Goal: Task Accomplishment & Management: Use online tool/utility

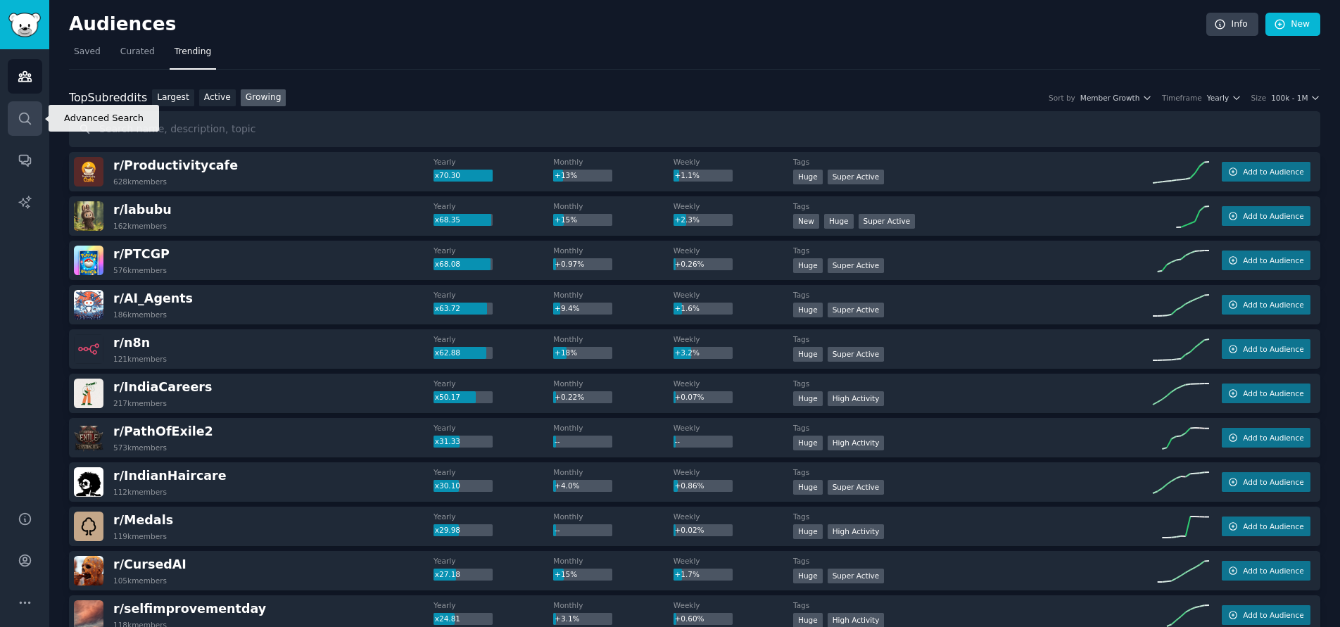
click at [23, 117] on icon "Sidebar" at bounding box center [25, 118] width 15 height 15
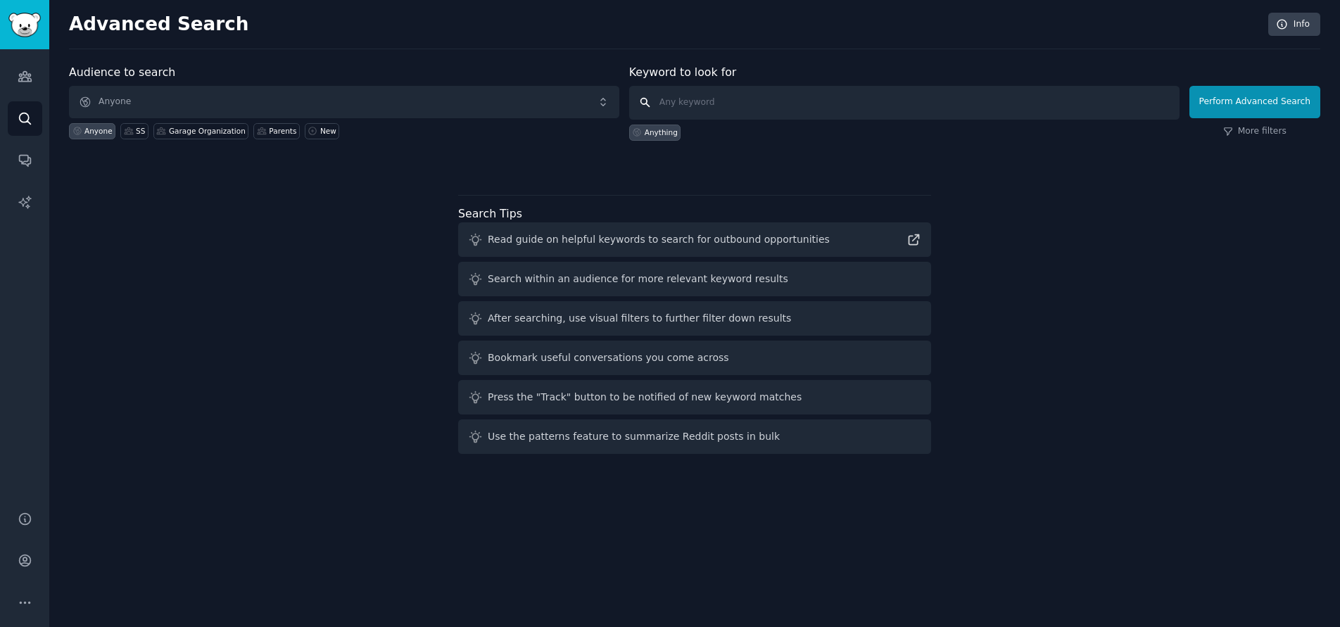
click at [711, 104] on input "text" at bounding box center [904, 103] width 550 height 34
type input "chair exercise"
click button "Perform Advanced Search" at bounding box center [1254, 102] width 131 height 32
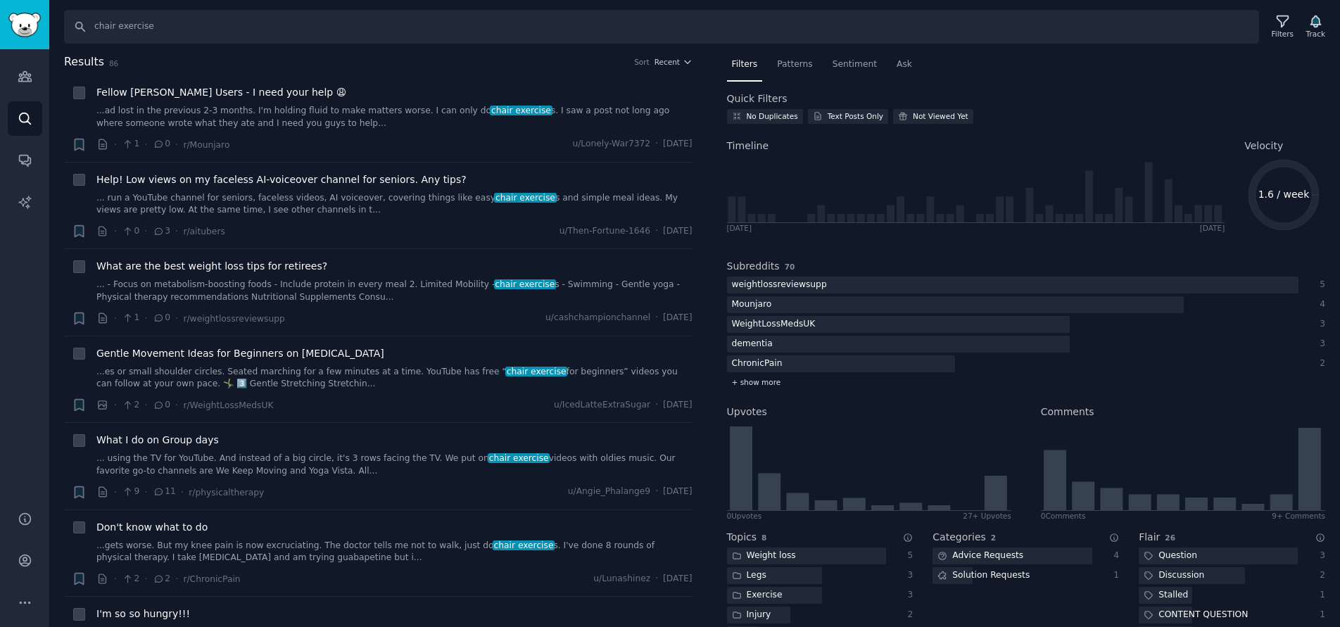
click at [758, 380] on span "+ show more" at bounding box center [756, 382] width 49 height 10
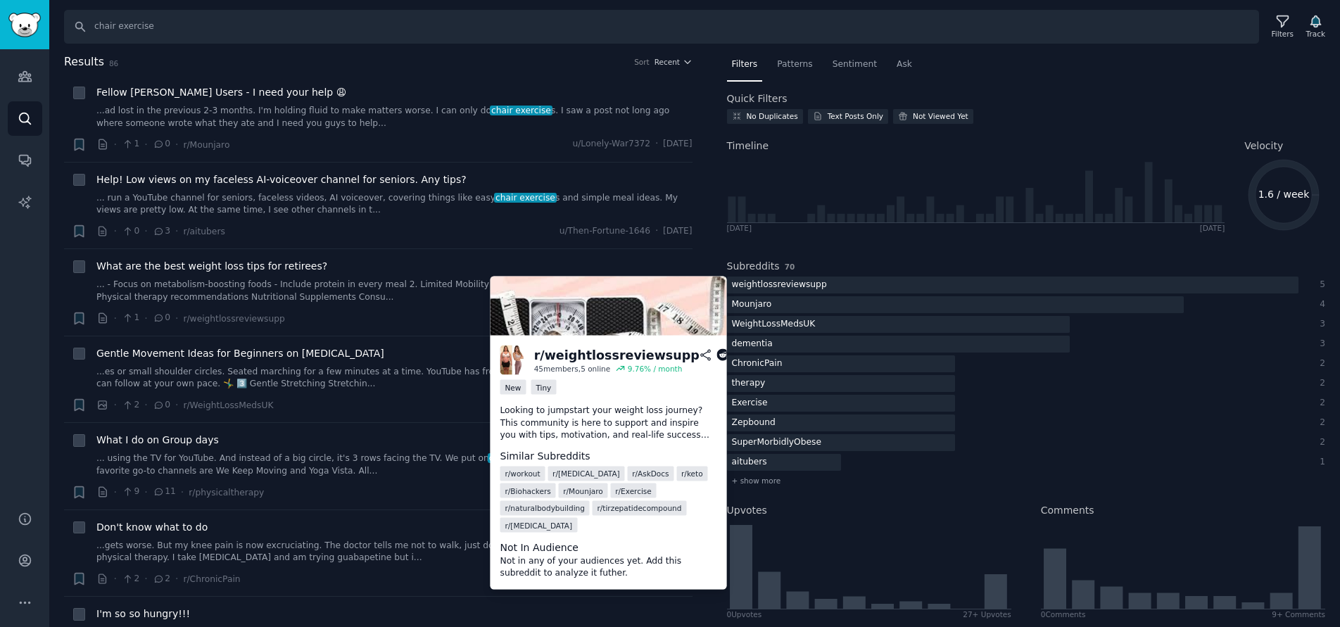
drag, startPoint x: 762, startPoint y: 281, endPoint x: 659, endPoint y: 298, distance: 104.1
click at [659, 298] on img at bounding box center [608, 305] width 236 height 59
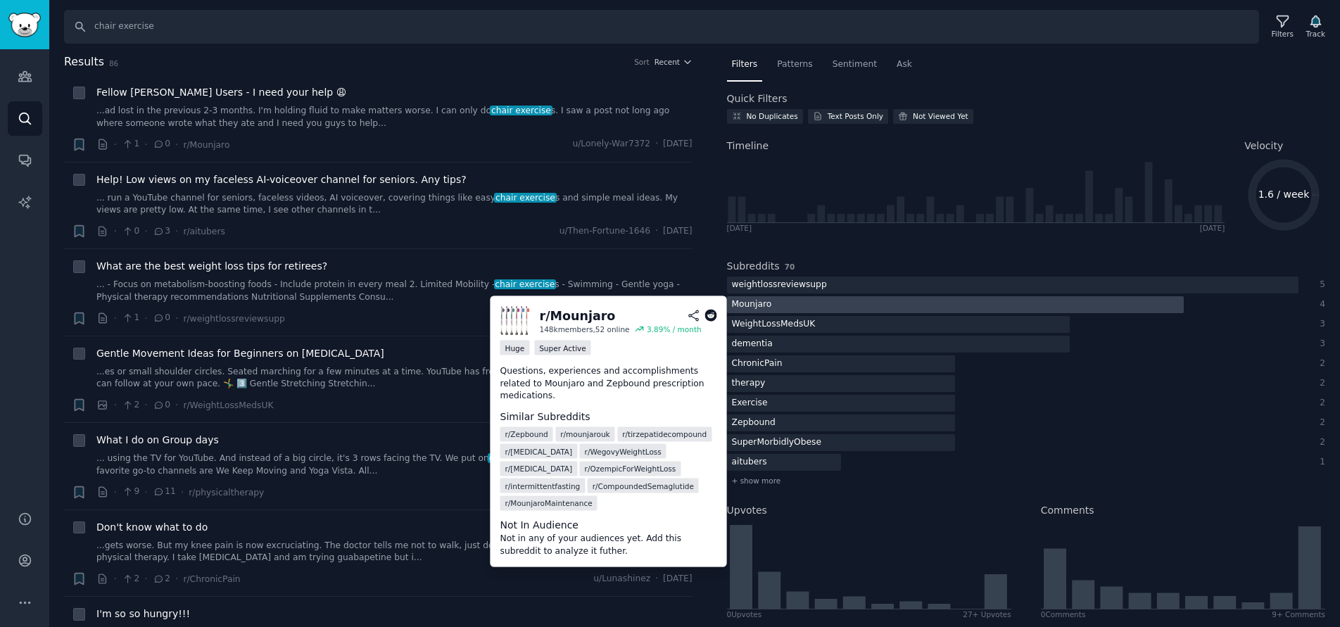
click at [760, 305] on div "Mounjaro" at bounding box center [752, 305] width 50 height 18
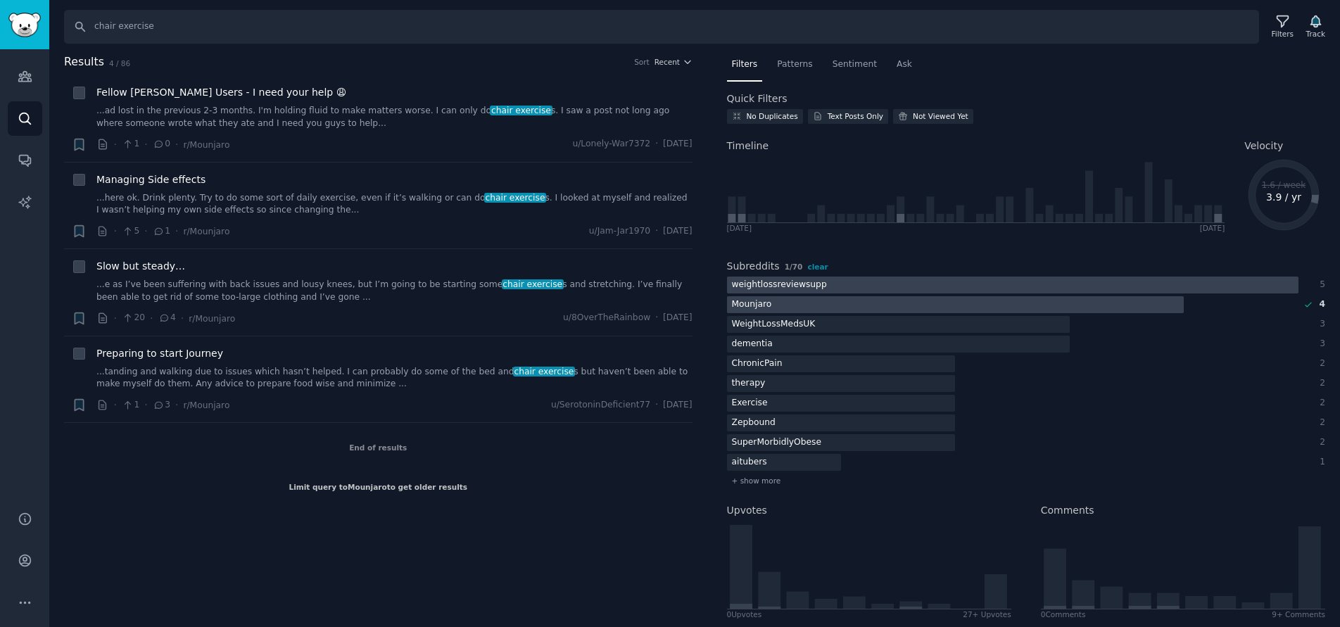
click at [770, 296] on div "weightlossreviewsupp" at bounding box center [752, 305] width 50 height 18
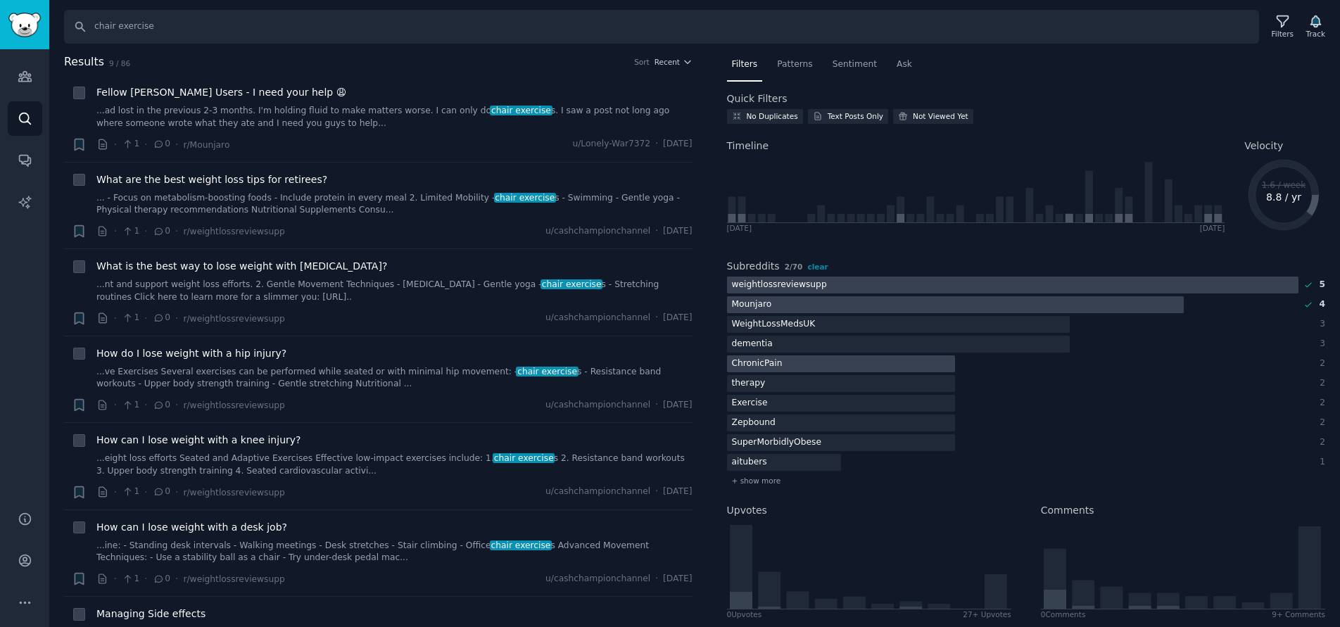
click at [769, 360] on div "ChronicPain" at bounding box center [757, 364] width 61 height 18
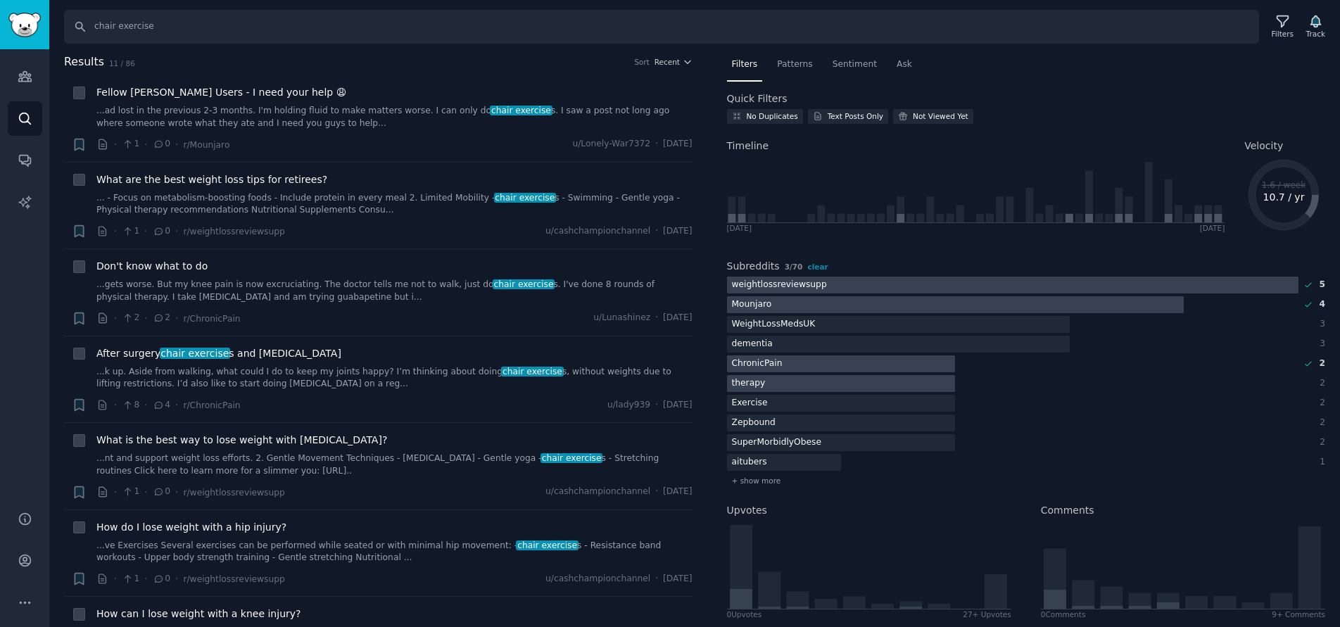
click at [771, 382] on div at bounding box center [841, 384] width 229 height 18
click at [772, 404] on div at bounding box center [841, 404] width 229 height 18
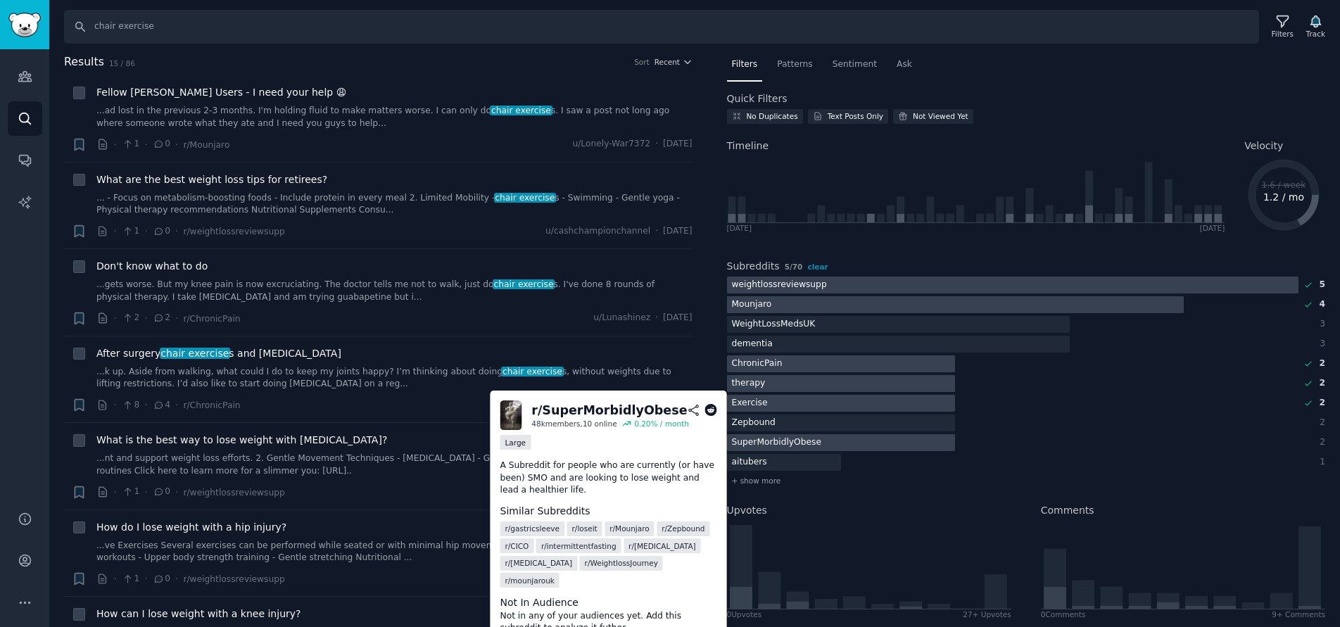
click at [781, 442] on div "SuperMorbidlyObese" at bounding box center [776, 443] width 99 height 18
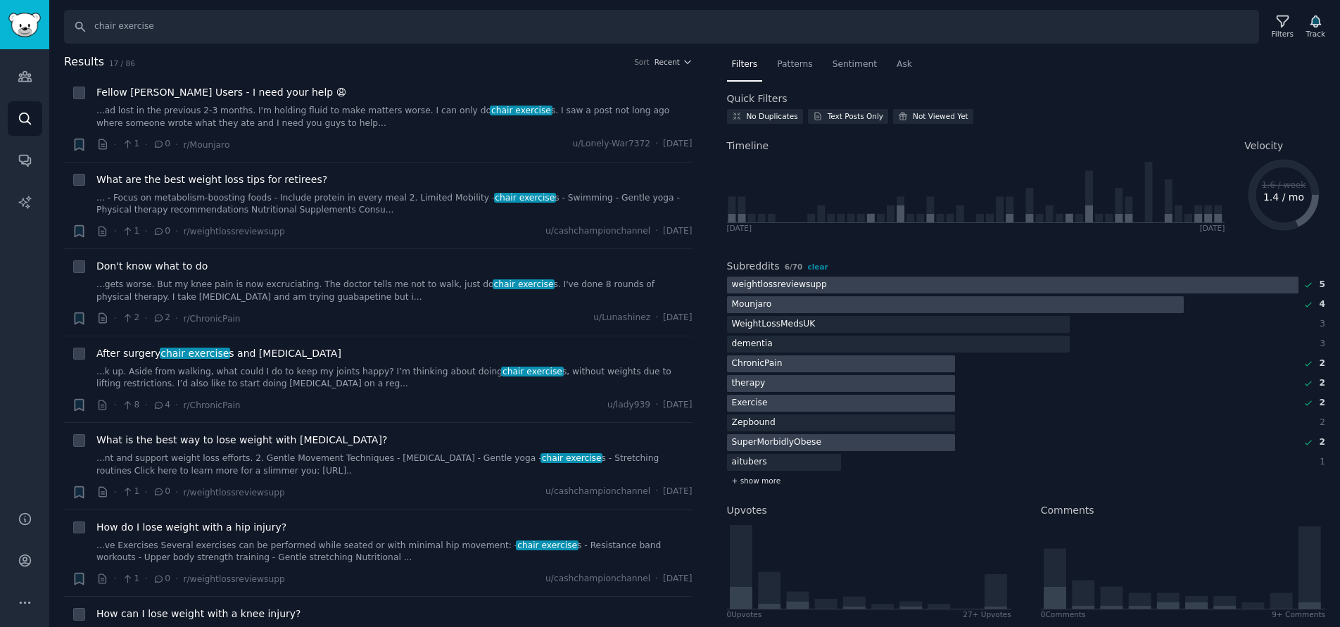
click at [759, 476] on span "+ show more" at bounding box center [756, 481] width 49 height 10
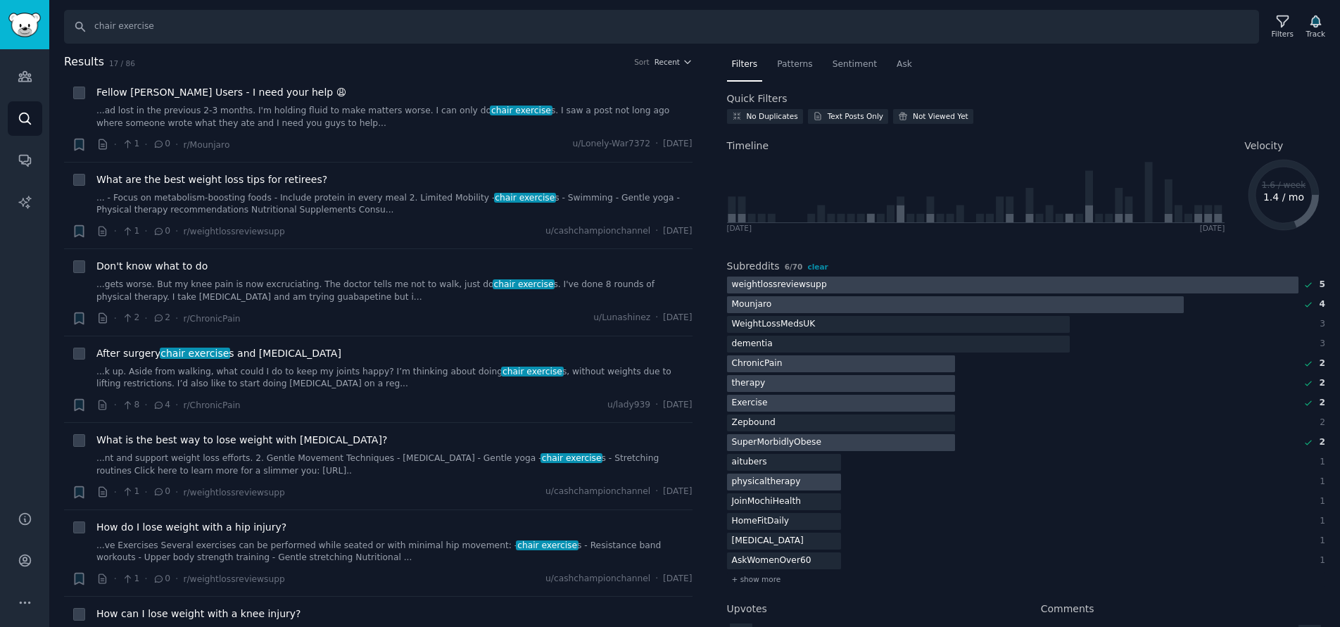
click at [789, 481] on div "physicaltherapy" at bounding box center [766, 482] width 79 height 18
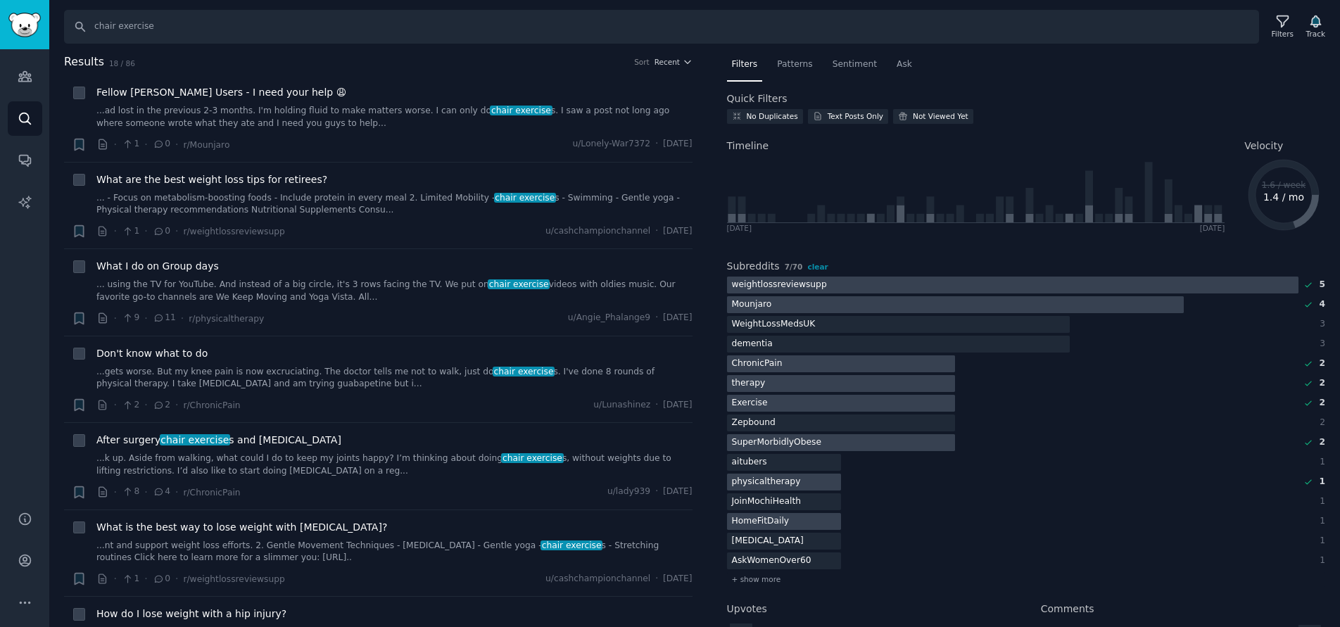
click at [783, 520] on div "HomeFitDaily" at bounding box center [761, 522] width 68 height 18
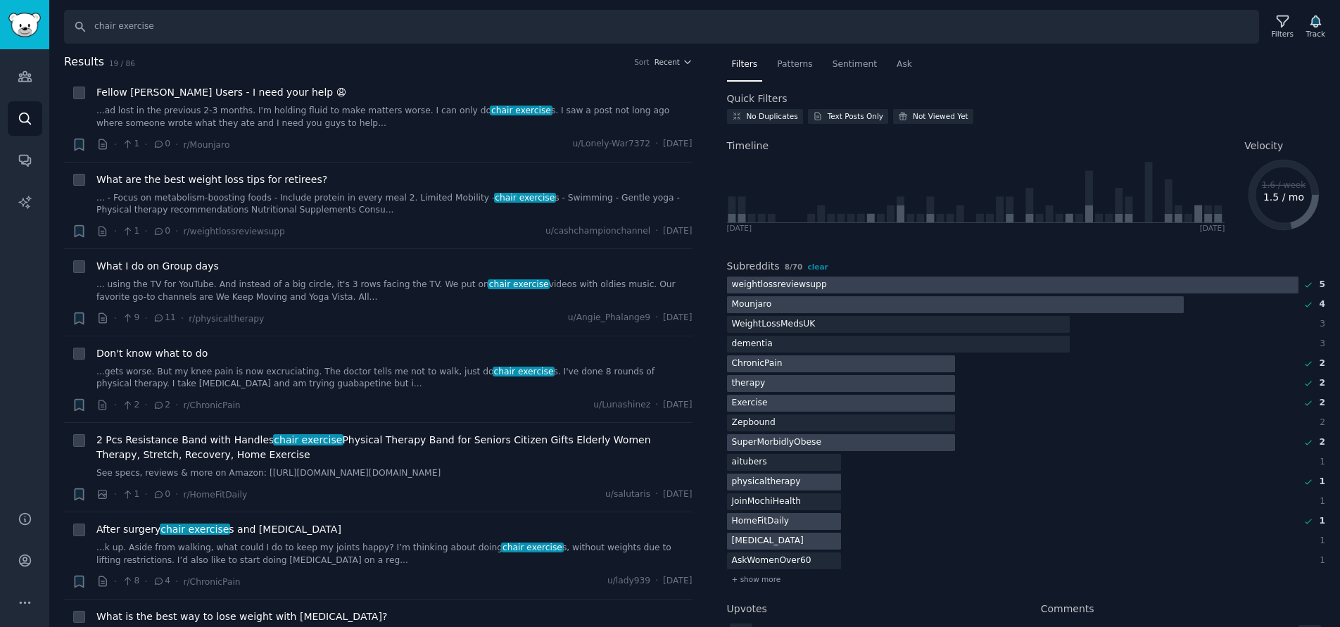
scroll to position [70, 0]
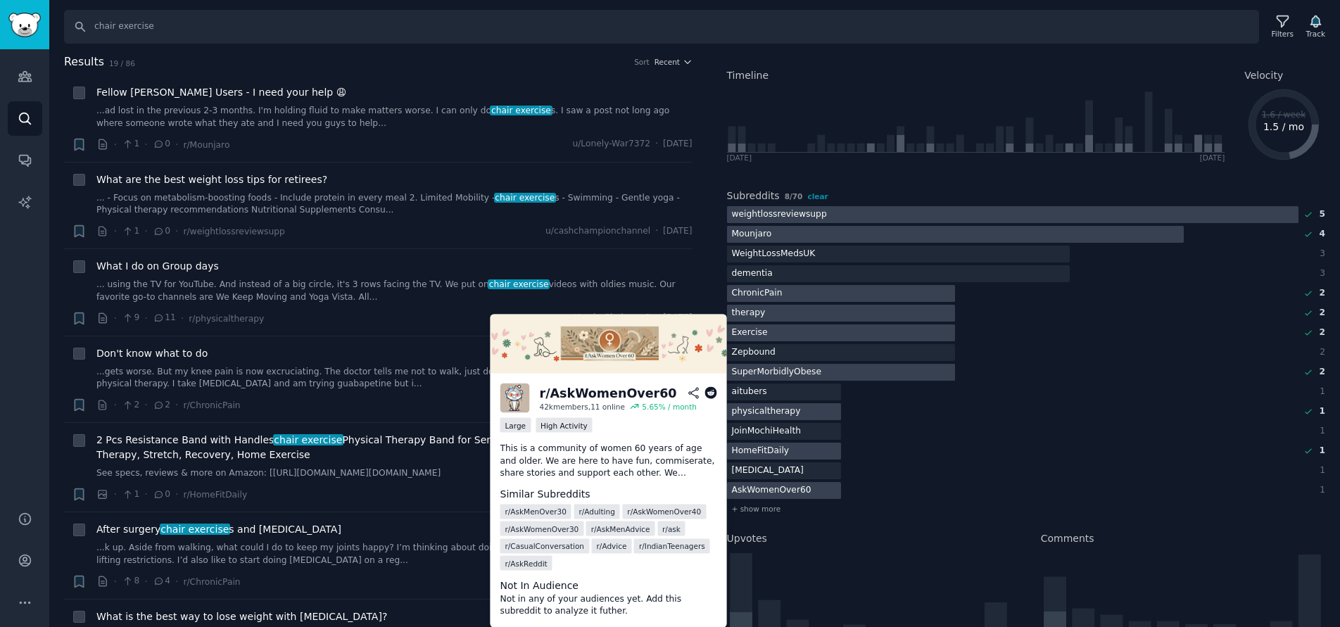
click at [786, 488] on div "AskWomenOver60" at bounding box center [771, 491] width 89 height 18
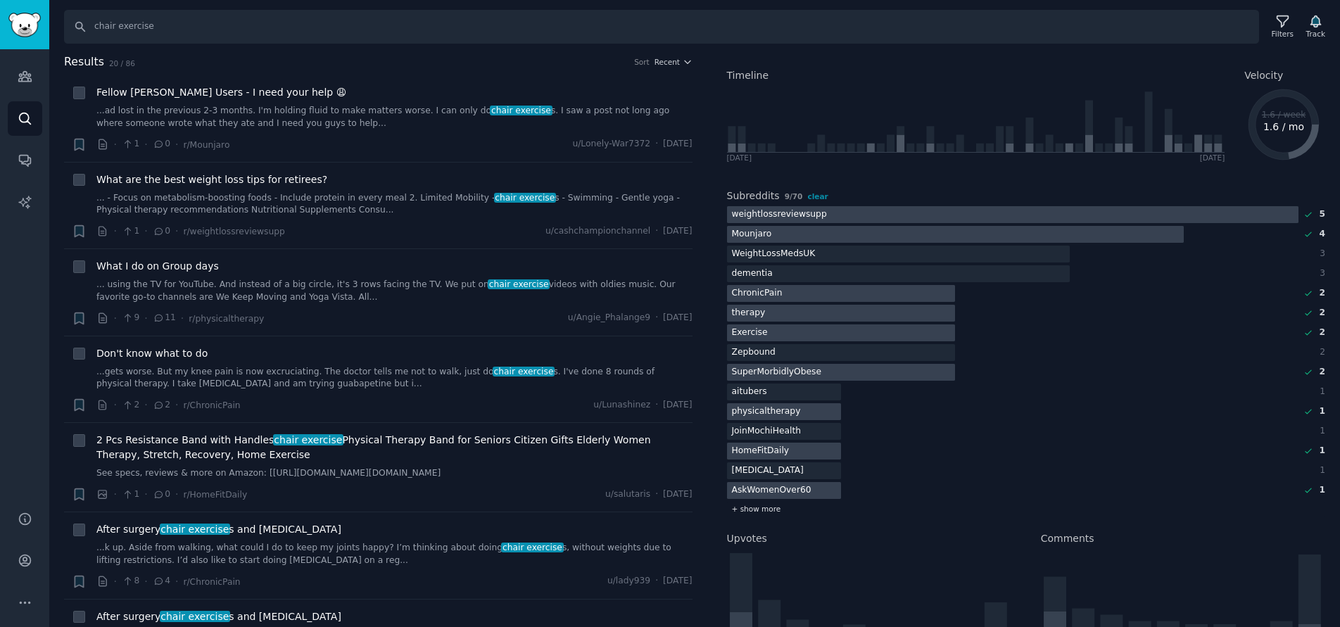
click at [768, 506] on span "+ show more" at bounding box center [756, 509] width 49 height 10
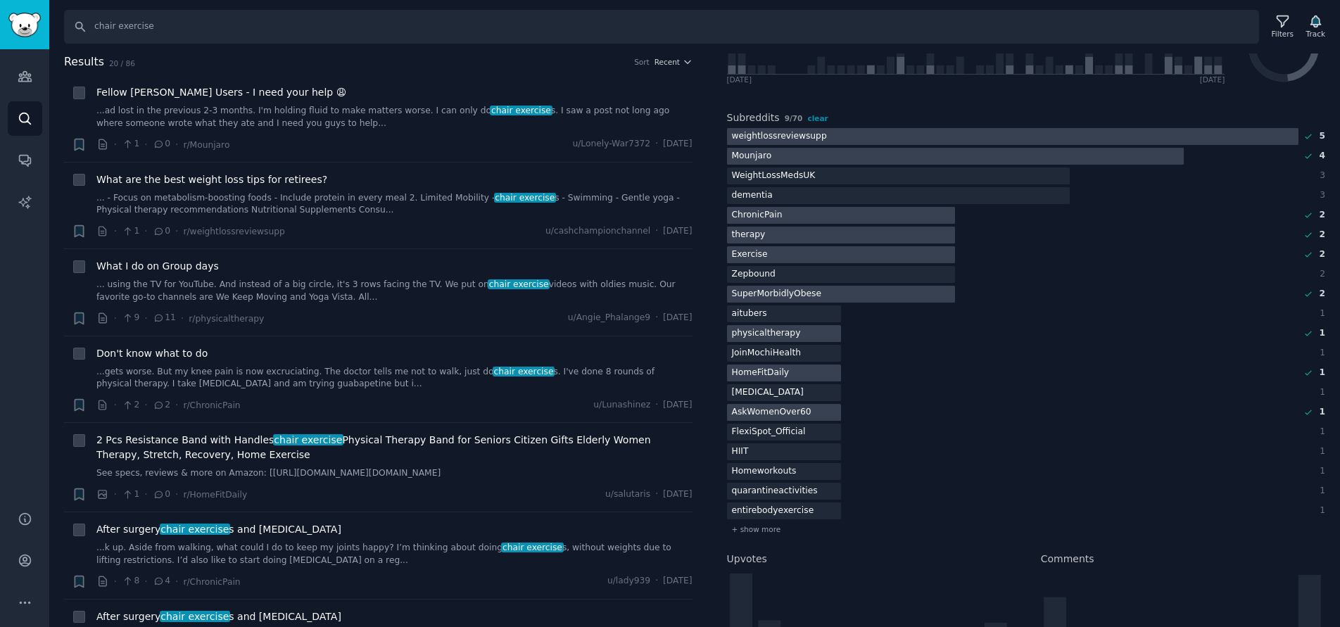
scroll to position [211, 0]
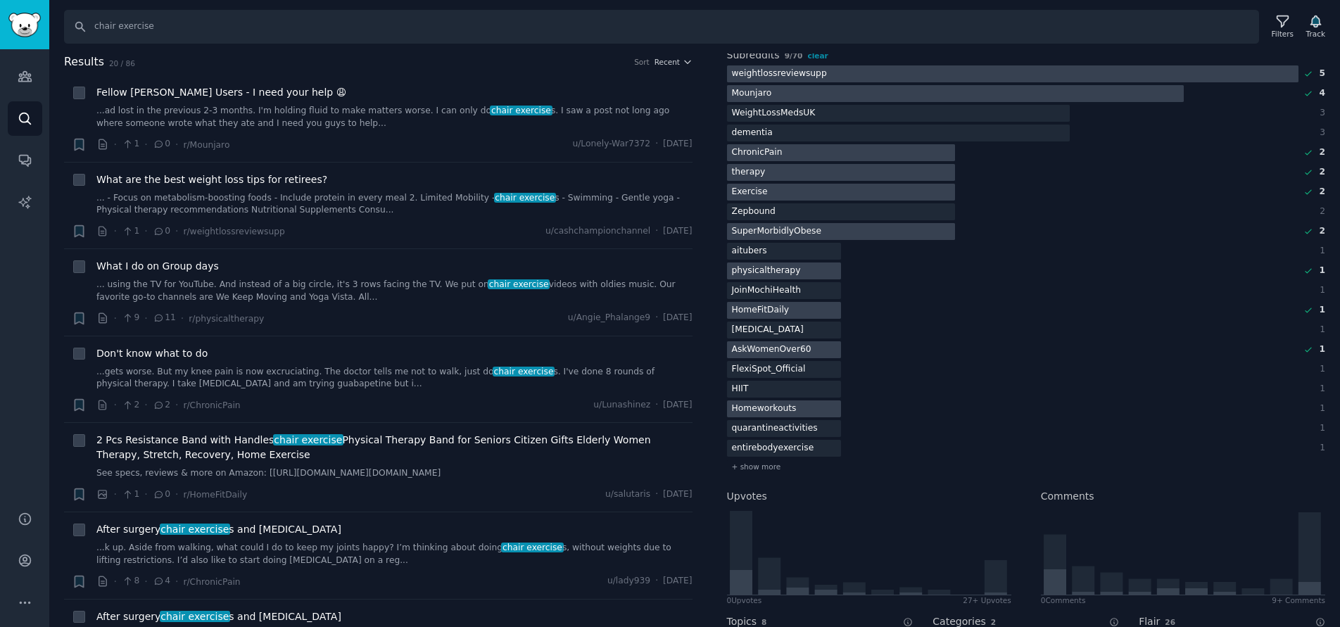
click at [778, 404] on div "Homeworkouts" at bounding box center [764, 409] width 75 height 18
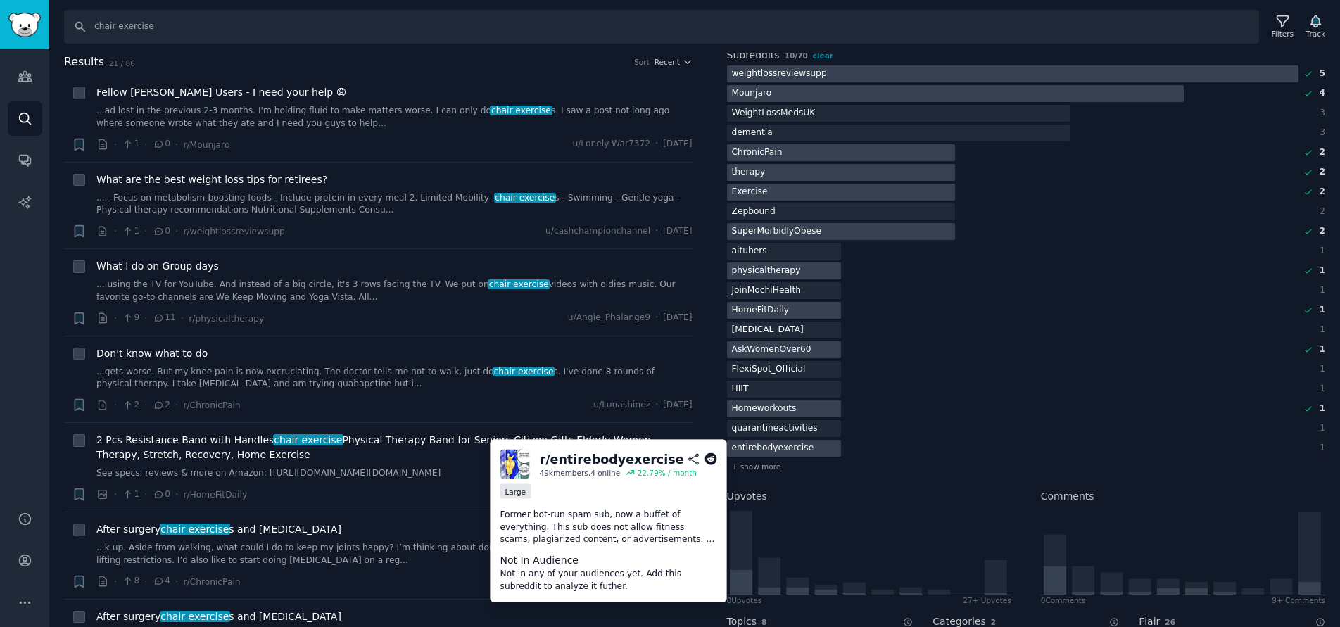
click at [779, 447] on div "entirebodyexercise" at bounding box center [773, 449] width 92 height 18
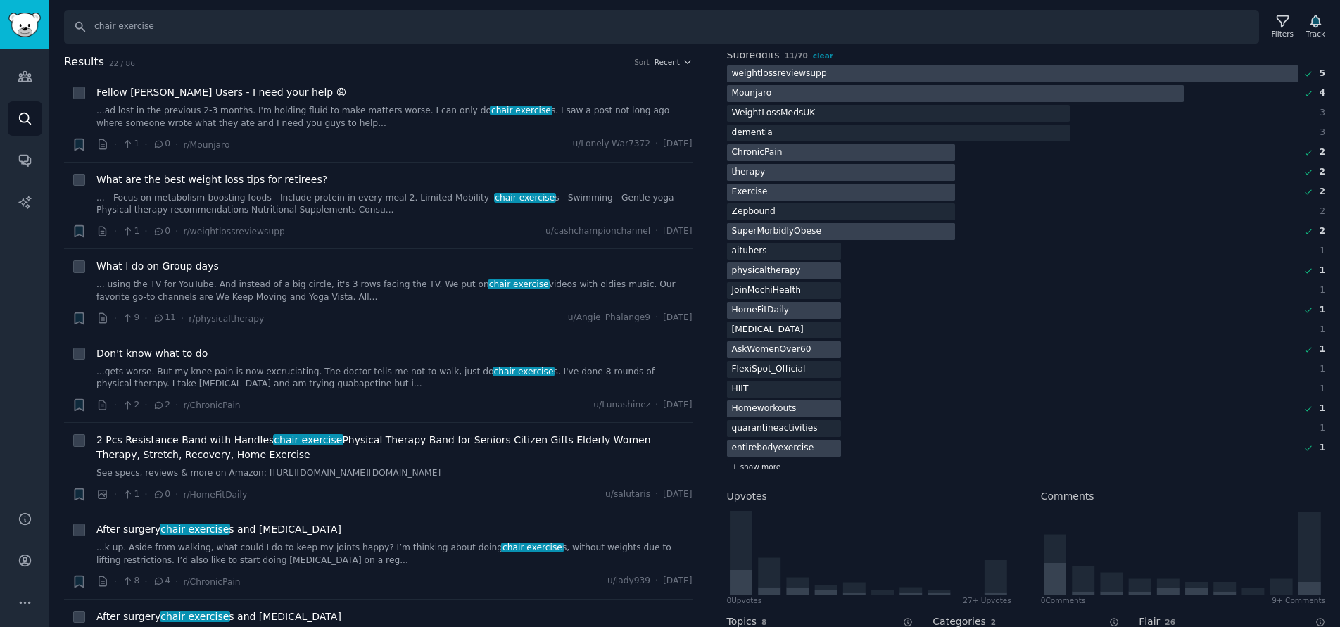
click at [764, 468] on span "+ show more" at bounding box center [756, 467] width 49 height 10
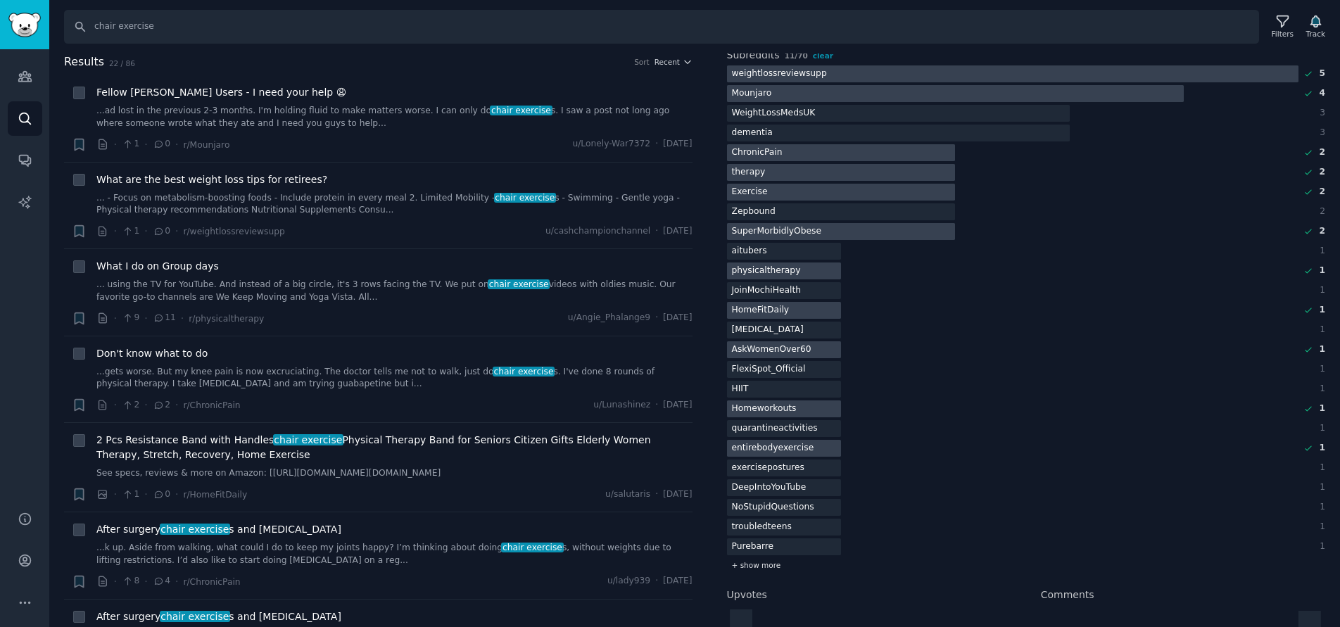
click at [760, 562] on span "+ show more" at bounding box center [756, 565] width 49 height 10
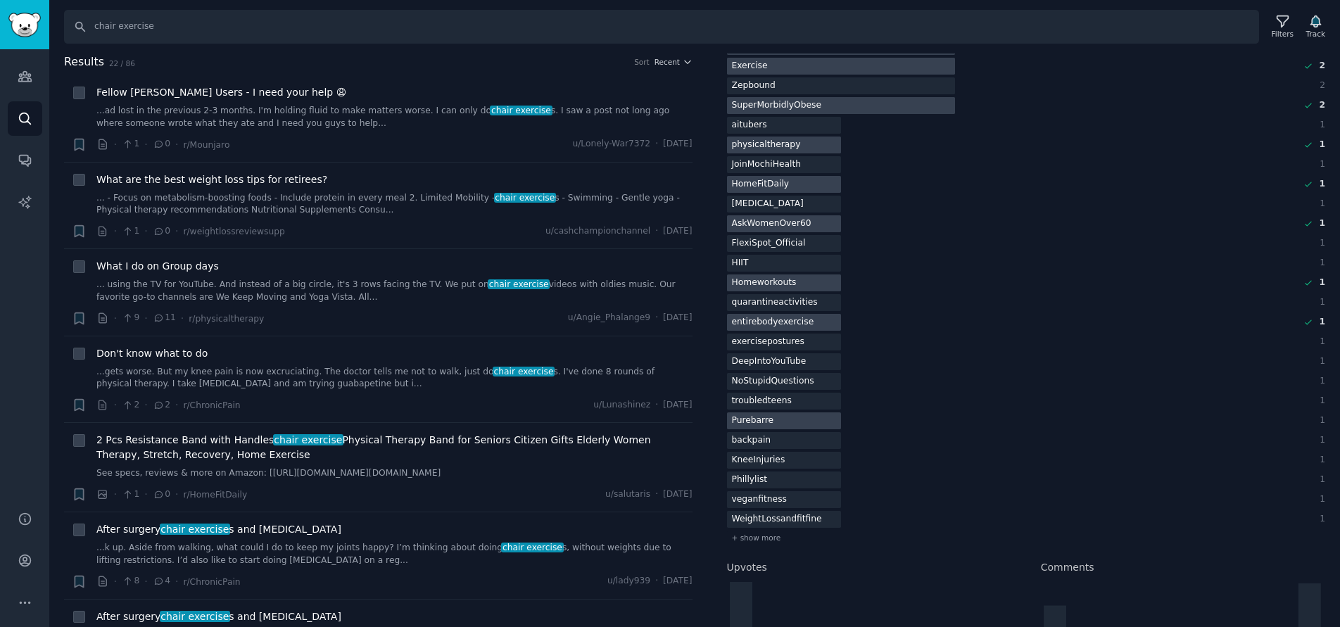
scroll to position [422, 0]
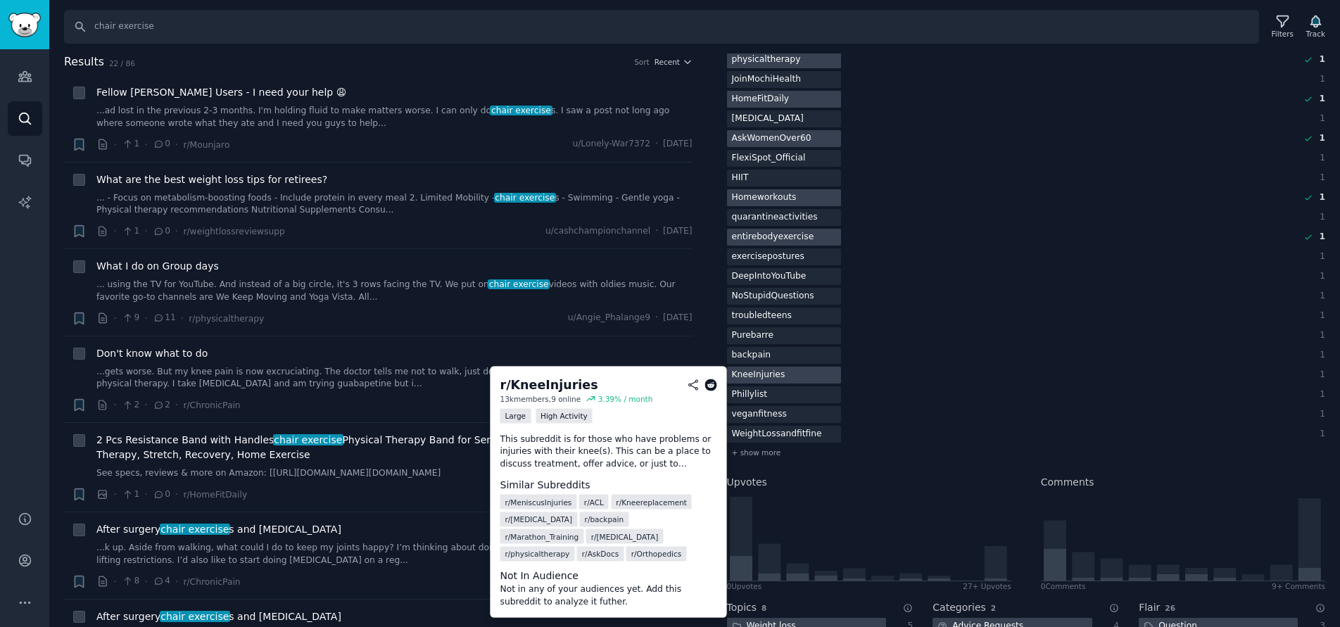
click at [759, 374] on div "KneeInjuries" at bounding box center [758, 376] width 63 height 18
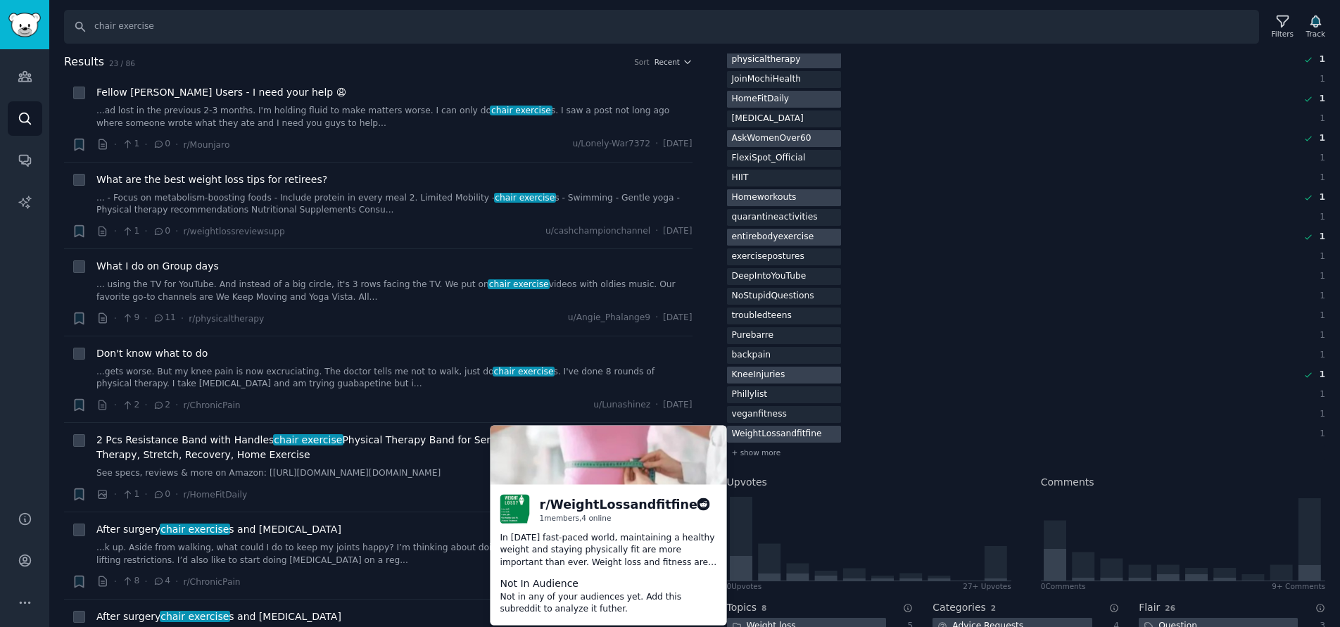
click at [771, 432] on div "WeightLossandfitfine" at bounding box center [777, 435] width 100 height 18
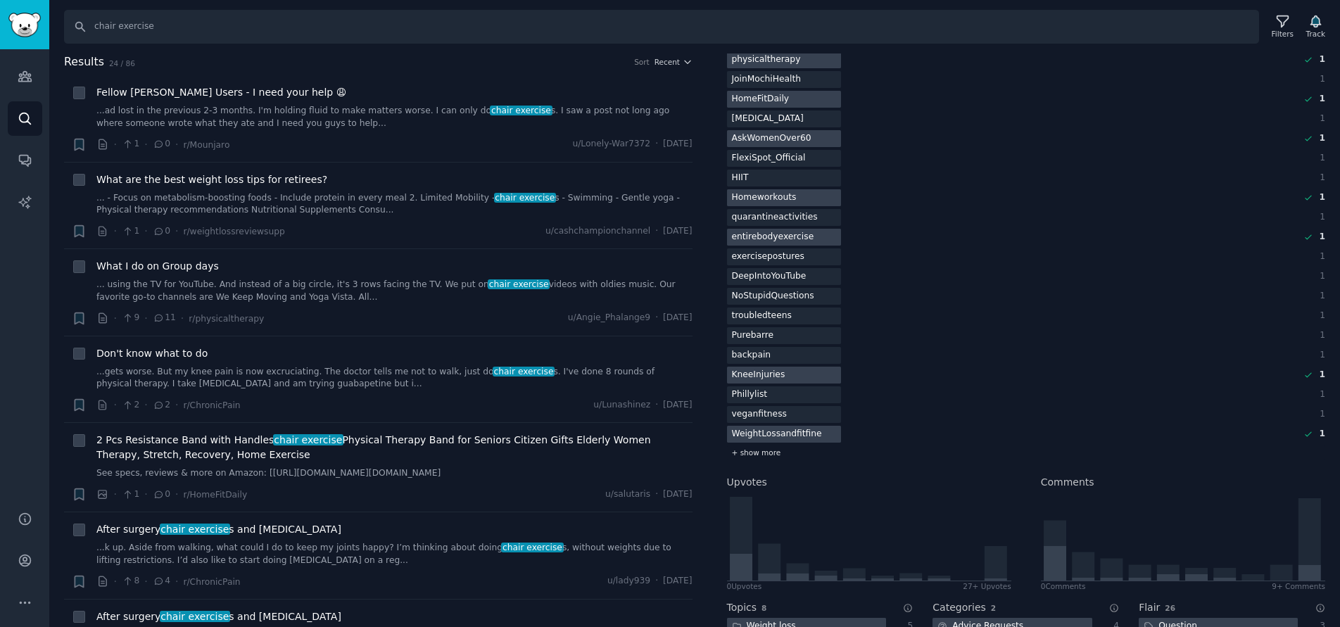
click at [770, 454] on span "+ show more" at bounding box center [756, 452] width 49 height 10
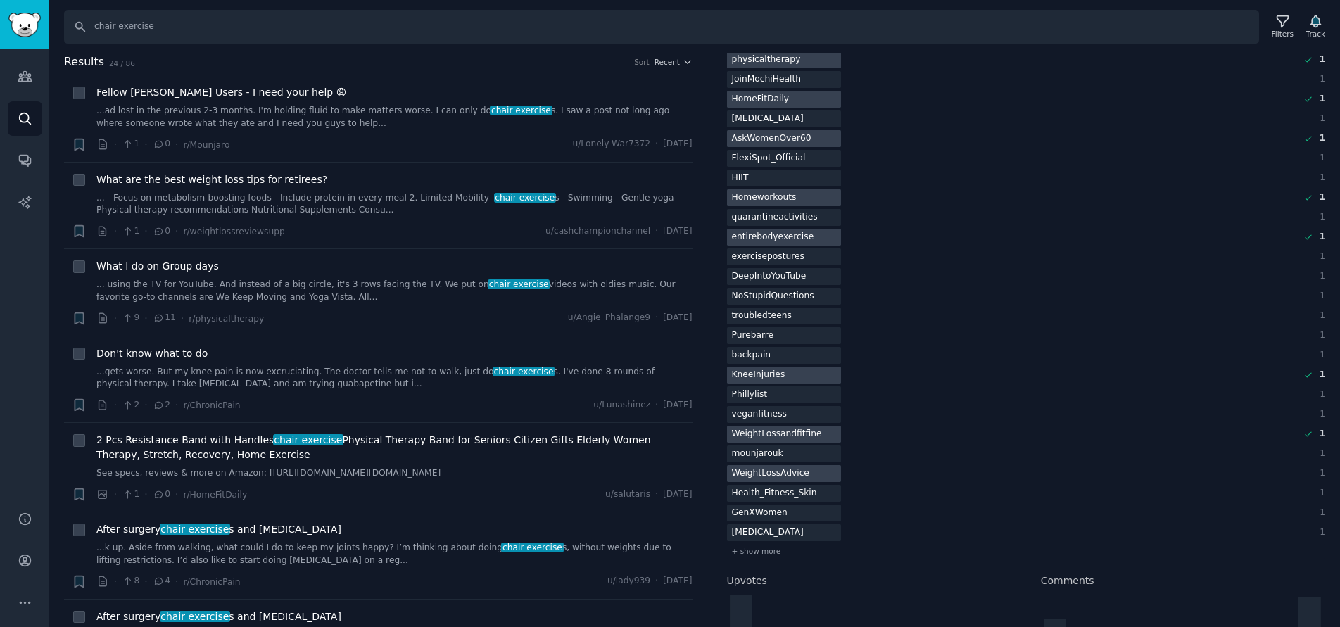
click at [775, 472] on div "WeightLossAdvice" at bounding box center [770, 474] width 87 height 18
click at [763, 546] on span "+ show more" at bounding box center [756, 551] width 49 height 10
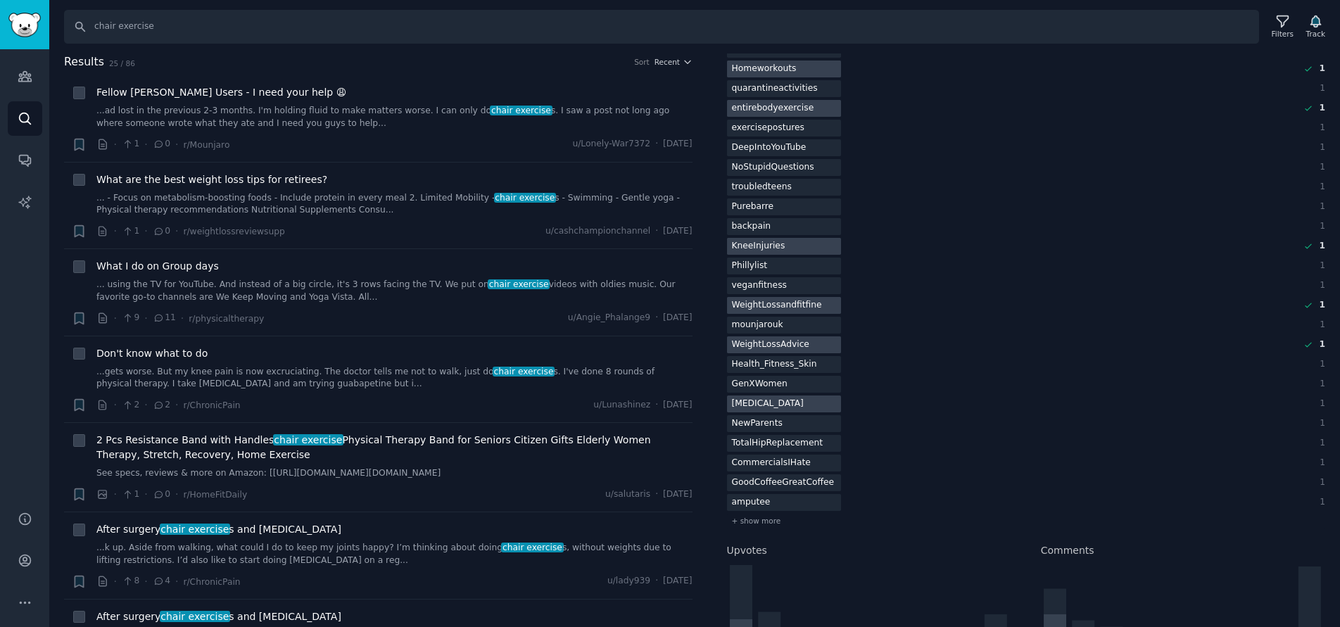
scroll to position [563, 0]
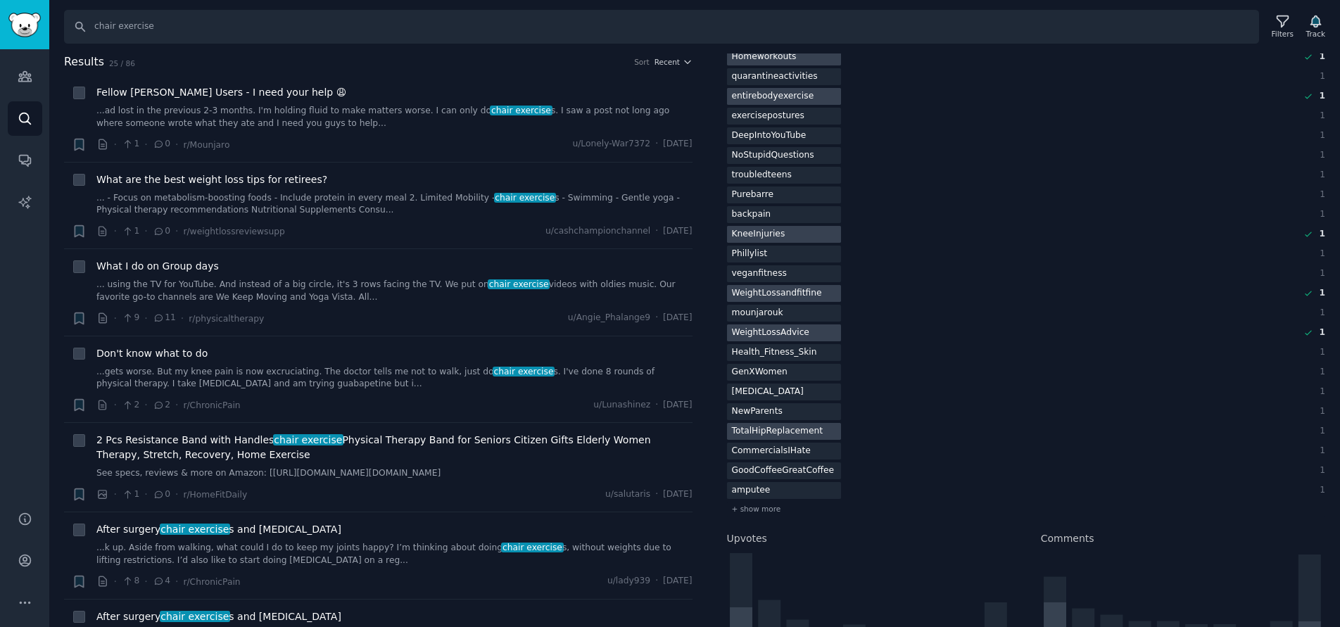
click at [789, 431] on div "TotalHipReplacement" at bounding box center [777, 432] width 101 height 18
click at [760, 511] on span "+ show more" at bounding box center [756, 509] width 49 height 10
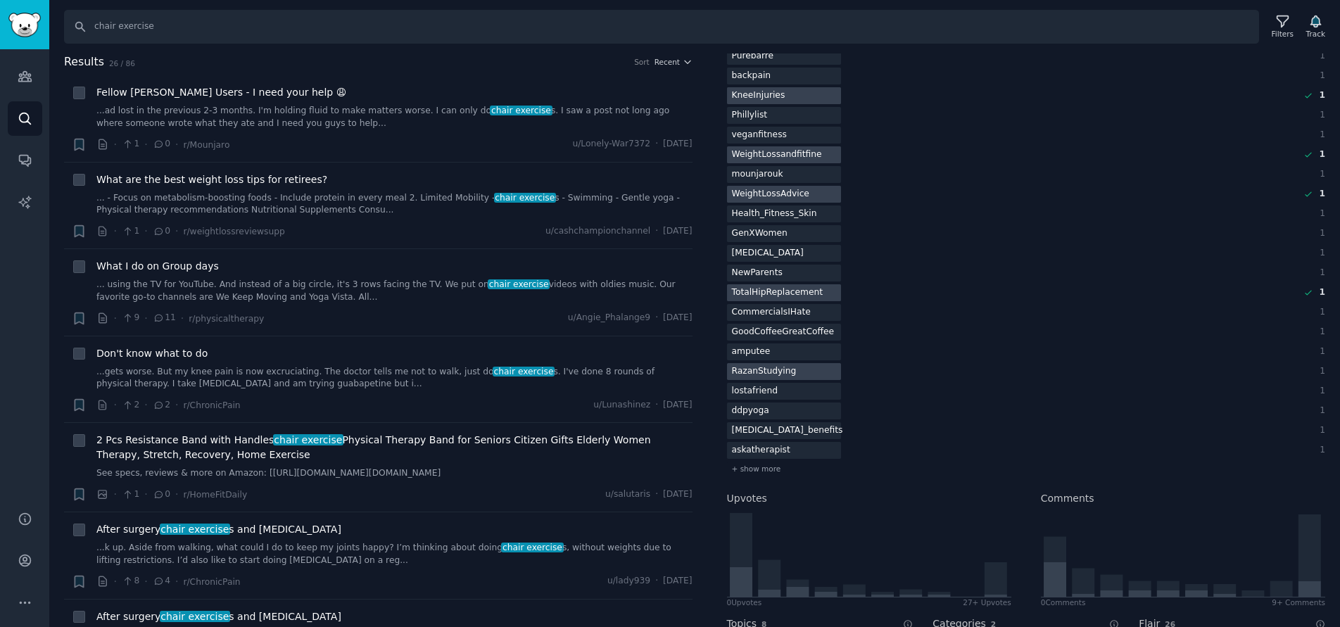
scroll to position [774, 0]
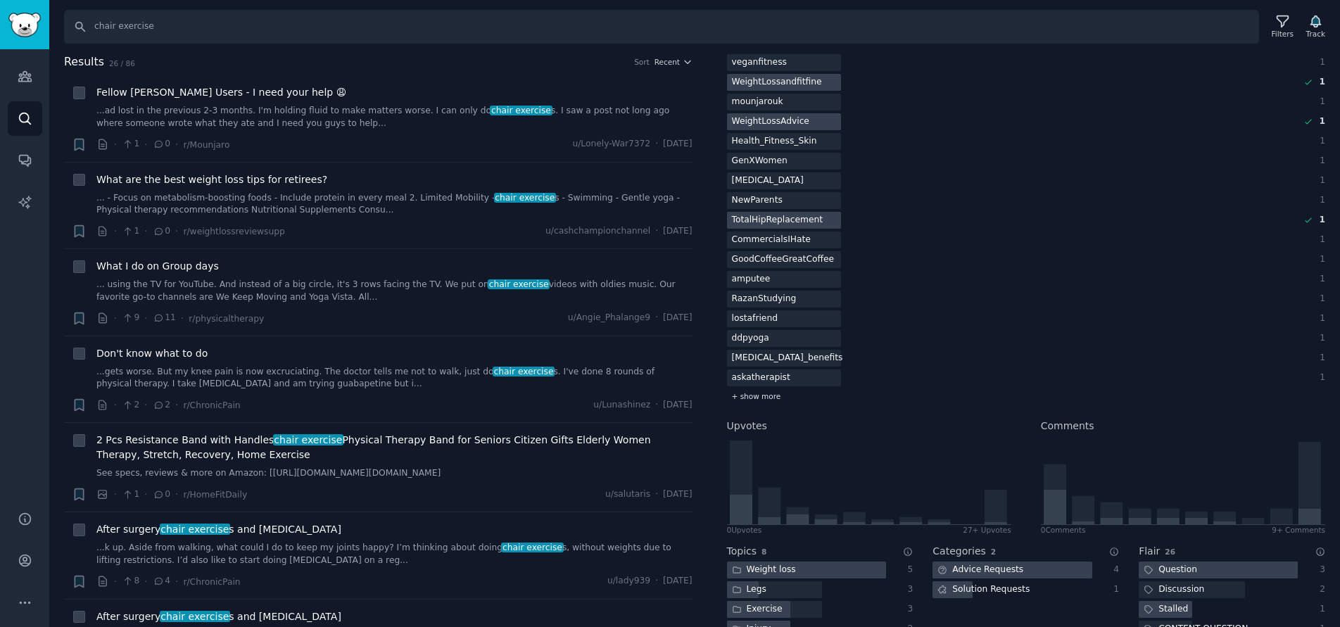
click at [764, 394] on span "+ show more" at bounding box center [756, 396] width 49 height 10
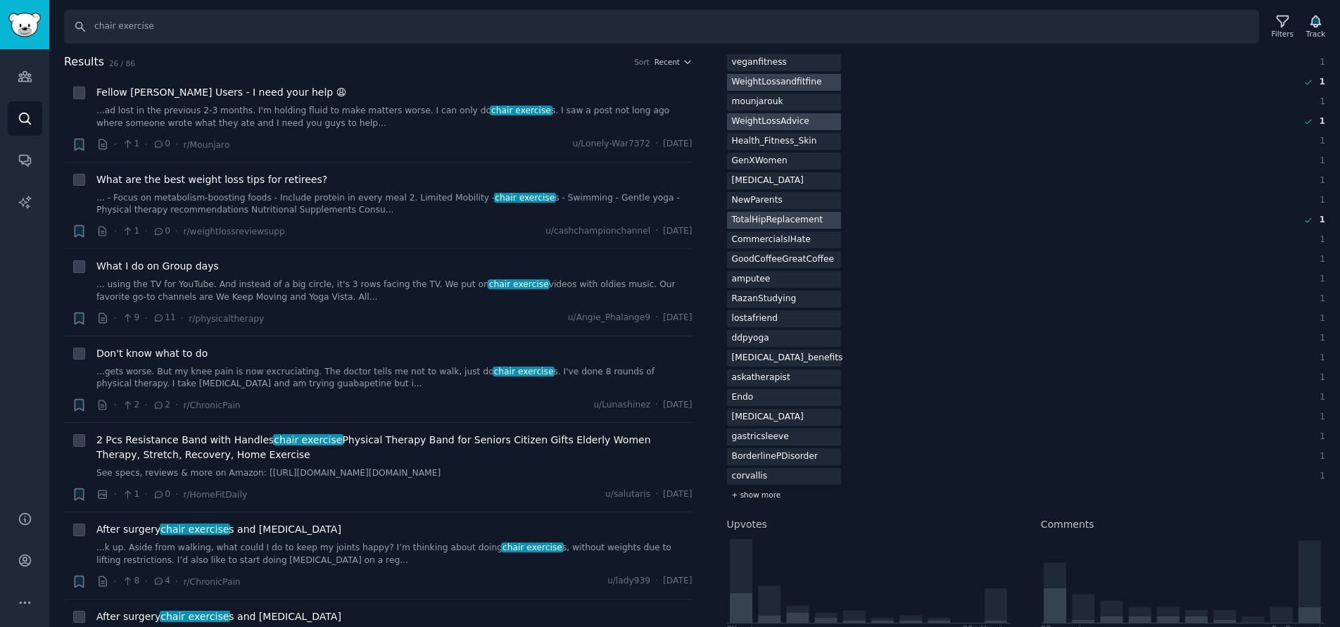
click at [763, 490] on span "+ show more" at bounding box center [756, 495] width 49 height 10
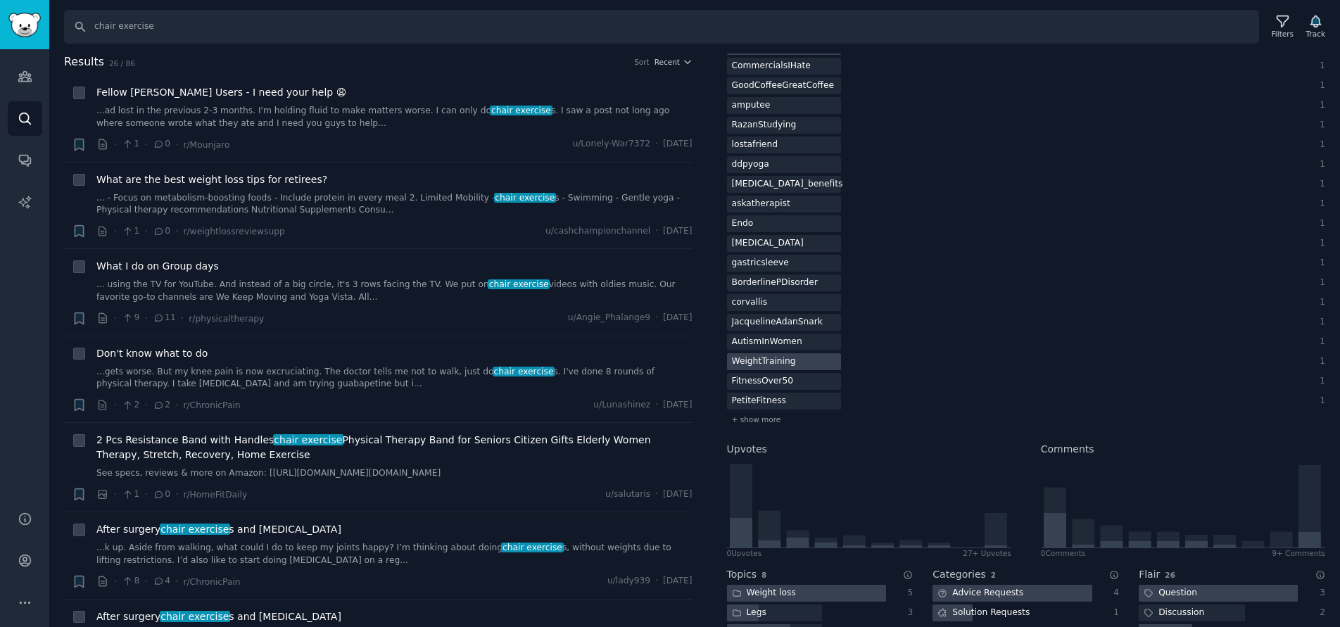
scroll to position [985, 0]
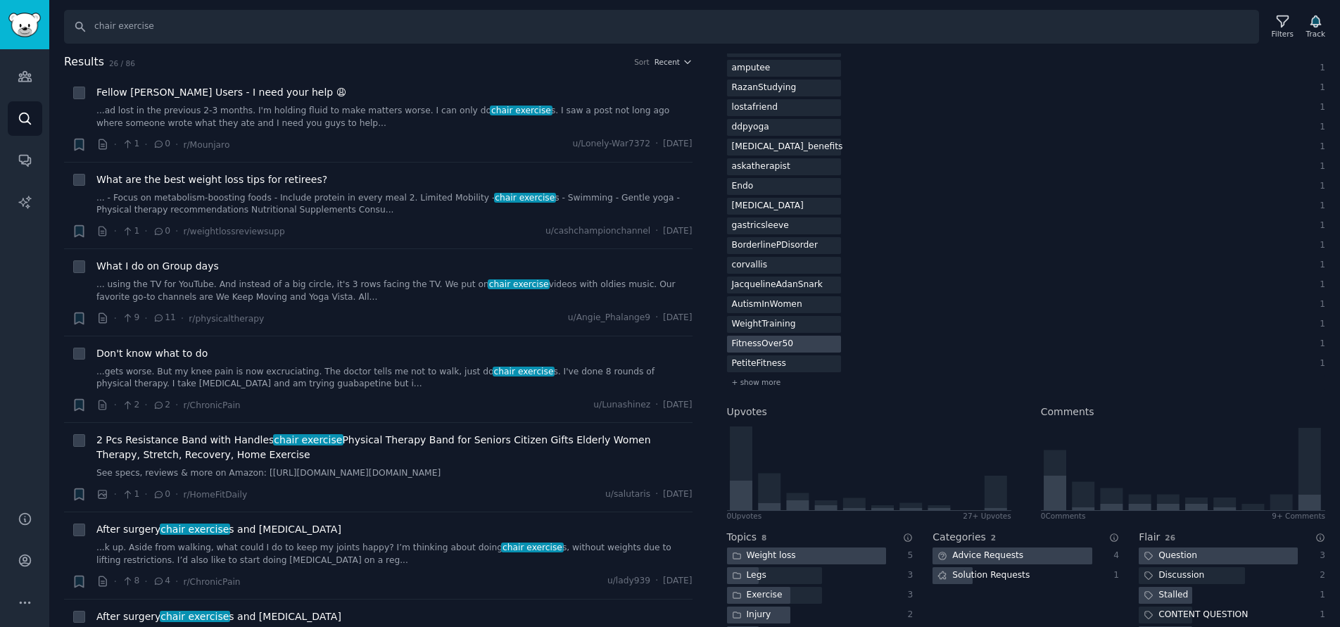
click at [790, 342] on div at bounding box center [784, 345] width 114 height 18
click at [766, 381] on span "+ show more" at bounding box center [756, 382] width 49 height 10
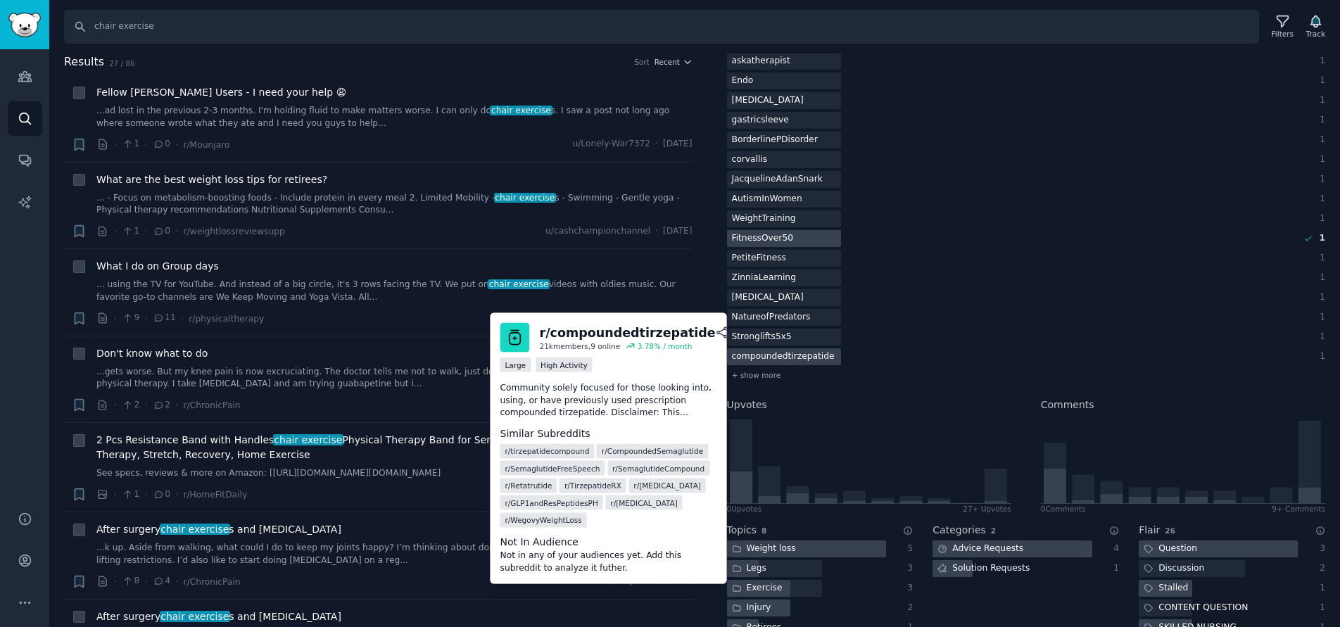
scroll to position [1126, 0]
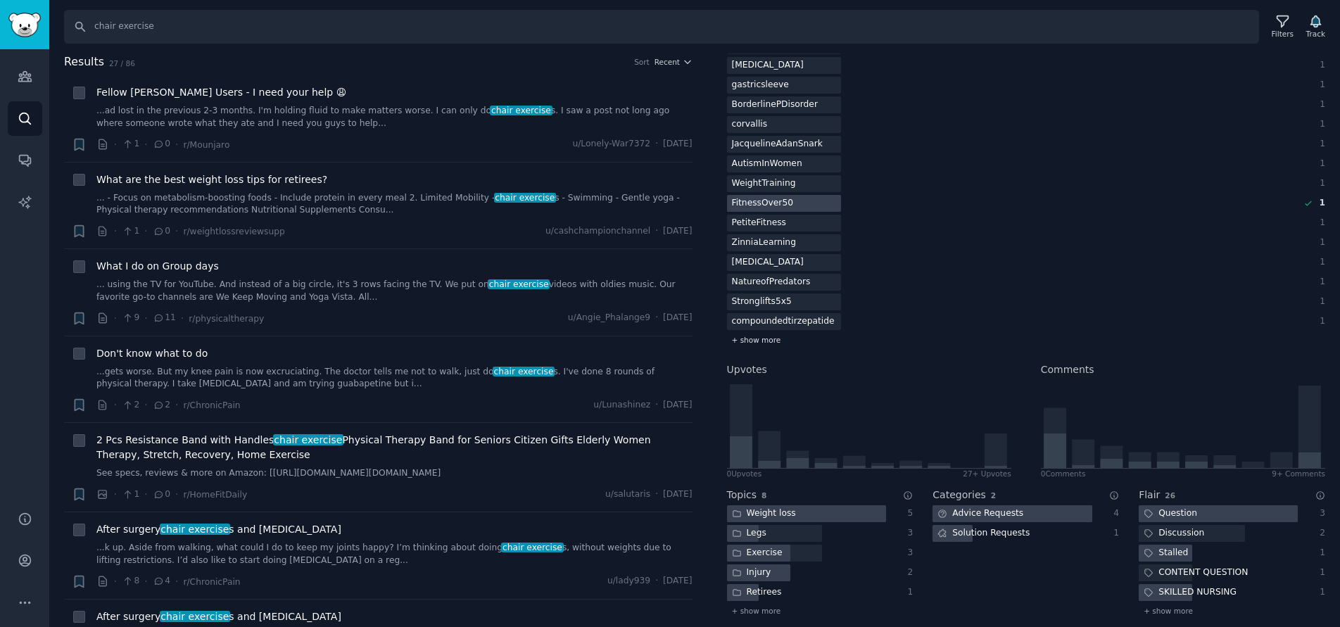
click at [770, 341] on span "+ show more" at bounding box center [756, 340] width 49 height 10
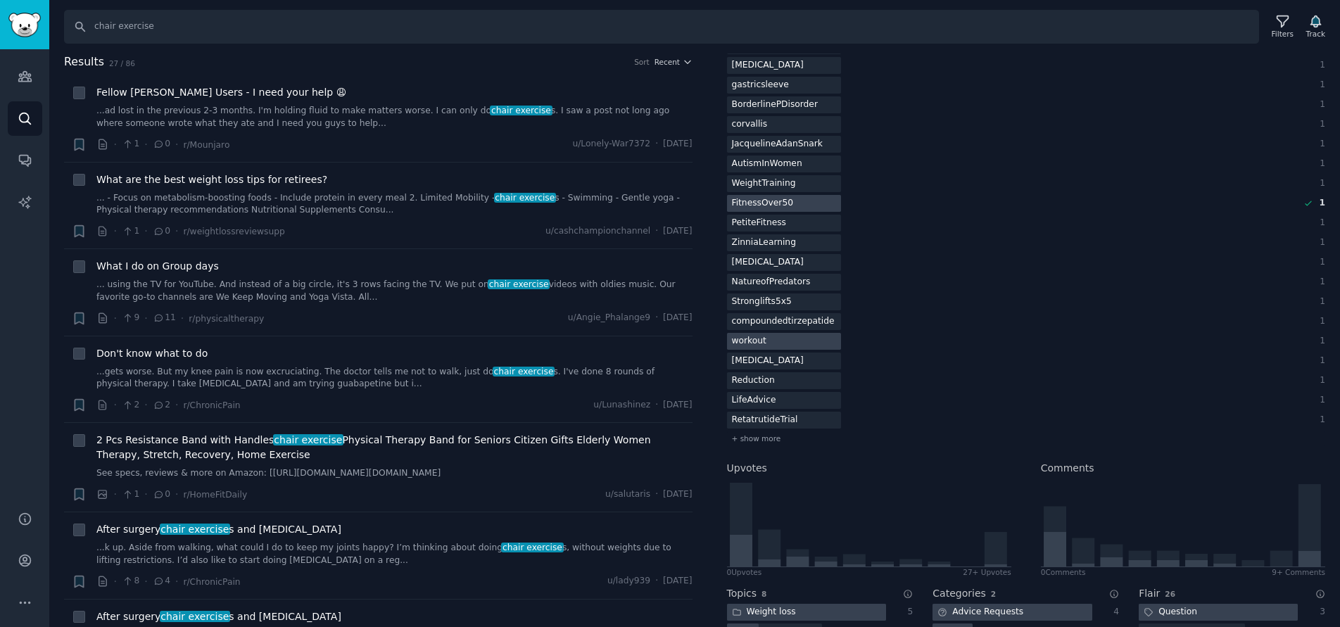
click at [758, 341] on div "workout" at bounding box center [749, 342] width 44 height 18
click at [774, 435] on span "+ show more" at bounding box center [756, 438] width 49 height 10
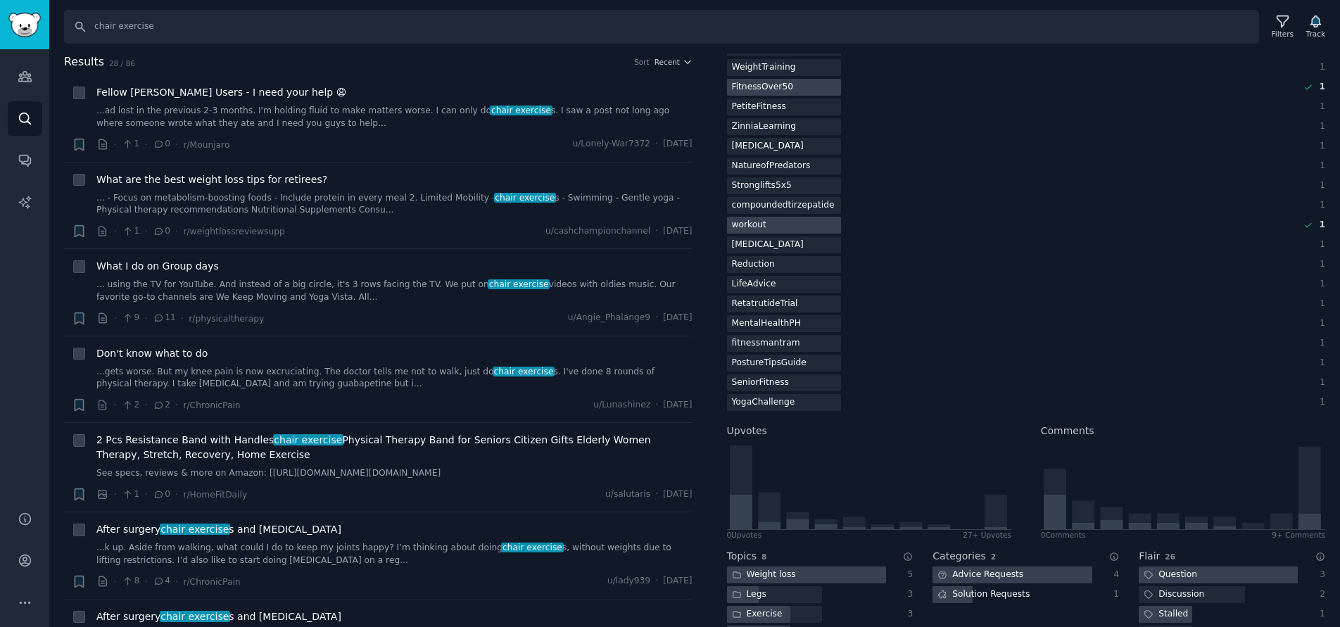
scroll to position [1266, 0]
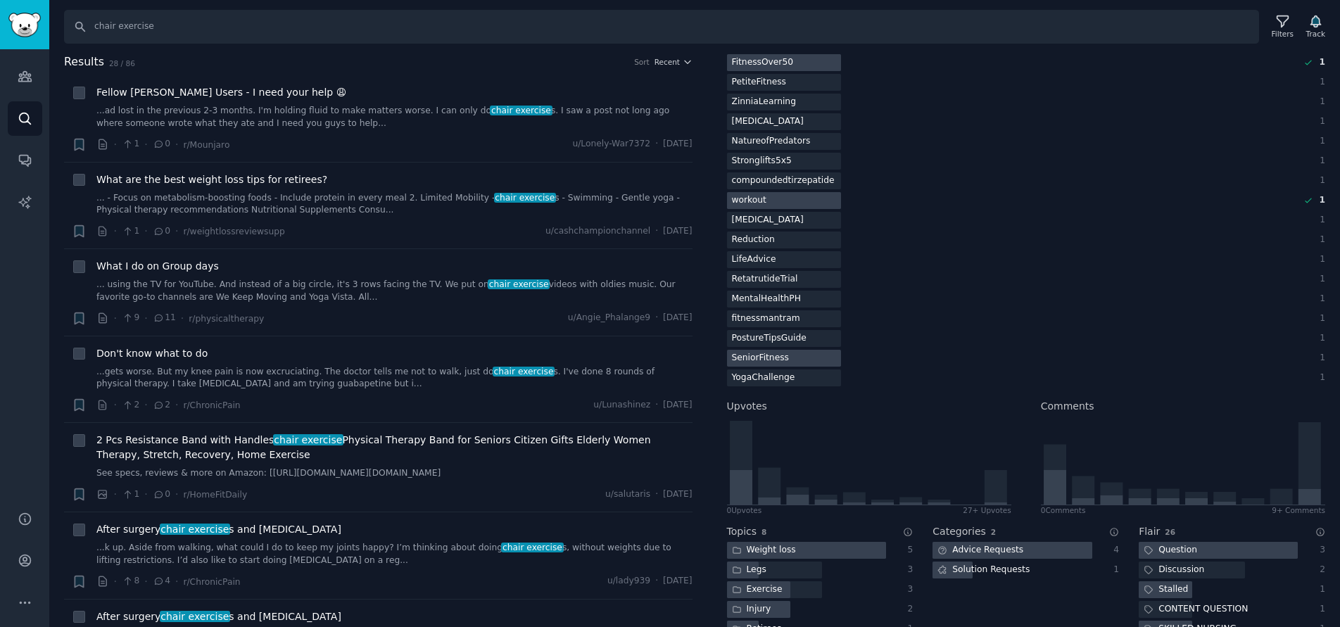
click at [768, 358] on div "SeniorFitness" at bounding box center [760, 359] width 67 height 18
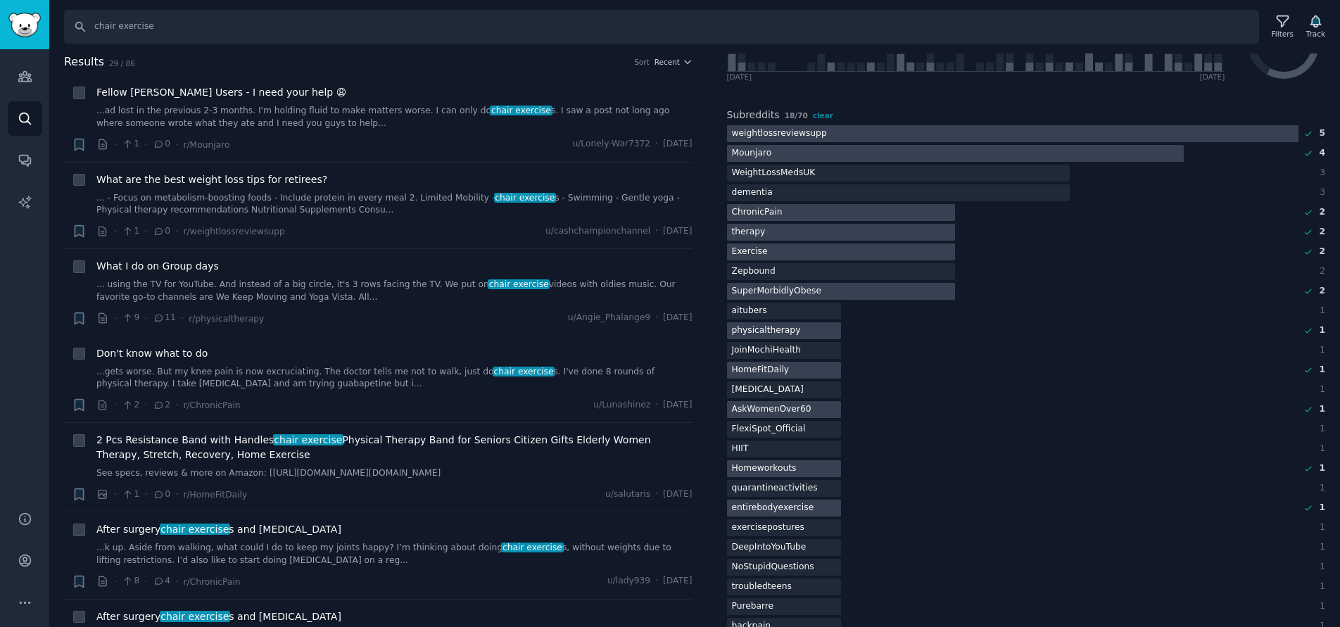
scroll to position [134, 0]
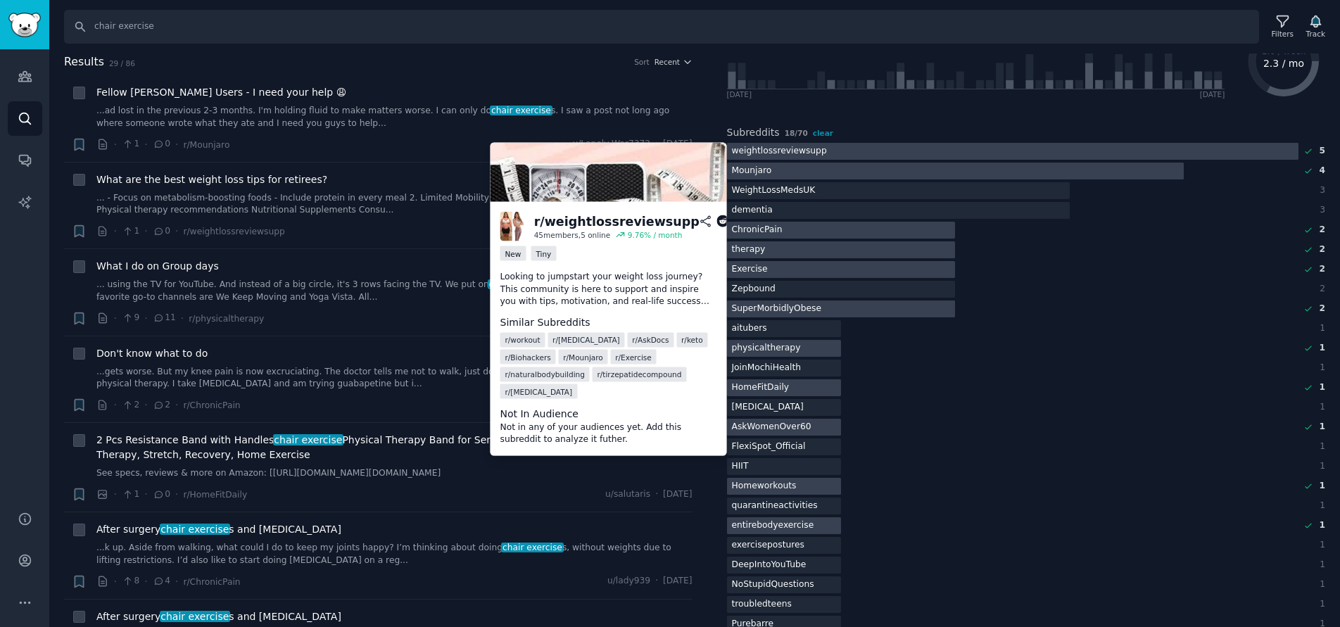
drag, startPoint x: 793, startPoint y: 151, endPoint x: 1076, endPoint y: 155, distance: 282.9
click at [1076, 155] on div at bounding box center [1012, 152] width 571 height 18
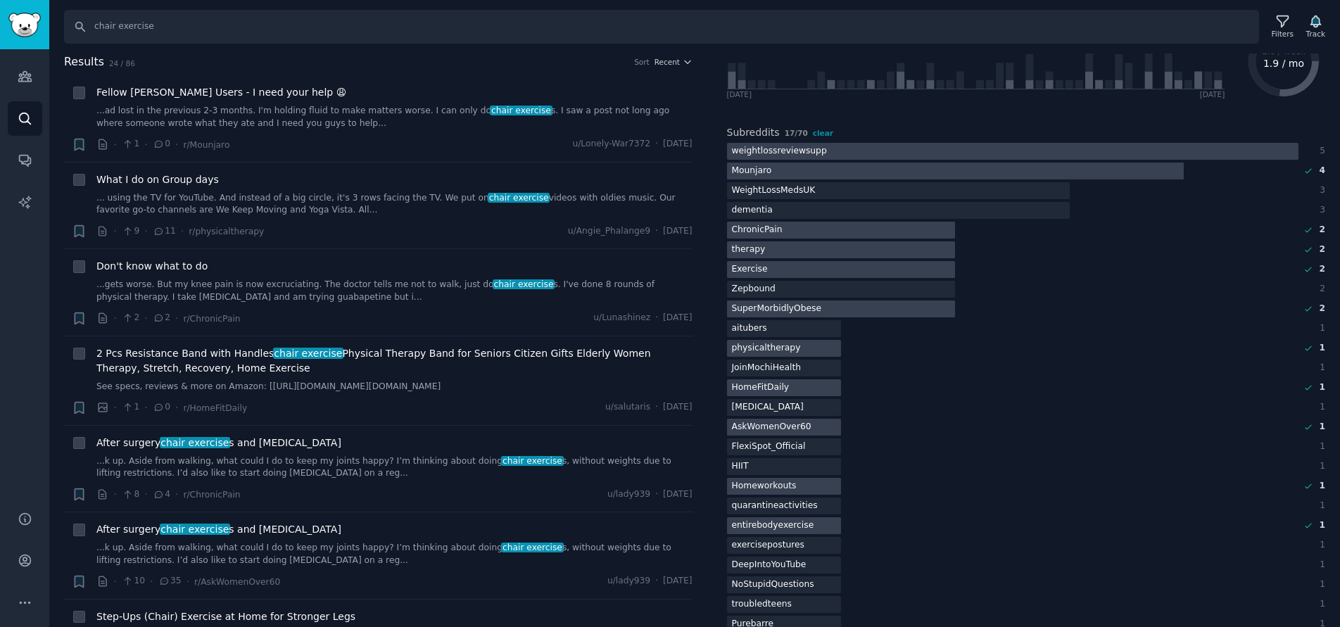
click at [1031, 151] on div at bounding box center [1012, 152] width 571 height 18
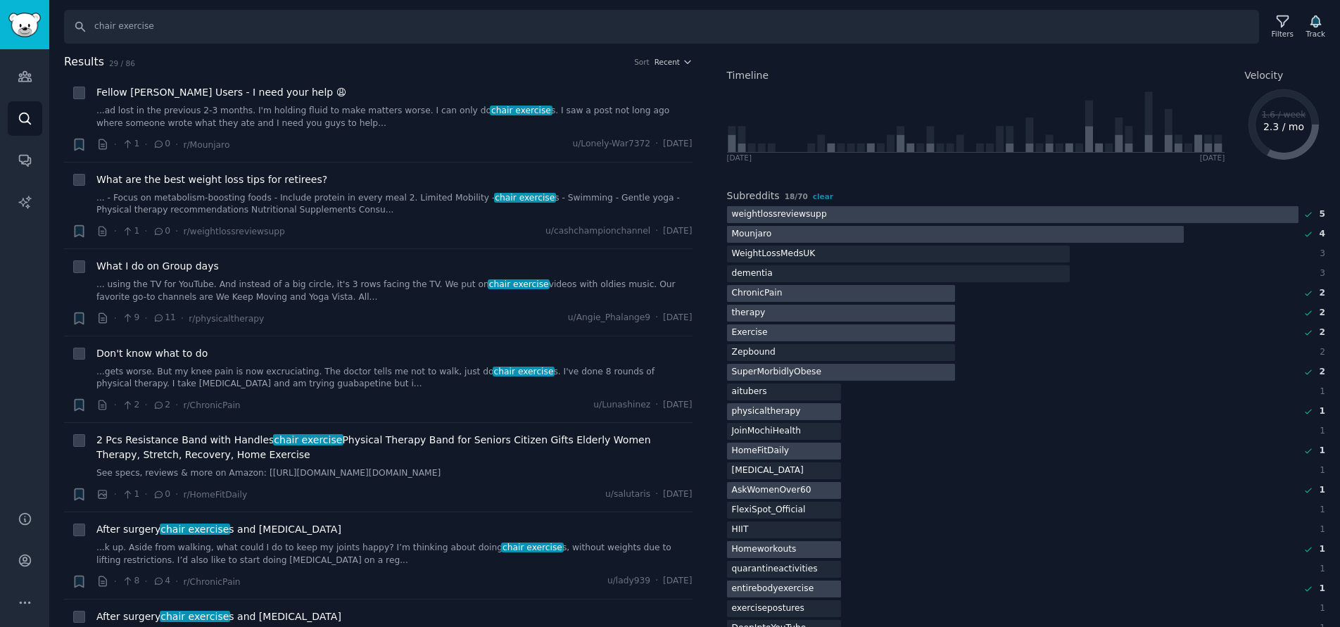
scroll to position [0, 0]
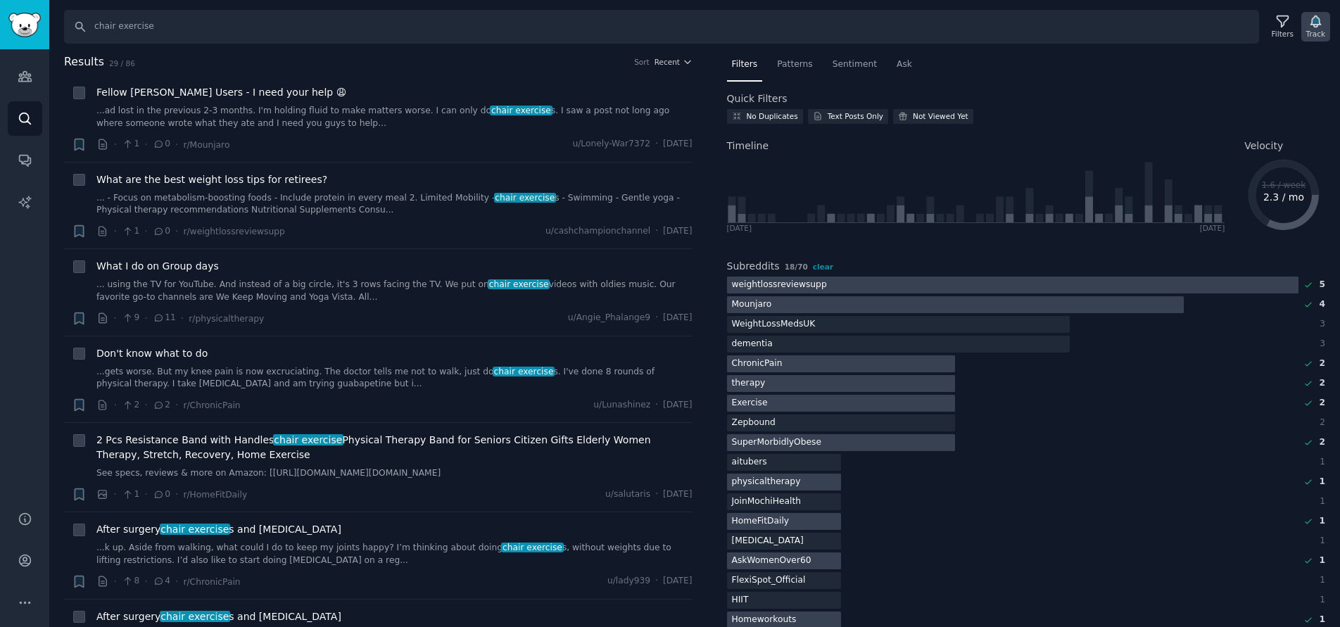
click at [1311, 29] on div "Track" at bounding box center [1315, 34] width 19 height 10
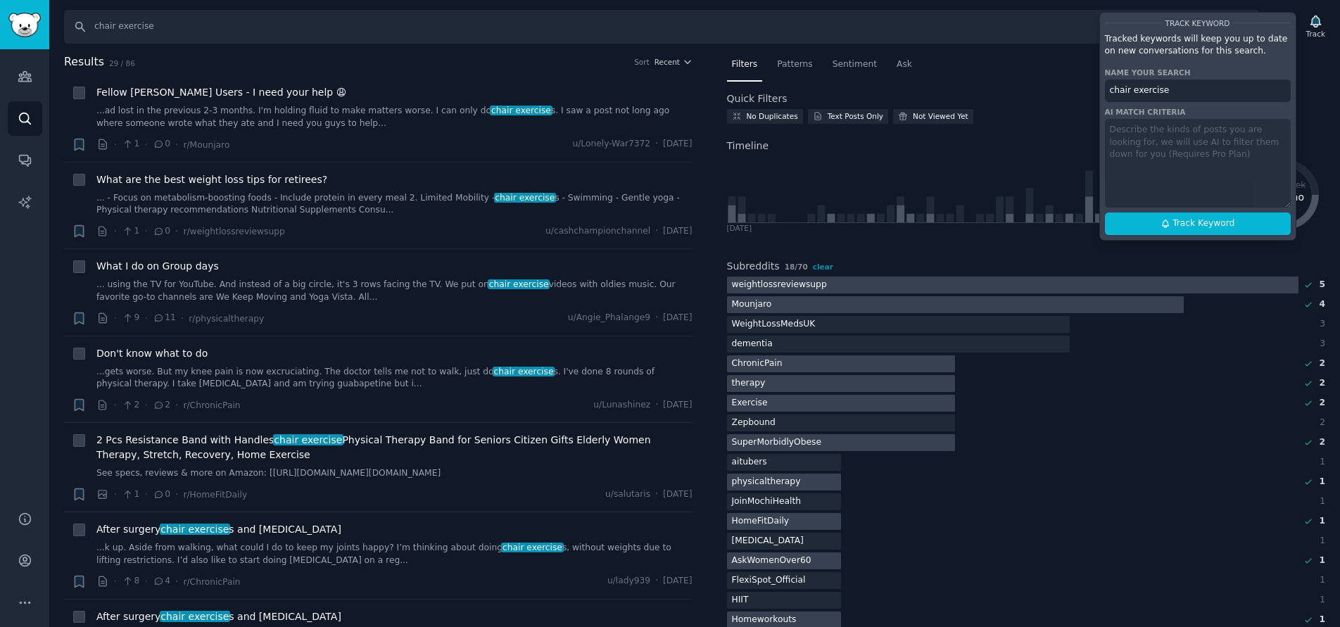
click at [1310, 130] on div "Velocity 1.6 / week 2.3 / mo" at bounding box center [1284, 182] width 81 height 106
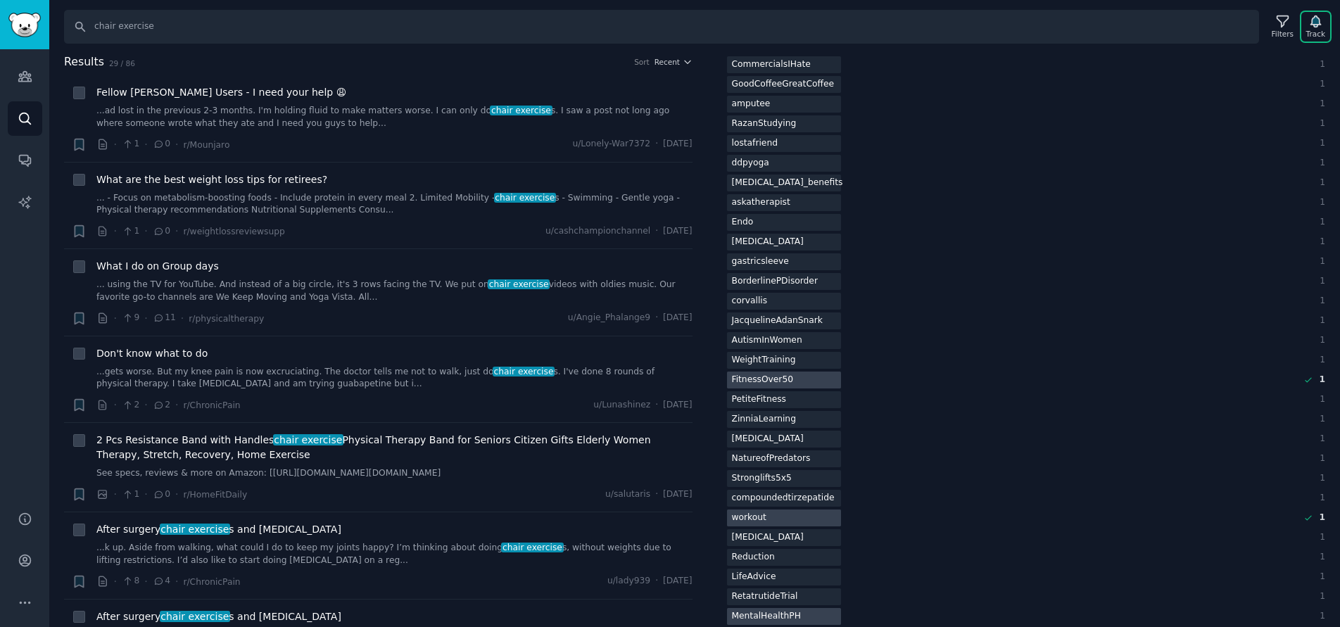
scroll to position [1400, 0]
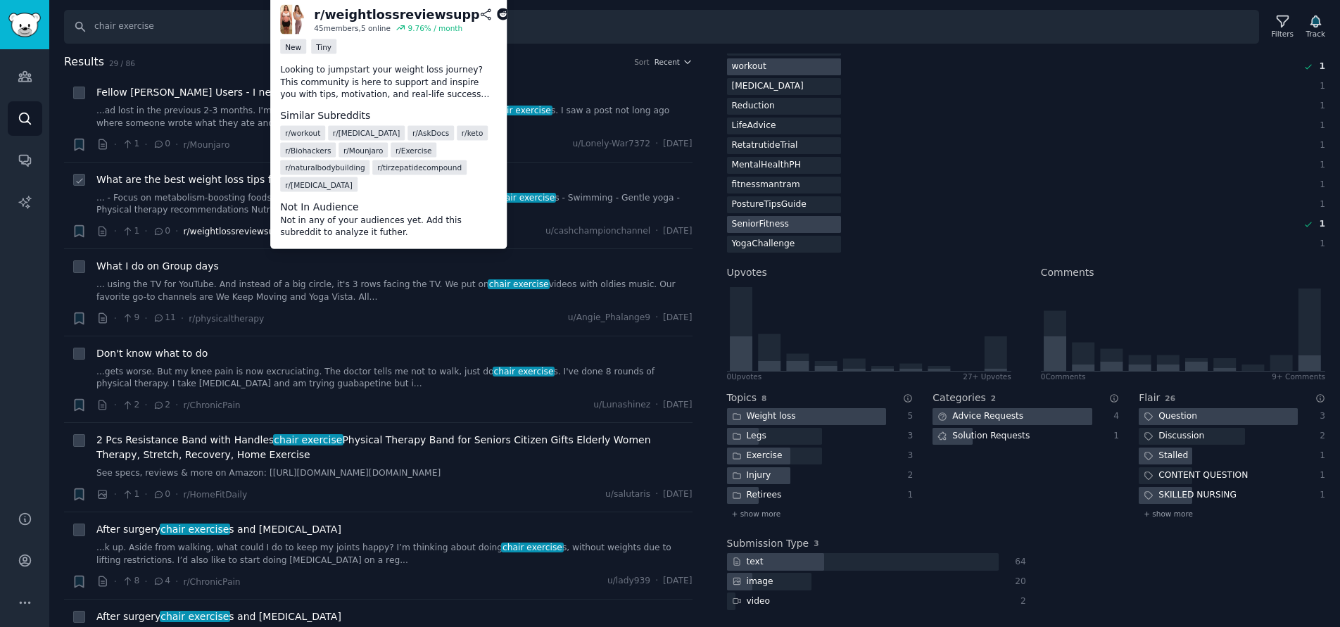
click at [204, 235] on span "r/weightlossreviewsupp" at bounding box center [233, 232] width 101 height 10
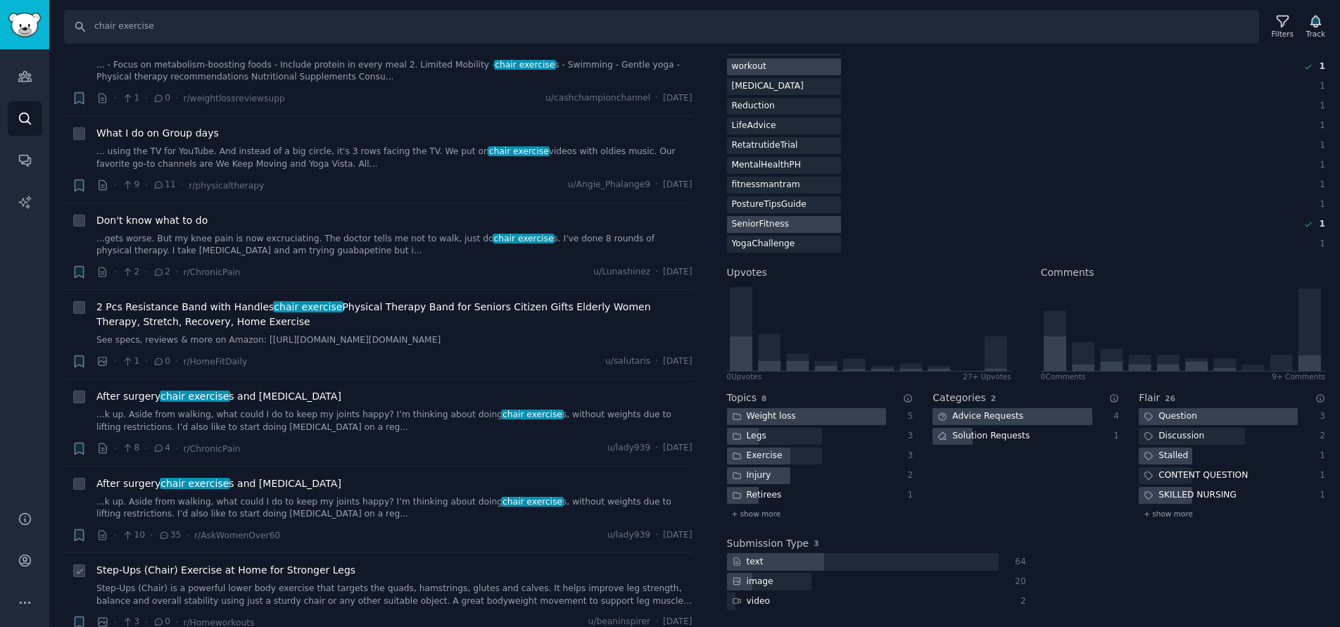
scroll to position [211, 0]
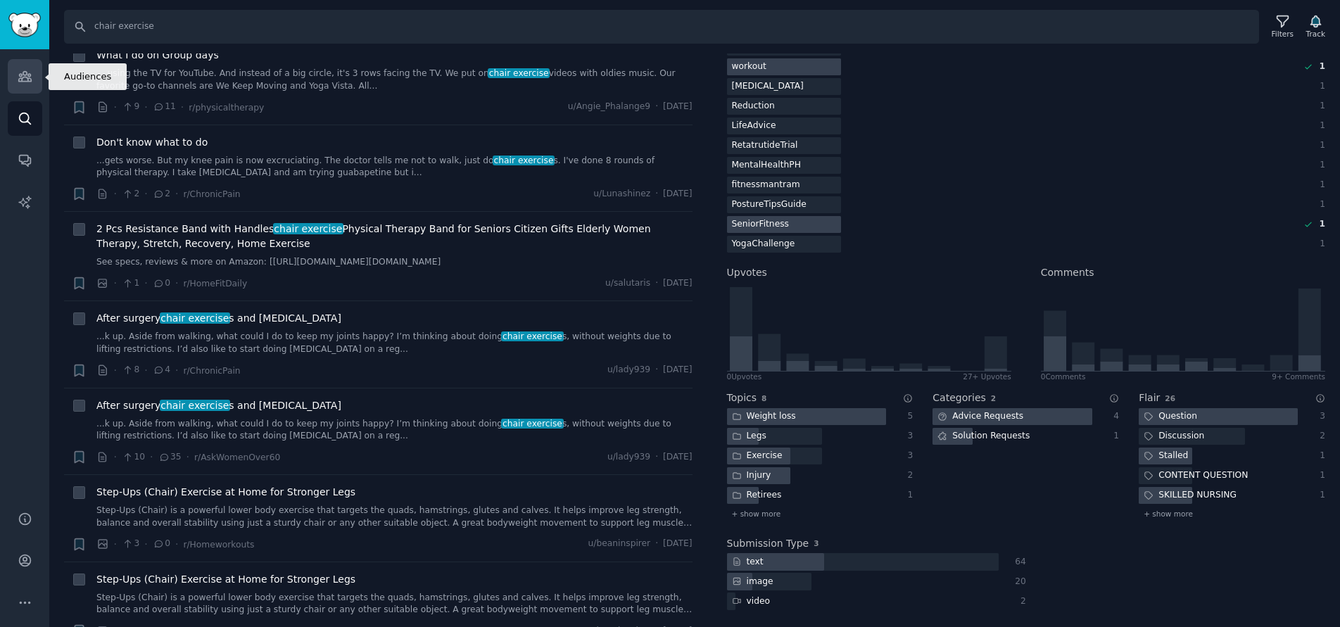
click at [33, 82] on link "Audiences" at bounding box center [25, 76] width 34 height 34
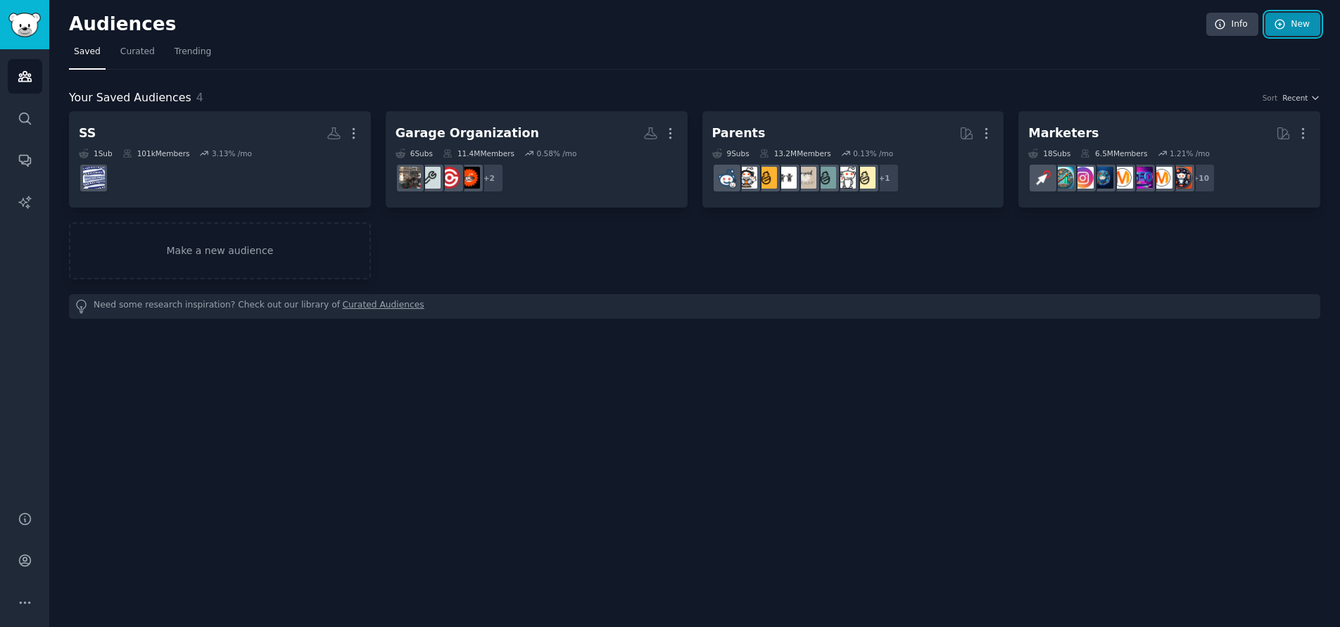
click at [1283, 28] on icon at bounding box center [1279, 24] width 9 height 9
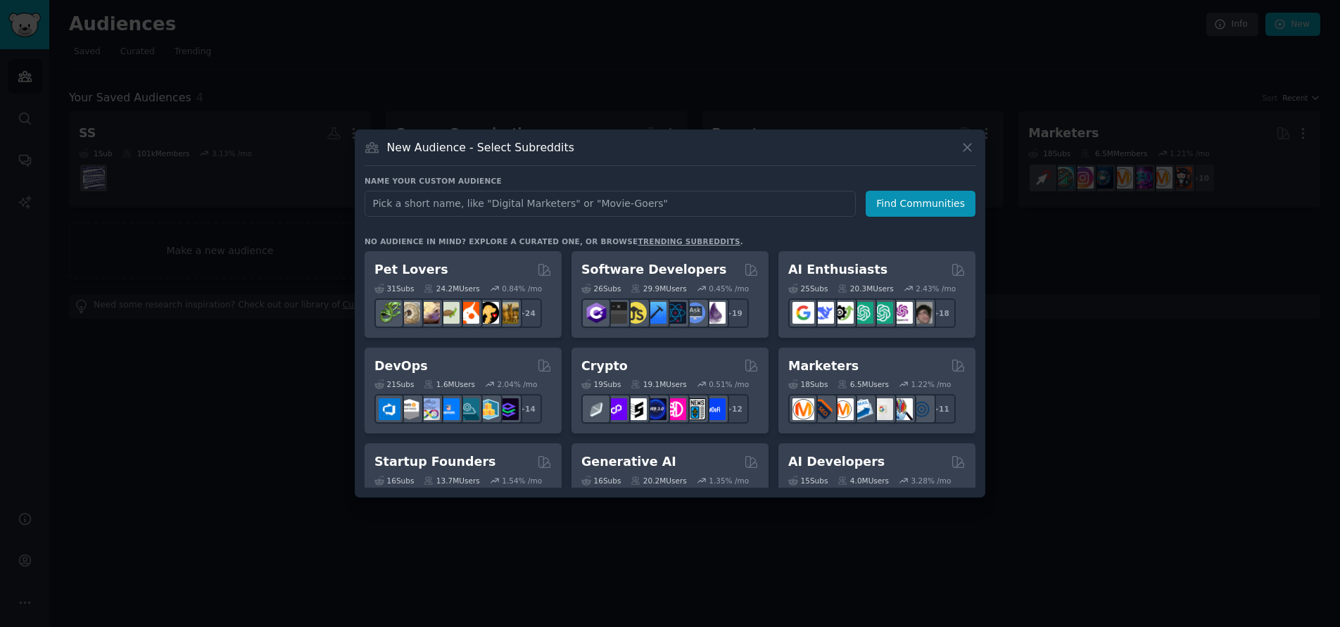
click at [420, 199] on input "text" at bounding box center [609, 204] width 491 height 26
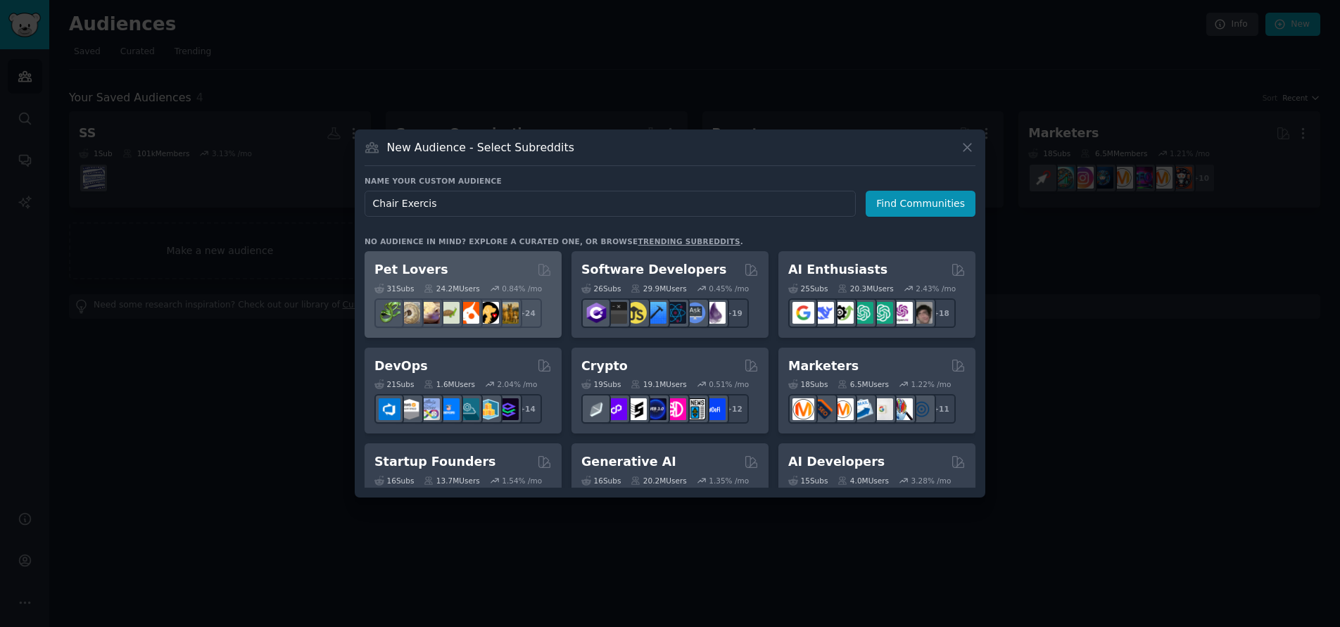
type input "Chair Exercise"
click button "Find Communities" at bounding box center [920, 204] width 110 height 26
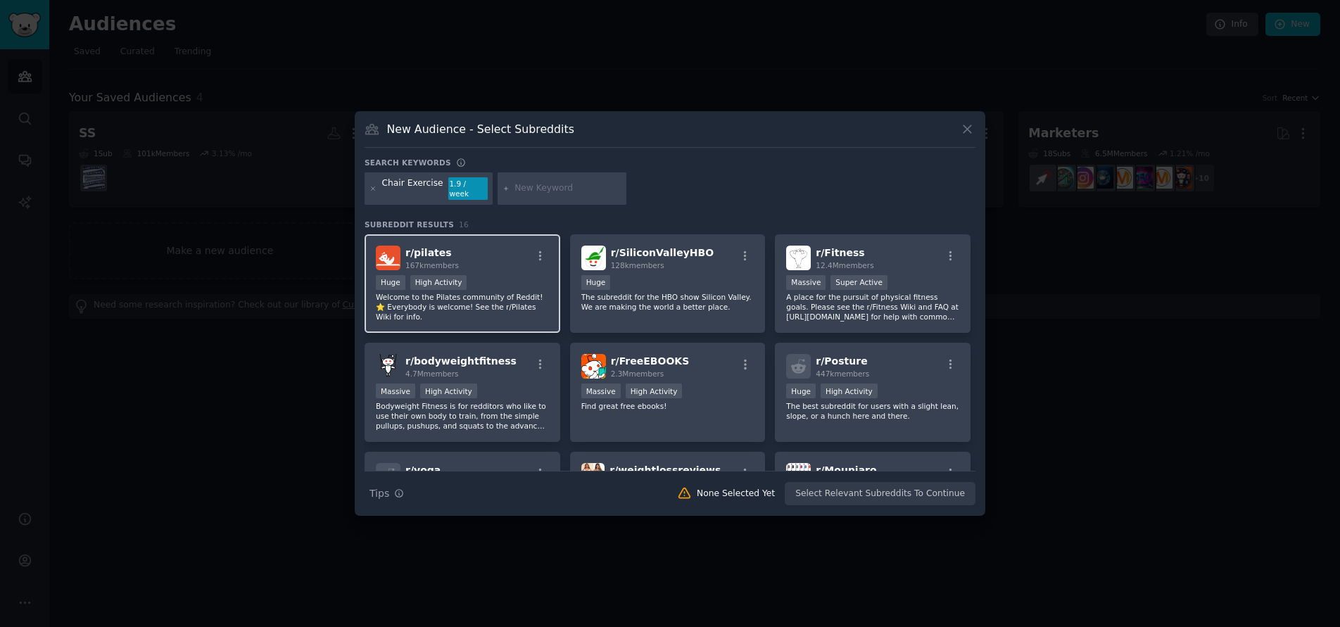
click at [457, 257] on div "r/ pilates 167k members" at bounding box center [462, 258] width 173 height 25
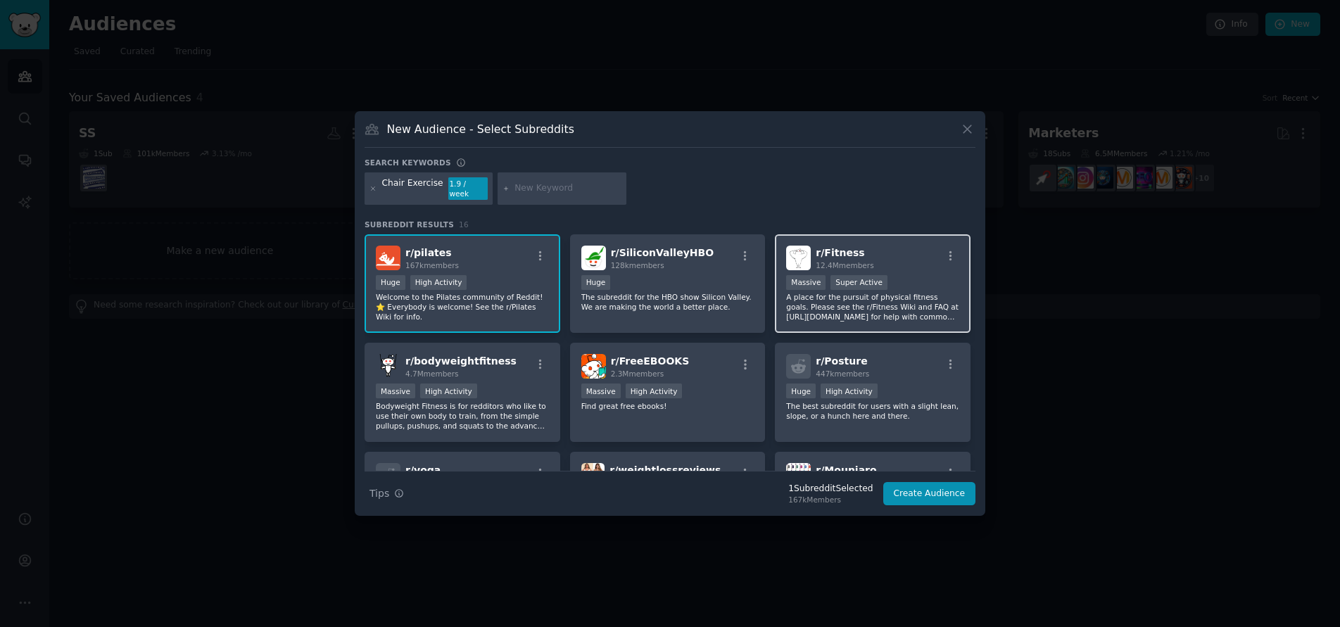
click at [895, 295] on p "A place for the pursuit of physical fitness goals. Please see the r/Fitness Wik…" at bounding box center [872, 307] width 173 height 30
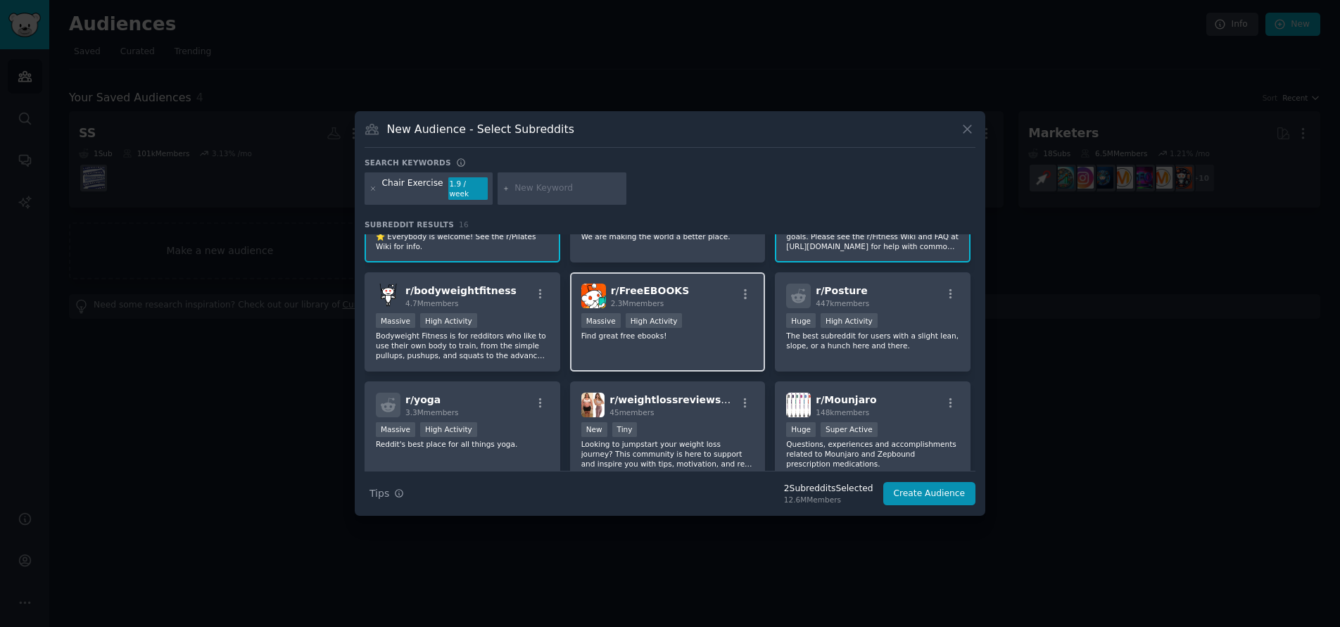
scroll to position [141, 0]
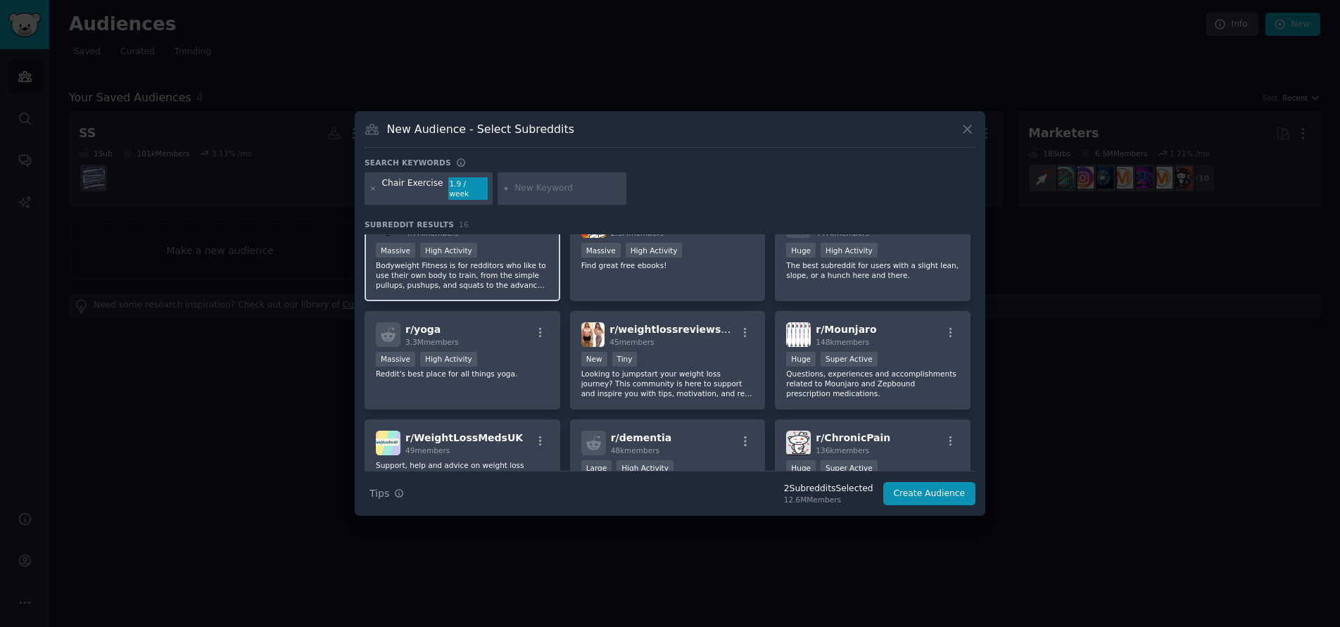
drag, startPoint x: 502, startPoint y: 277, endPoint x: 500, endPoint y: 296, distance: 19.1
click at [502, 278] on p "Bodyweight Fitness is for redditors who like to use their own body to train, fr…" at bounding box center [462, 275] width 173 height 30
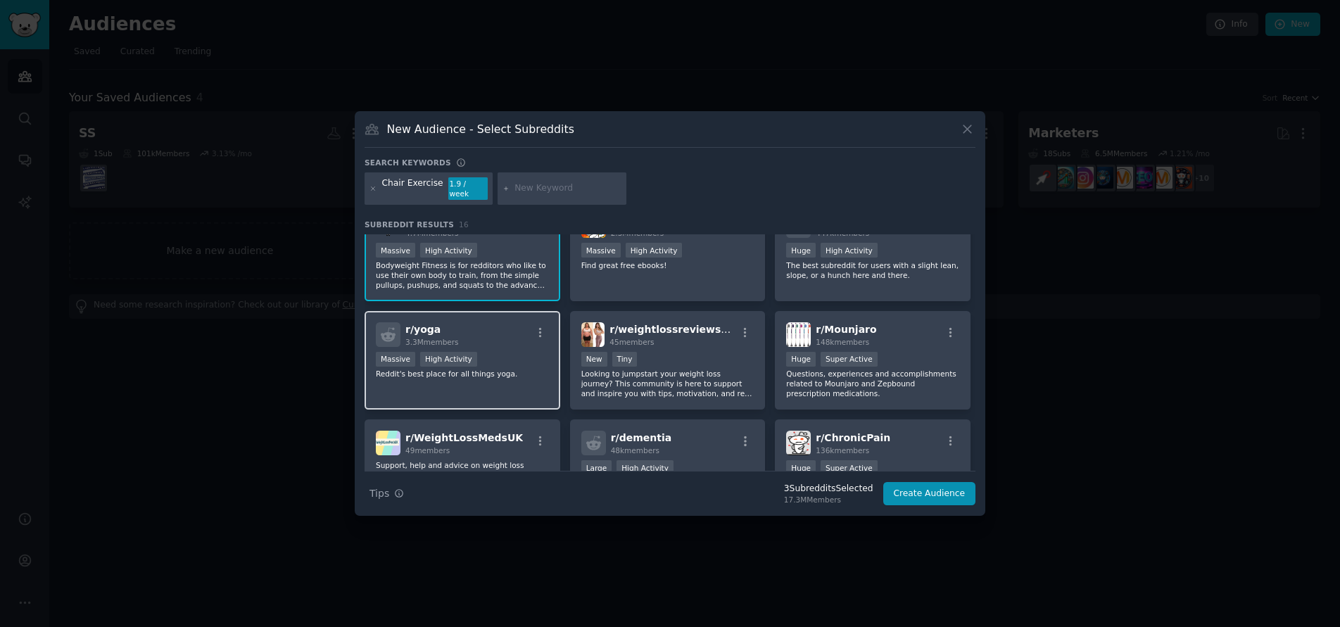
scroll to position [211, 0]
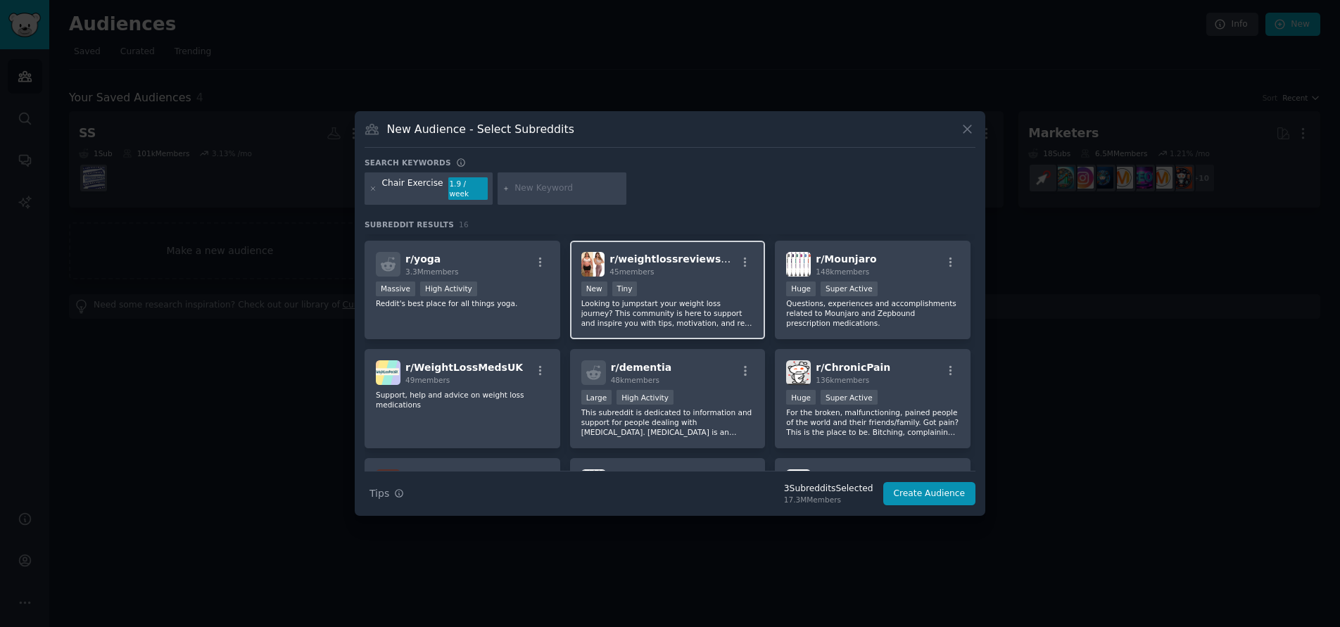
click at [674, 298] on p "Looking to jumpstart your weight loss journey? This community is here to suppor…" at bounding box center [667, 313] width 173 height 30
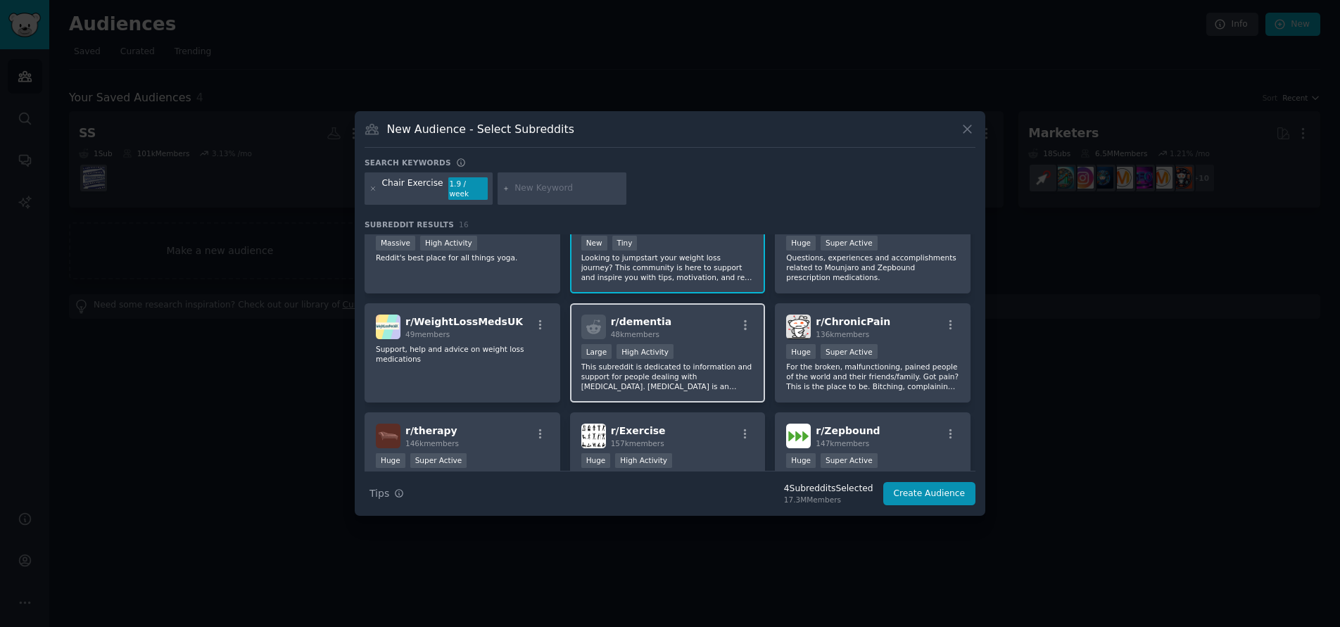
scroll to position [281, 0]
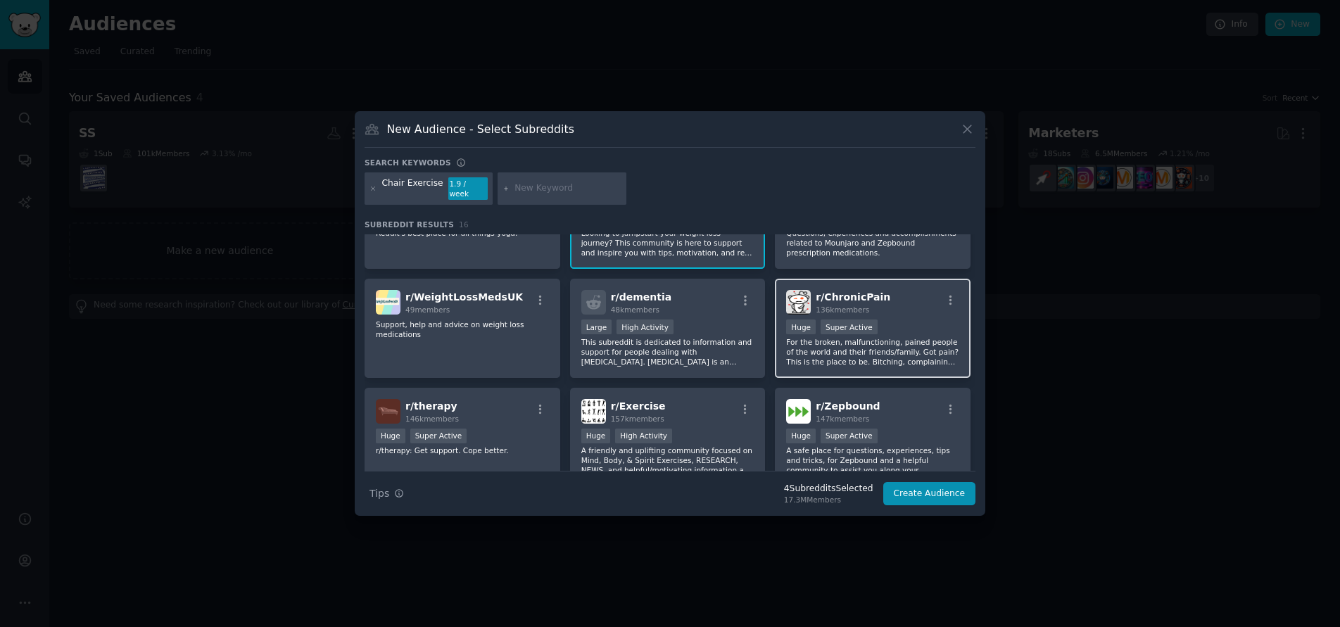
click at [884, 345] on p "For the broken, malfunctioning, pained people of the world and their friends/fa…" at bounding box center [872, 352] width 173 height 30
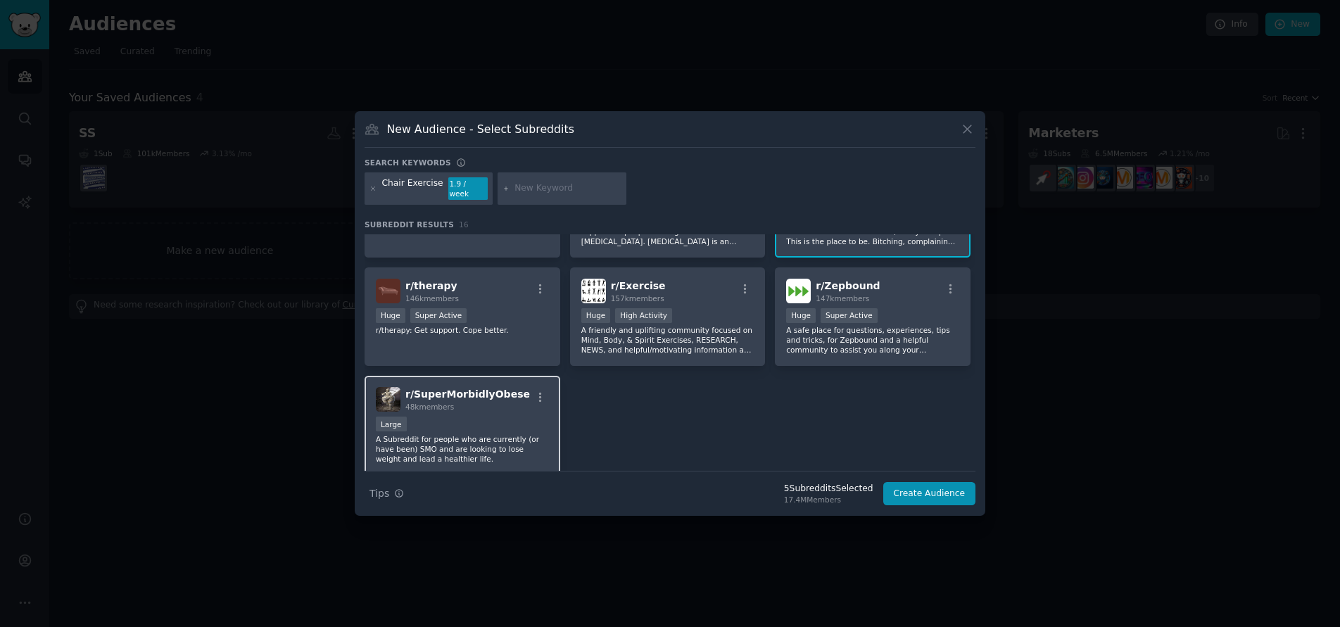
scroll to position [422, 0]
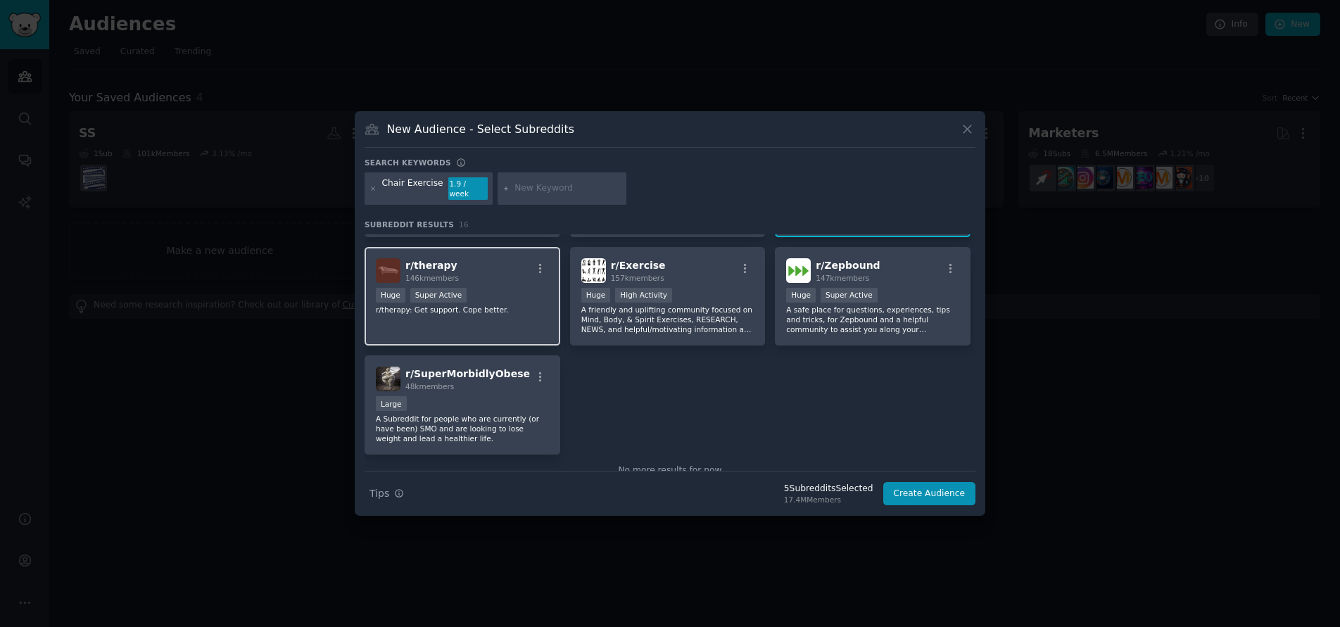
click at [488, 311] on div "r/ therapy 146k members Huge Super Active r/therapy: Get support. Cope better." at bounding box center [462, 296] width 196 height 99
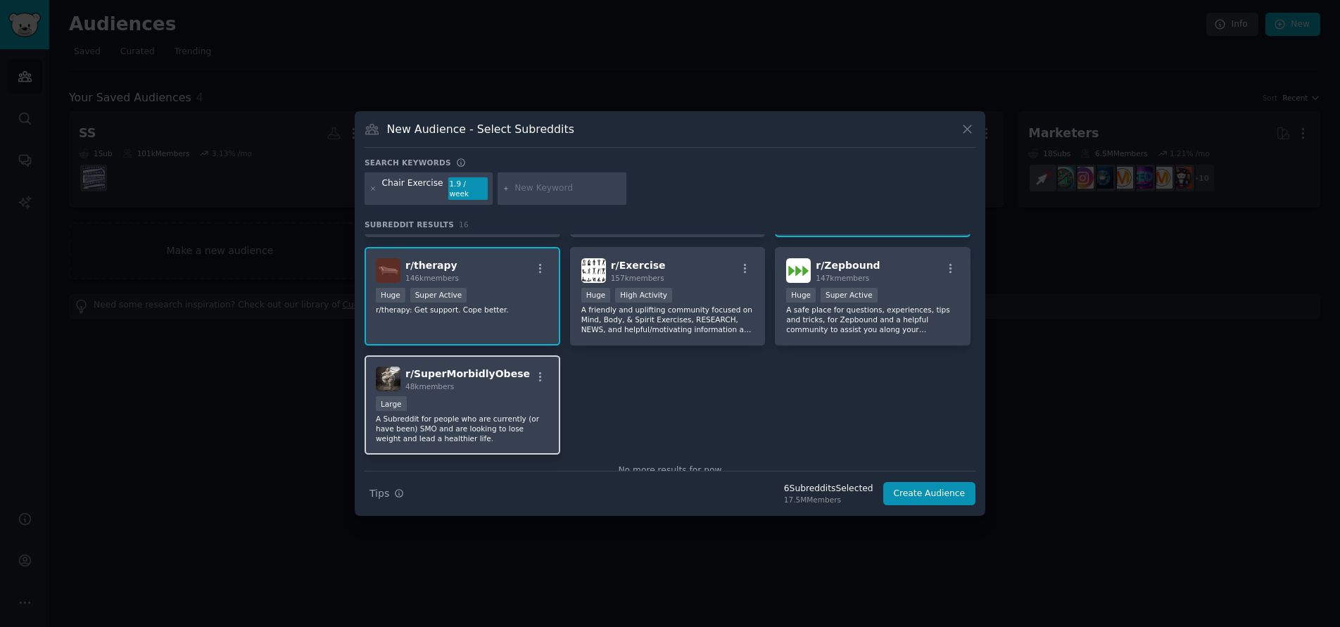
click at [452, 421] on p "A Subreddit for people who are currently (or have been) SMO and are looking to …" at bounding box center [462, 429] width 173 height 30
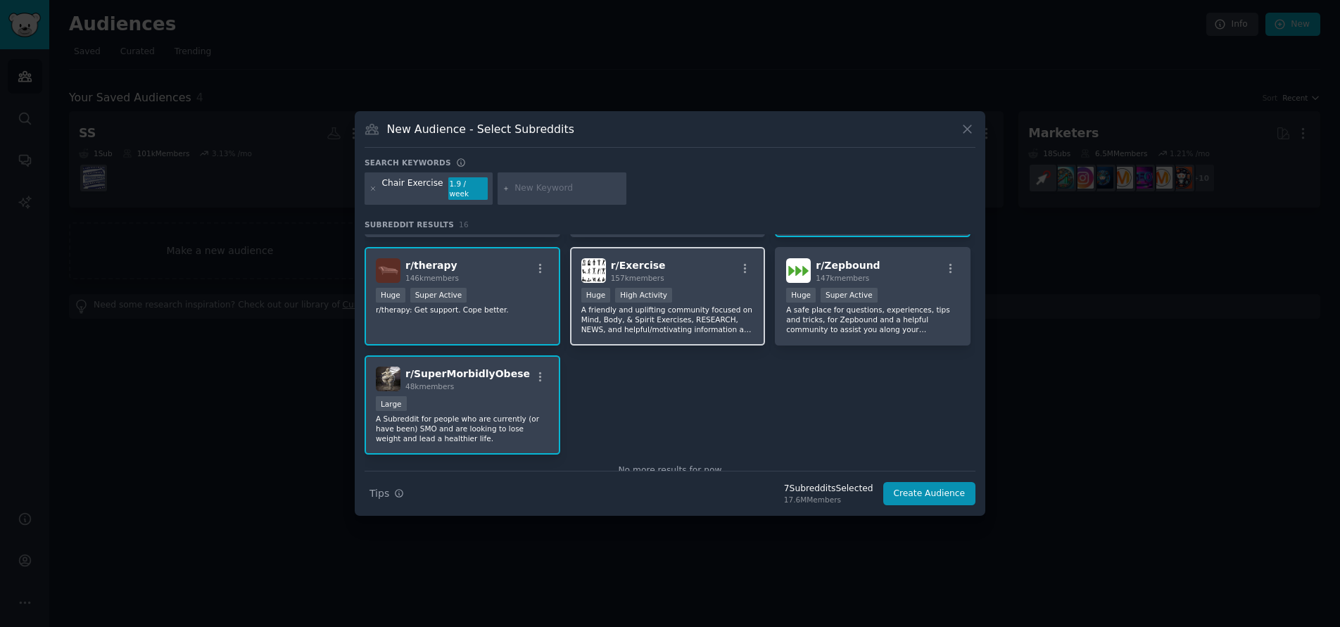
click at [642, 324] on p "A friendly and uplifting community focused on Mind, Body, & Spirit Exercises, R…" at bounding box center [667, 320] width 173 height 30
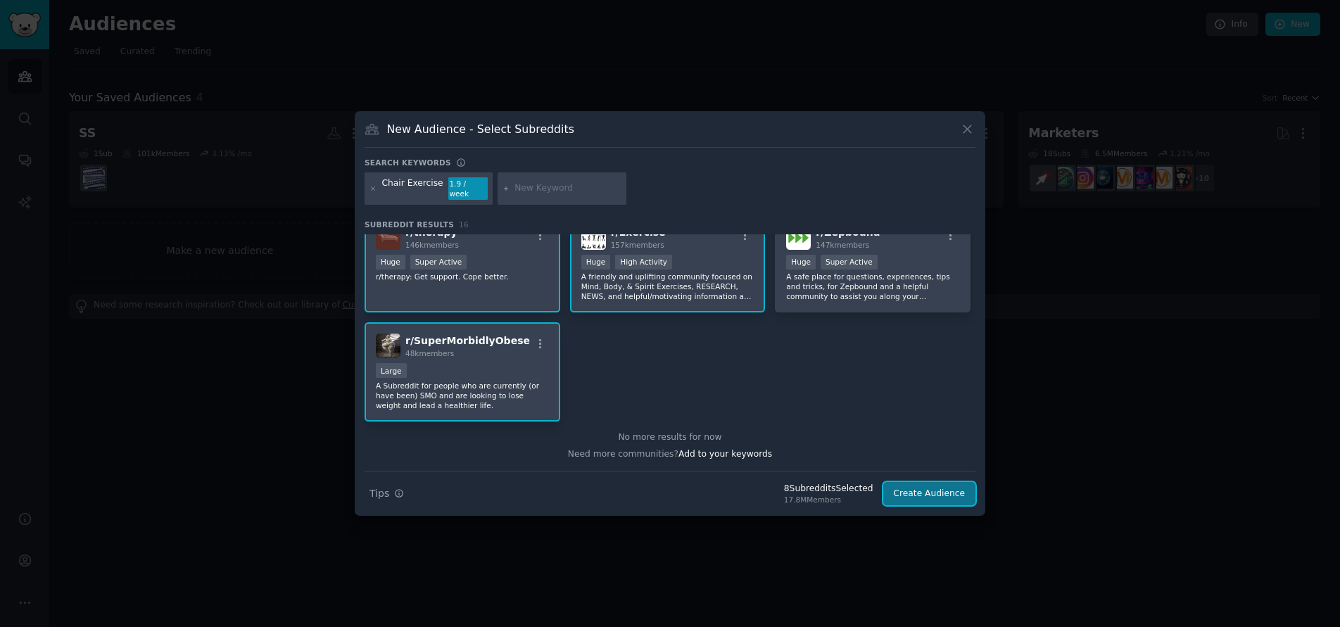
click at [929, 490] on button "Create Audience" at bounding box center [929, 494] width 93 height 24
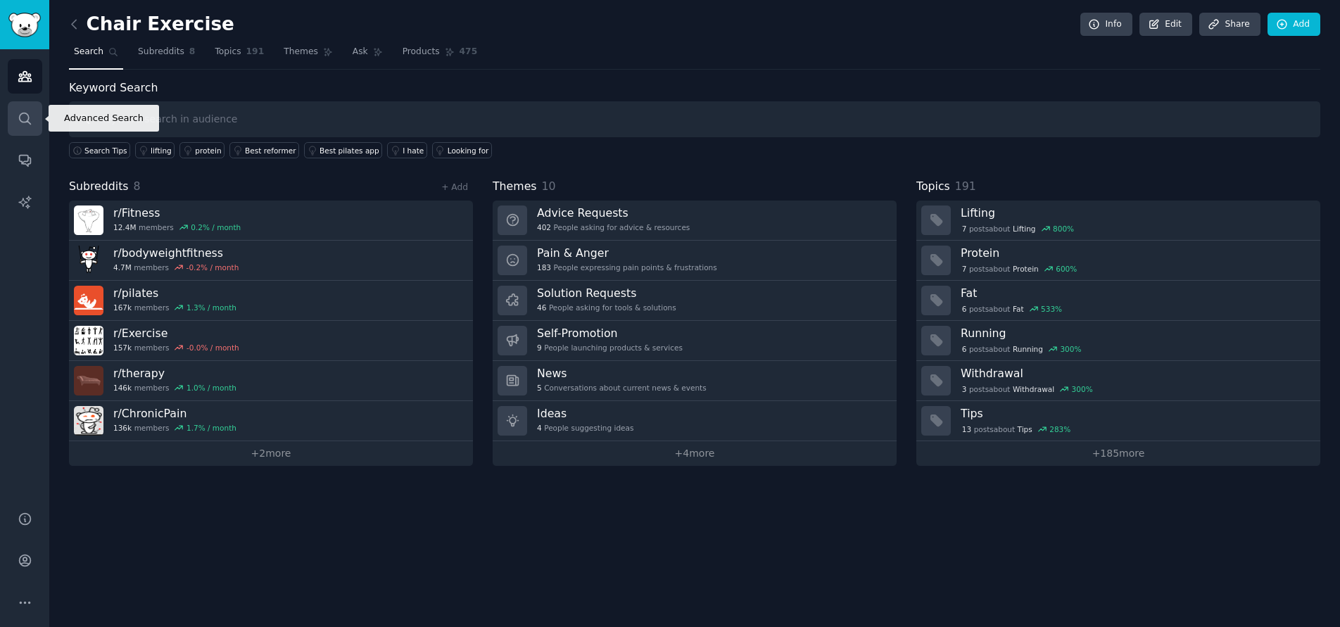
click at [20, 117] on icon "Sidebar" at bounding box center [25, 118] width 15 height 15
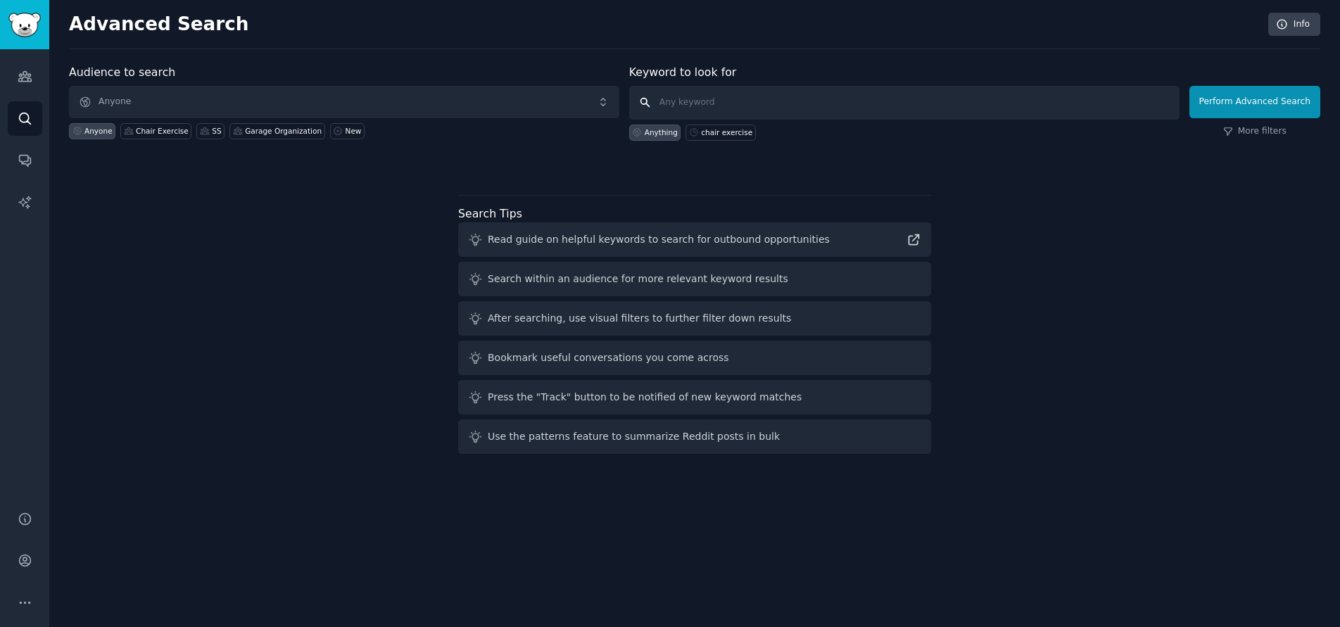
click at [690, 106] on input "text" at bounding box center [904, 103] width 550 height 34
type input "chair exercise"
click button "Perform Advanced Search" at bounding box center [1254, 102] width 131 height 32
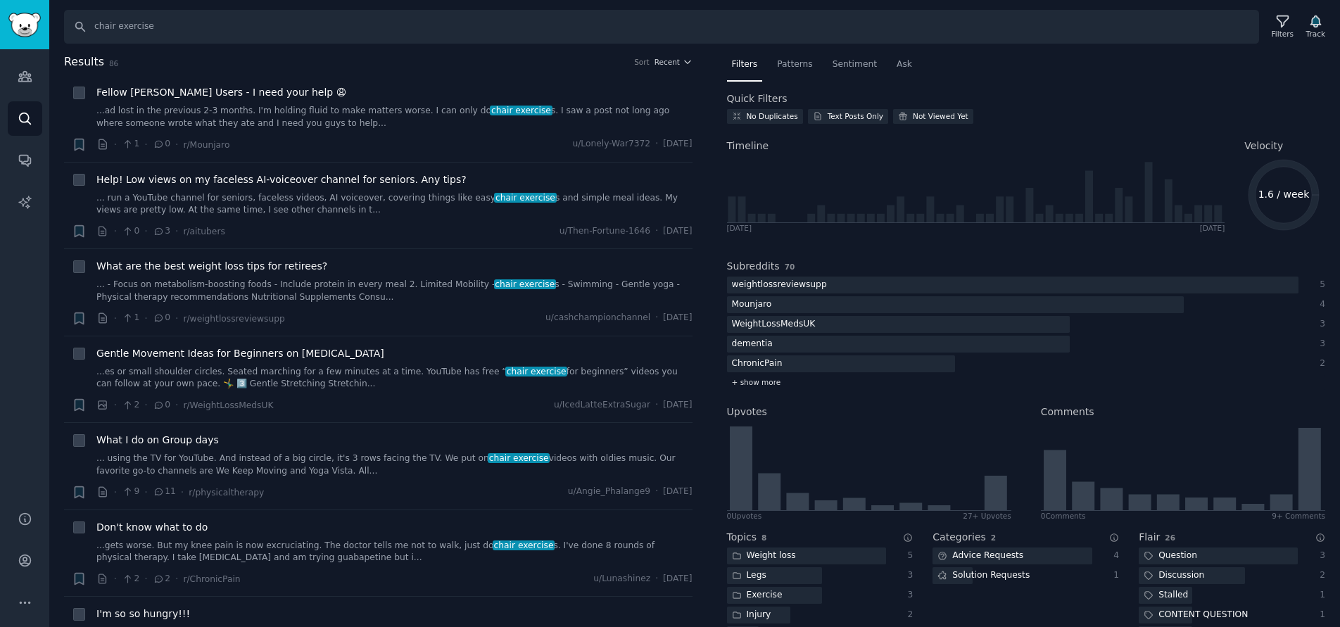
click at [768, 384] on span "+ show more" at bounding box center [756, 382] width 49 height 10
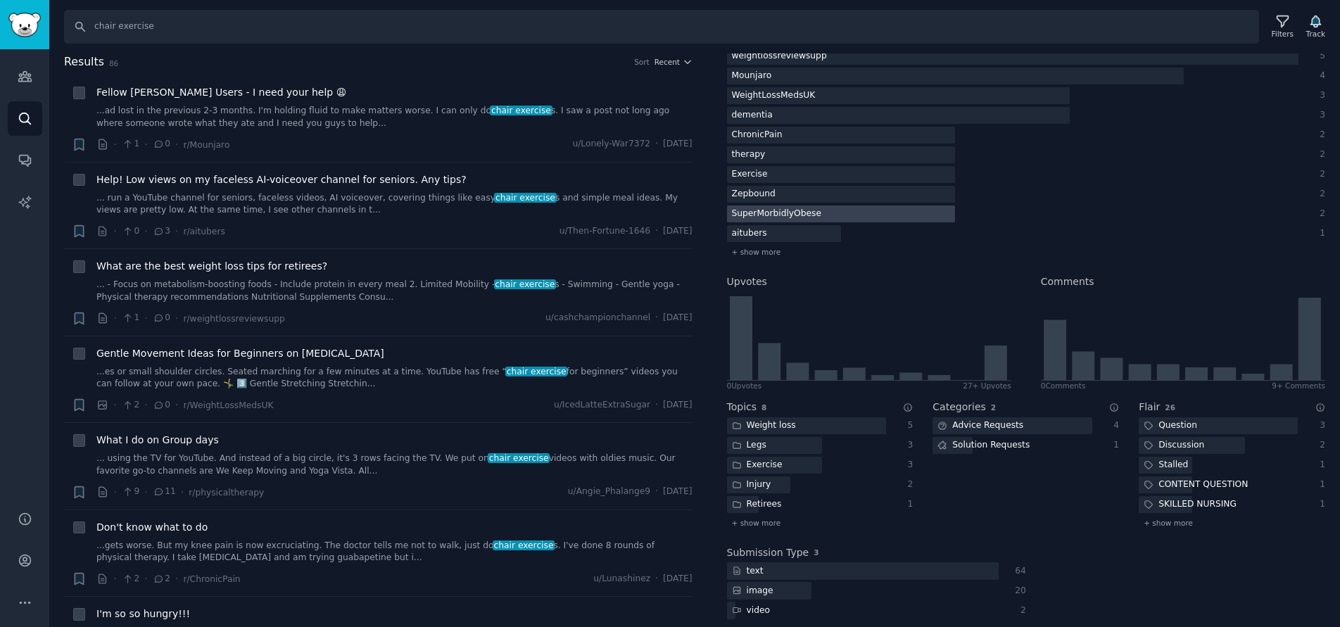
scroll to position [238, 0]
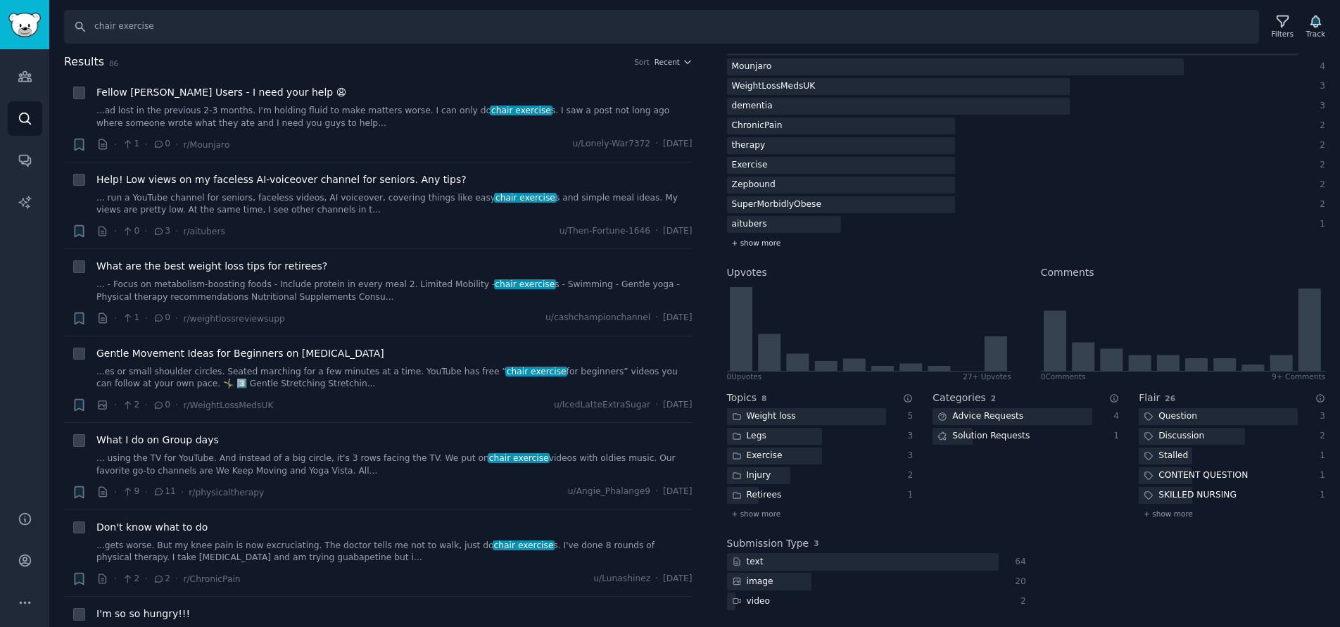
click at [750, 246] on span "+ show more" at bounding box center [756, 243] width 49 height 10
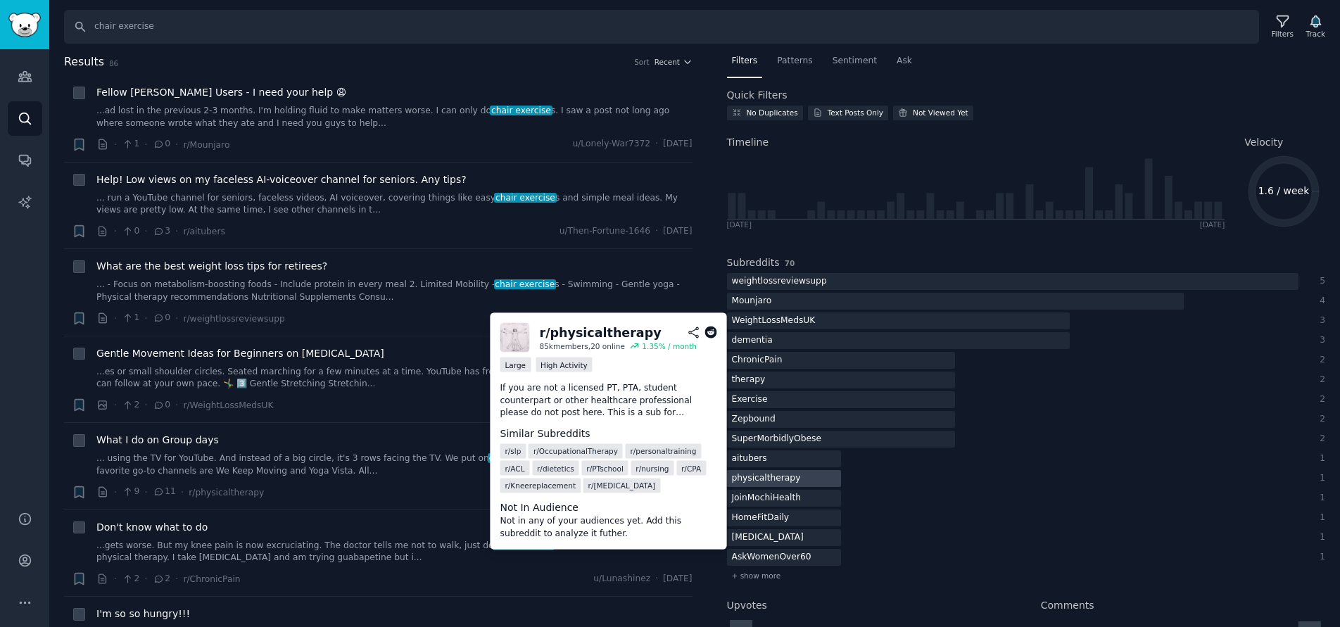
scroll to position [0, 0]
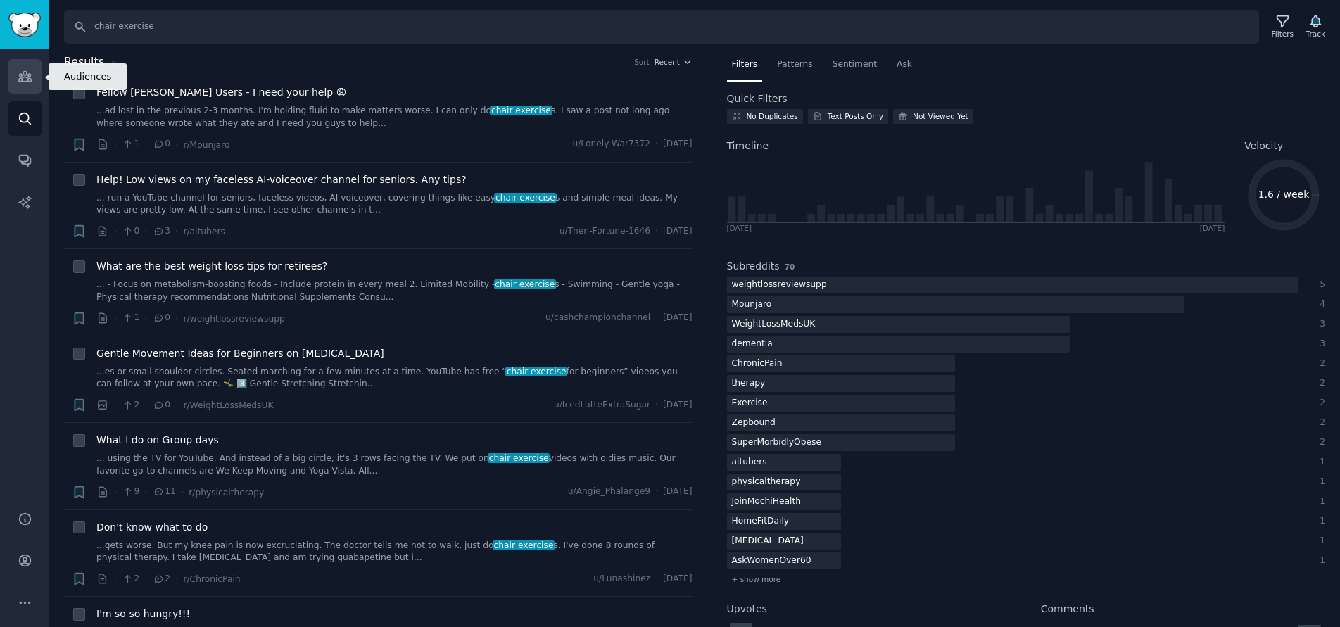
click at [25, 78] on icon "Sidebar" at bounding box center [25, 76] width 15 height 15
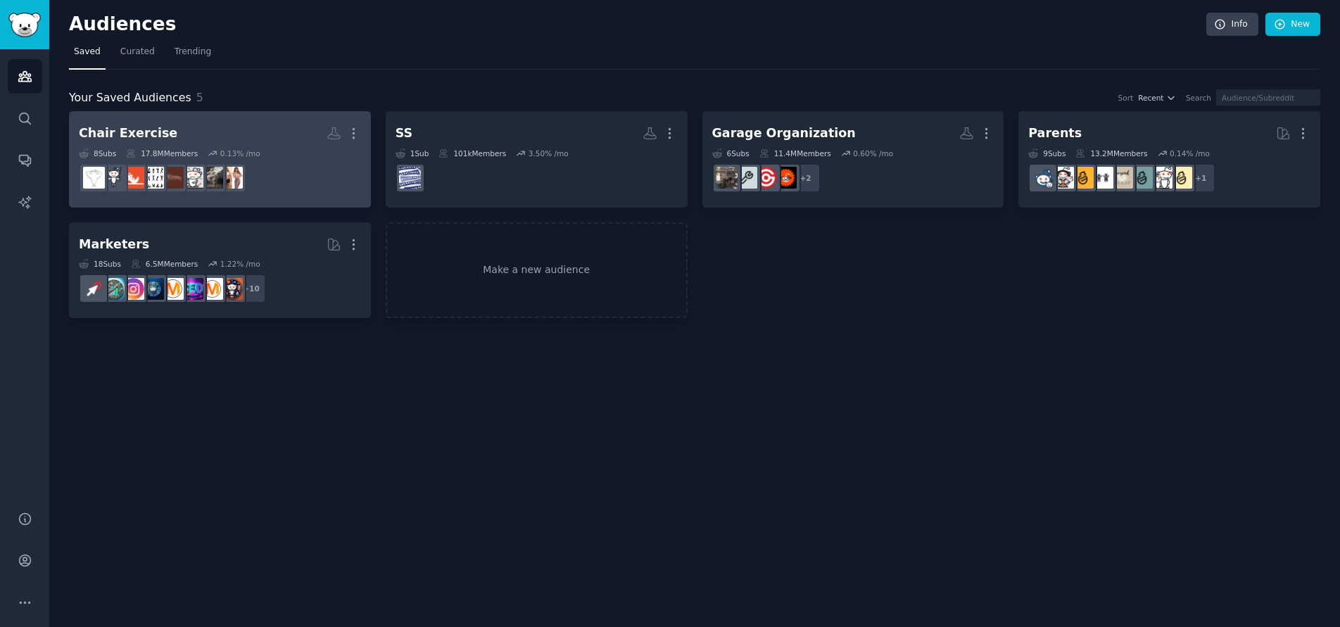
click at [224, 144] on h2 "Chair Exercise More" at bounding box center [220, 133] width 282 height 25
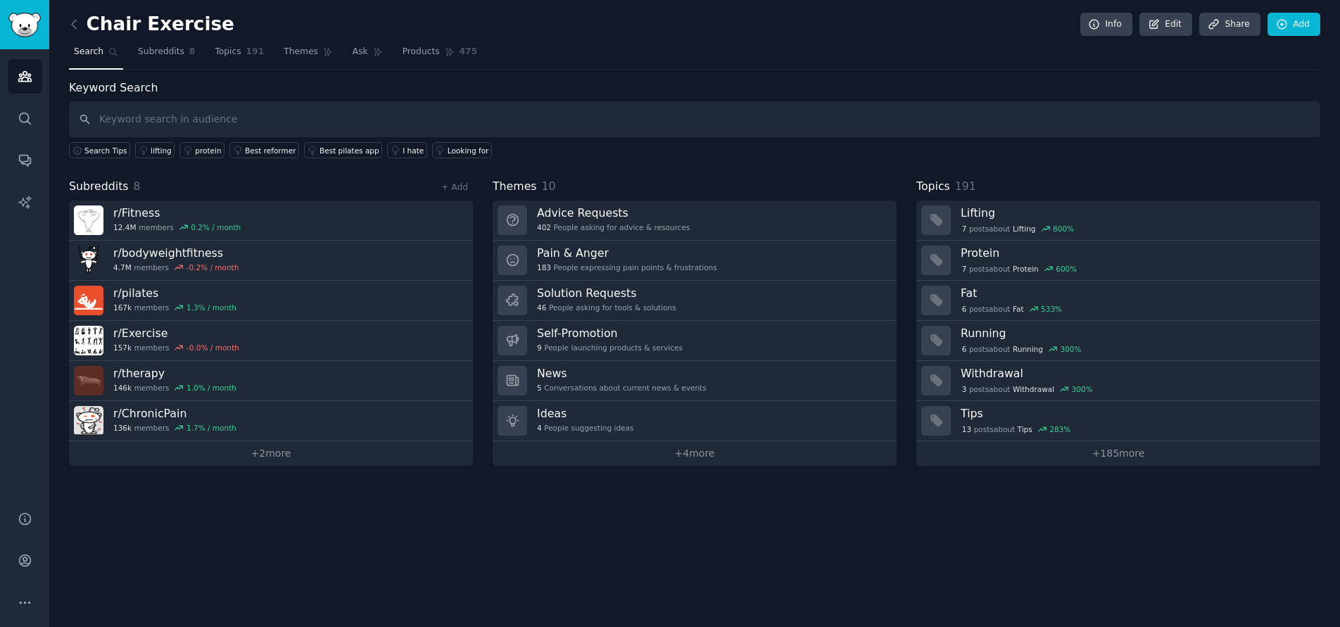
click at [184, 127] on input "text" at bounding box center [694, 119] width 1251 height 36
drag, startPoint x: 146, startPoint y: 120, endPoint x: 88, endPoint y: 120, distance: 57.7
click at [88, 117] on input "majorno" at bounding box center [694, 119] width 1251 height 36
type input "majorno"
click at [159, 46] on span "Subreddits" at bounding box center [161, 52] width 46 height 13
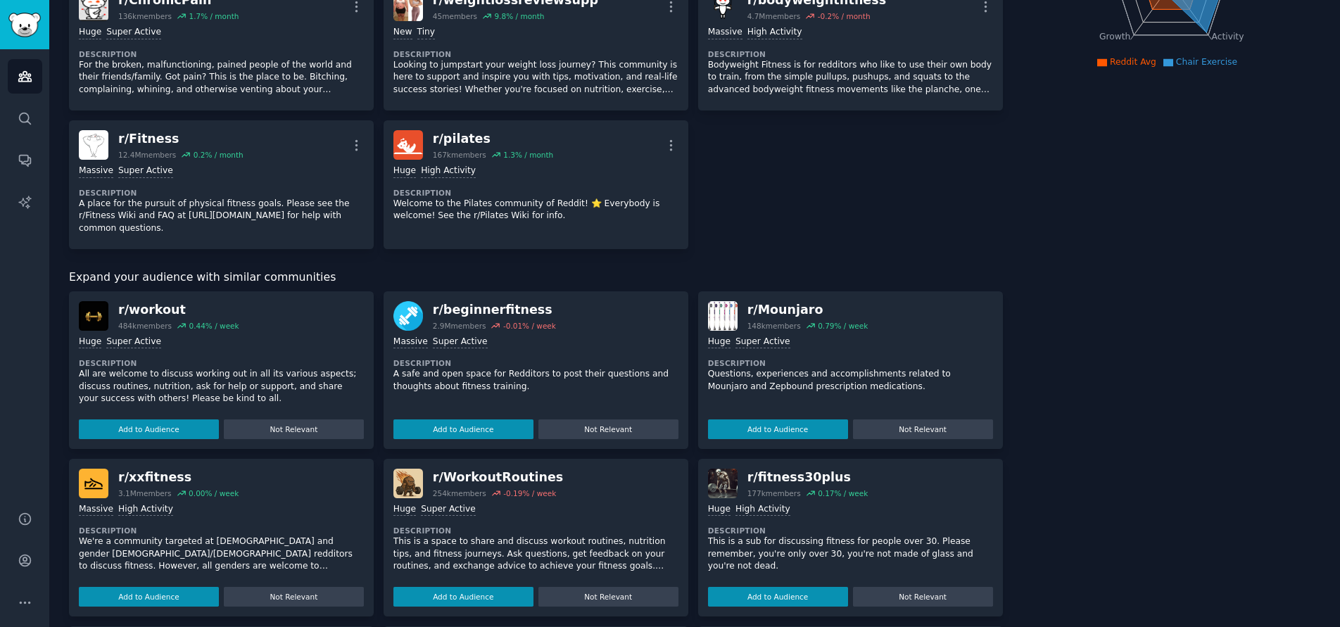
scroll to position [281, 0]
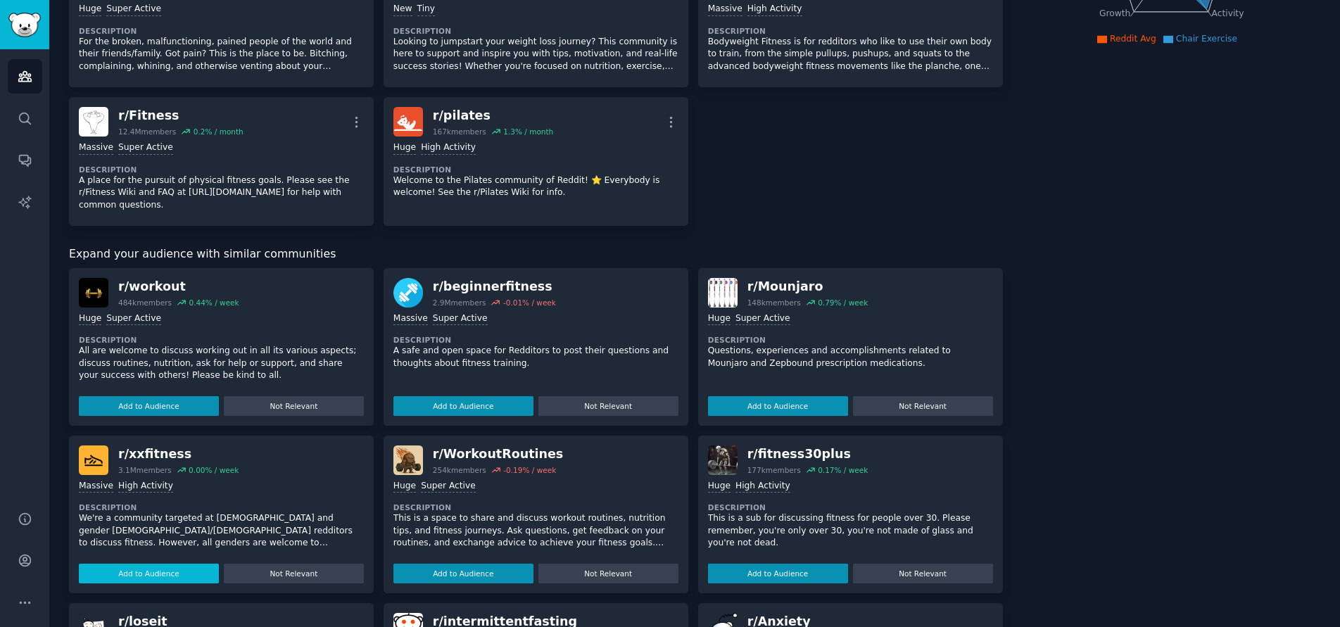
click at [787, 396] on button "Add to Audience" at bounding box center [778, 406] width 140 height 20
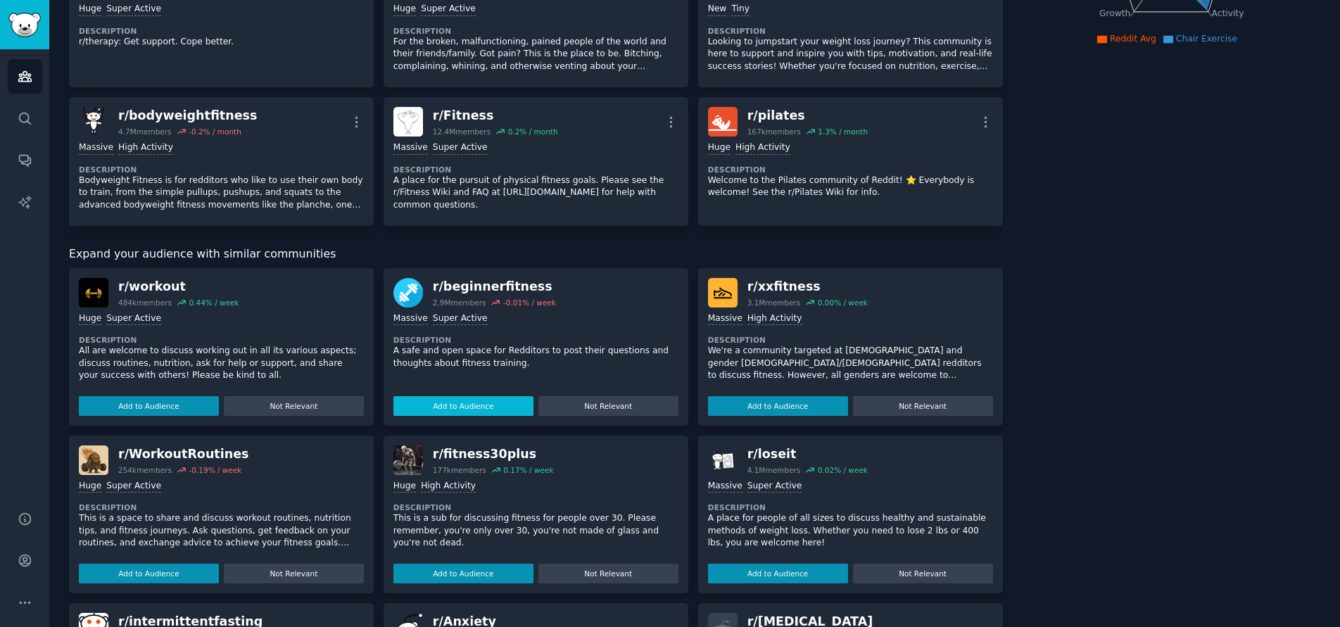
click at [476, 405] on button "Add to Audience" at bounding box center [463, 406] width 140 height 20
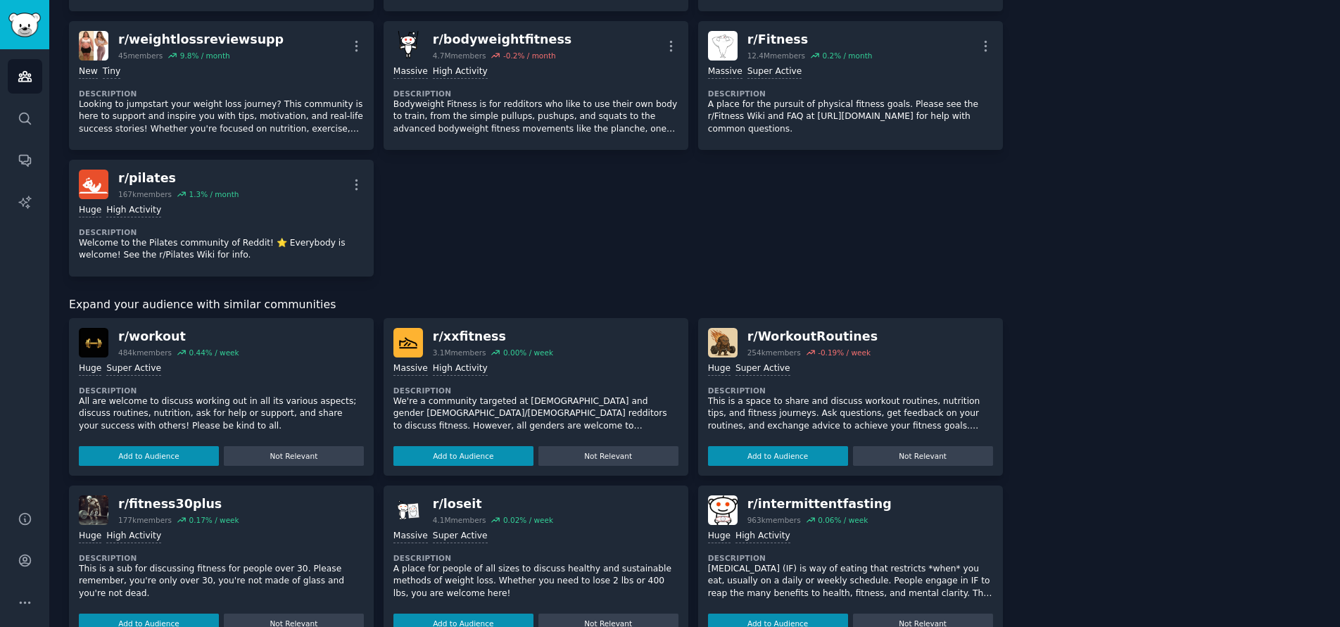
scroll to position [422, 0]
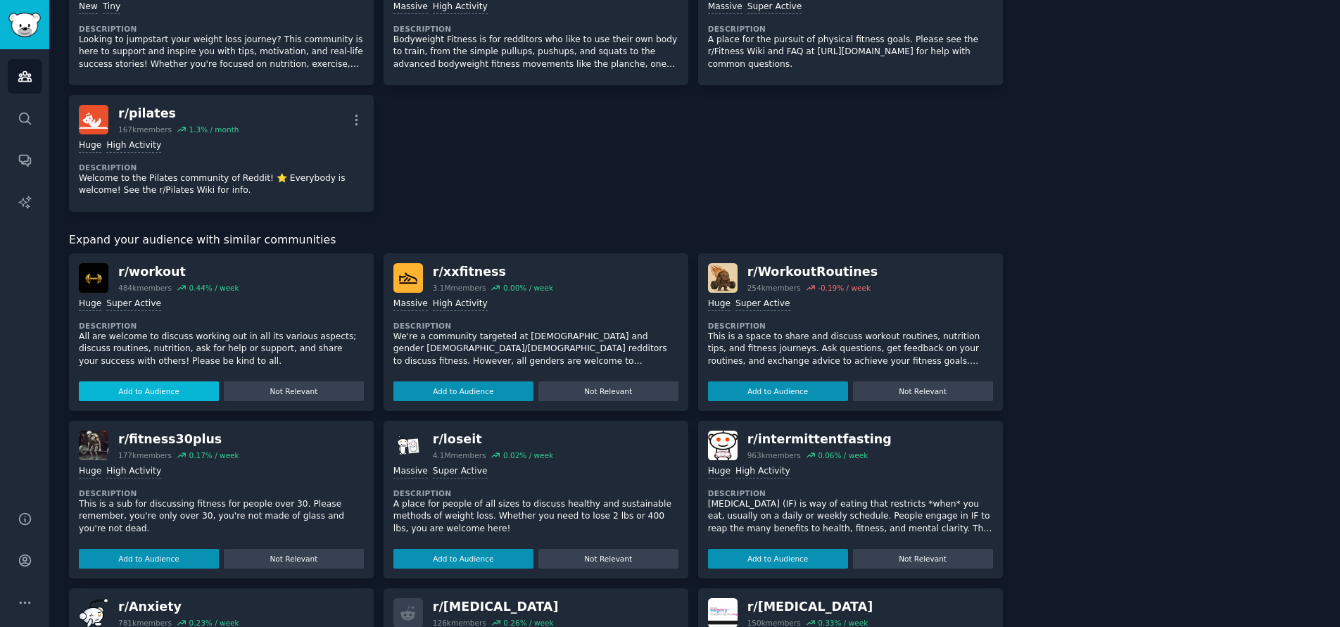
click at [166, 383] on button "Add to Audience" at bounding box center [149, 391] width 140 height 20
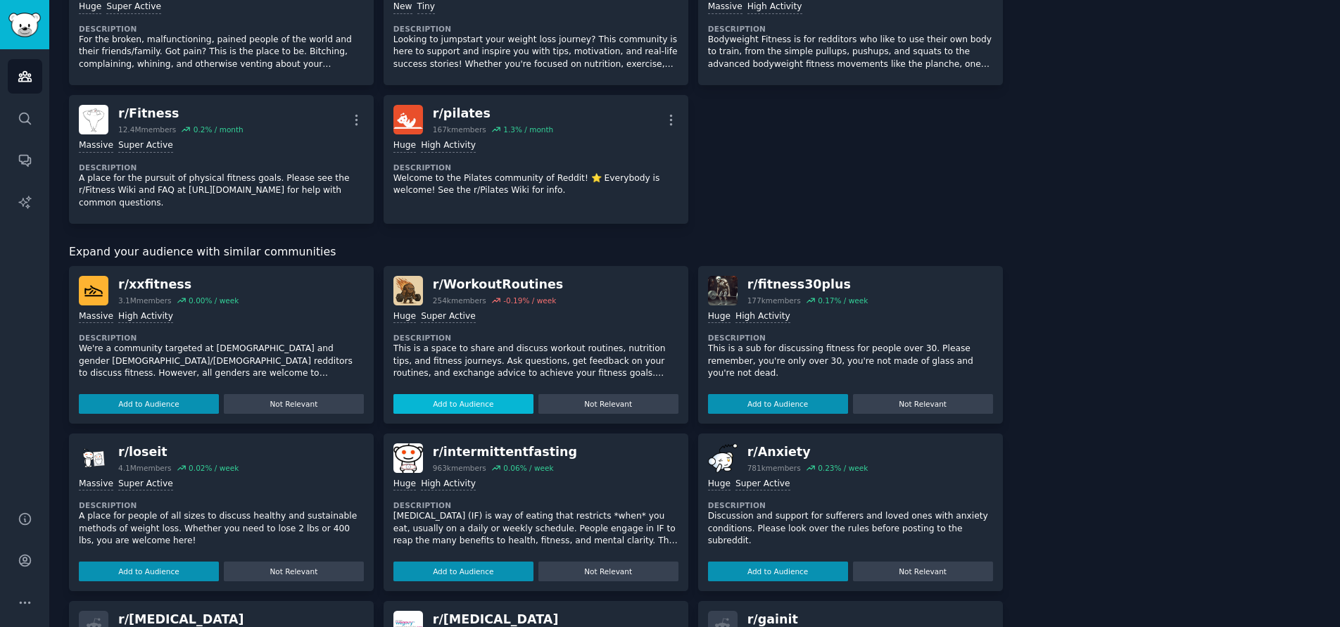
click at [450, 394] on button "Add to Audience" at bounding box center [463, 404] width 140 height 20
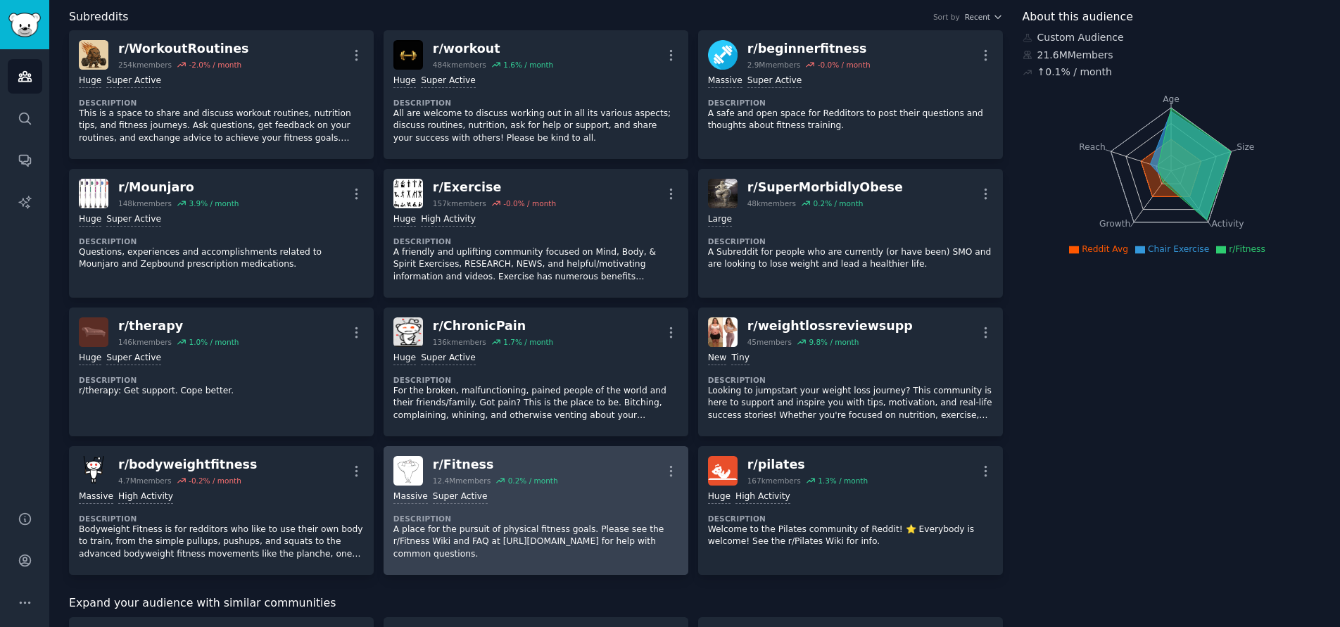
scroll to position [0, 0]
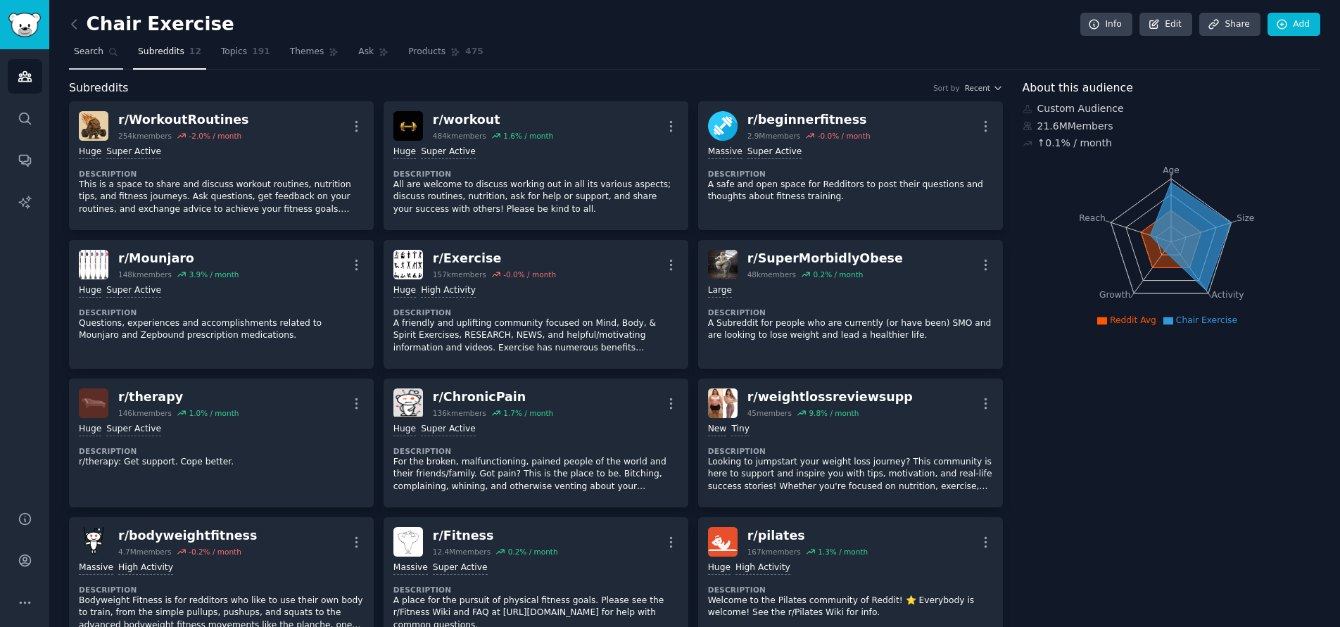
click at [108, 53] on icon at bounding box center [113, 52] width 10 height 10
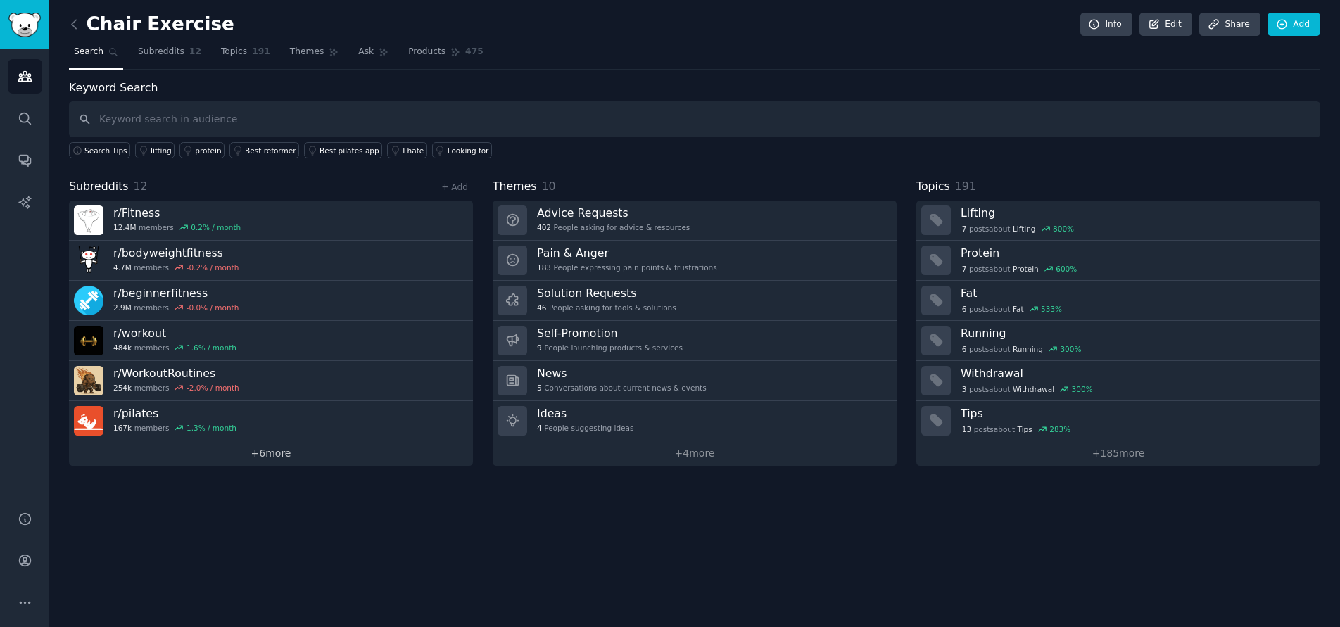
click at [275, 459] on link "+ 6 more" at bounding box center [271, 453] width 404 height 25
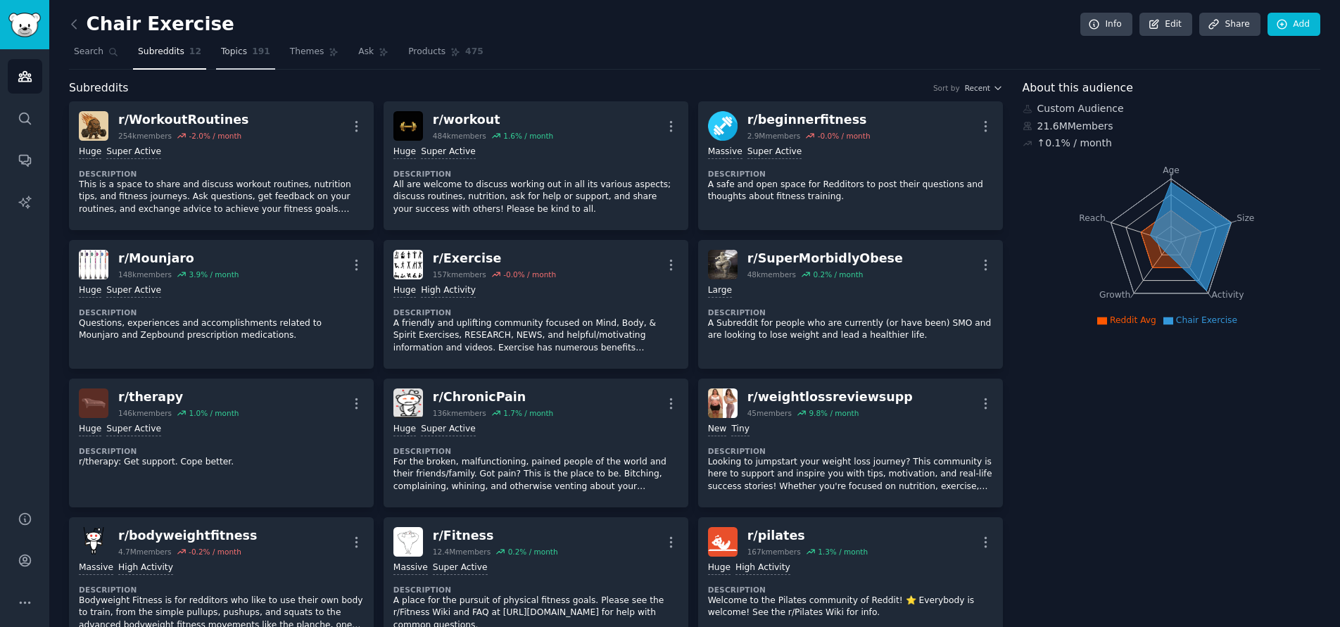
click at [229, 56] on span "Topics" at bounding box center [234, 52] width 26 height 13
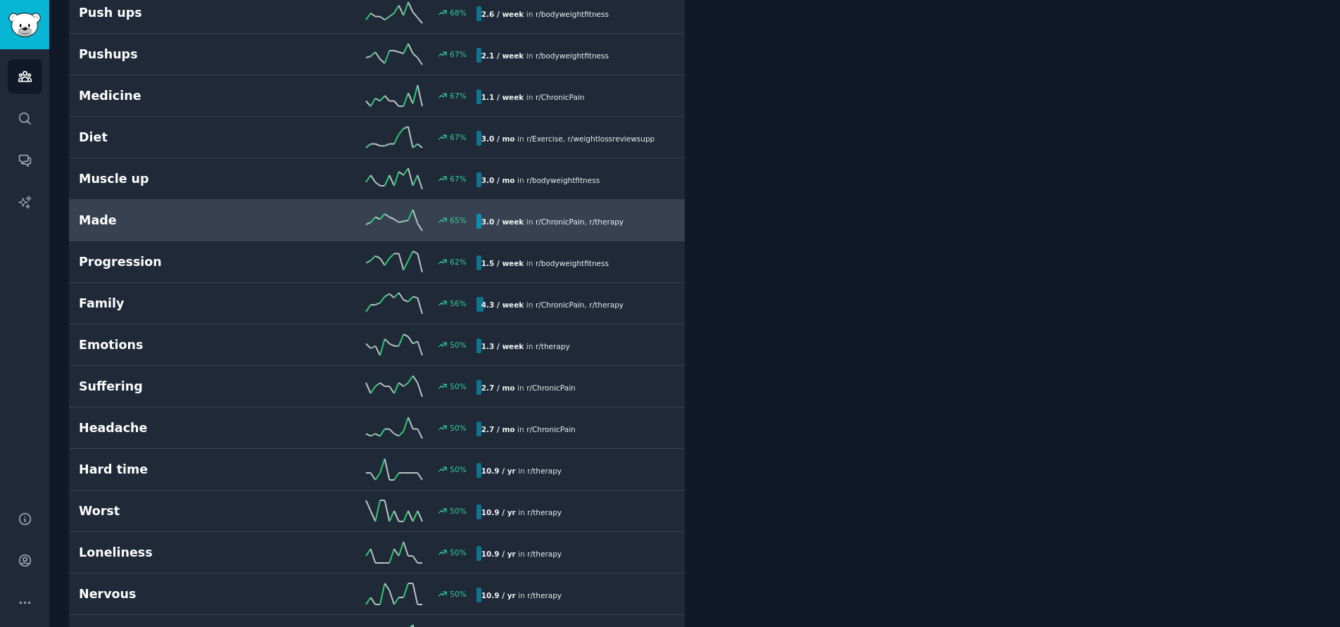
scroll to position [1900, 0]
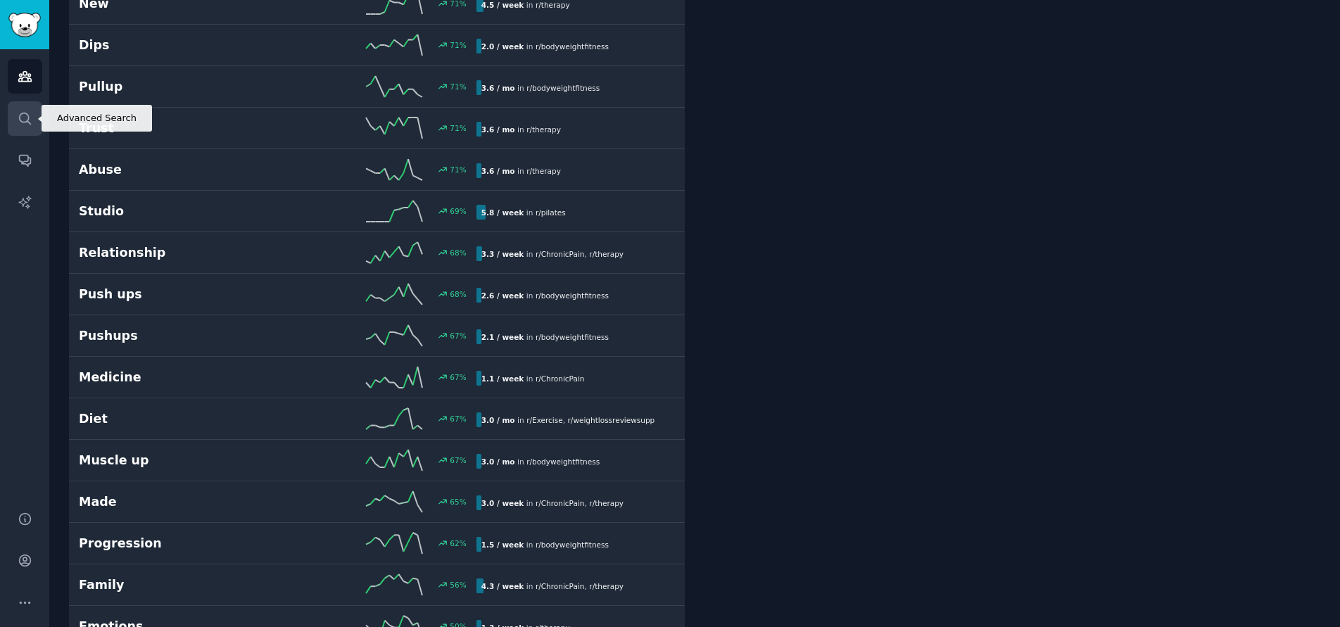
click at [18, 127] on link "Search" at bounding box center [25, 118] width 34 height 34
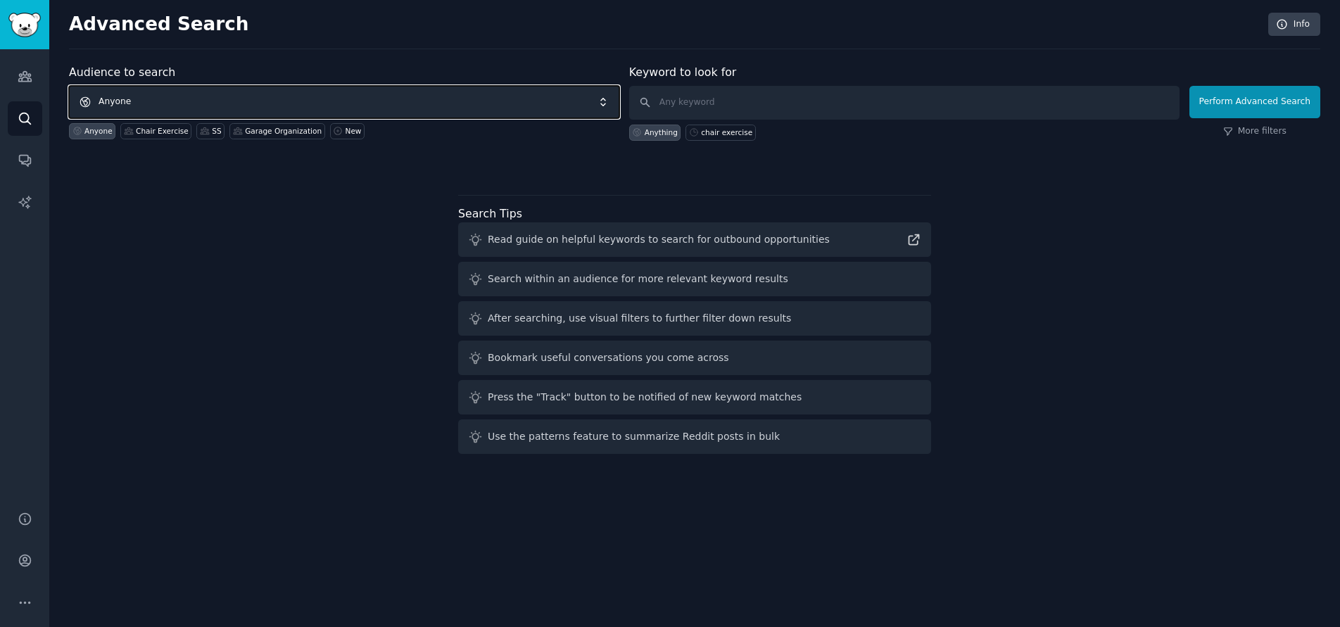
click at [188, 94] on span "Anyone" at bounding box center [344, 102] width 550 height 32
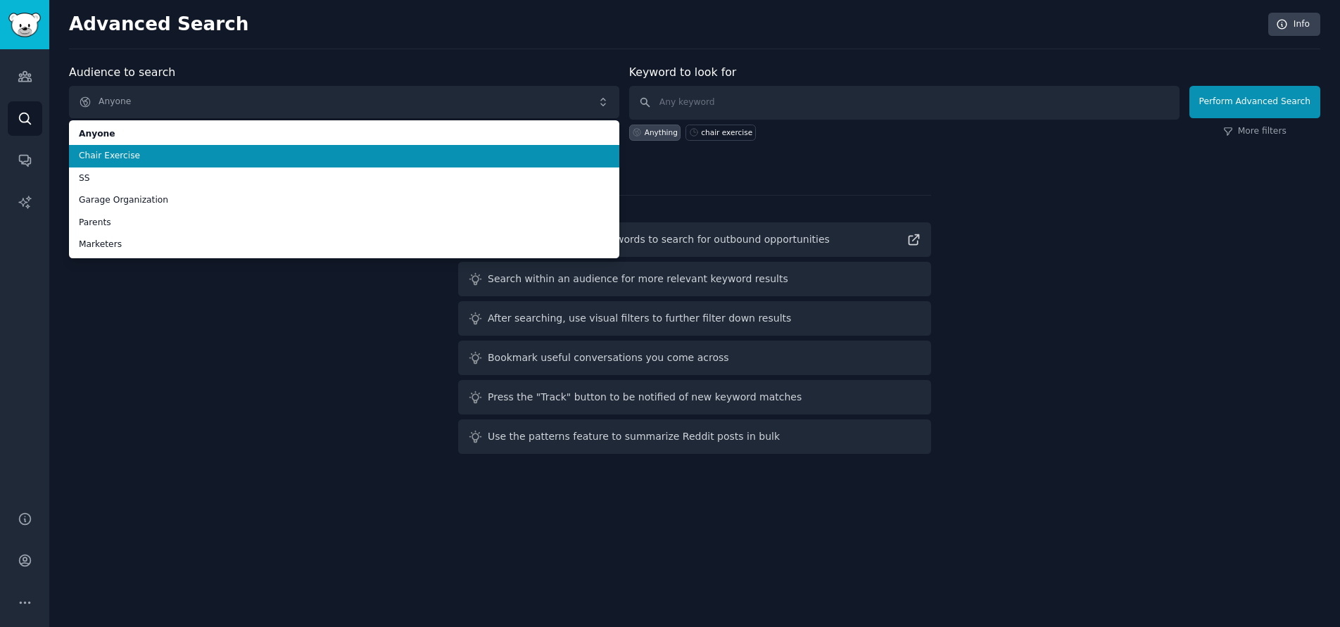
click at [127, 160] on span "Chair Exercise" at bounding box center [344, 156] width 530 height 13
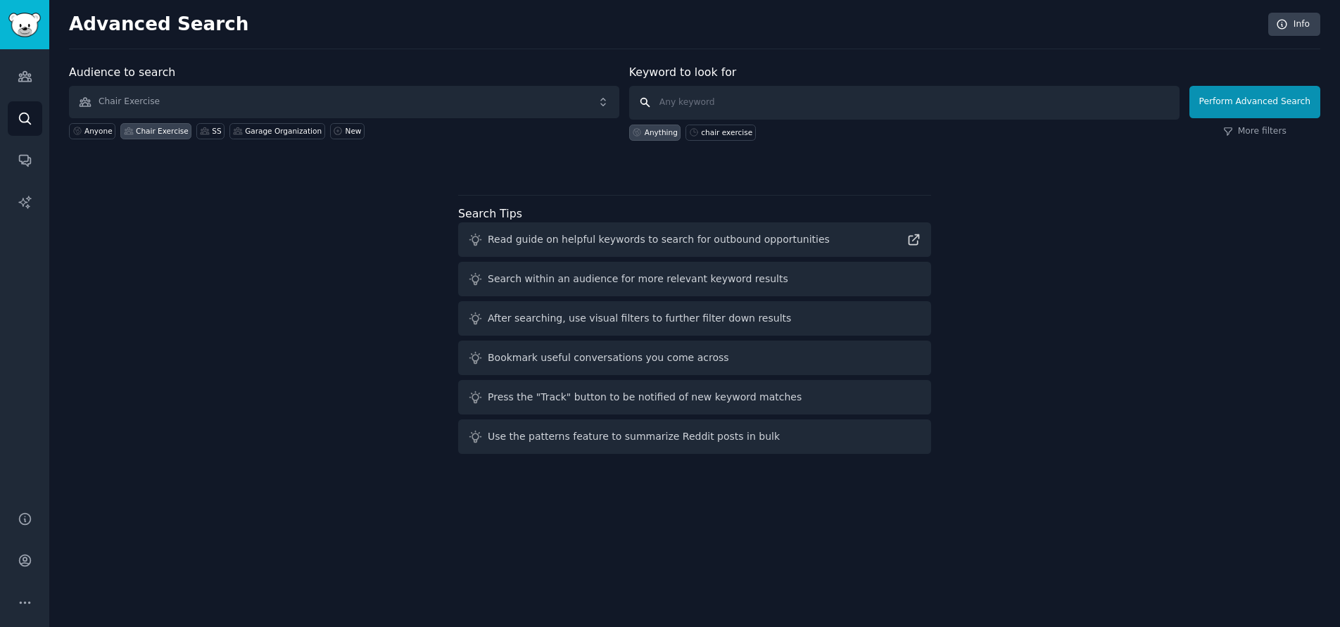
click at [671, 109] on input "text" at bounding box center [904, 103] width 550 height 34
click at [735, 132] on div "chair exercise" at bounding box center [726, 132] width 51 height 10
type input "chair exercise"
click at [1230, 110] on button "Perform Advanced Search" at bounding box center [1254, 102] width 131 height 32
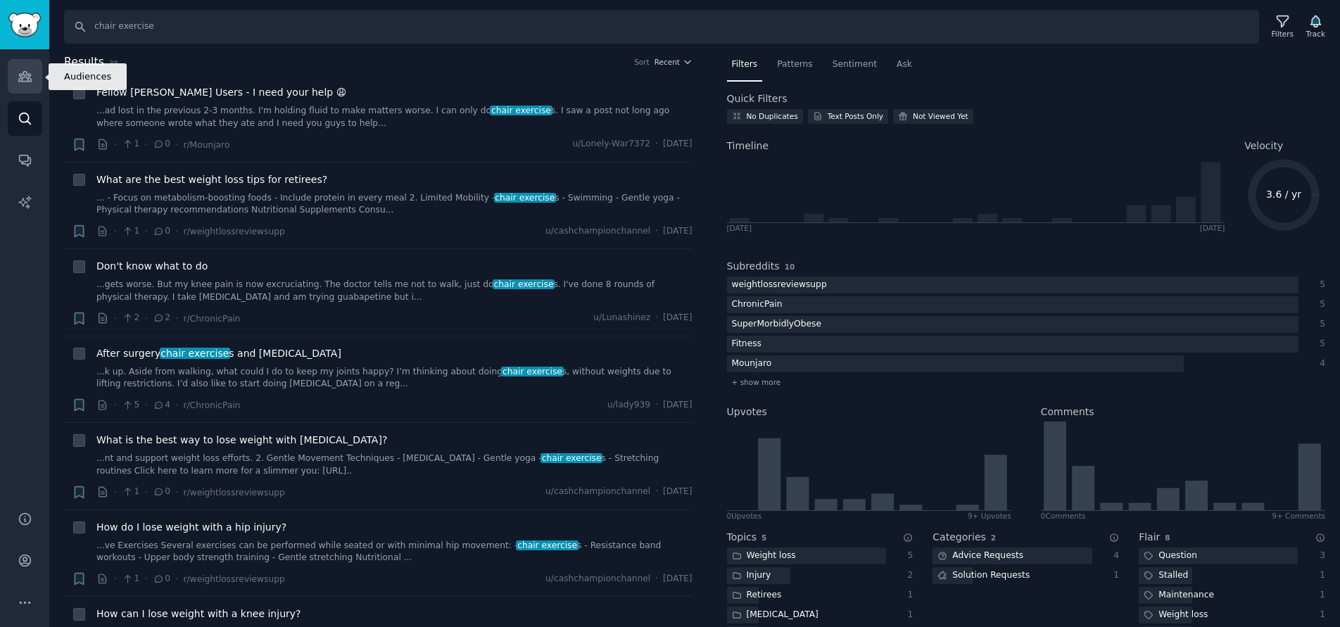
click at [26, 82] on icon "Sidebar" at bounding box center [24, 77] width 13 height 10
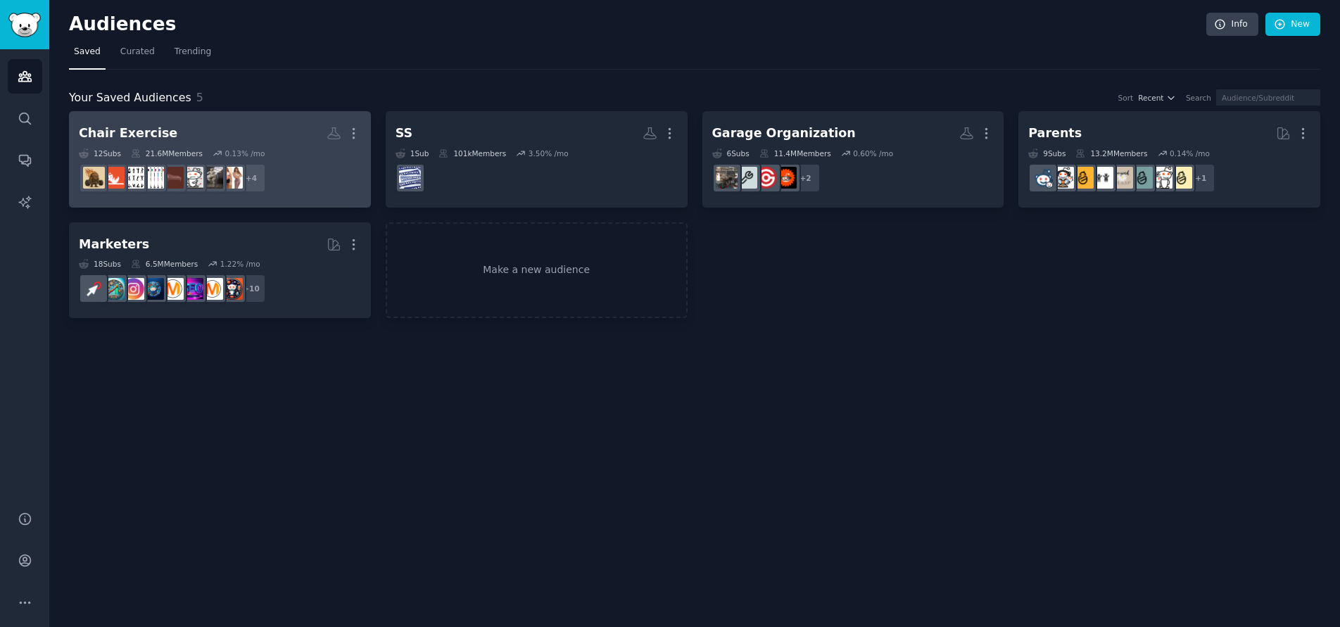
click at [282, 159] on dd "+ 4" at bounding box center [220, 177] width 282 height 39
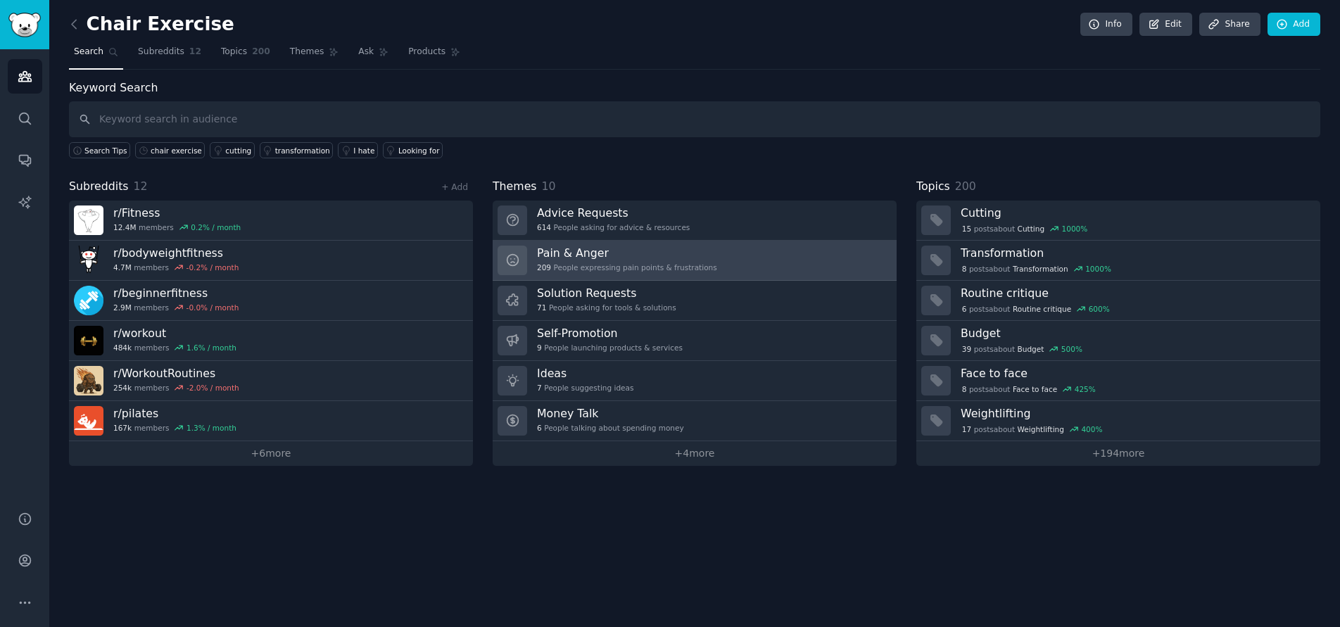
click at [580, 259] on h3 "Pain & Anger" at bounding box center [627, 253] width 180 height 15
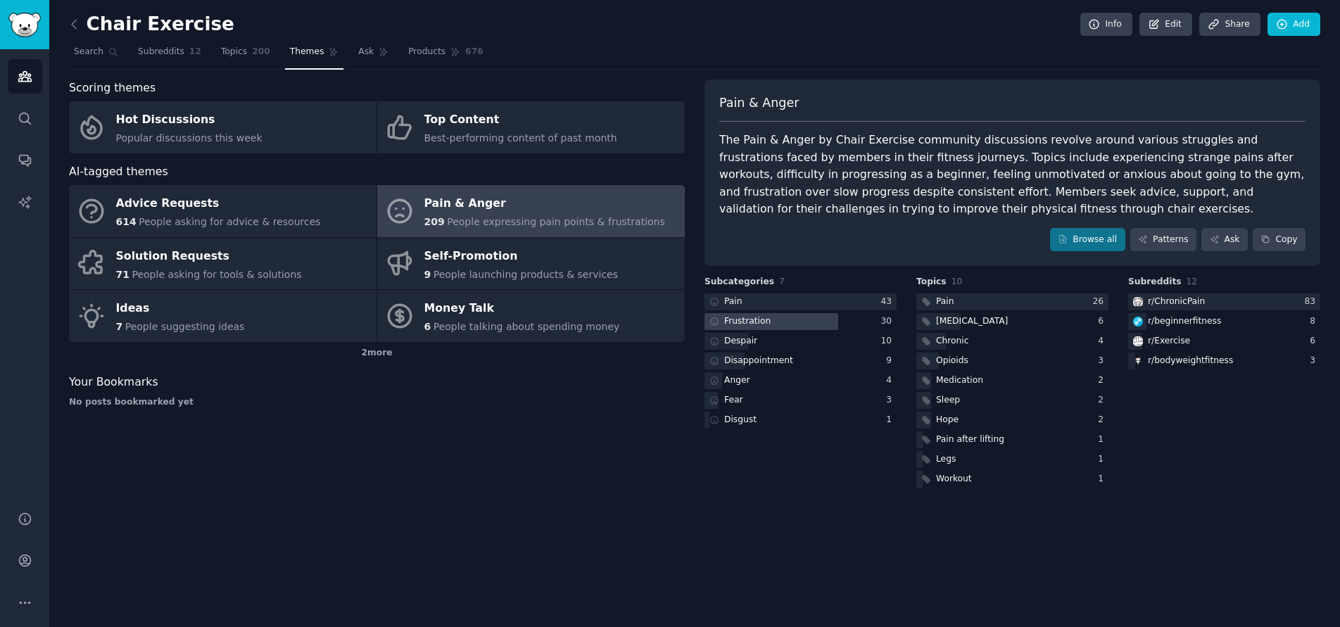
click at [805, 320] on div at bounding box center [771, 322] width 134 height 18
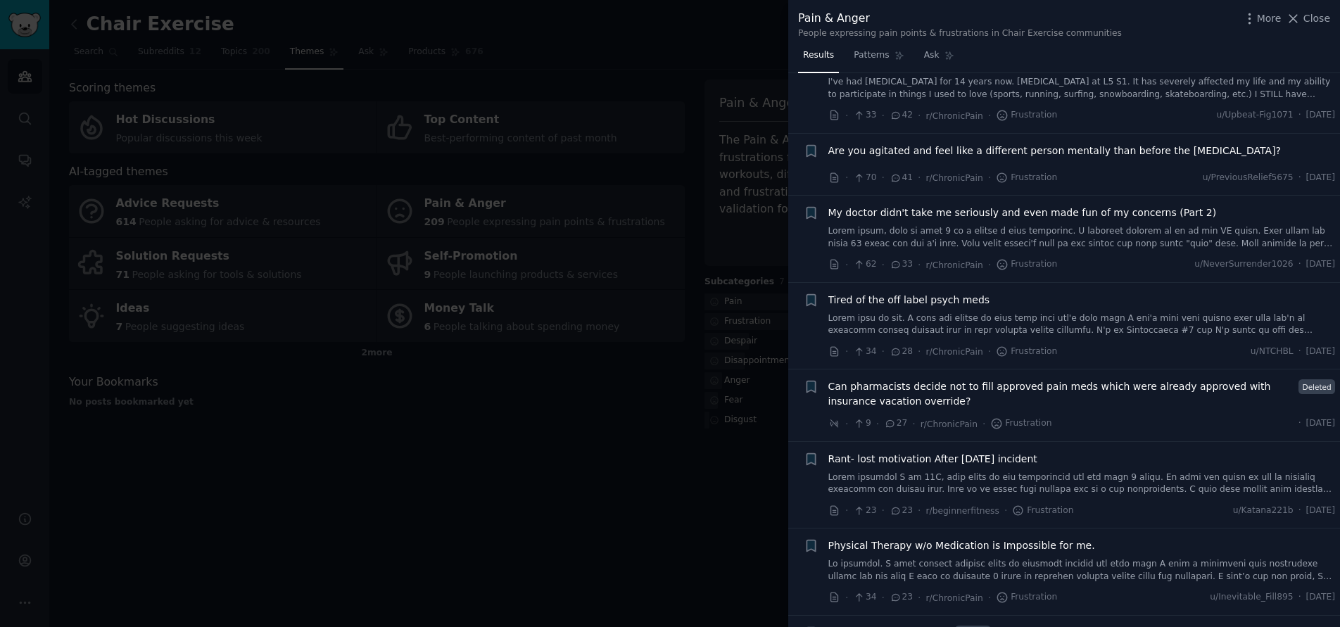
scroll to position [844, 0]
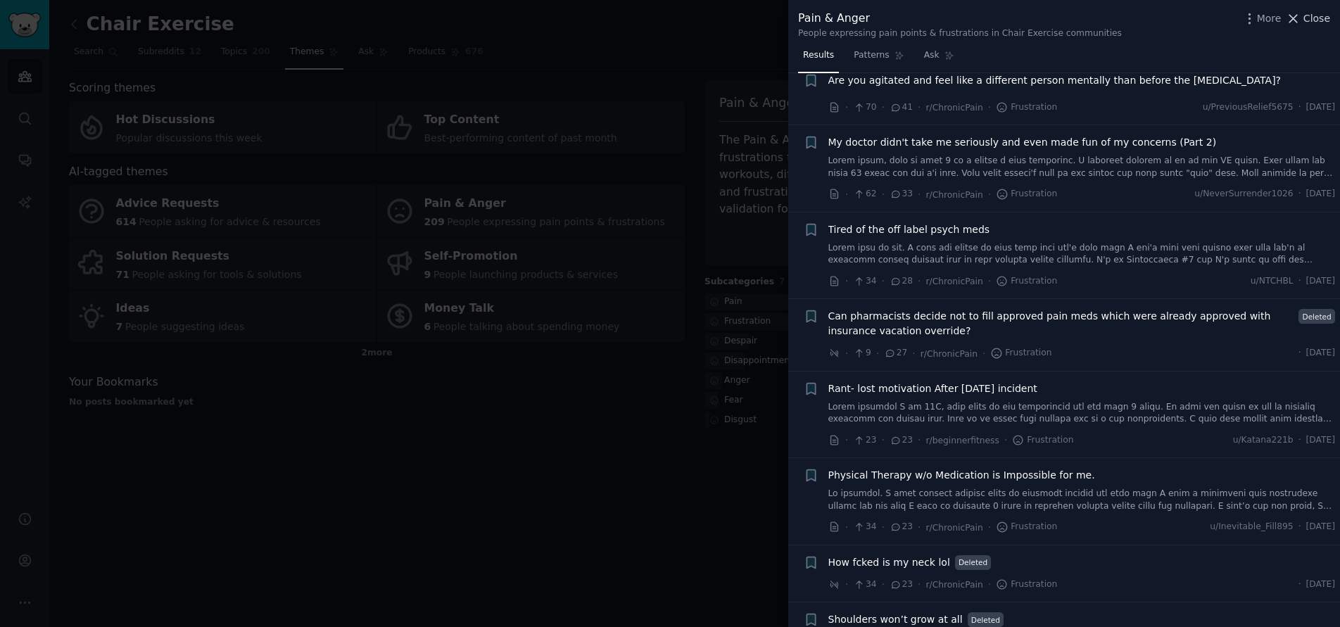
click at [1300, 15] on icon at bounding box center [1292, 18] width 15 height 15
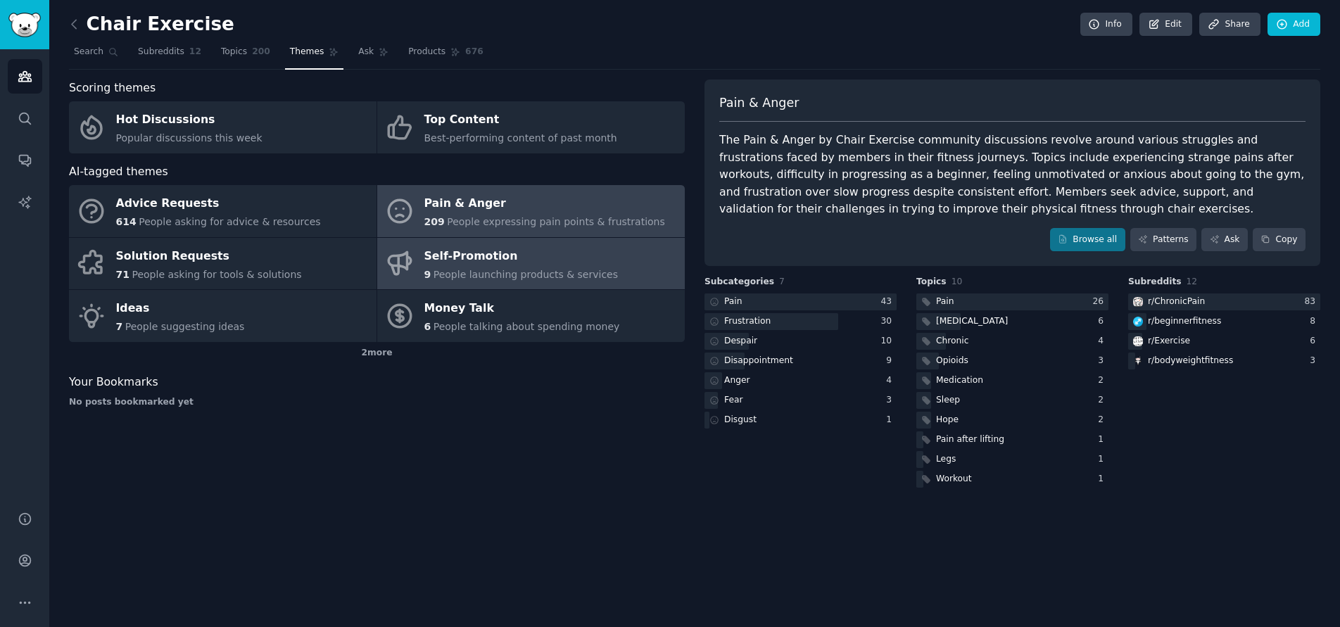
click at [482, 253] on div "Self-Promotion" at bounding box center [521, 256] width 194 height 23
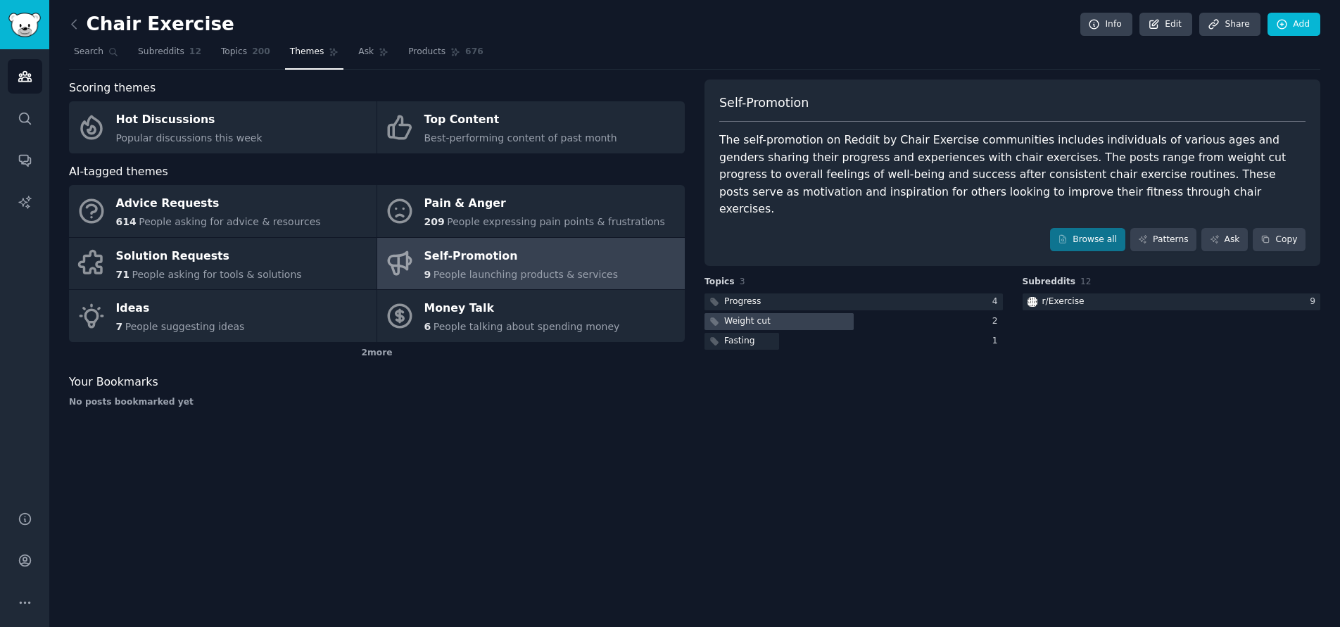
click at [771, 313] on div at bounding box center [778, 322] width 149 height 18
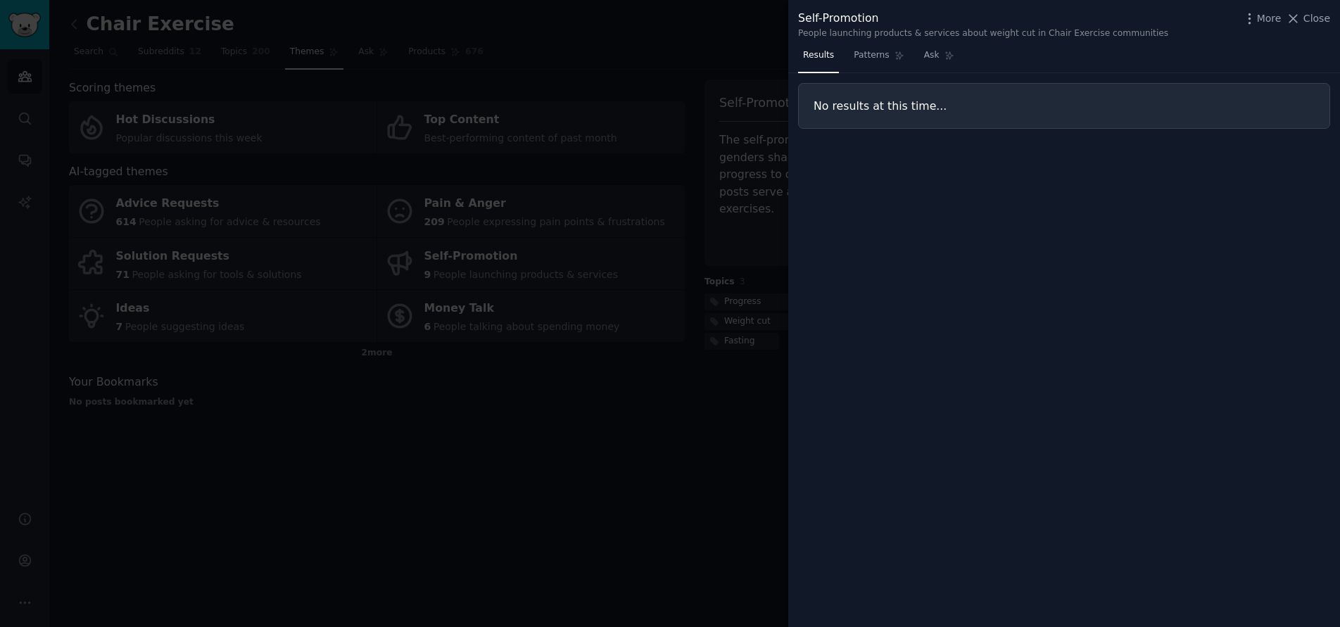
click at [730, 321] on div at bounding box center [670, 313] width 1340 height 627
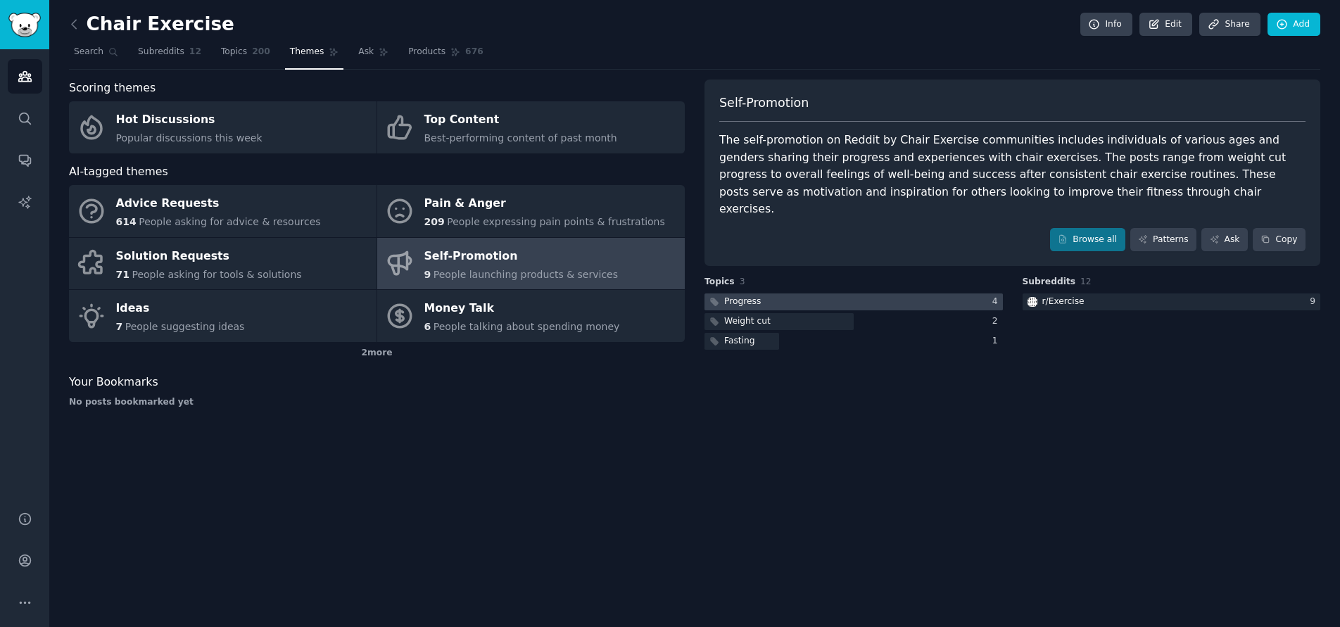
click at [730, 295] on div "Progress" at bounding box center [742, 301] width 37 height 13
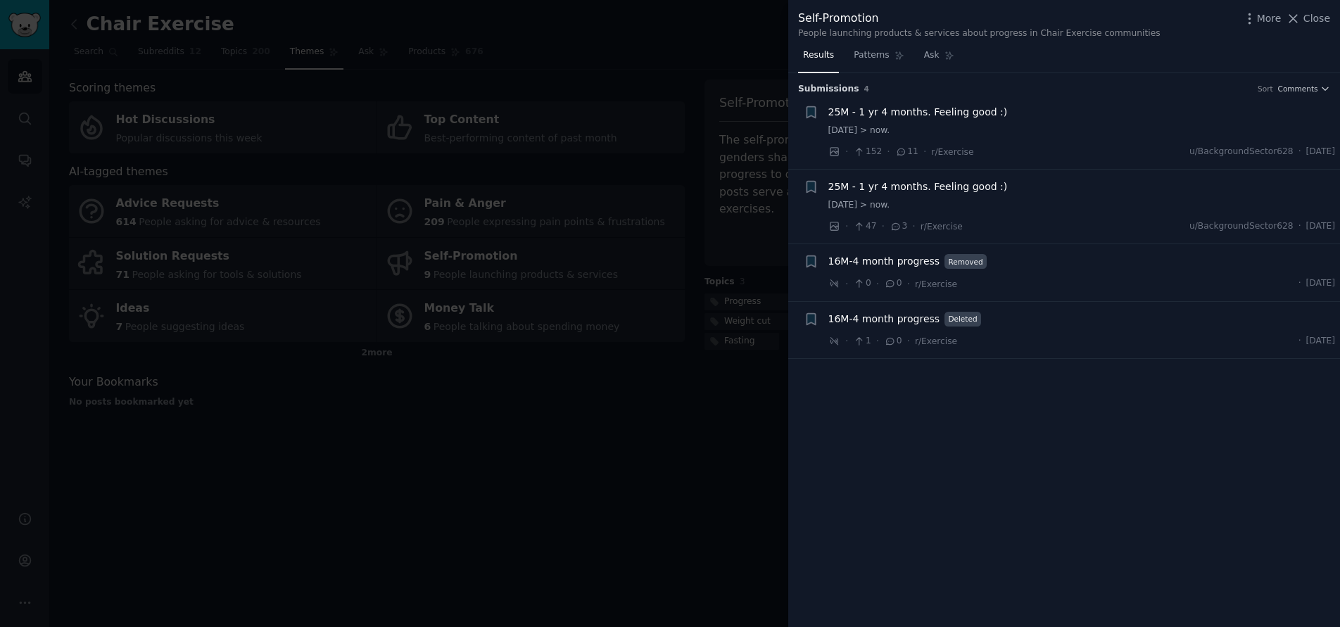
click at [660, 413] on div at bounding box center [670, 313] width 1340 height 627
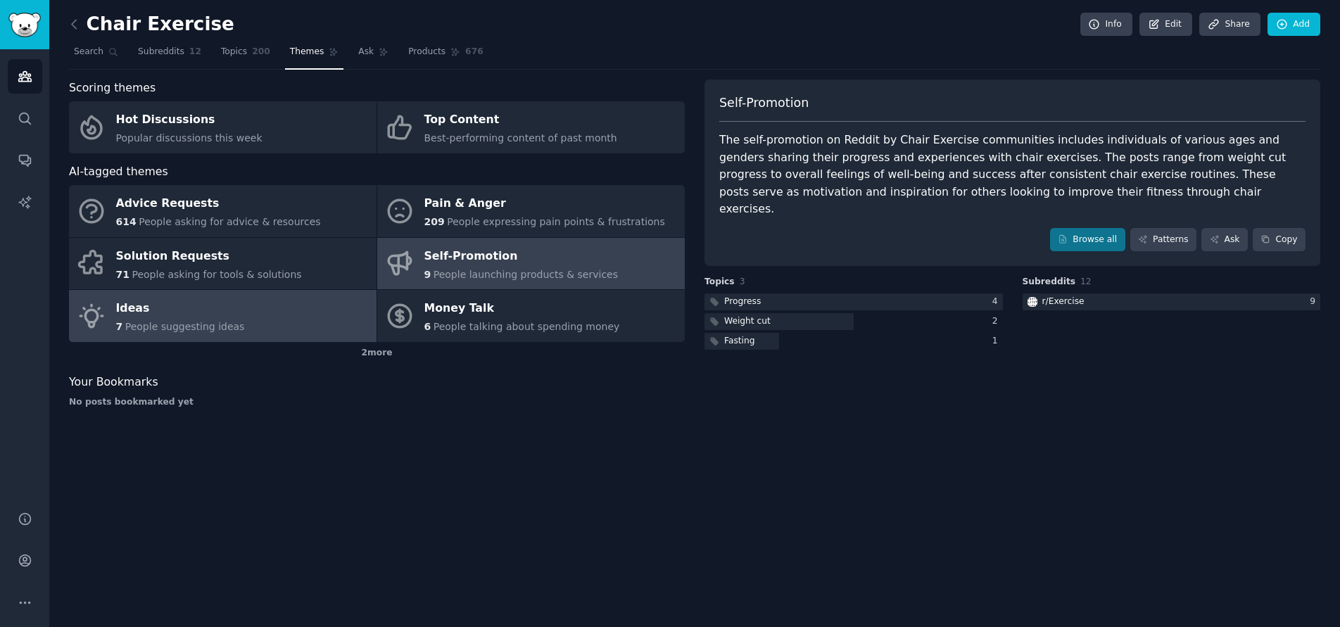
click at [153, 319] on div "7 People suggesting ideas" at bounding box center [180, 326] width 129 height 15
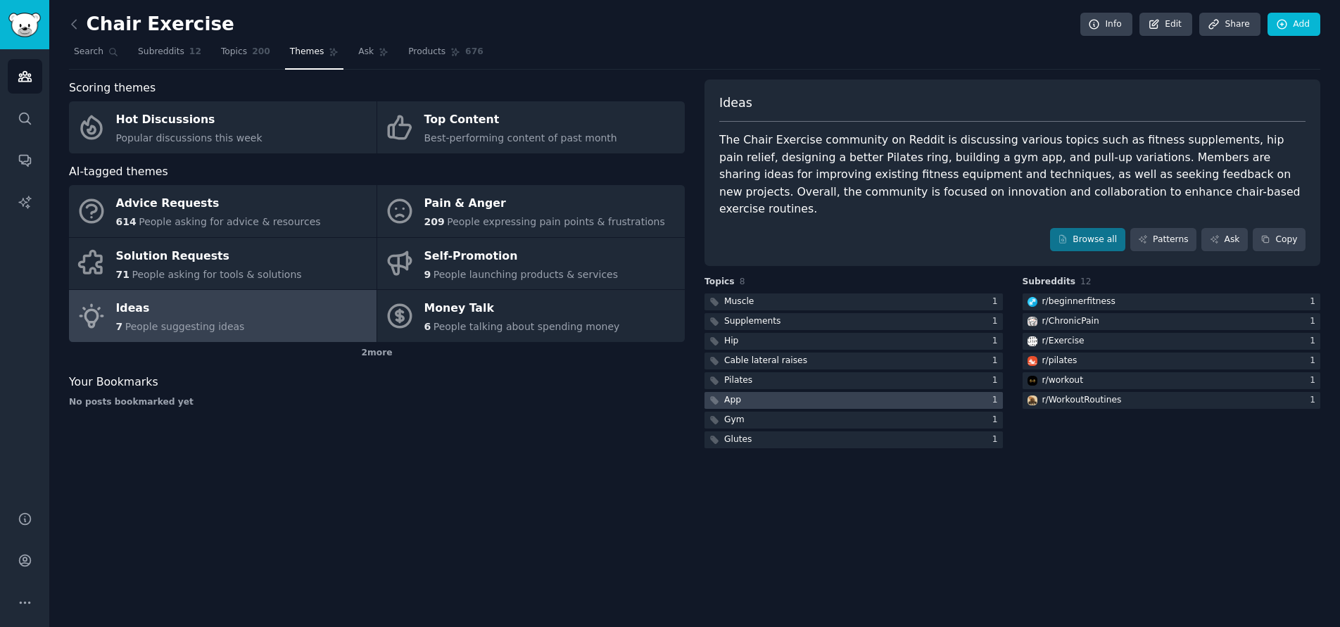
click at [743, 392] on div at bounding box center [853, 401] width 298 height 18
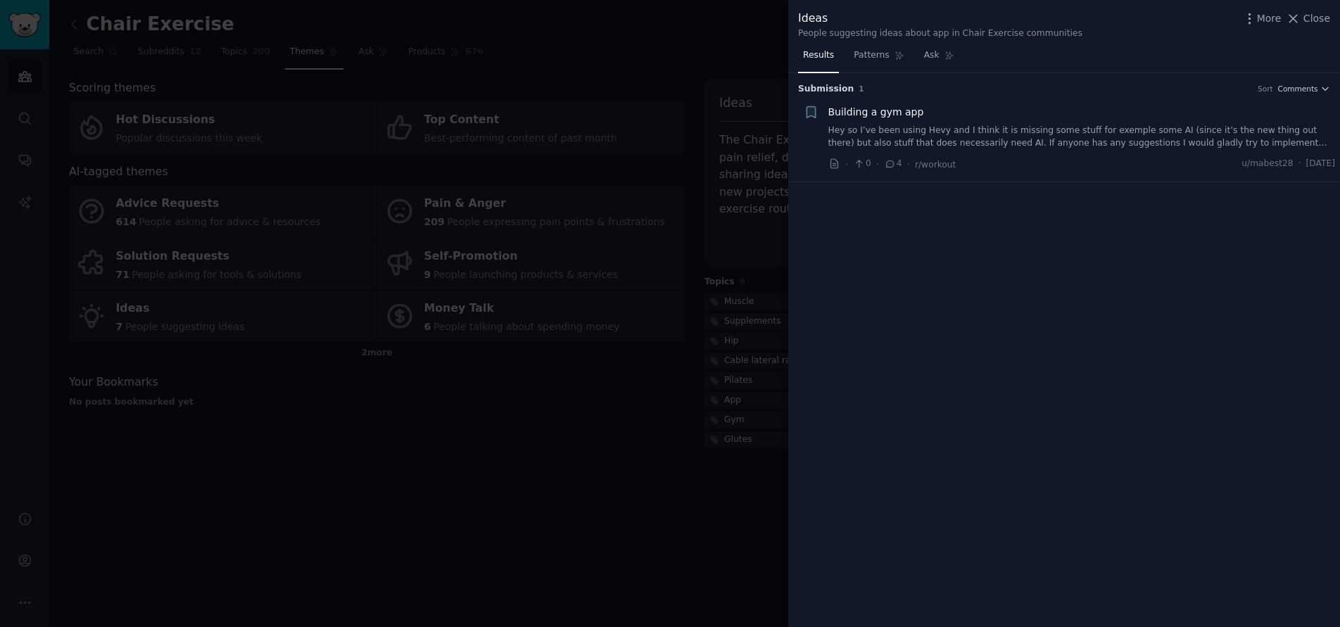
click at [927, 287] on div "Submission 1 Sort Comments + Building a gym app Hey so I’ve been using Hevy and…" at bounding box center [1064, 350] width 552 height 554
click at [1310, 18] on span "Close" at bounding box center [1316, 18] width 27 height 15
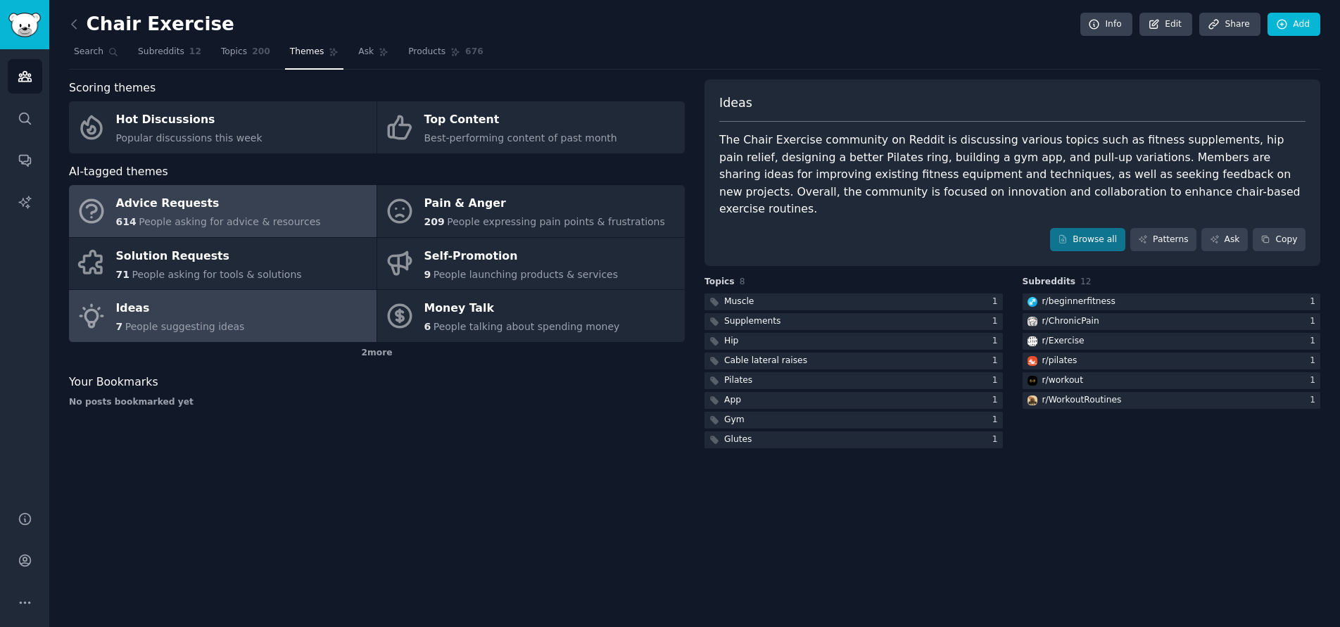
click at [203, 218] on span "People asking for advice & resources" at bounding box center [230, 221] width 182 height 11
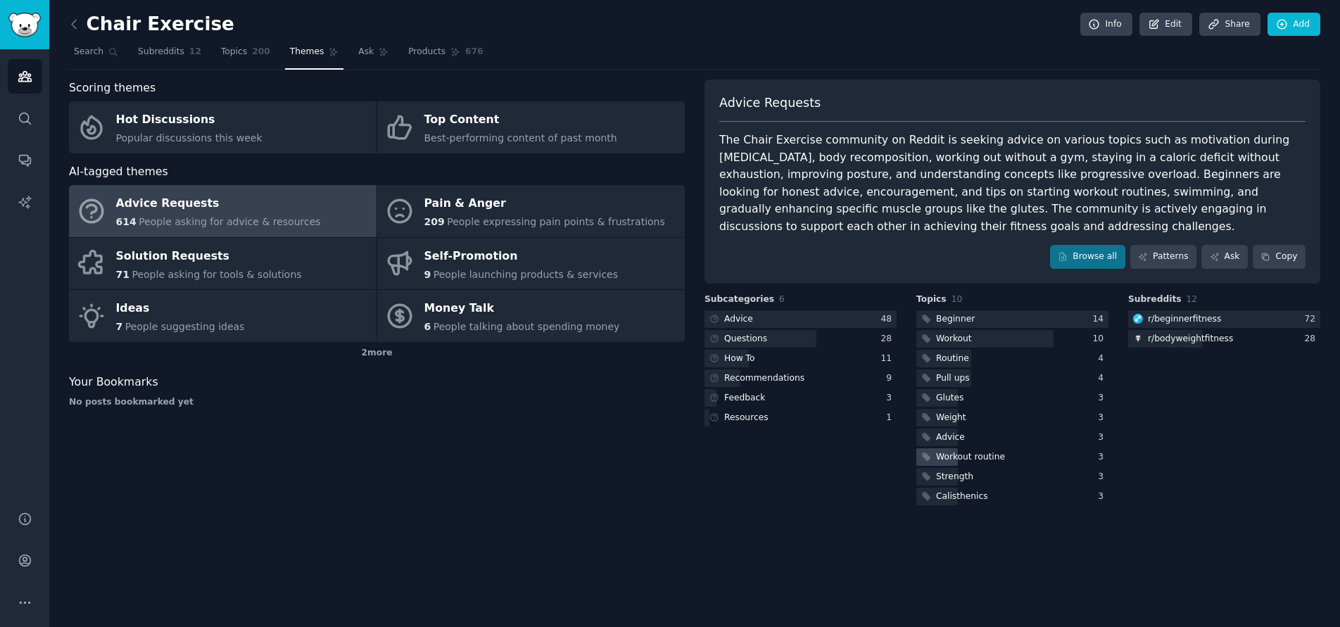
click at [958, 451] on div "Workout routine" at bounding box center [970, 457] width 69 height 13
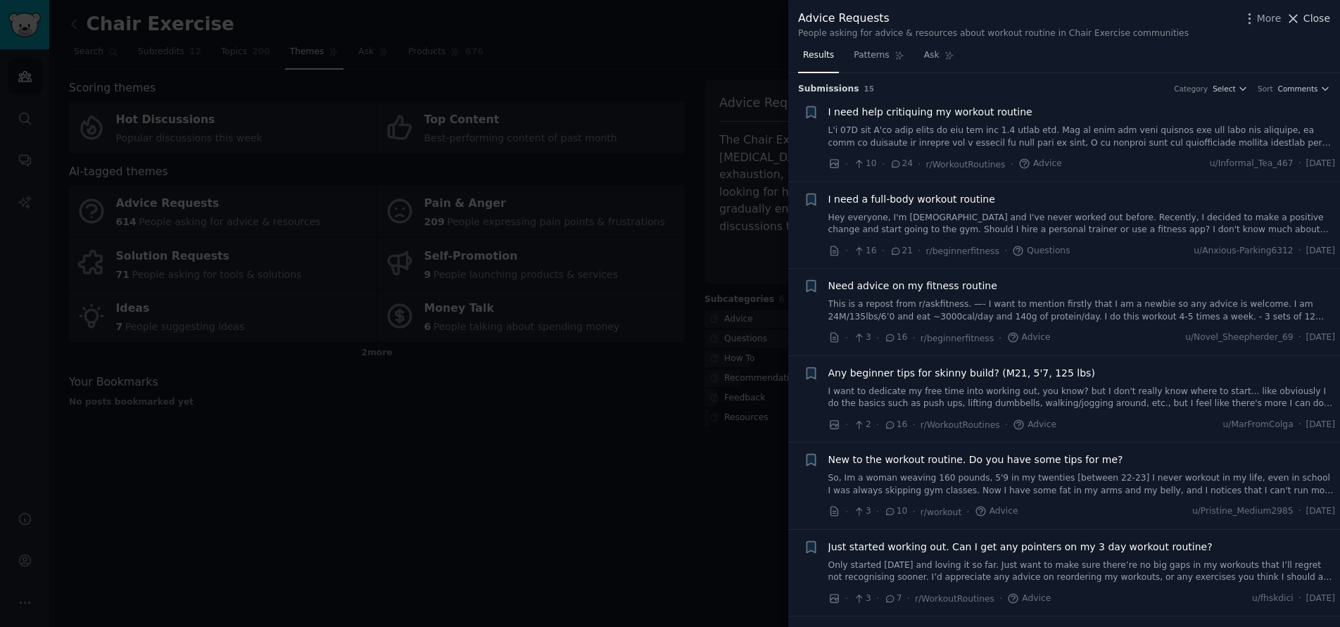
click at [1313, 23] on span "Close" at bounding box center [1316, 18] width 27 height 15
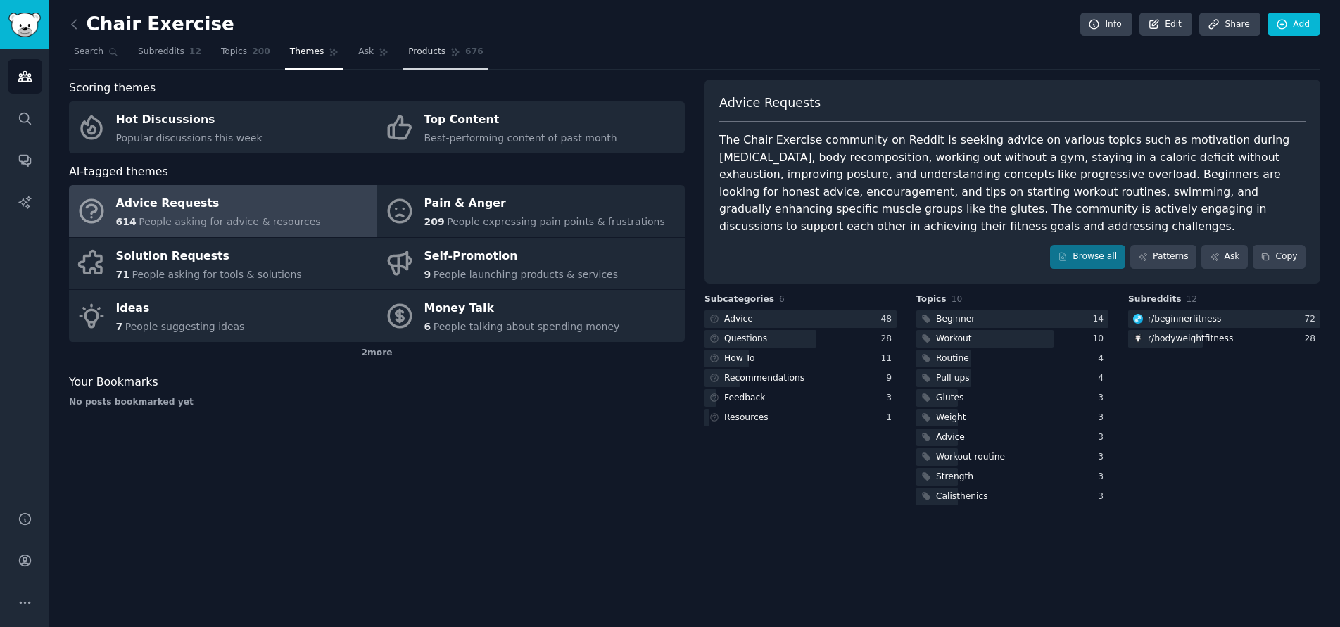
click at [408, 57] on span "Products" at bounding box center [426, 52] width 37 height 13
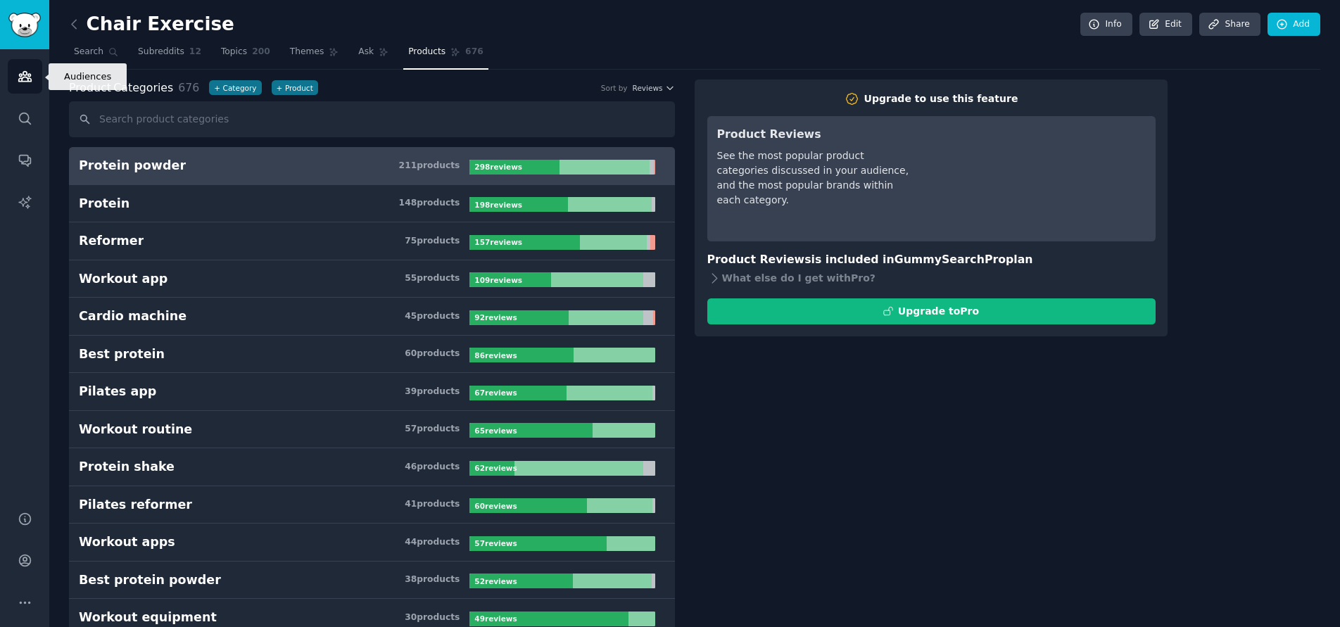
click at [38, 77] on link "Audiences" at bounding box center [25, 76] width 34 height 34
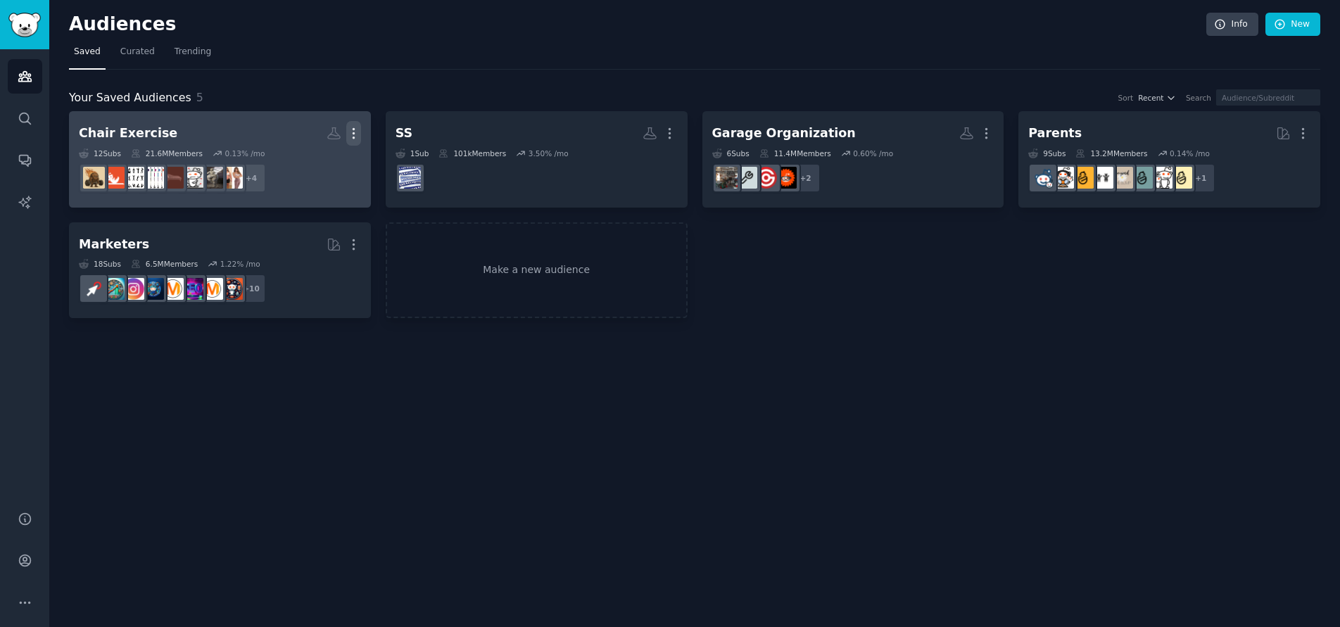
click at [352, 136] on icon "button" at bounding box center [353, 133] width 15 height 15
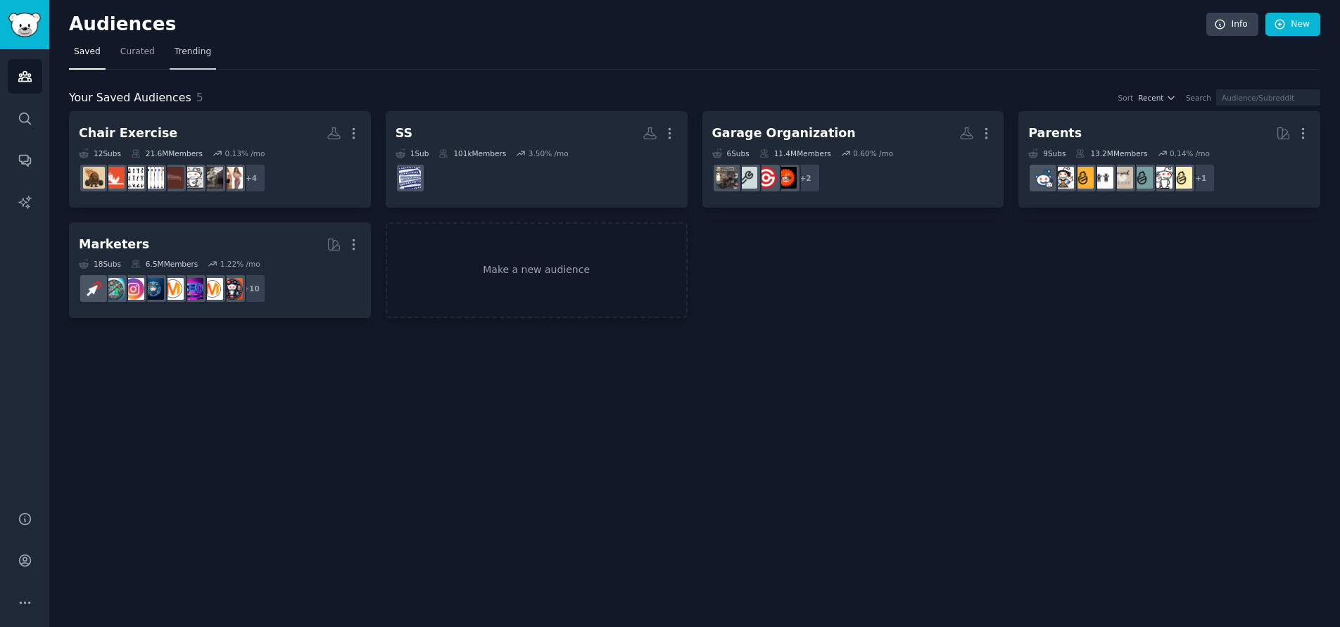
click at [186, 54] on span "Trending" at bounding box center [192, 52] width 37 height 13
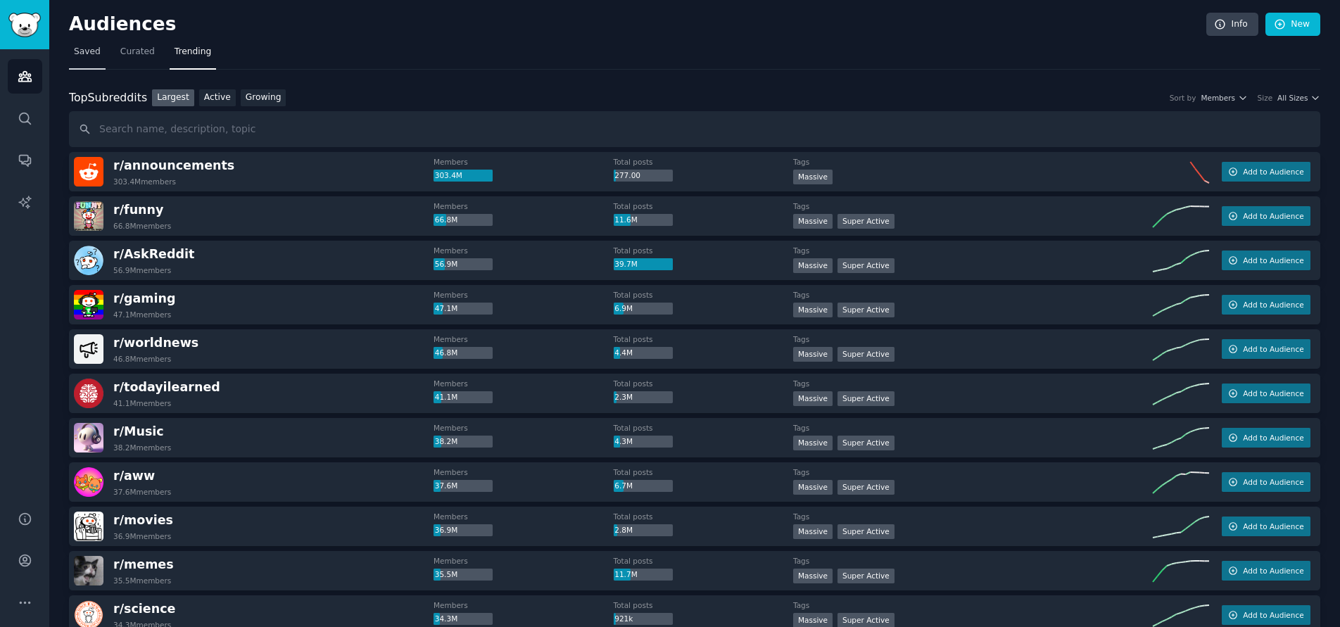
click at [94, 53] on span "Saved" at bounding box center [87, 52] width 27 height 13
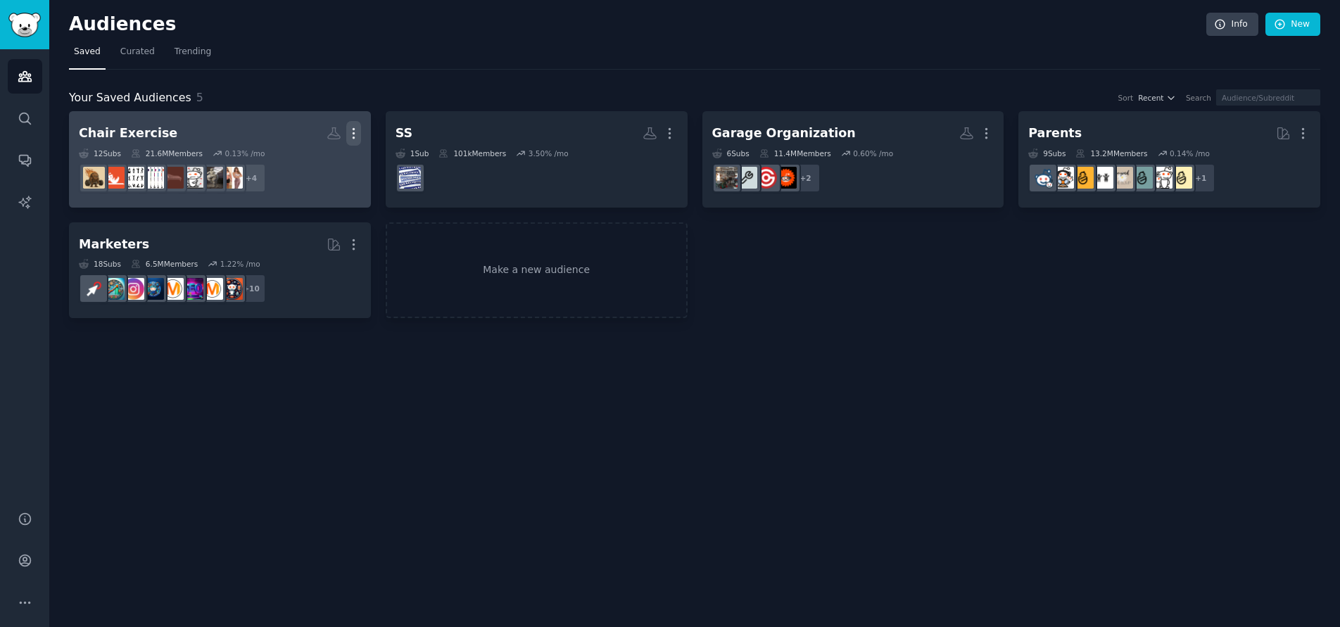
click at [353, 133] on icon "button" at bounding box center [352, 134] width 1 height 10
click at [310, 137] on p "View" at bounding box center [310, 138] width 23 height 15
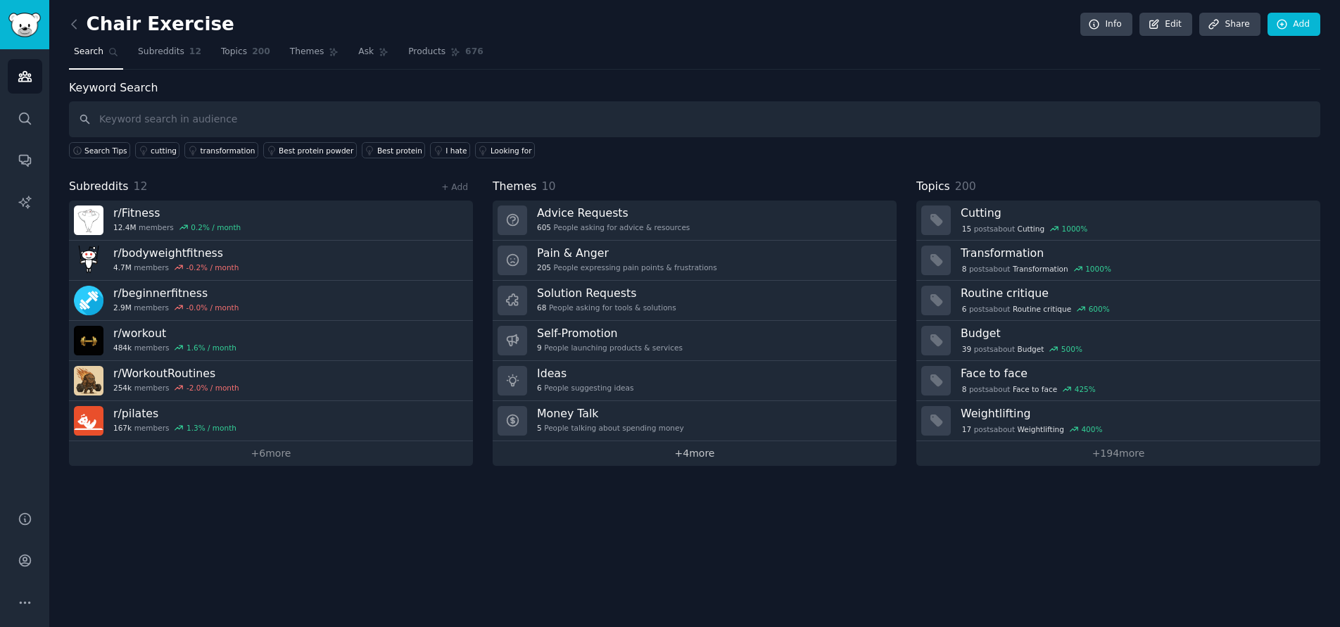
click at [699, 457] on link "+ 4 more" at bounding box center [694, 453] width 404 height 25
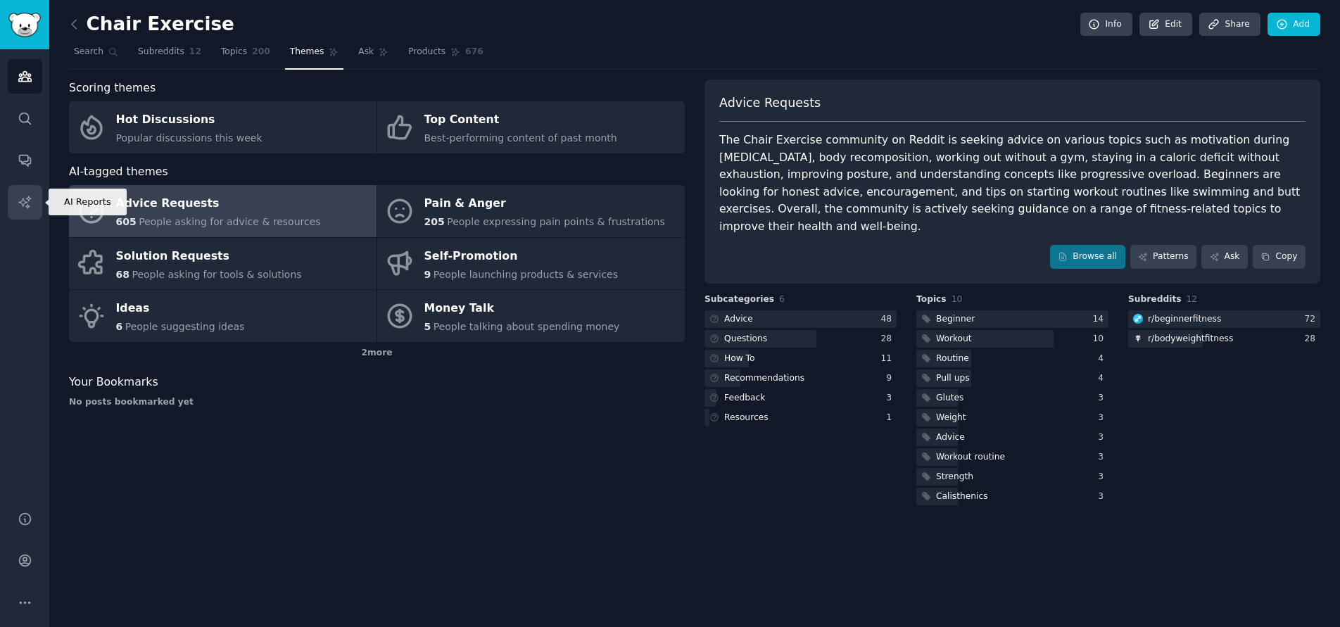
click at [22, 196] on icon "Sidebar" at bounding box center [25, 202] width 15 height 15
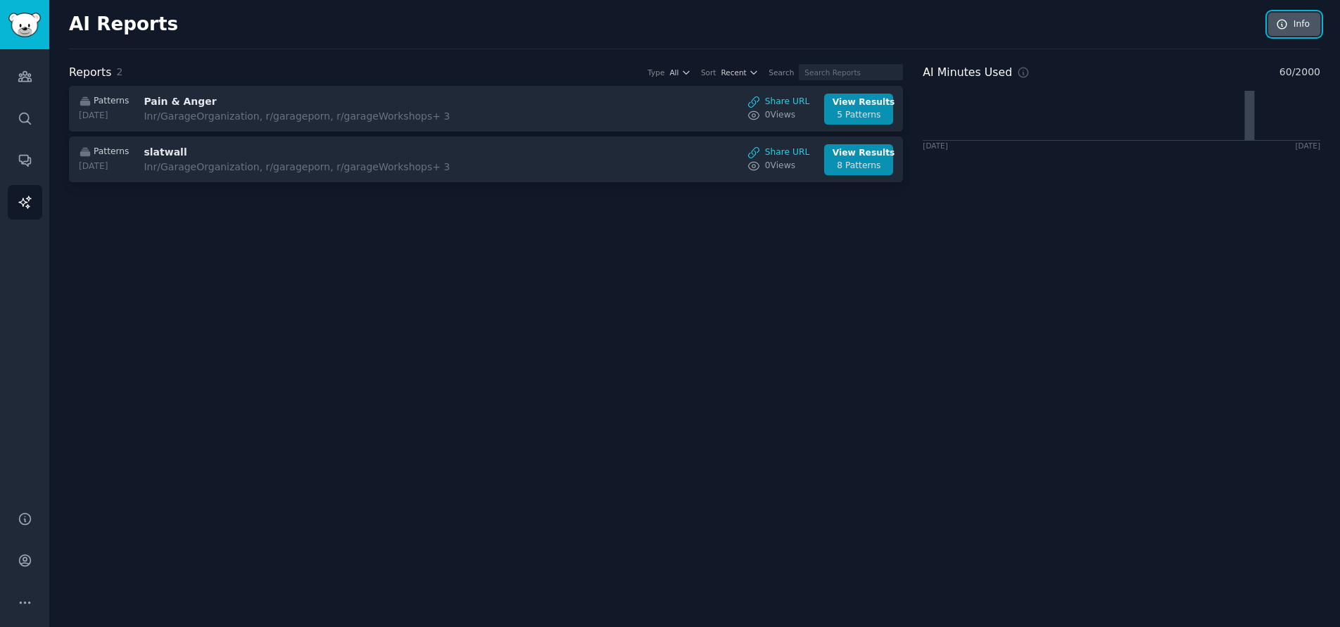
click at [1298, 32] on link "Info" at bounding box center [1294, 25] width 52 height 24
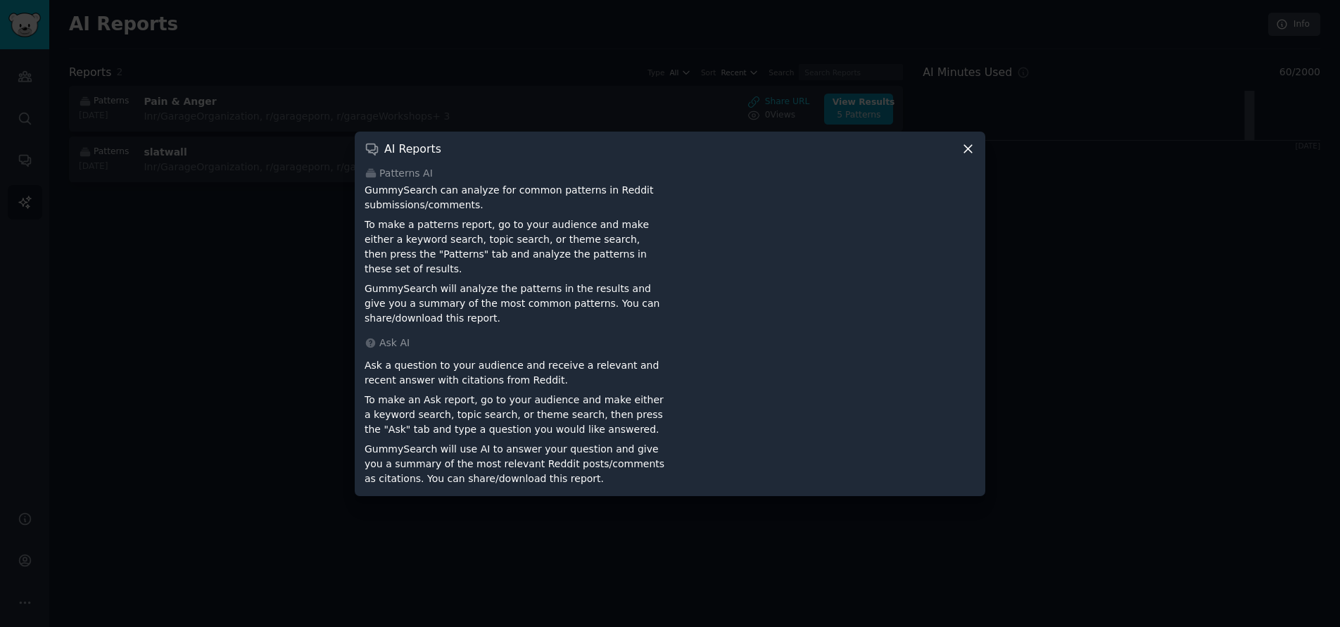
click at [965, 156] on icon at bounding box center [967, 148] width 15 height 15
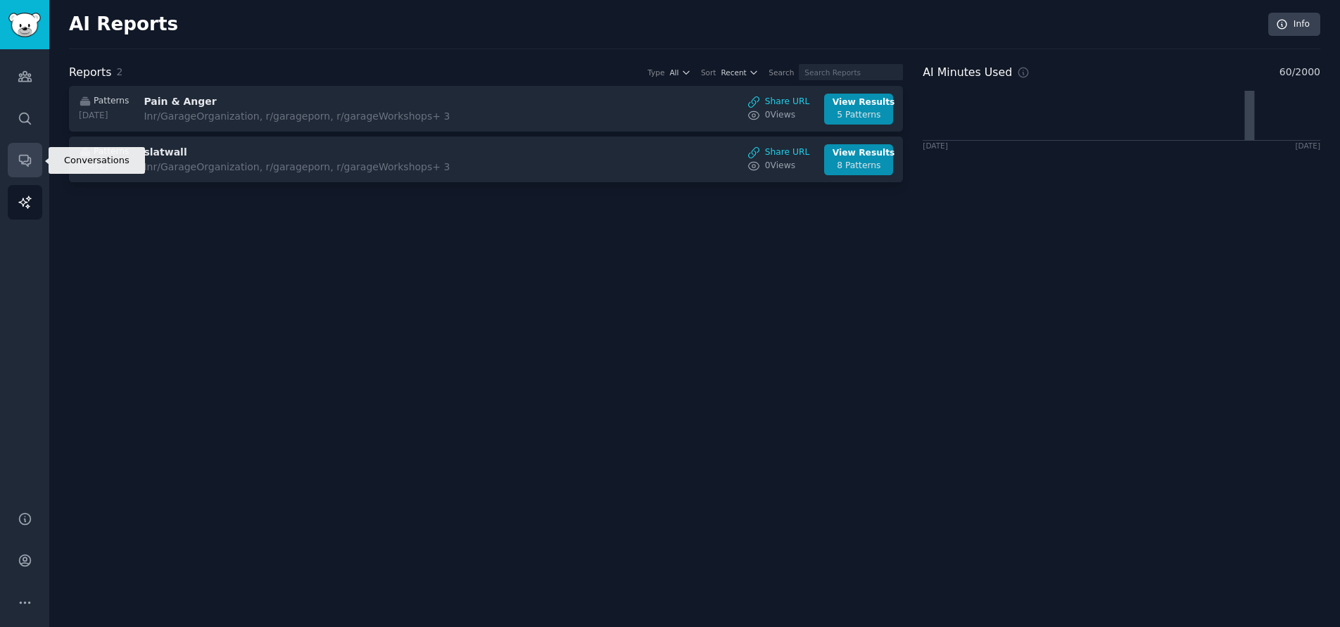
click at [23, 161] on icon "Sidebar" at bounding box center [25, 160] width 15 height 15
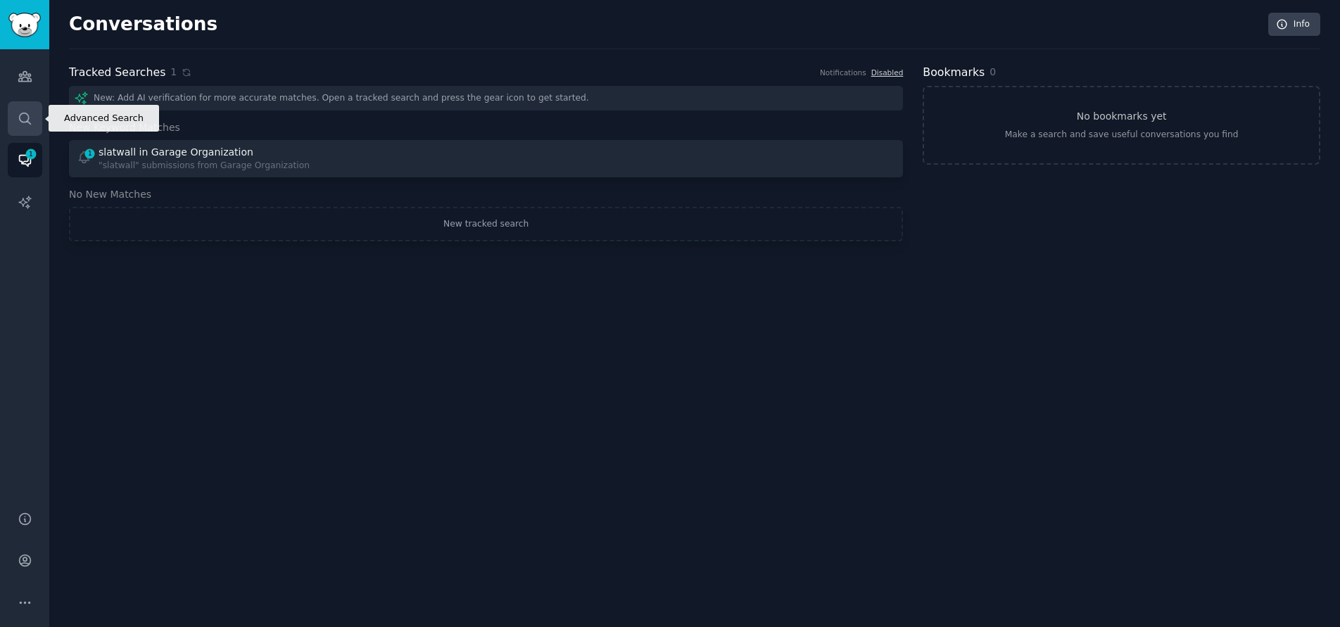
click at [24, 111] on icon "Sidebar" at bounding box center [25, 118] width 15 height 15
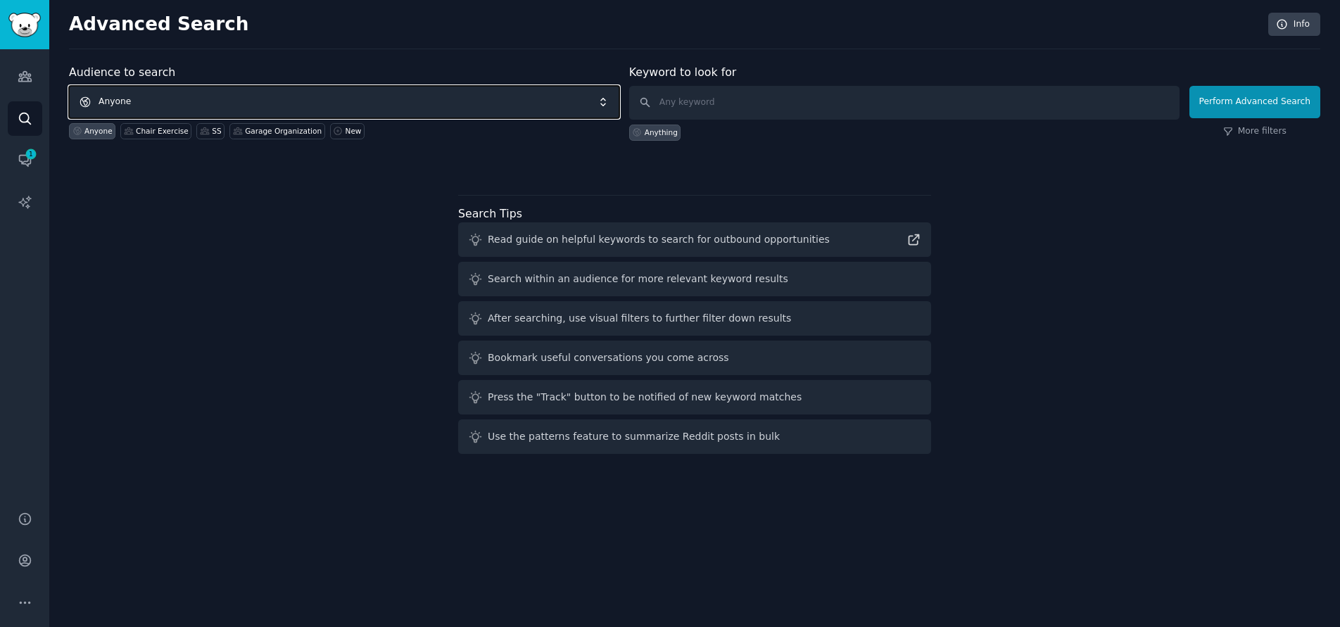
click at [153, 101] on span "Anyone" at bounding box center [344, 102] width 550 height 32
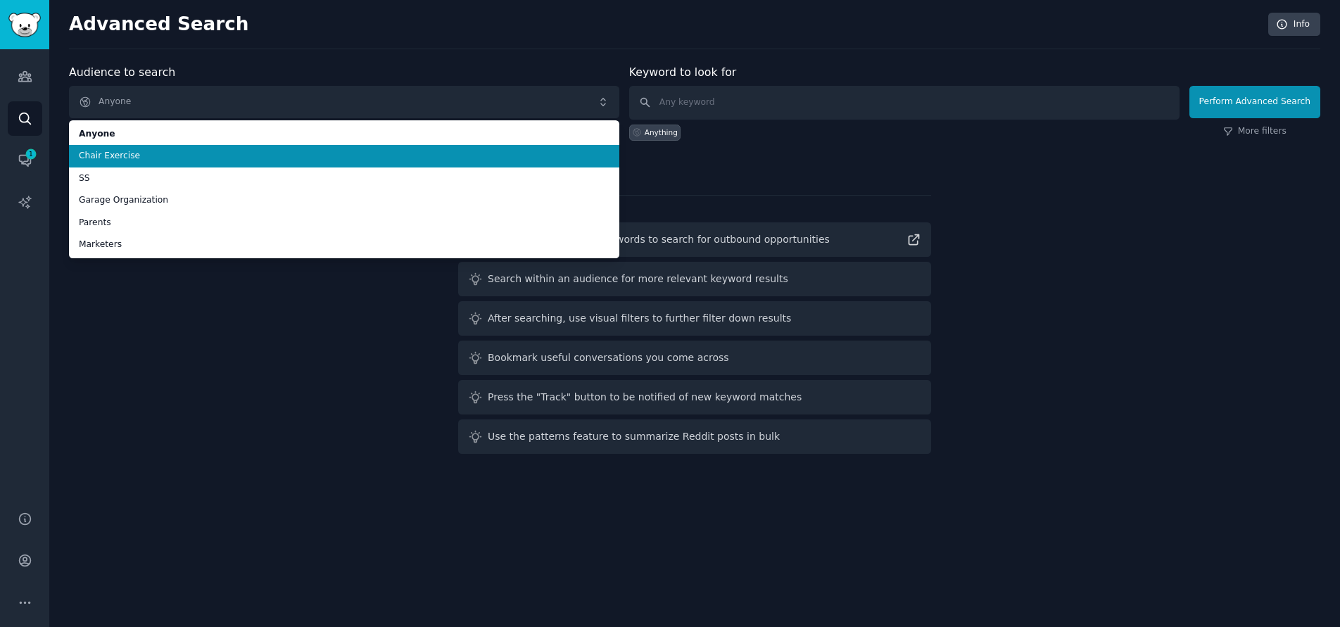
click at [119, 158] on span "Chair Exercise" at bounding box center [344, 156] width 530 height 13
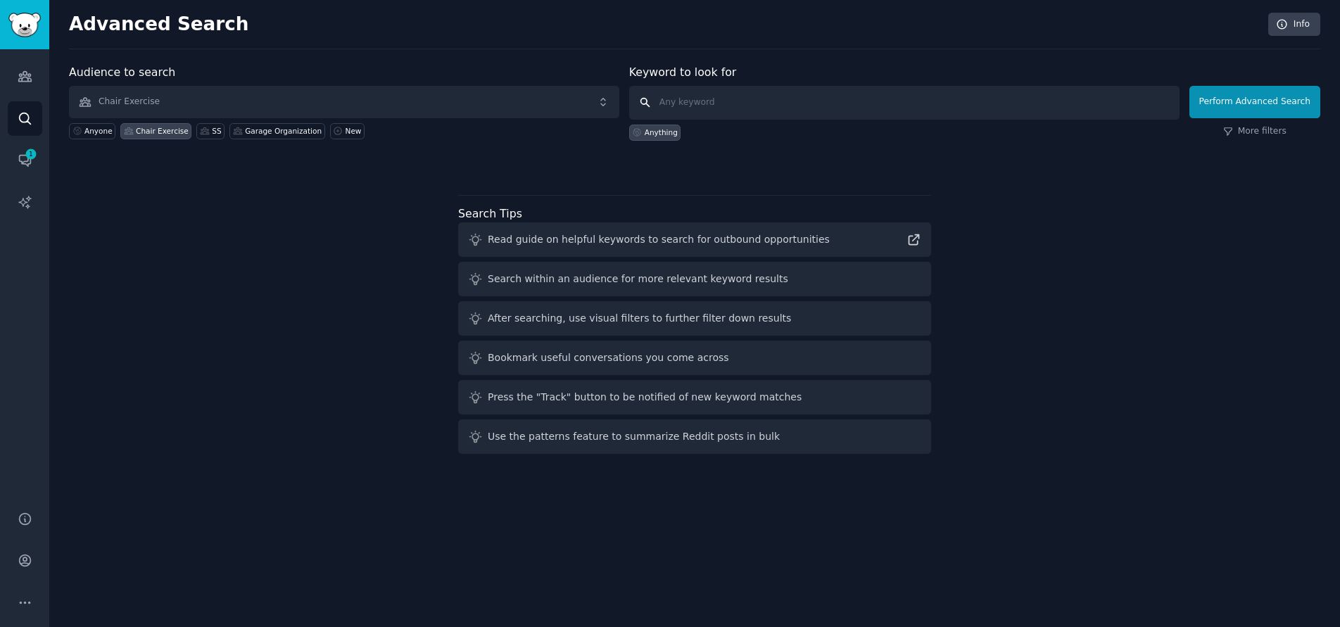
click at [685, 104] on input "text" at bounding box center [904, 103] width 550 height 34
click at [699, 103] on input "chair Excercise" at bounding box center [904, 103] width 550 height 34
type input "chair Exercise"
click at [1264, 101] on button "Perform Advanced Search" at bounding box center [1254, 102] width 131 height 32
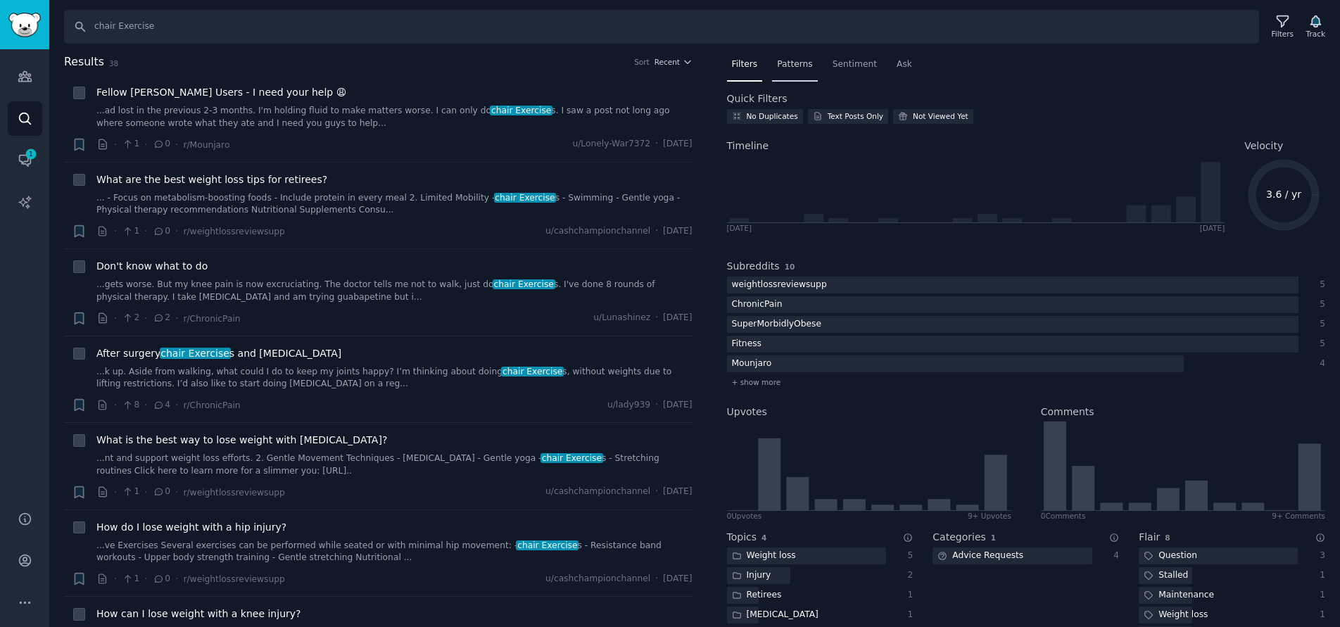
click at [780, 63] on span "Patterns" at bounding box center [794, 64] width 35 height 13
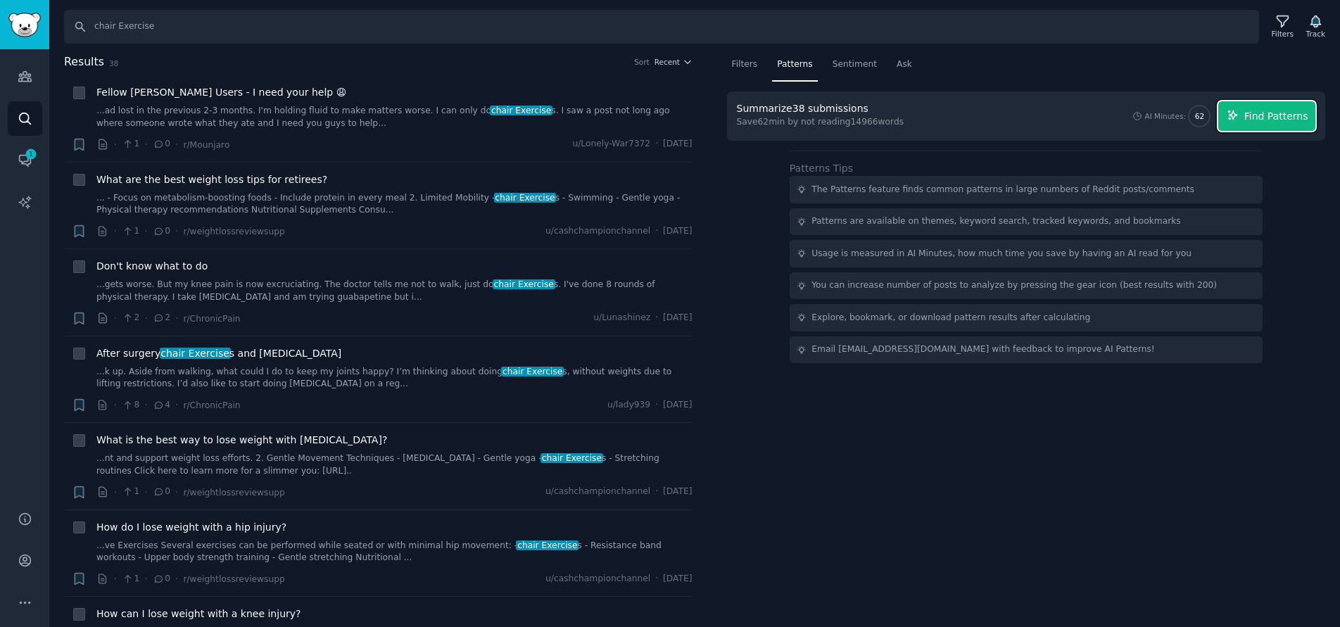
click at [1276, 115] on span "Find Patterns" at bounding box center [1276, 116] width 64 height 15
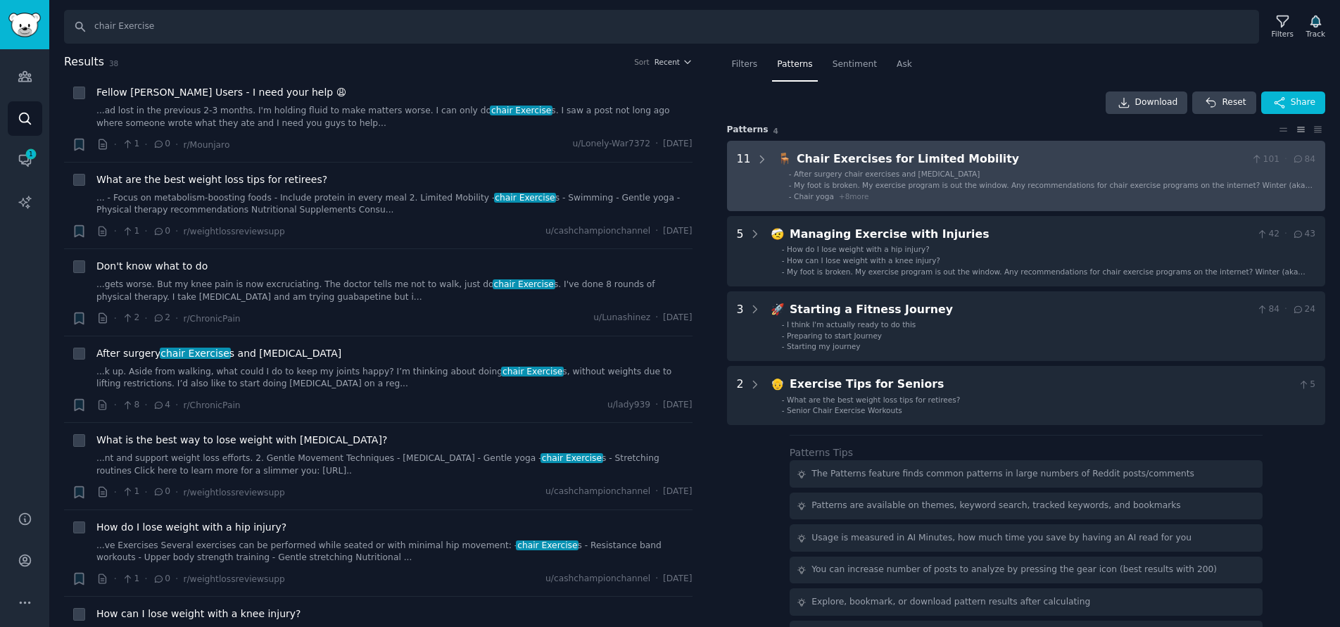
click at [857, 156] on div "Chair Exercises for Limited Mobility" at bounding box center [1020, 160] width 449 height 18
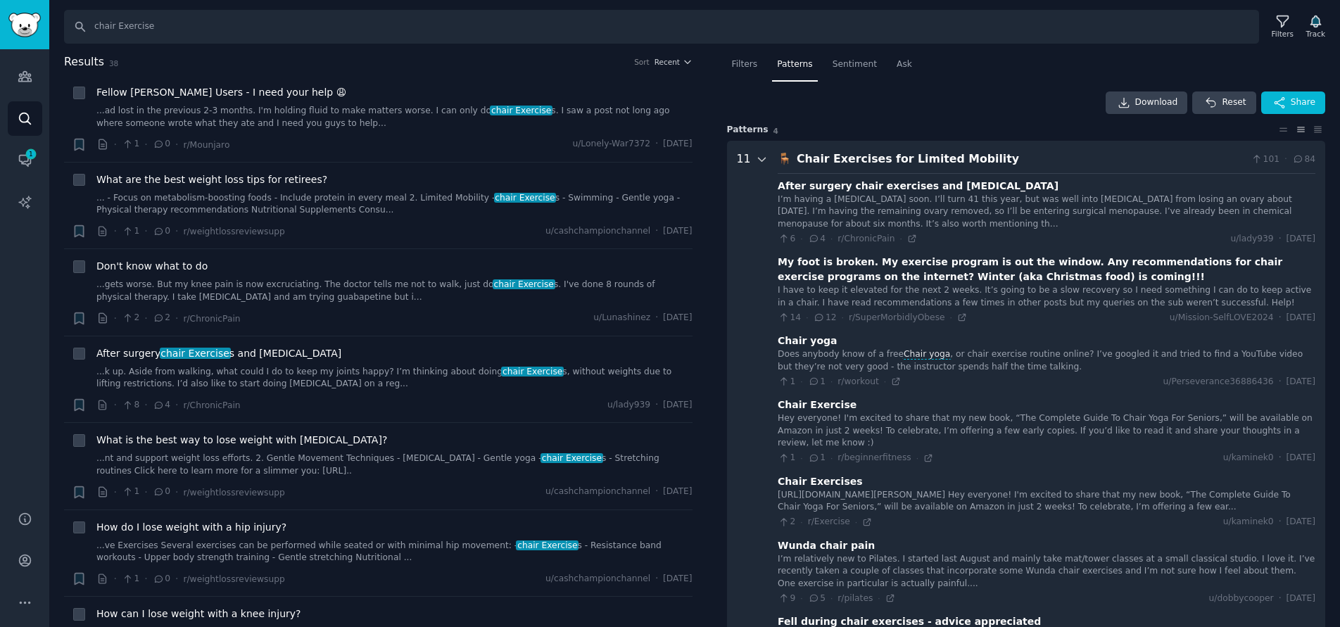
click at [758, 158] on icon at bounding box center [762, 159] width 13 height 13
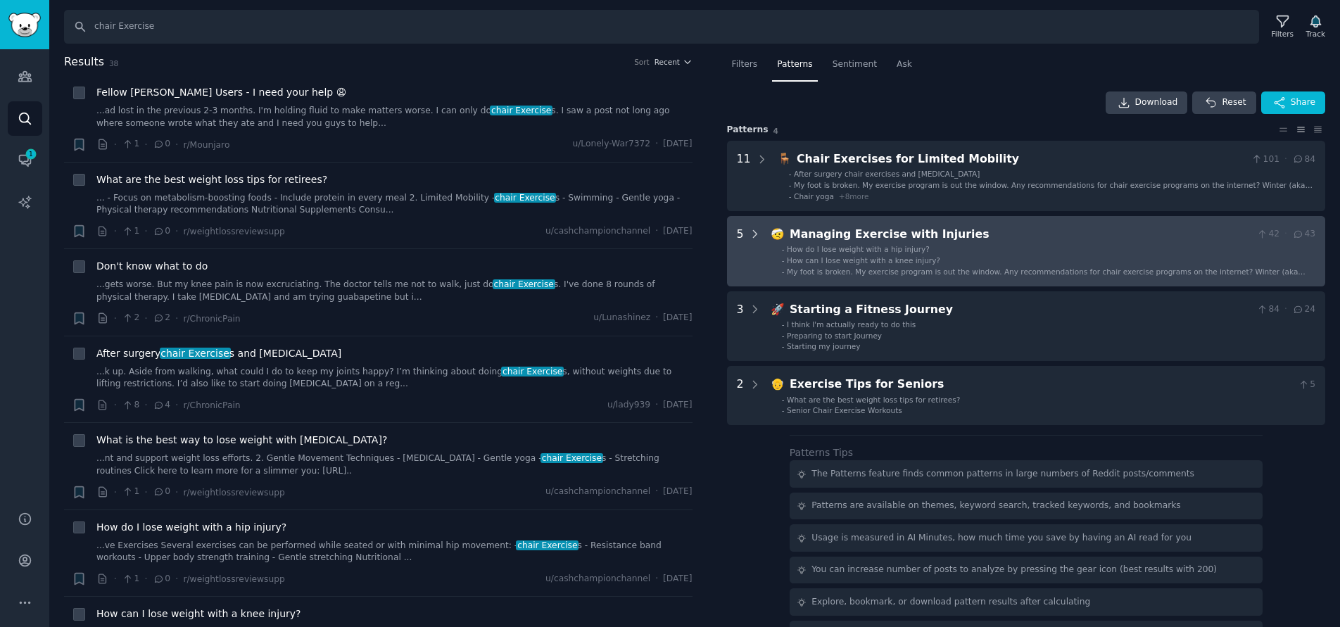
click at [756, 234] on icon at bounding box center [755, 234] width 13 height 13
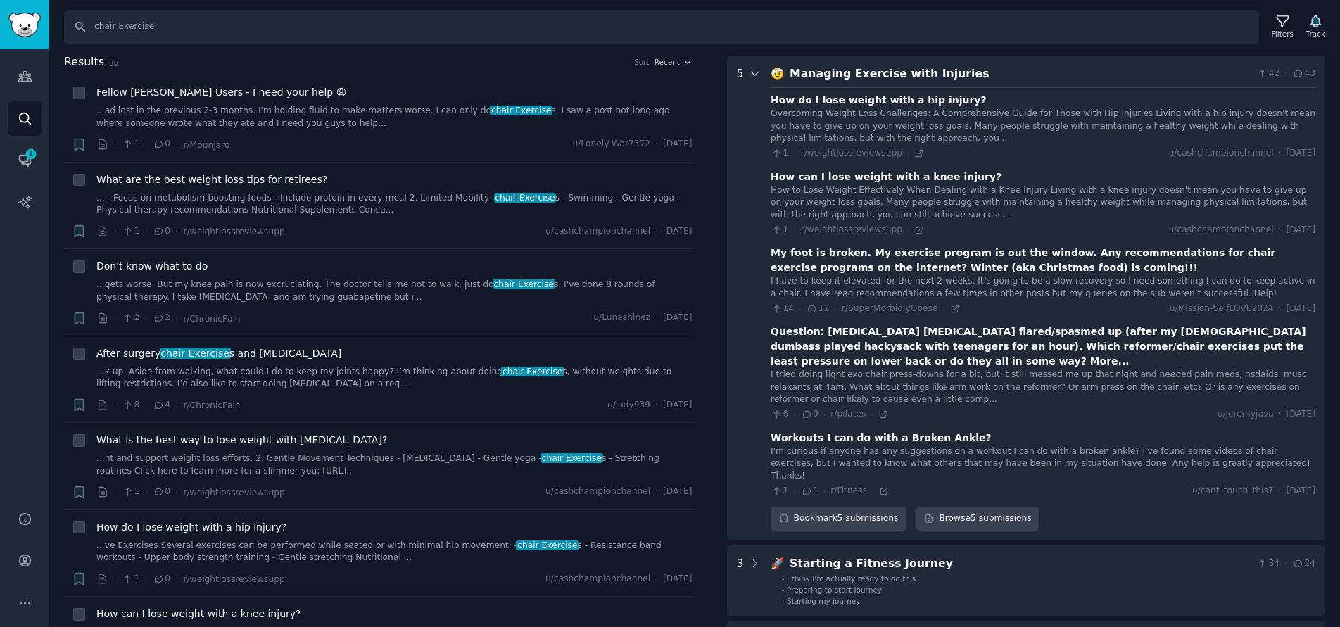
scroll to position [163, 0]
click at [754, 75] on icon at bounding box center [755, 71] width 13 height 13
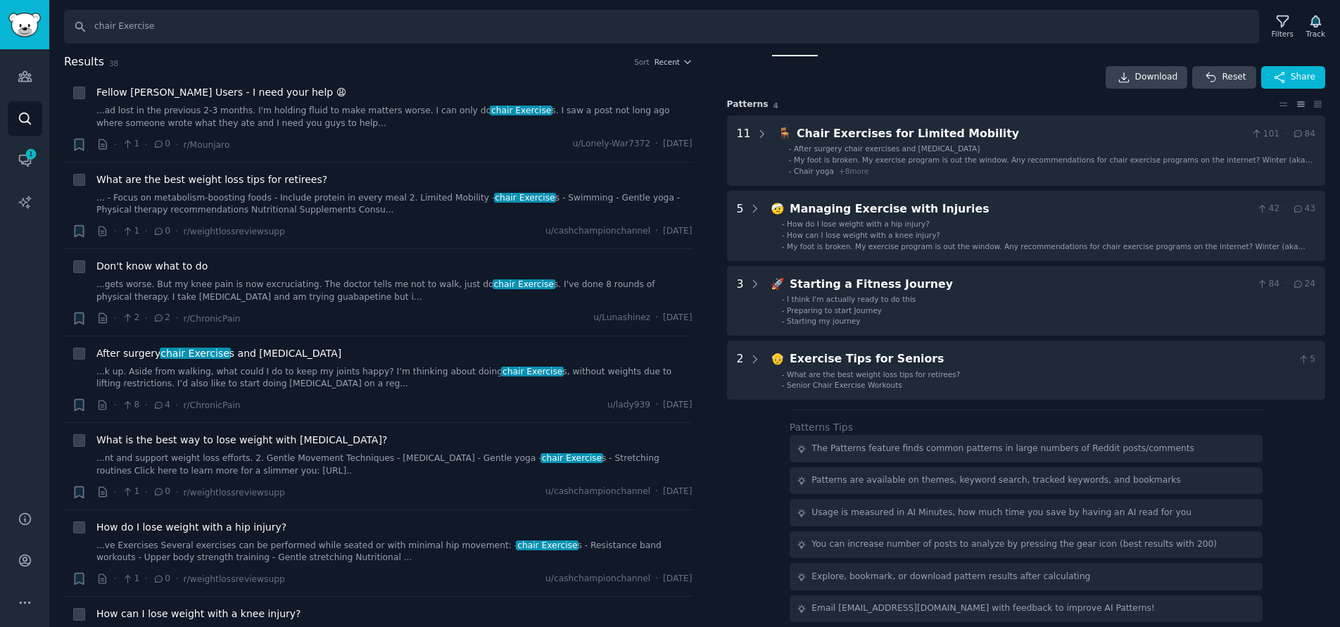
scroll to position [25, 0]
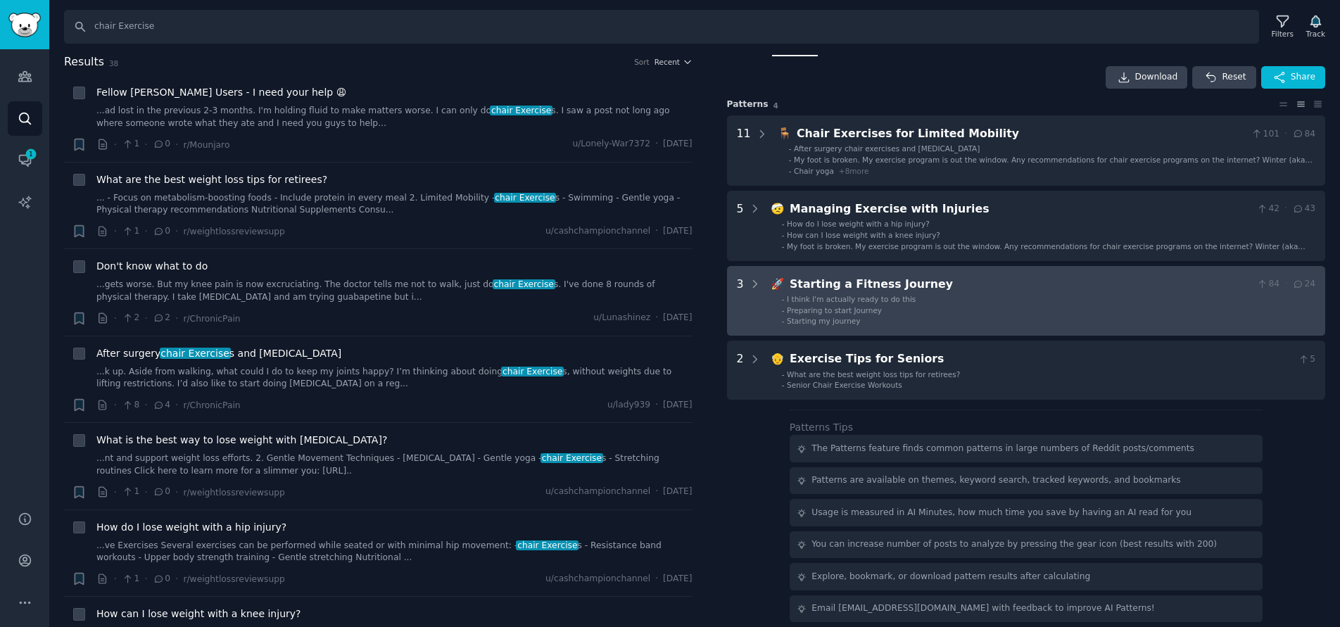
click at [761, 285] on Journey "3 🚀 Starting a Fitness Journey 84 · 24 - I think I'm actually ready to do this …" at bounding box center [1026, 301] width 599 height 70
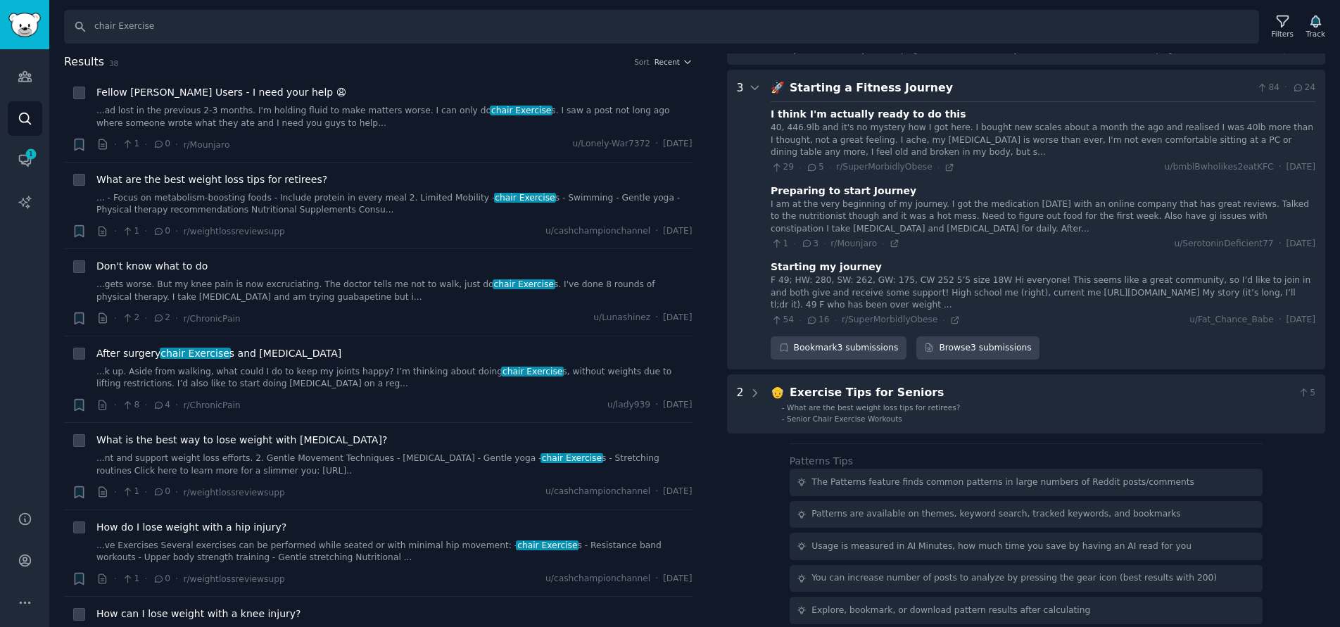
scroll to position [238, 0]
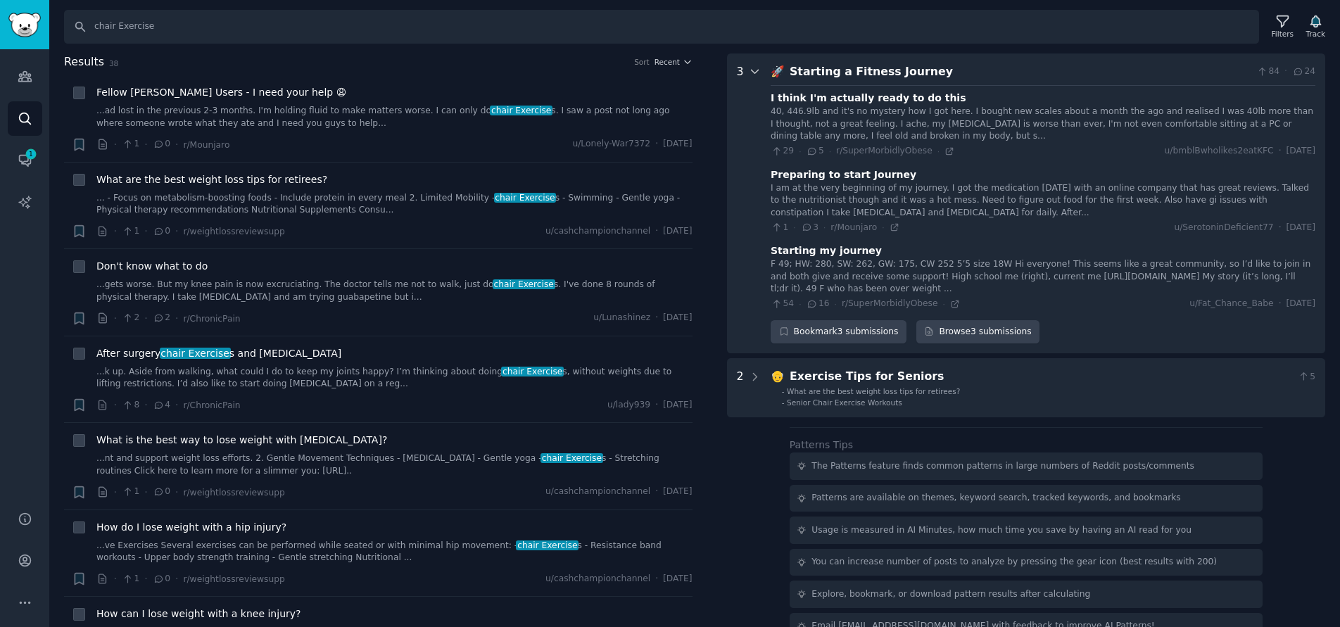
click at [751, 74] on icon at bounding box center [755, 71] width 13 height 13
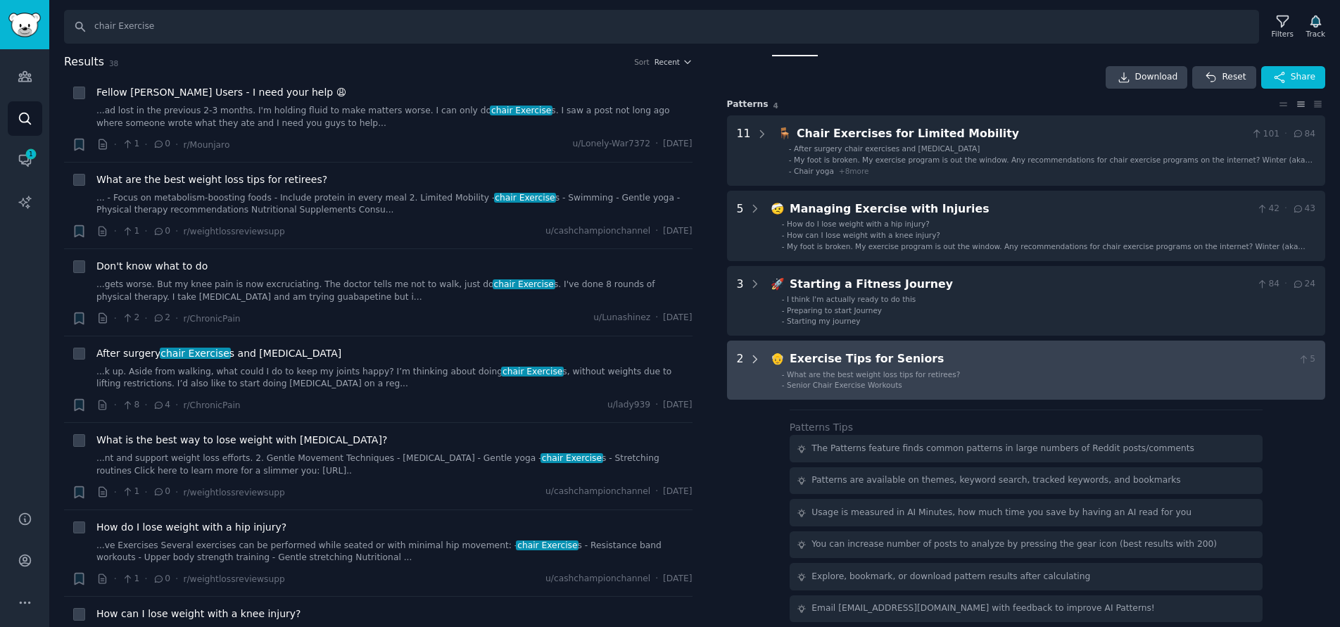
click at [754, 354] on icon at bounding box center [755, 359] width 13 height 13
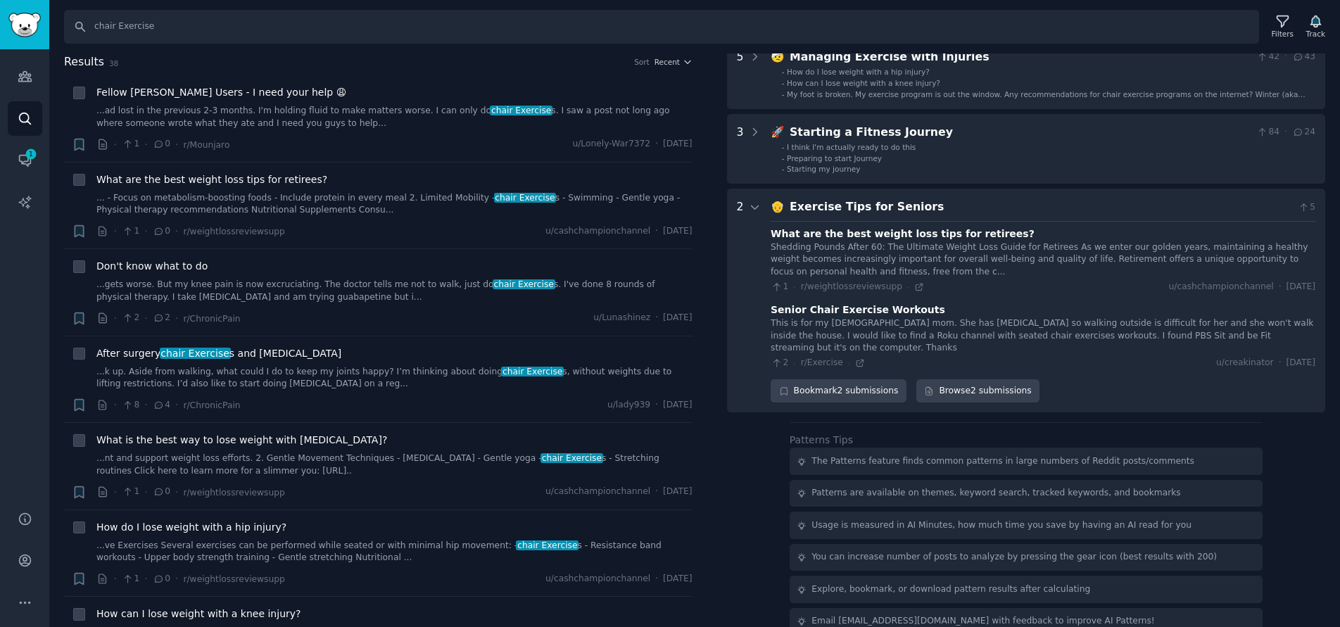
scroll to position [0, 0]
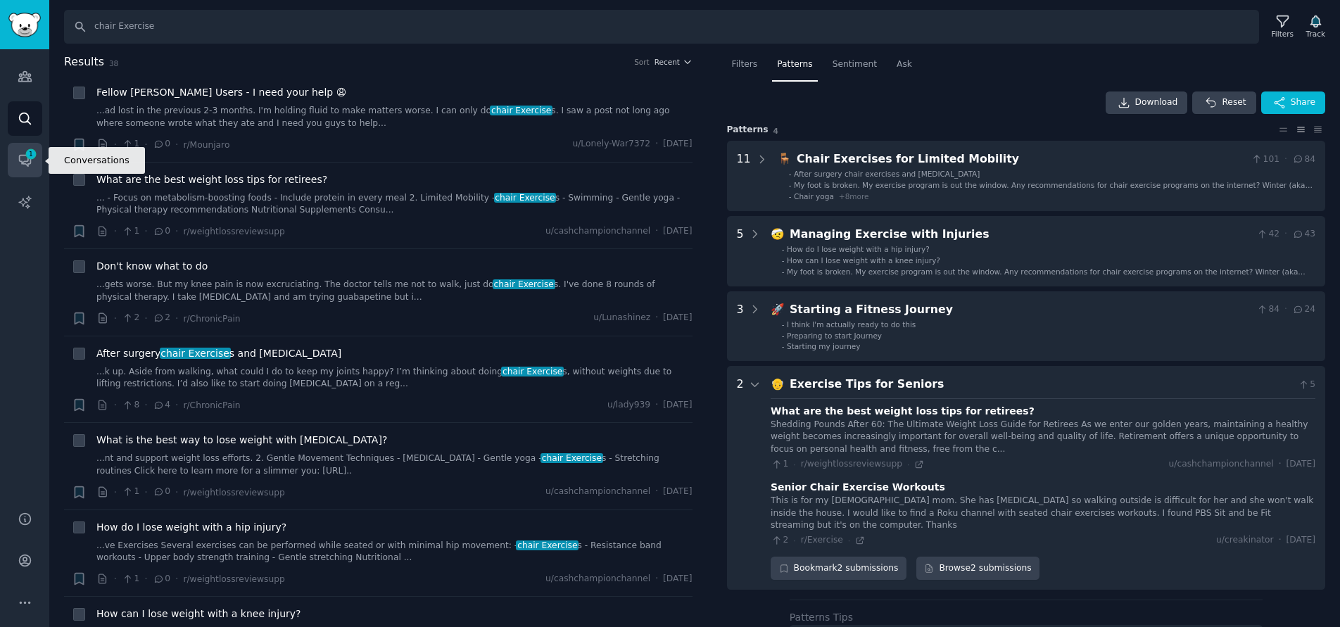
click at [24, 158] on icon "Sidebar" at bounding box center [25, 160] width 15 height 15
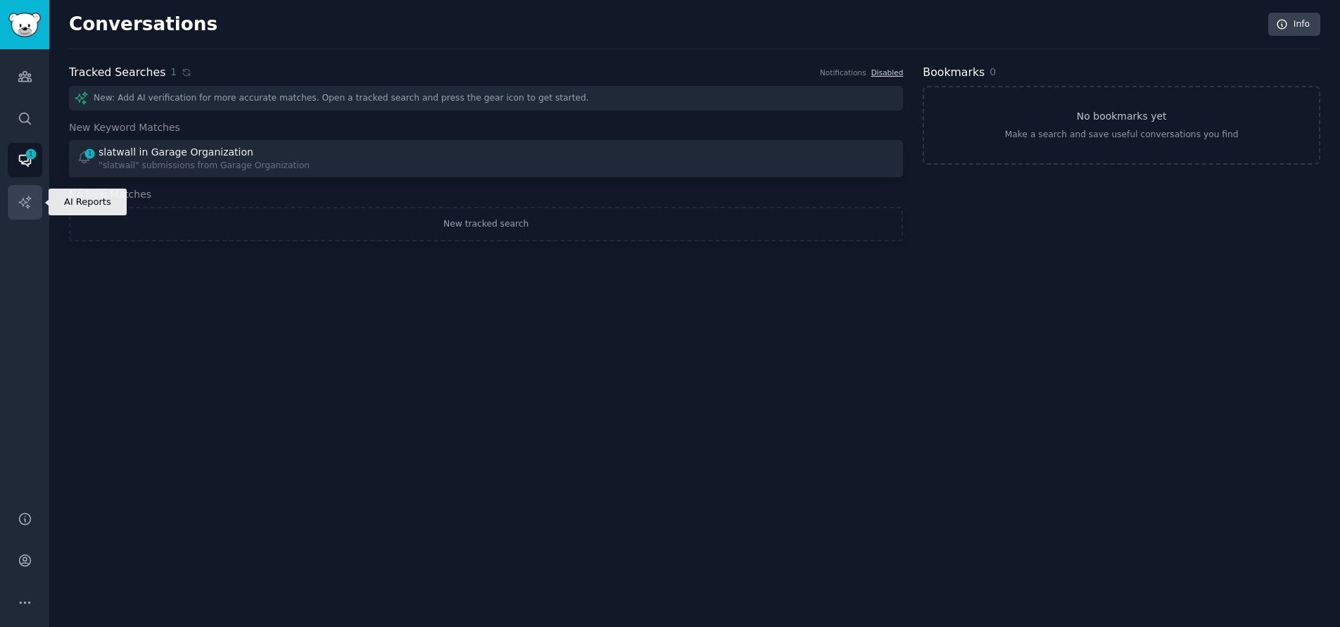
click at [25, 205] on icon "Sidebar" at bounding box center [25, 202] width 15 height 15
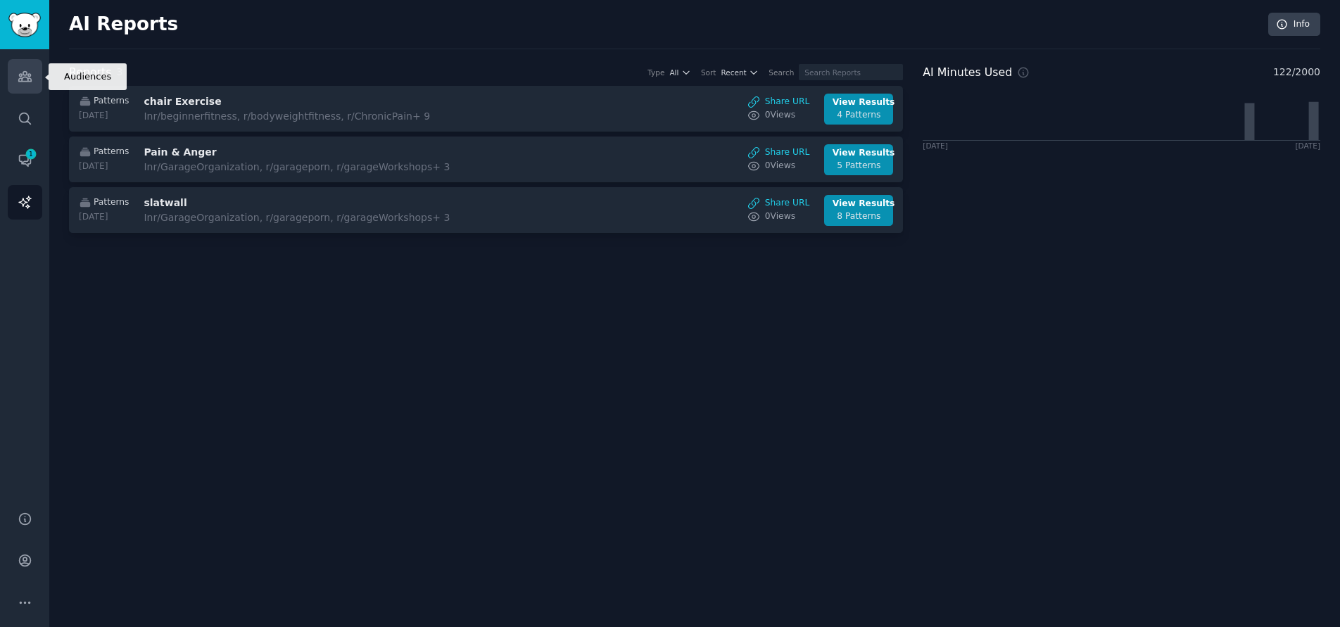
click at [29, 73] on icon "Sidebar" at bounding box center [25, 76] width 15 height 15
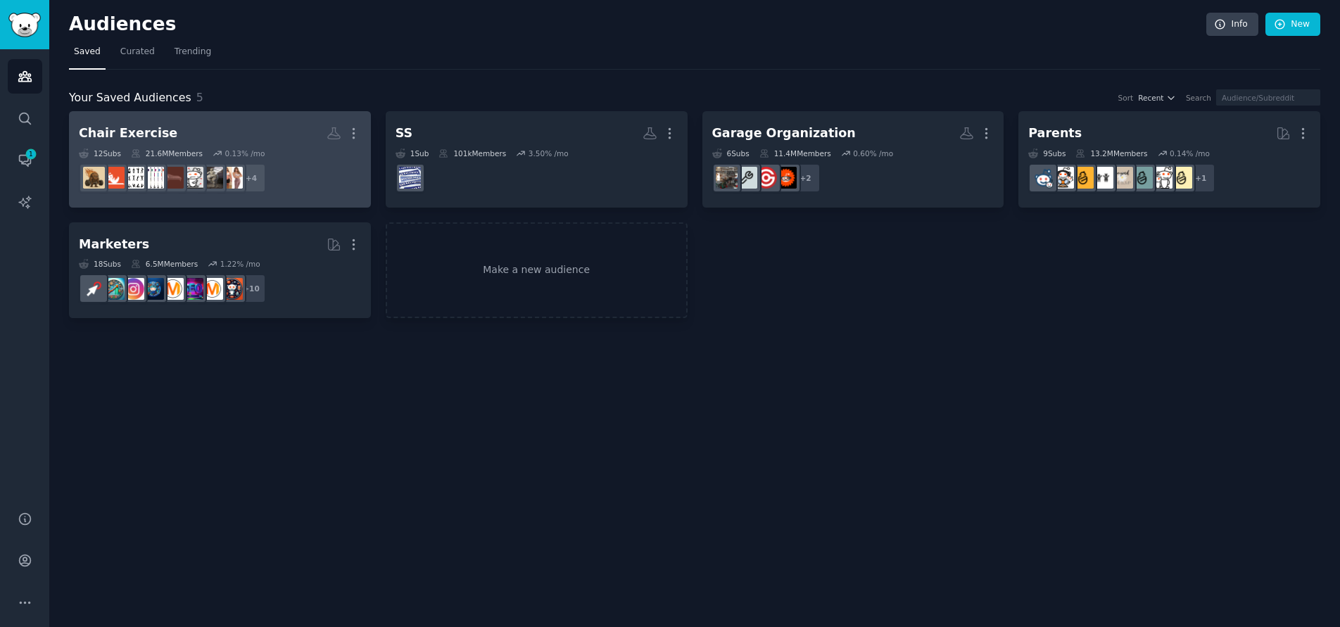
click at [200, 127] on h2 "Chair Exercise More" at bounding box center [220, 133] width 282 height 25
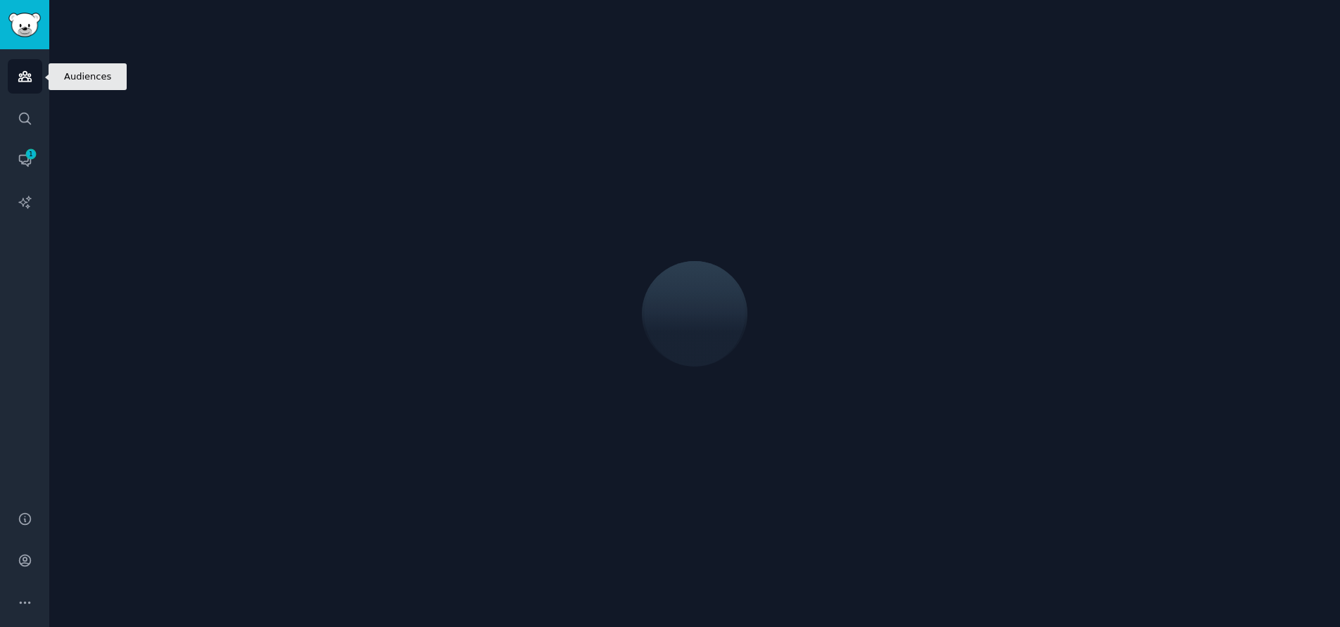
click at [22, 77] on icon "Sidebar" at bounding box center [25, 76] width 15 height 15
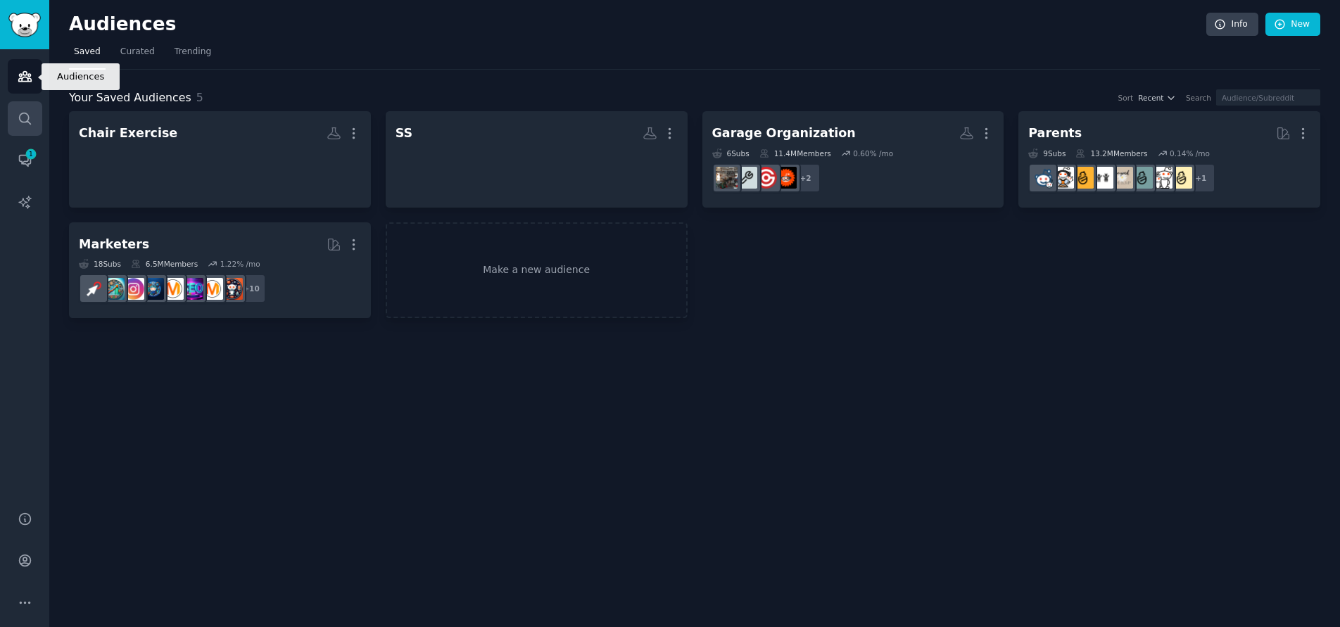
click at [28, 122] on icon "Sidebar" at bounding box center [24, 118] width 11 height 11
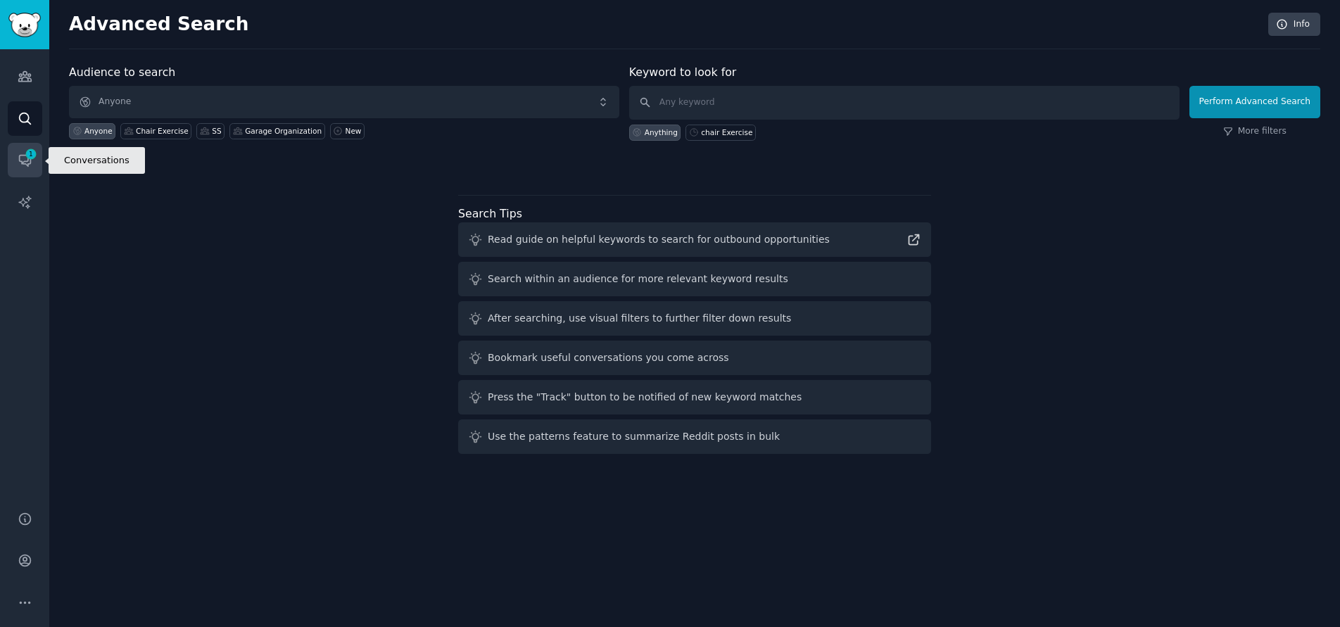
click at [21, 163] on icon "Sidebar" at bounding box center [24, 160] width 11 height 11
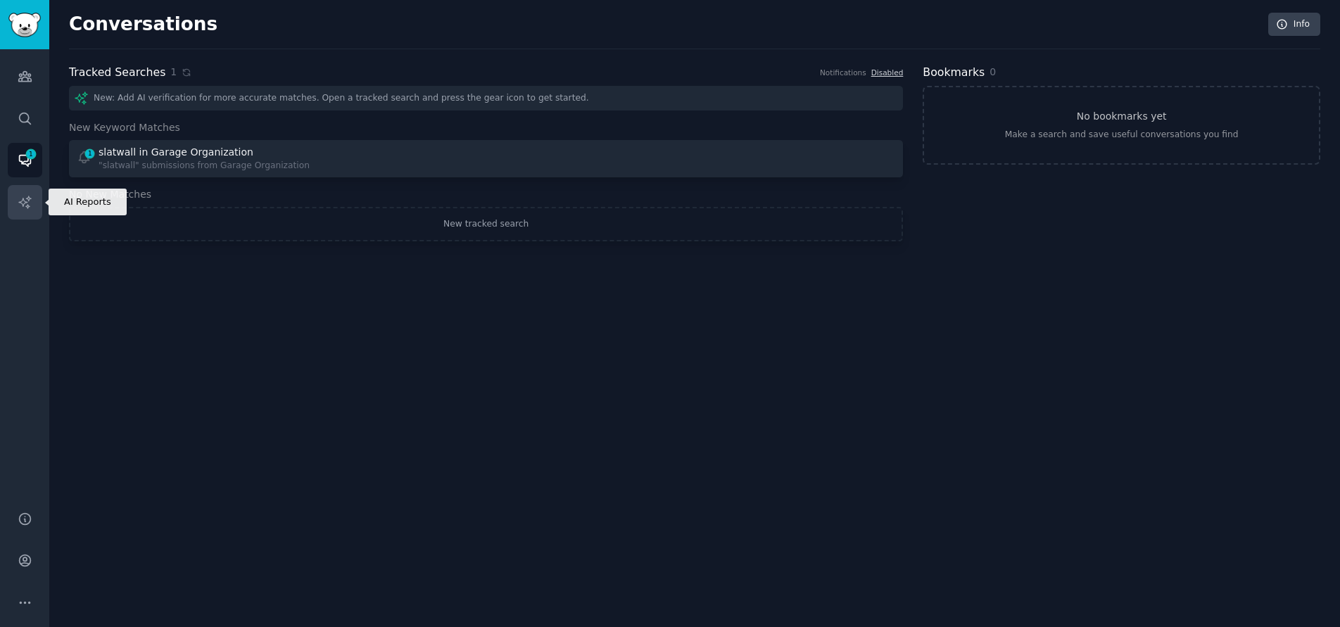
click at [25, 207] on icon "Sidebar" at bounding box center [25, 202] width 15 height 15
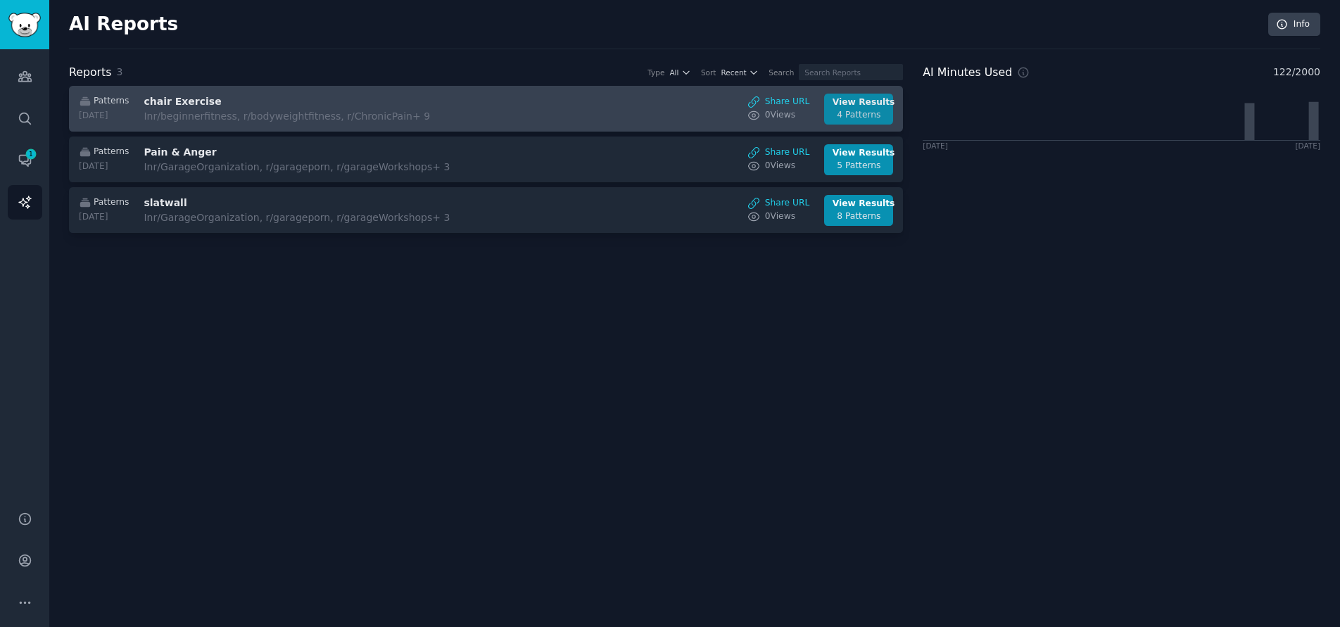
click at [859, 106] on div "View Results" at bounding box center [858, 102] width 53 height 13
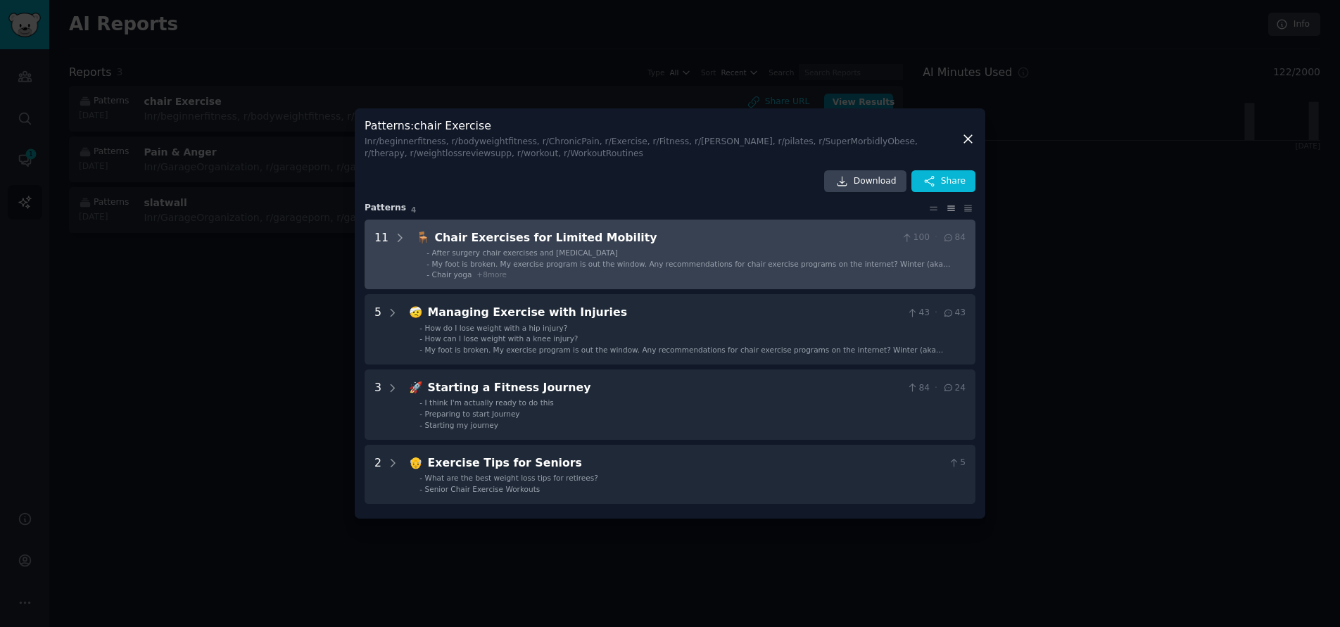
click at [379, 234] on div "11" at bounding box center [381, 254] width 14 height 51
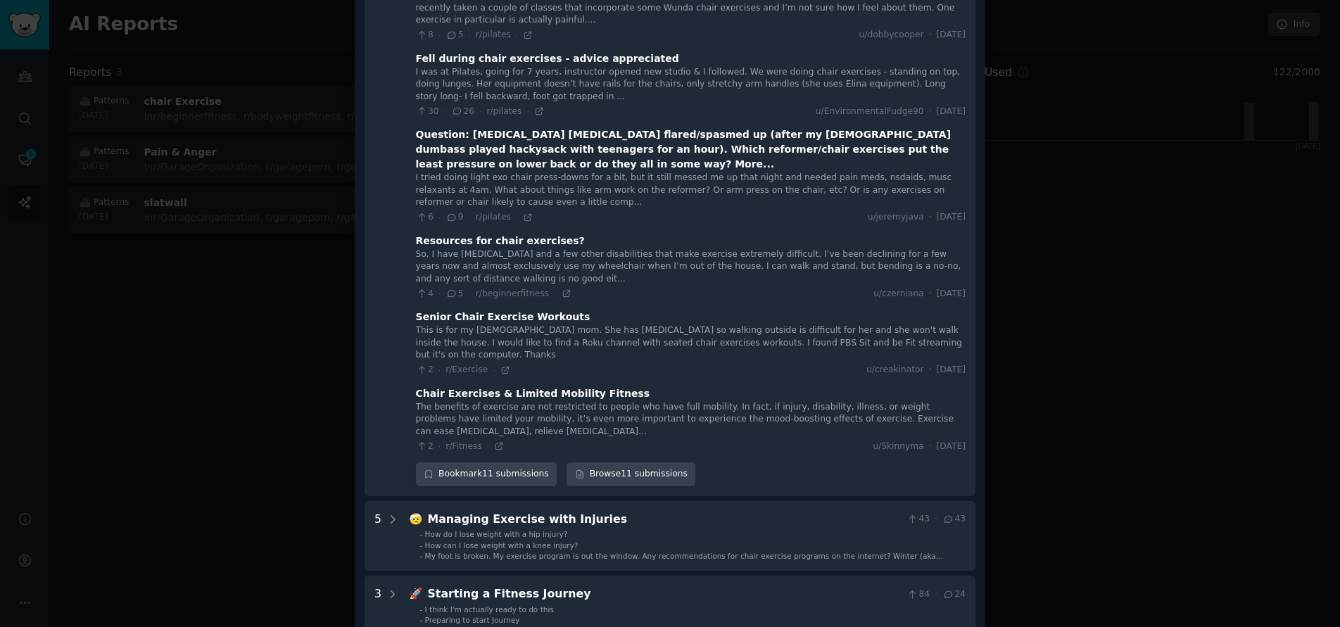
scroll to position [624, 0]
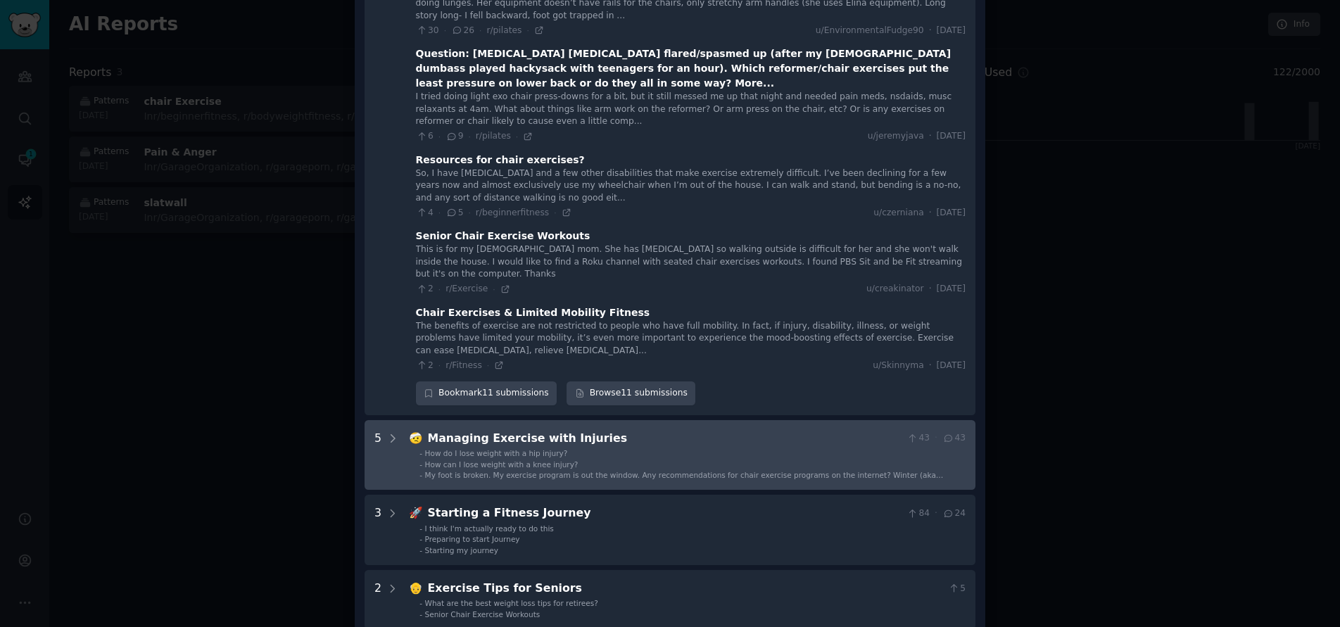
click at [374, 430] on div "5" at bounding box center [377, 455] width 7 height 51
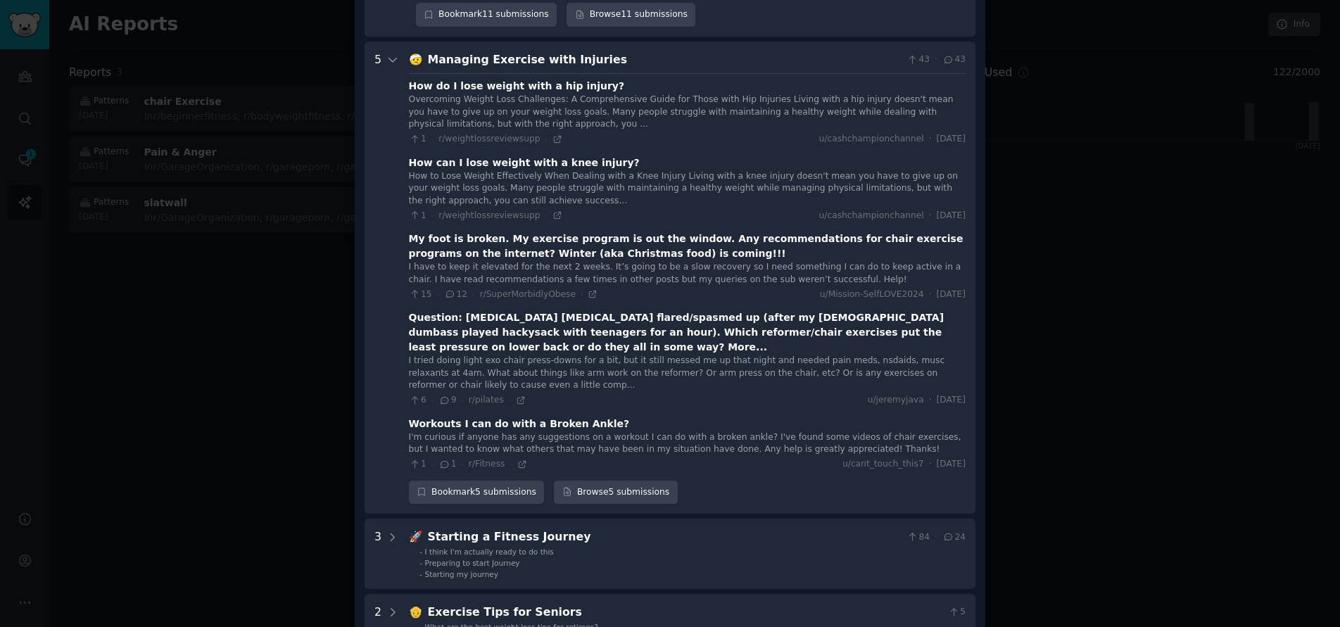
scroll to position [1011, 0]
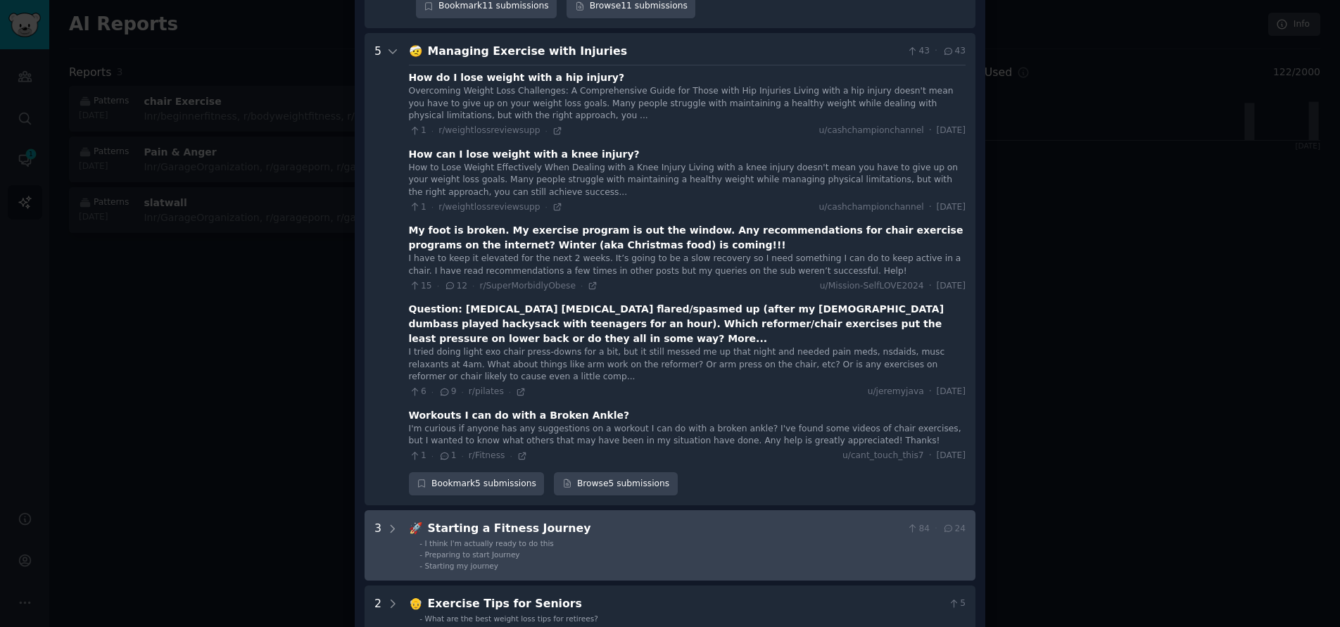
click at [378, 520] on div "3" at bounding box center [377, 545] width 7 height 51
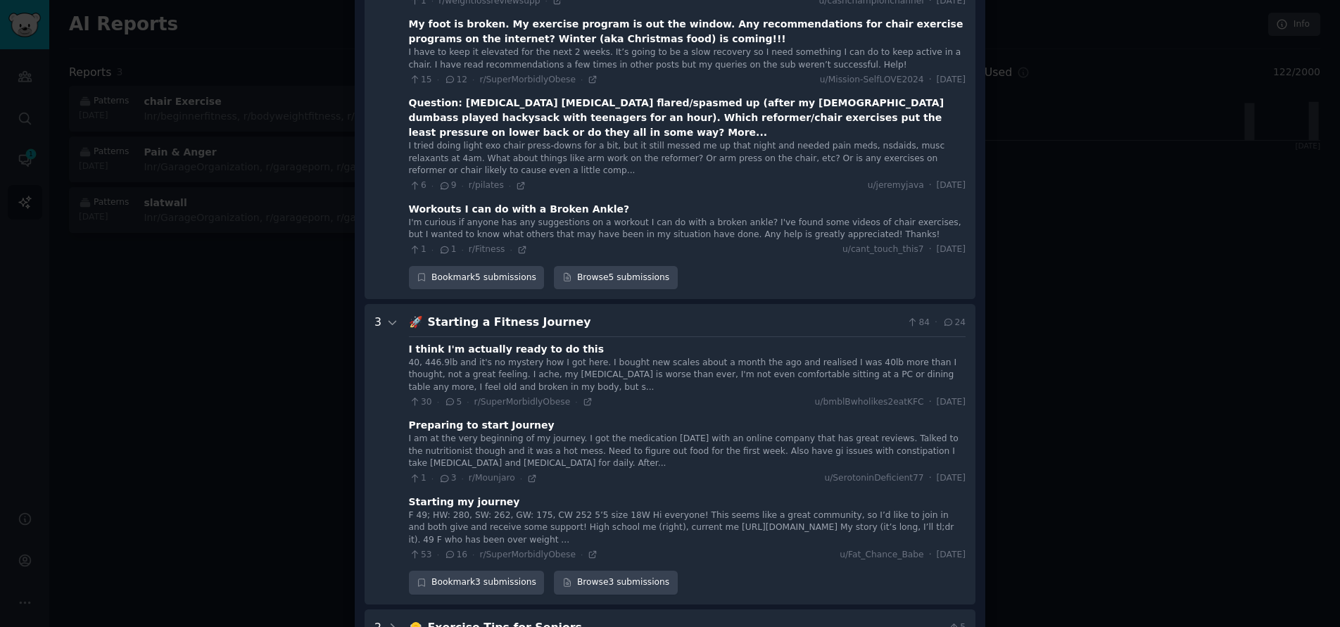
scroll to position [1241, 0]
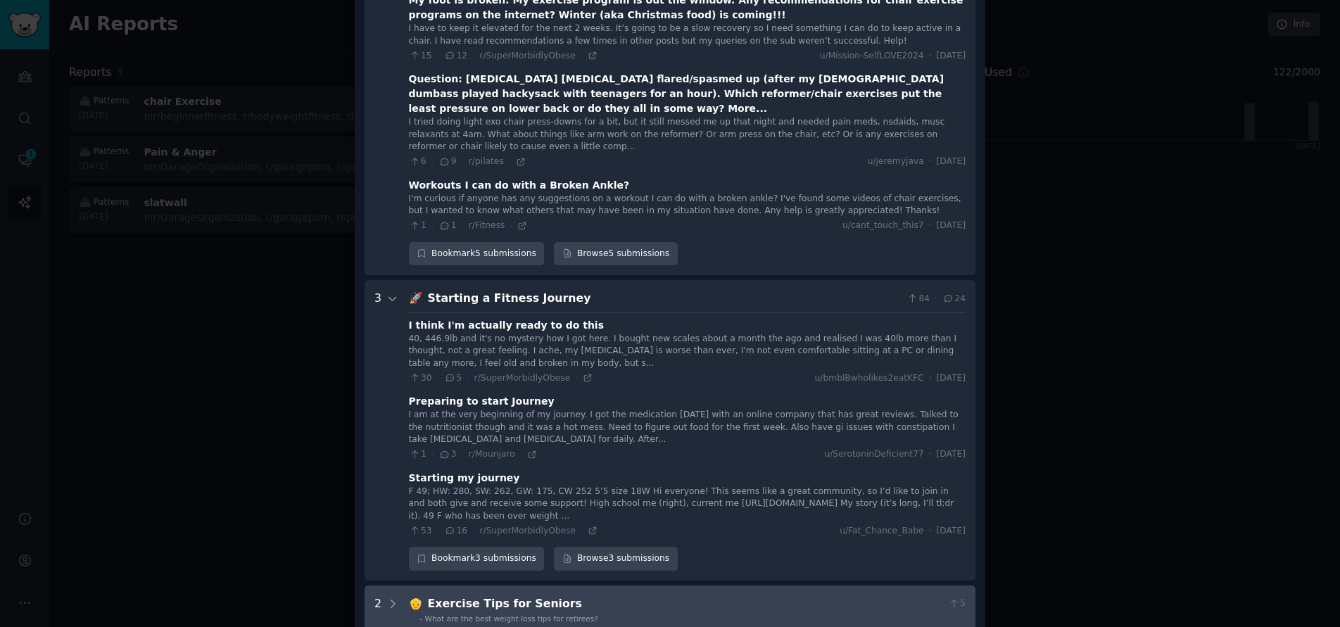
click at [370, 585] on Seniors "2 👴 Exercise Tips for Seniors 5 - What are the best weight loss tips for retire…" at bounding box center [669, 614] width 611 height 59
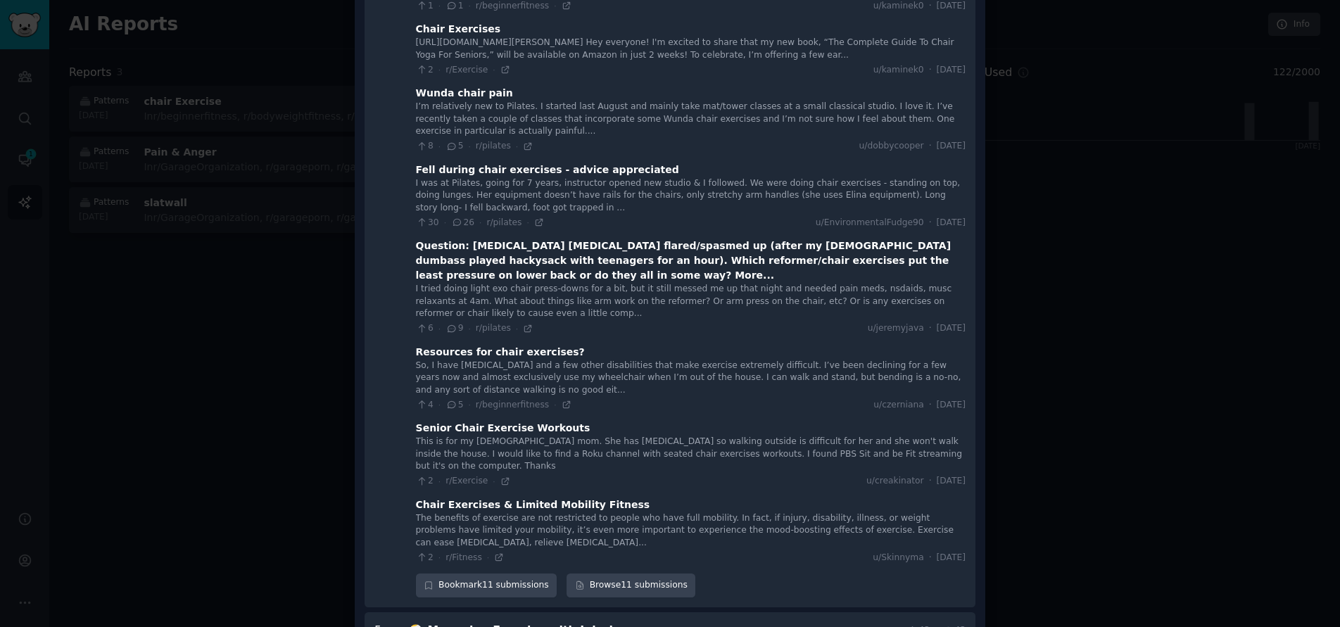
scroll to position [0, 0]
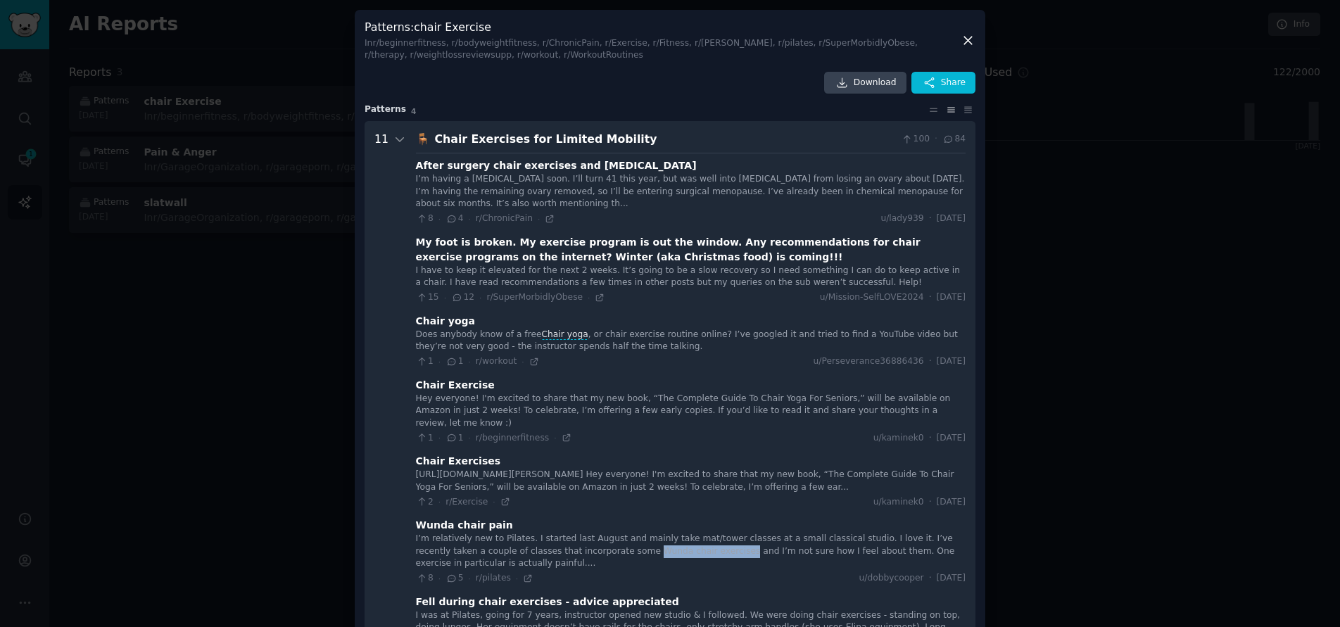
drag, startPoint x: 565, startPoint y: 549, endPoint x: 647, endPoint y: 549, distance: 82.3
click at [647, 549] on div "I’m relatively new to Pilates. I started last August and mainly take mat/tower …" at bounding box center [690, 551] width 549 height 37
copy div "Wunda chair exercises"
click at [25, 81] on div at bounding box center [670, 313] width 1340 height 627
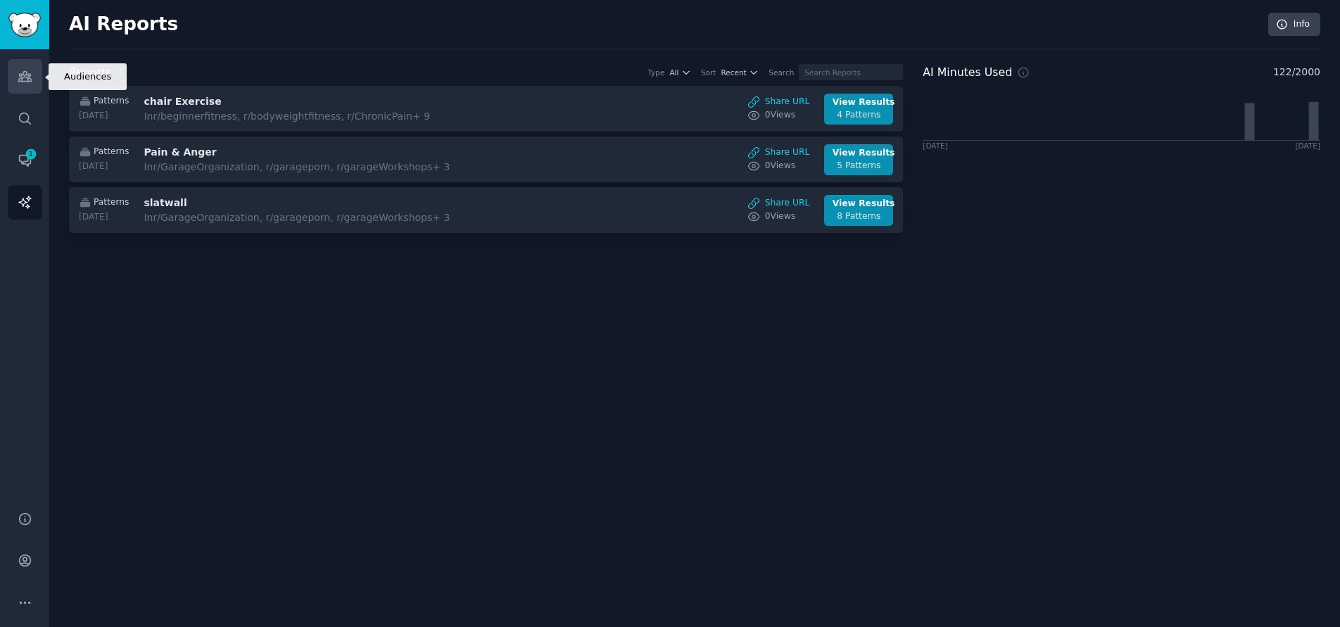
click at [36, 79] on link "Audiences" at bounding box center [25, 76] width 34 height 34
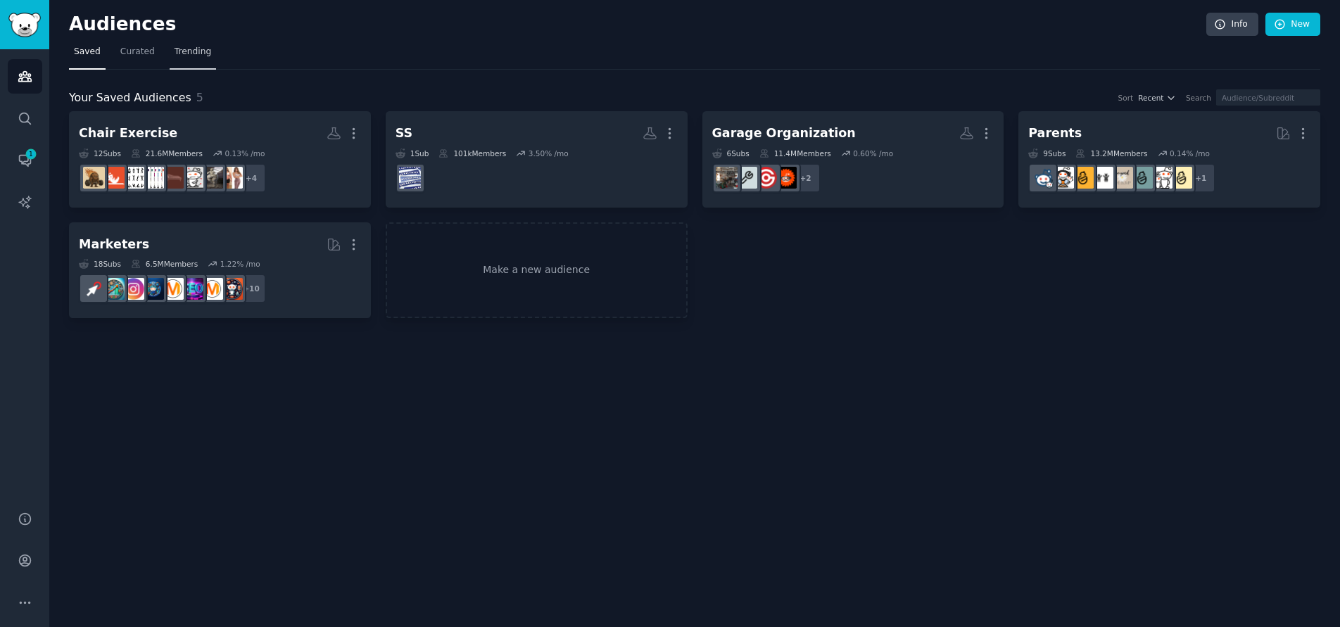
click at [183, 57] on span "Trending" at bounding box center [192, 52] width 37 height 13
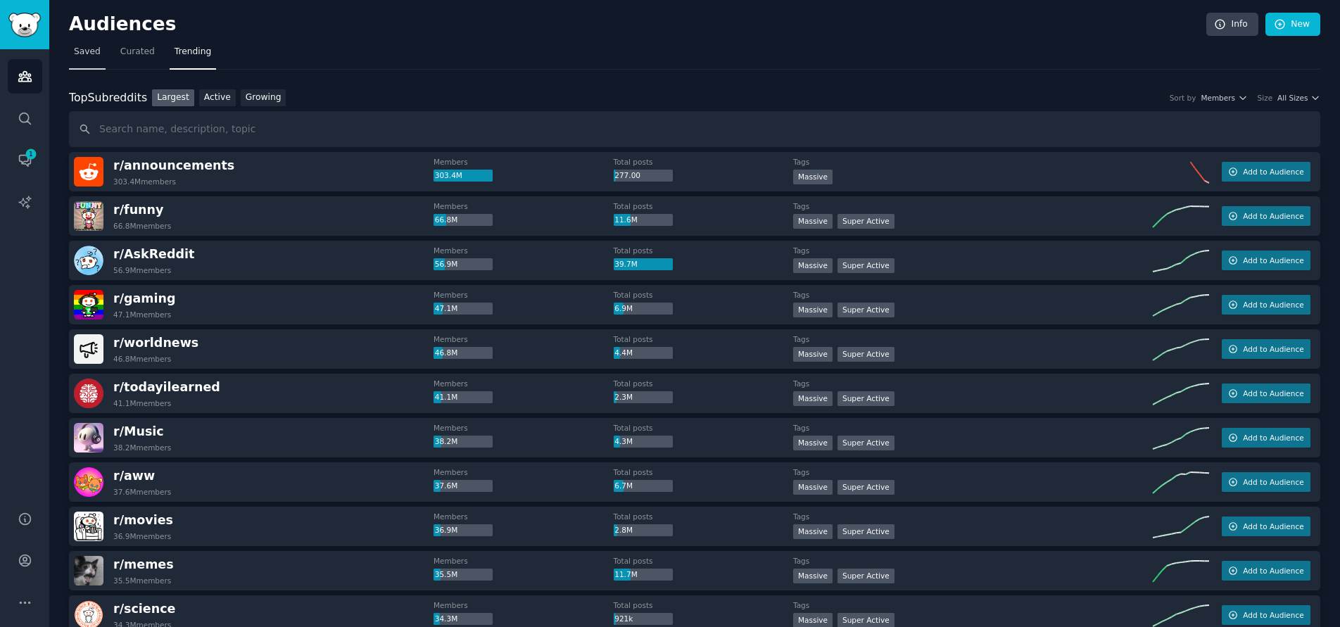
click at [80, 53] on span "Saved" at bounding box center [87, 52] width 27 height 13
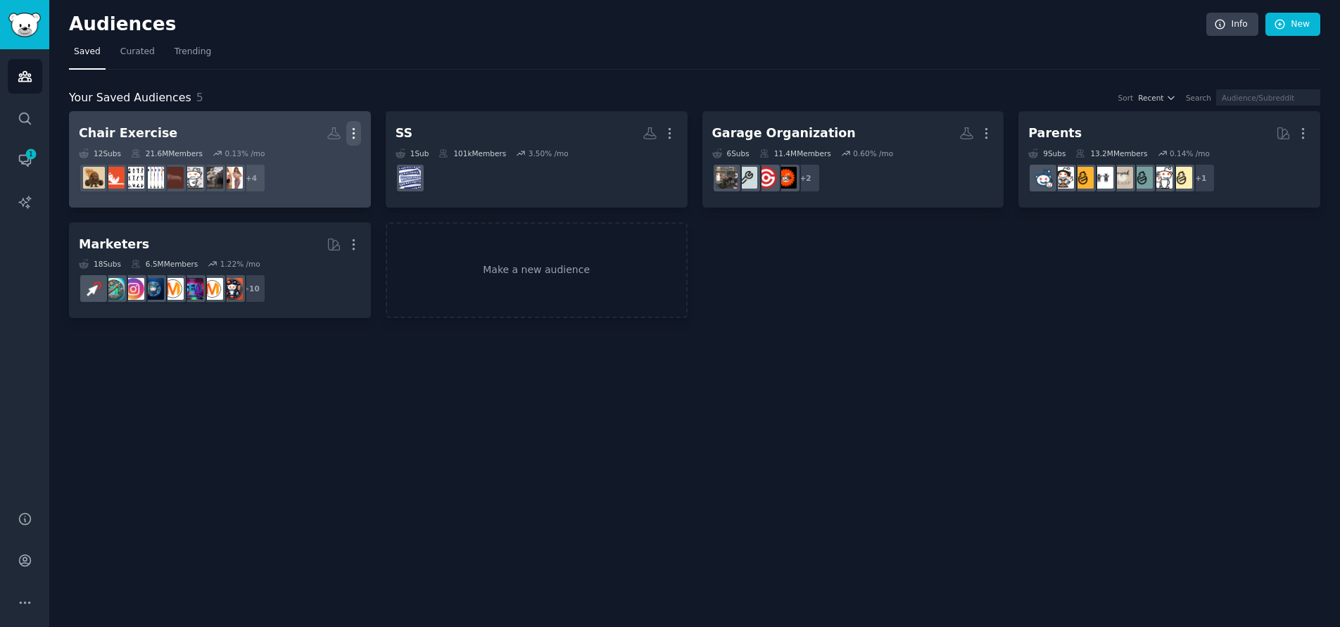
click at [354, 130] on icon "button" at bounding box center [352, 134] width 1 height 10
click at [315, 135] on p "View" at bounding box center [310, 138] width 23 height 15
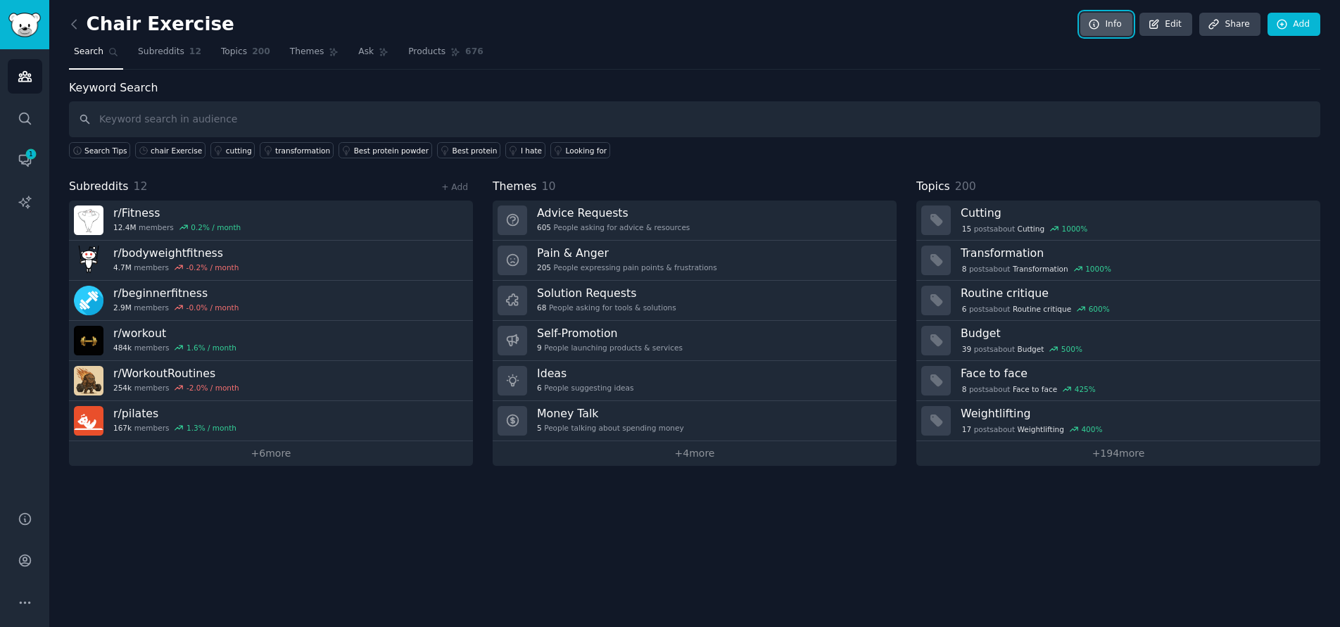
click at [1126, 27] on link "Info" at bounding box center [1106, 25] width 52 height 24
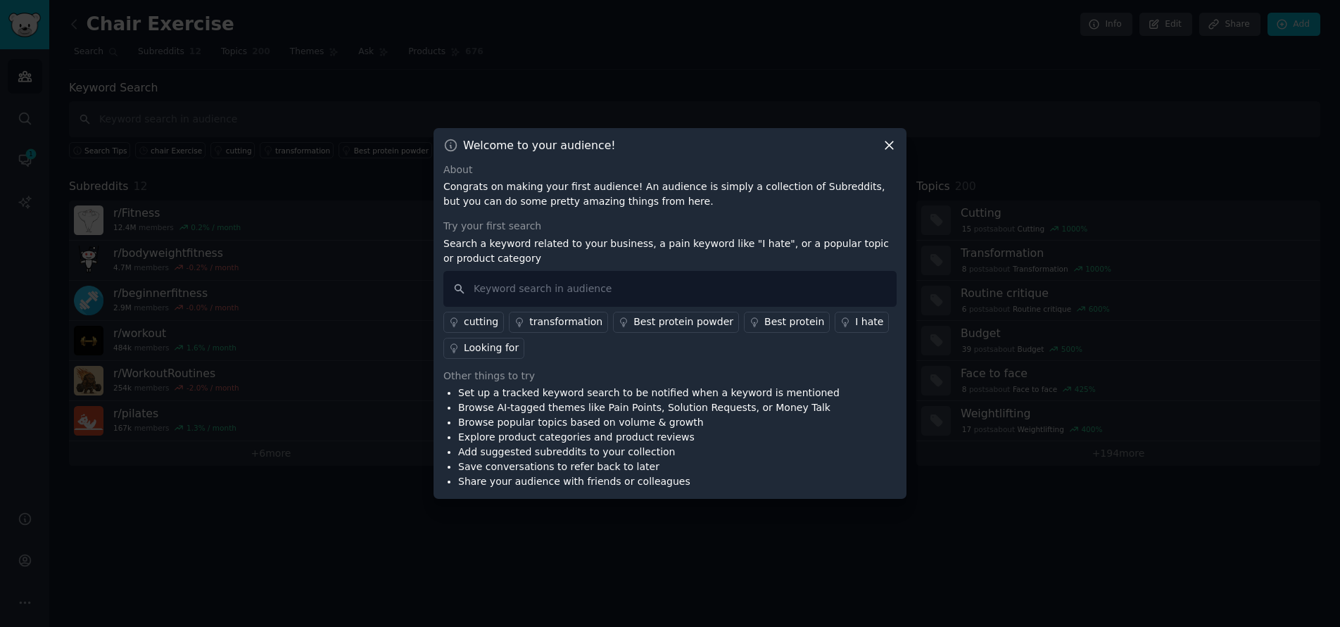
click at [891, 146] on icon at bounding box center [889, 145] width 15 height 15
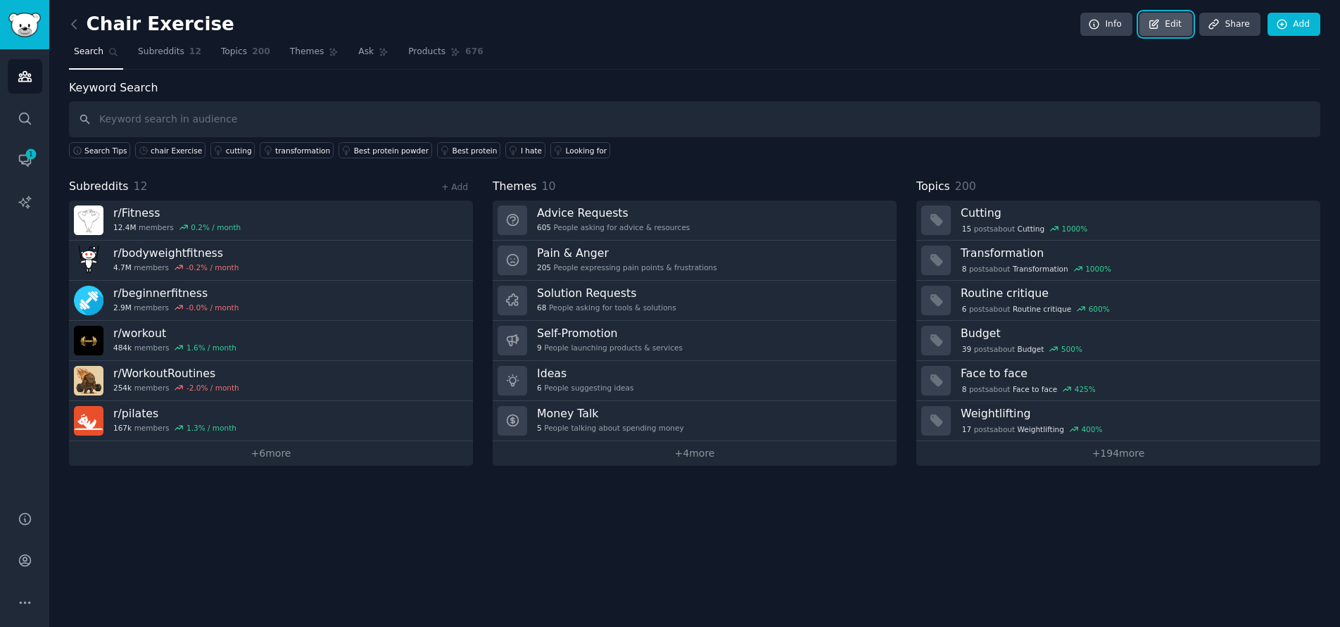
click at [1173, 27] on link "Edit" at bounding box center [1165, 25] width 53 height 24
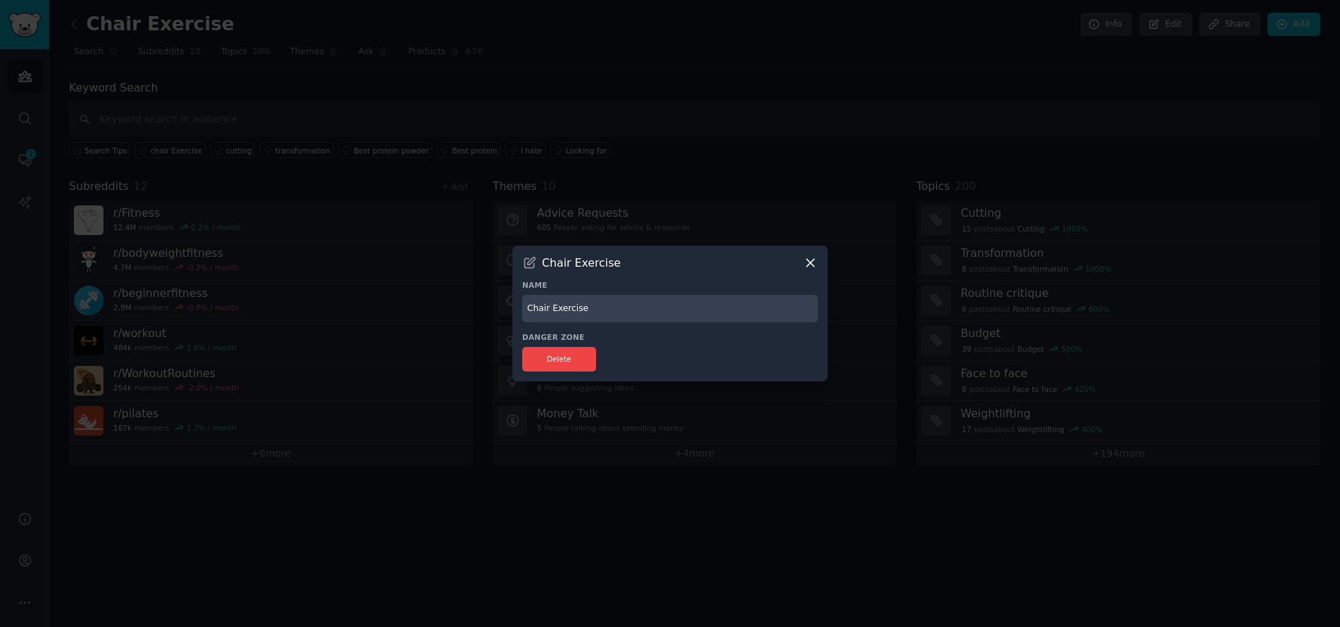
click at [809, 261] on icon at bounding box center [810, 262] width 15 height 15
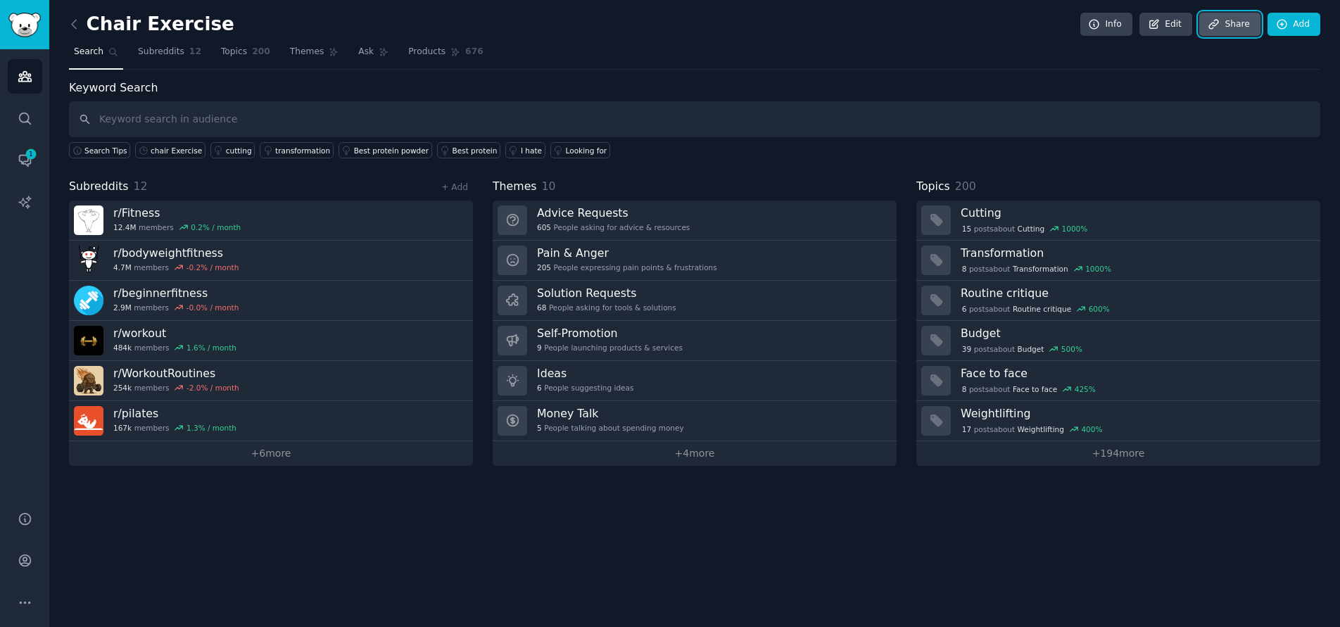
click at [1231, 28] on link "Share" at bounding box center [1229, 25] width 61 height 24
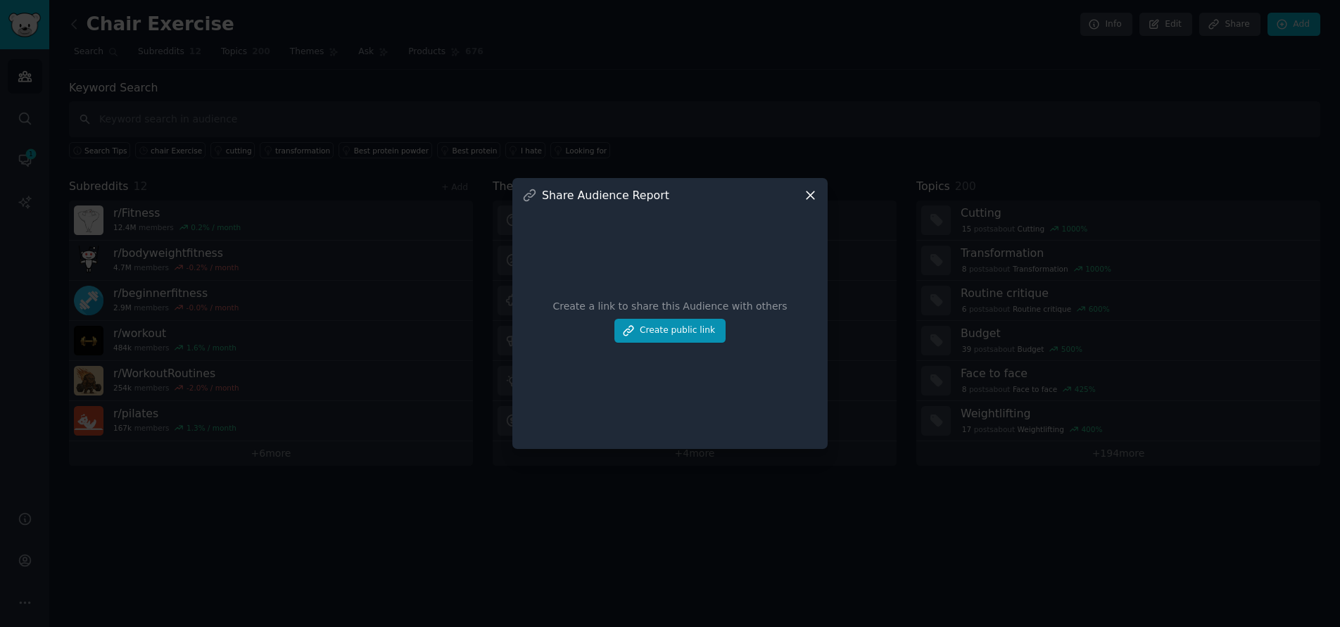
click at [807, 195] on icon at bounding box center [810, 195] width 15 height 15
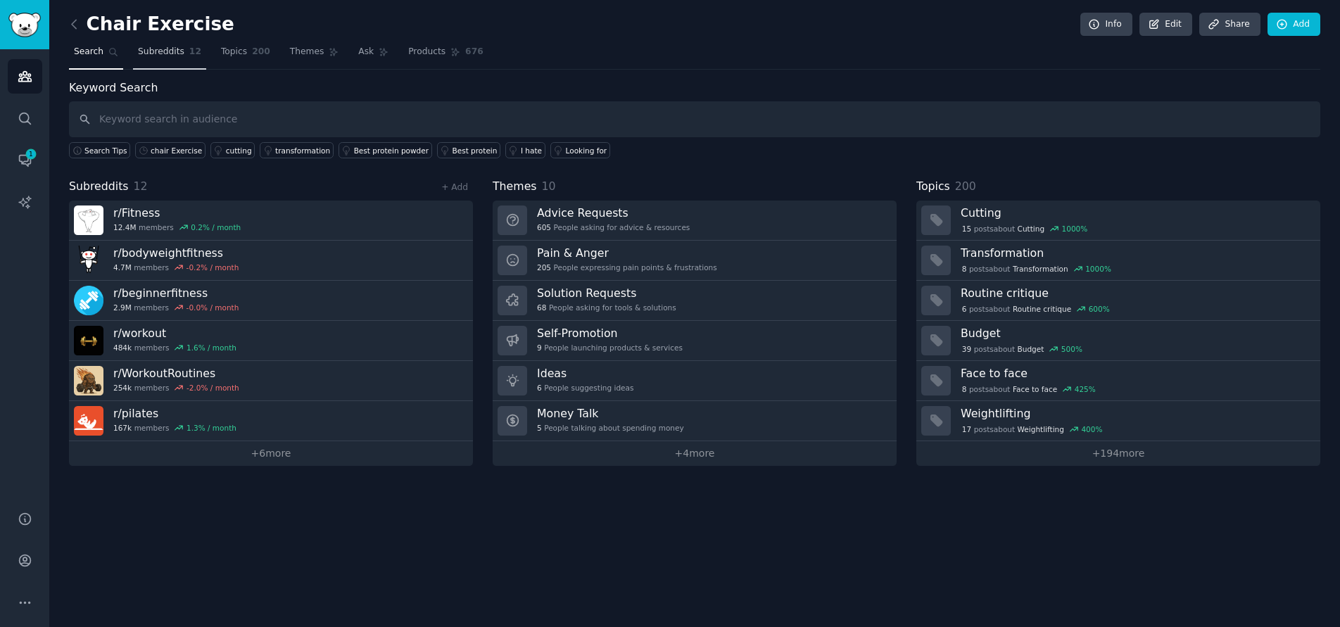
click at [161, 52] on span "Subreddits" at bounding box center [161, 52] width 46 height 13
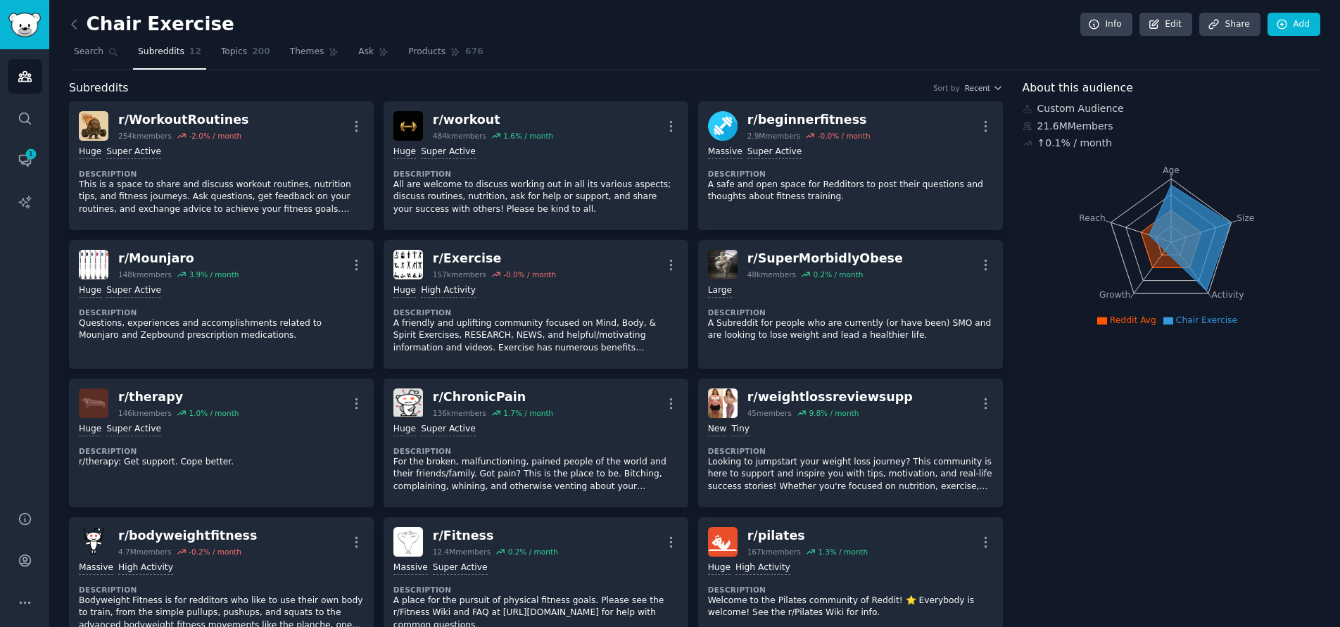
click at [1199, 284] on icon at bounding box center [1188, 237] width 81 height 106
click at [1218, 227] on icon at bounding box center [1188, 237] width 81 height 106
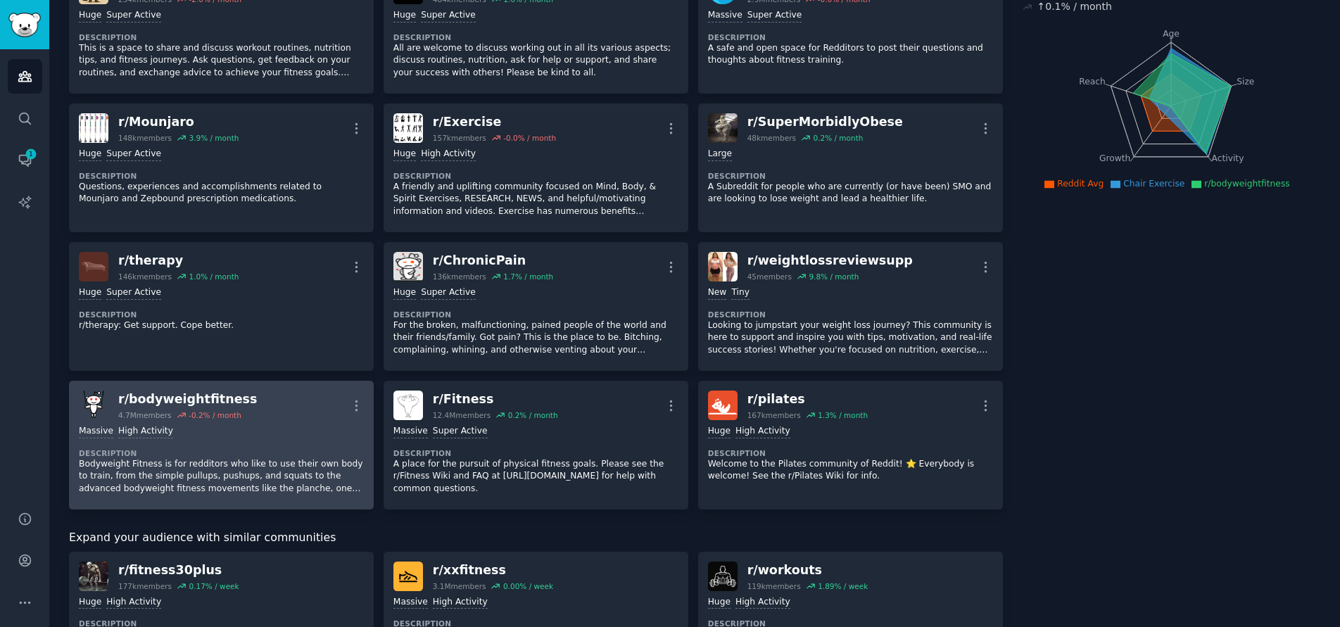
scroll to position [281, 0]
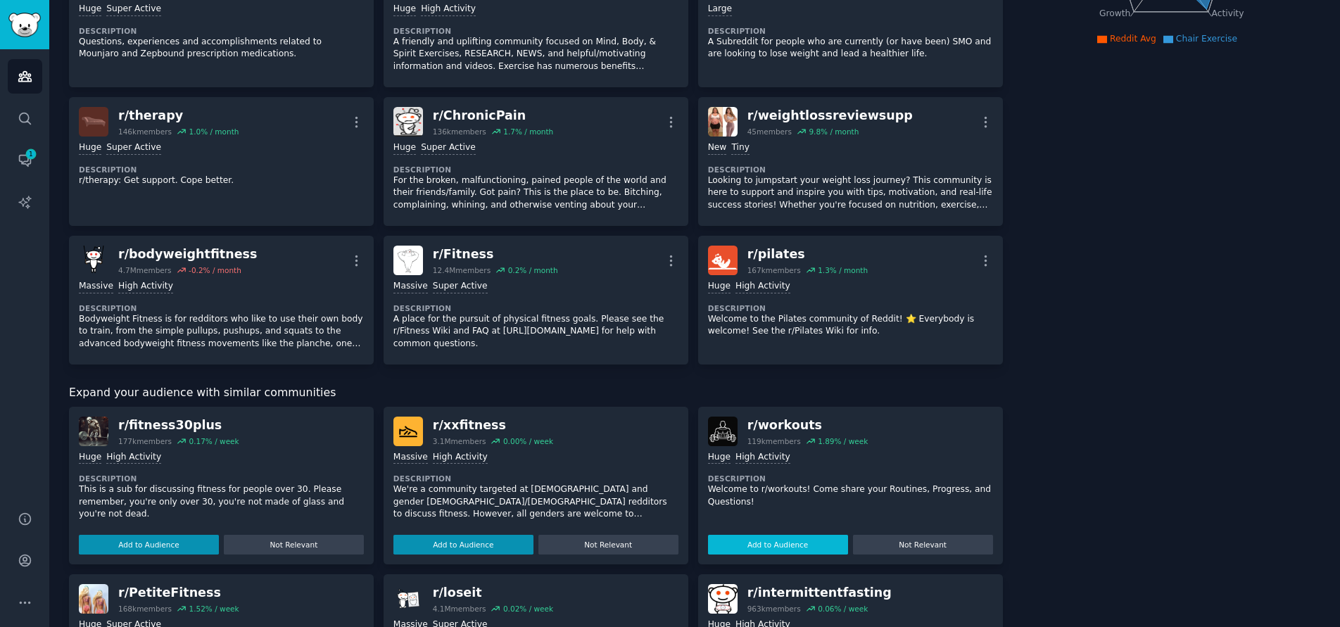
click at [799, 545] on button "Add to Audience" at bounding box center [778, 545] width 140 height 20
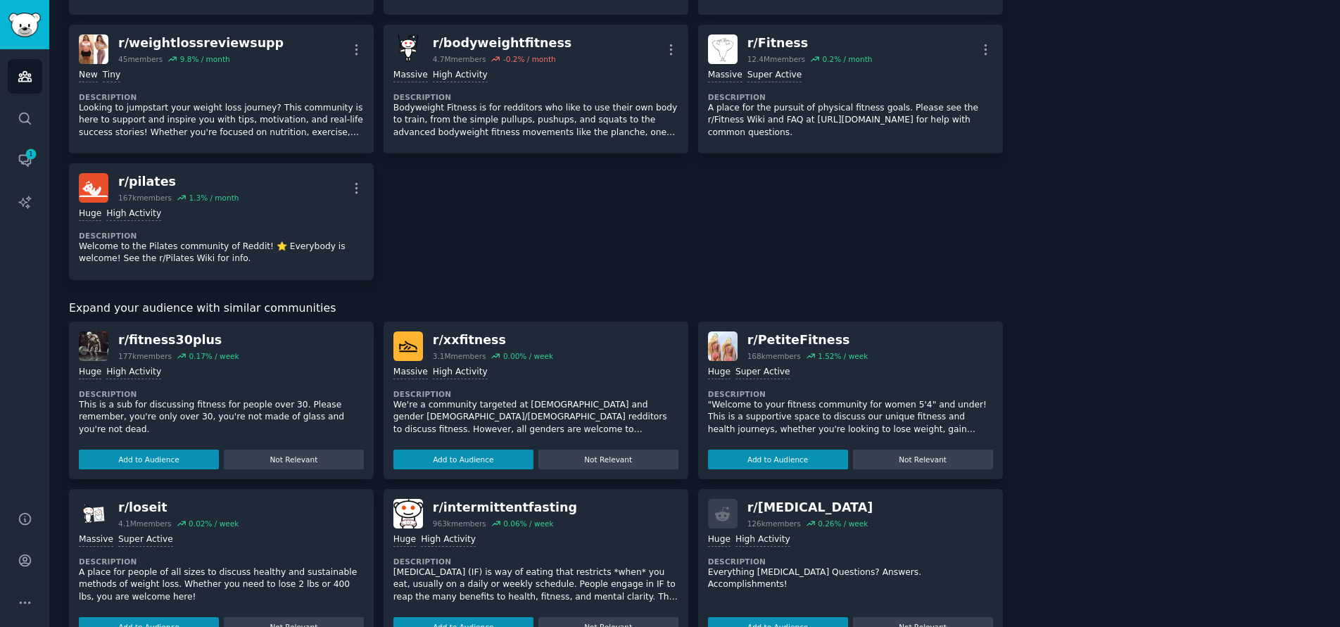
scroll to position [563, 0]
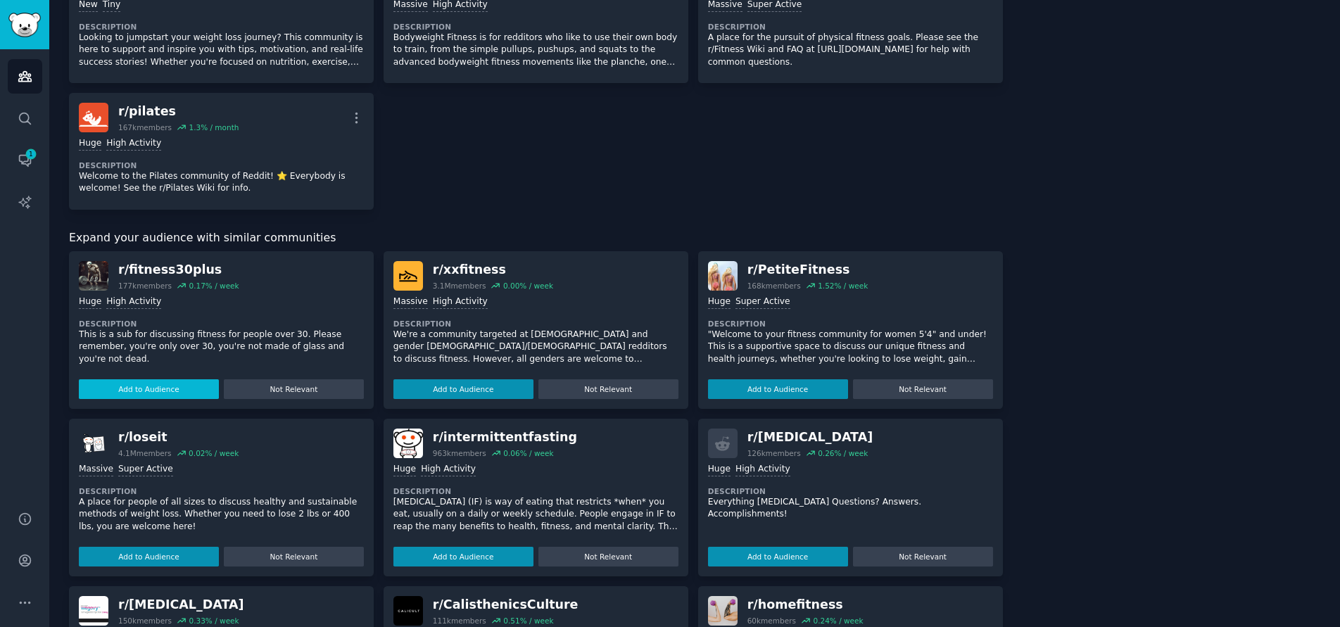
click at [155, 383] on button "Add to Audience" at bounding box center [149, 389] width 140 height 20
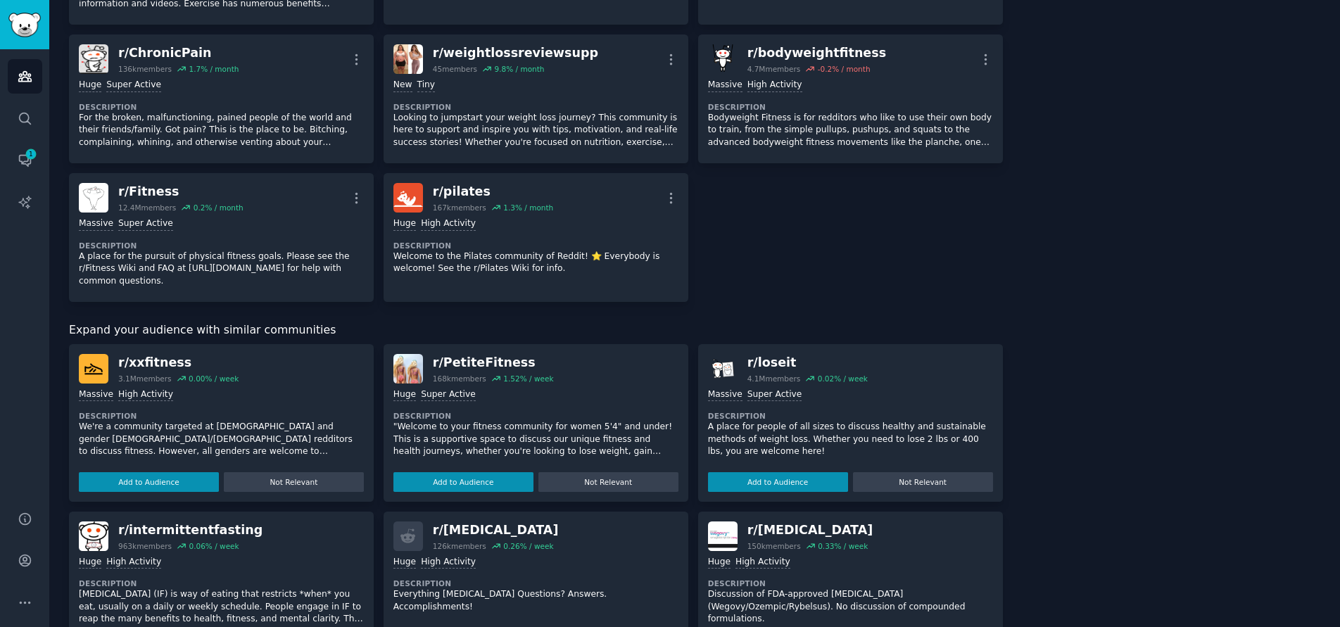
scroll to position [0, 0]
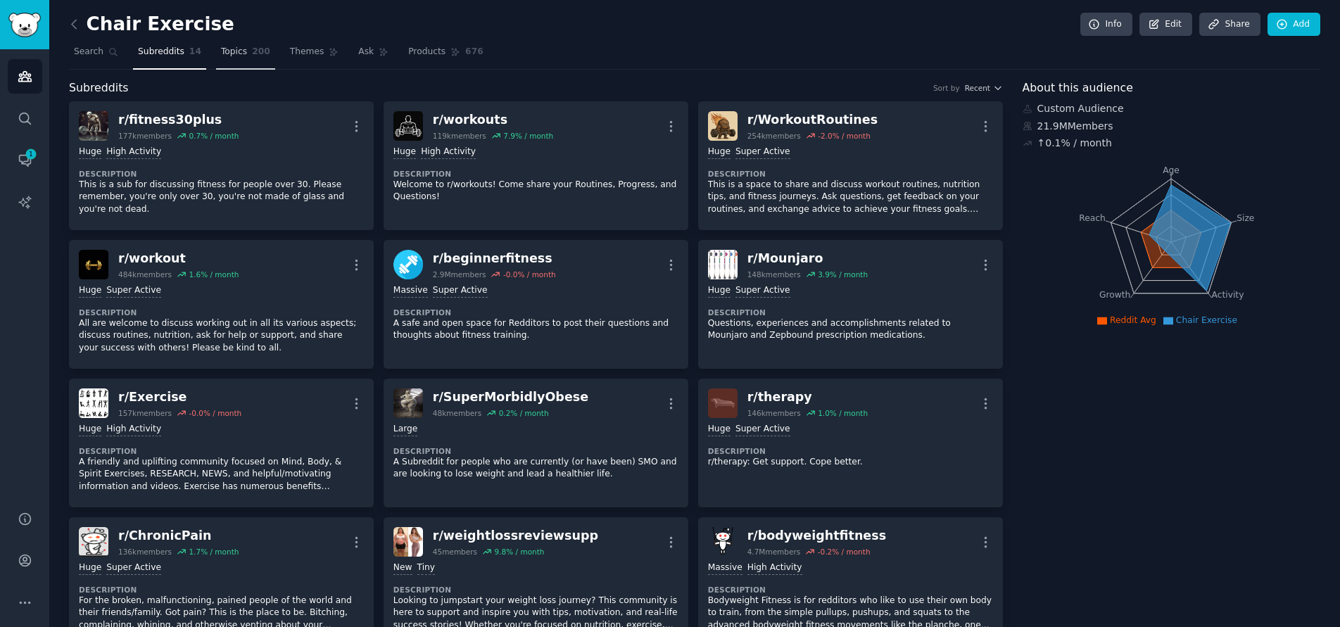
click at [222, 46] on span "Topics" at bounding box center [234, 52] width 26 height 13
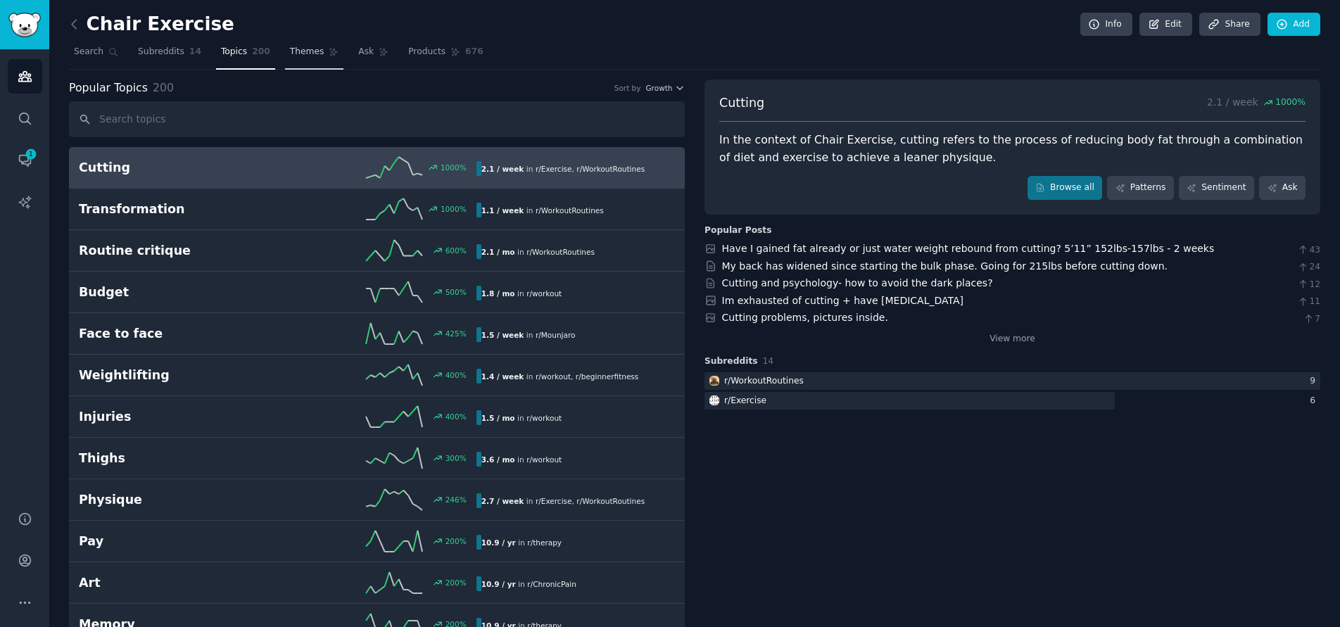
click at [305, 51] on link "Themes" at bounding box center [314, 55] width 59 height 29
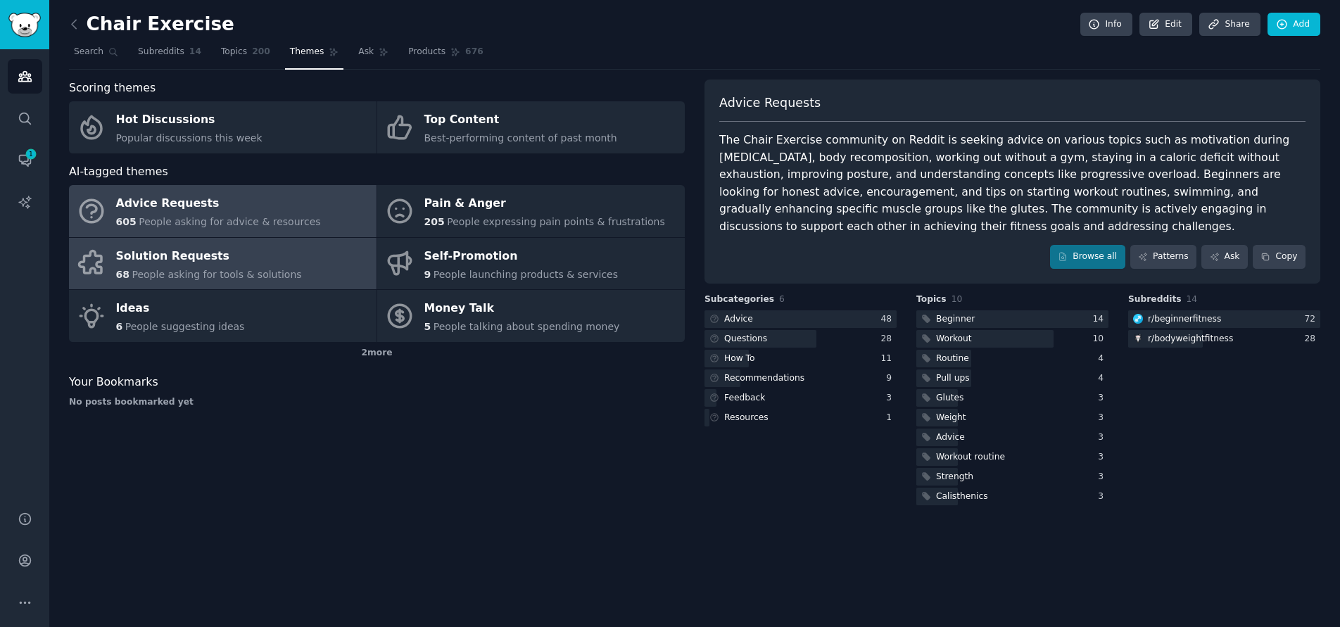
click at [203, 261] on div "Solution Requests" at bounding box center [209, 256] width 186 height 23
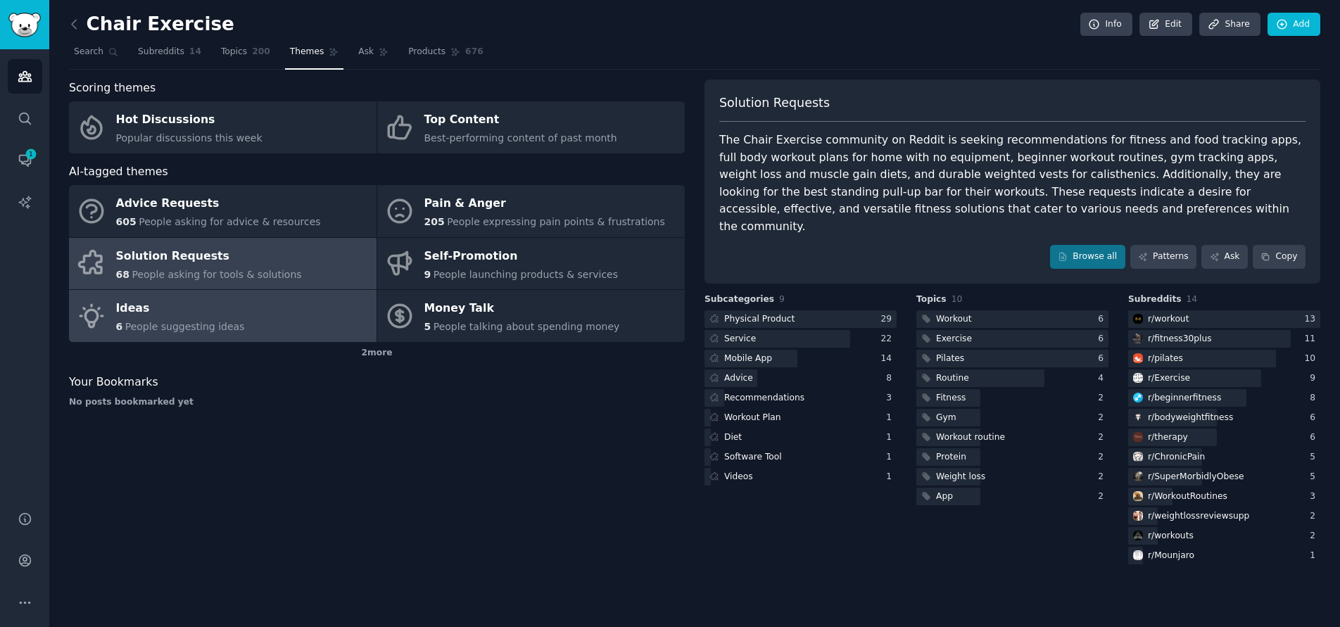
click at [237, 308] on link "Ideas 6 People suggesting ideas" at bounding box center [222, 316] width 307 height 52
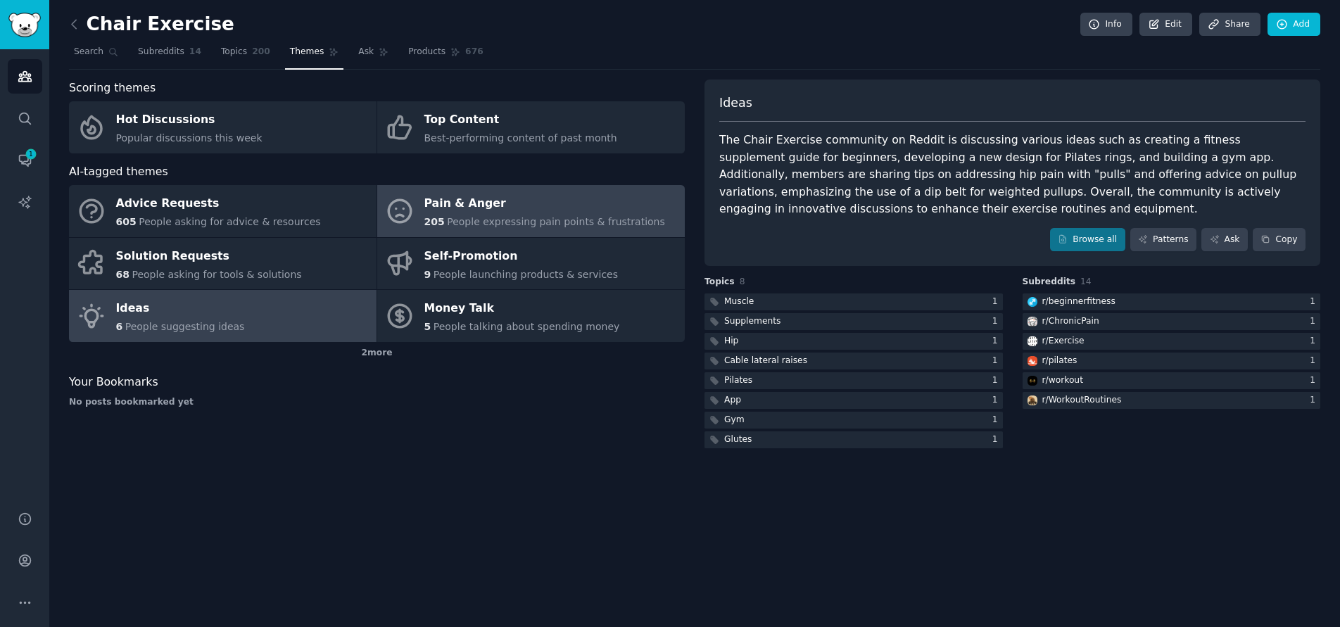
click at [489, 201] on div "Pain & Anger" at bounding box center [544, 204] width 241 height 23
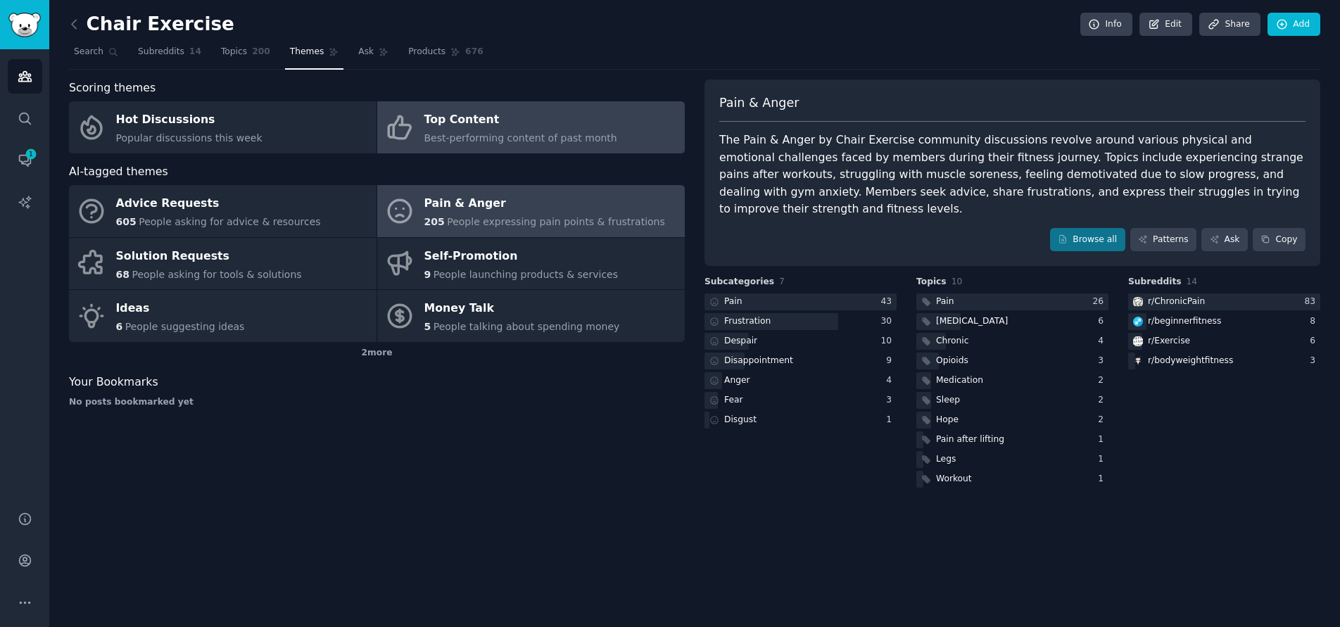
click at [488, 143] on span "Best-performing content of past month" at bounding box center [520, 137] width 193 height 11
